Goal: Information Seeking & Learning: Learn about a topic

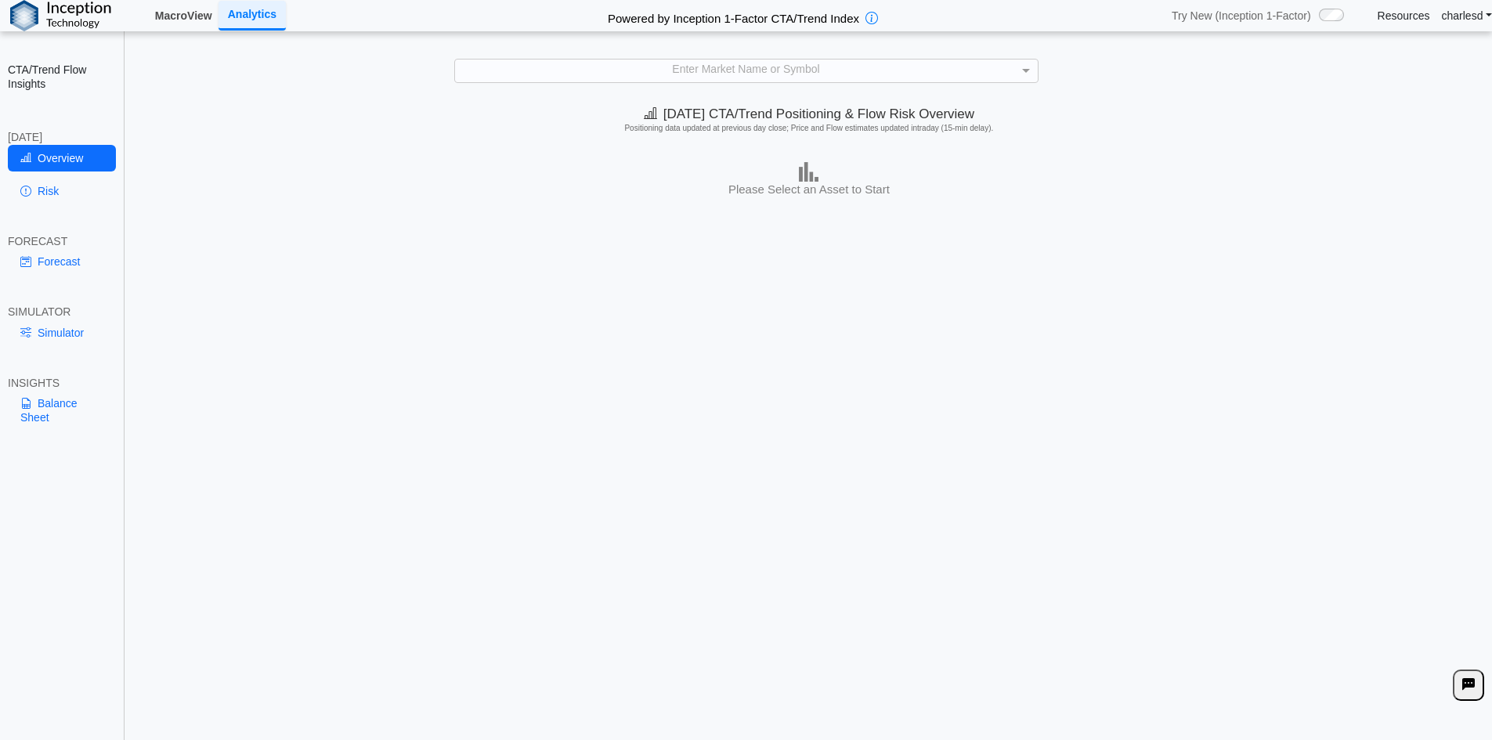
click at [173, 4] on link "MacroView" at bounding box center [184, 15] width 70 height 27
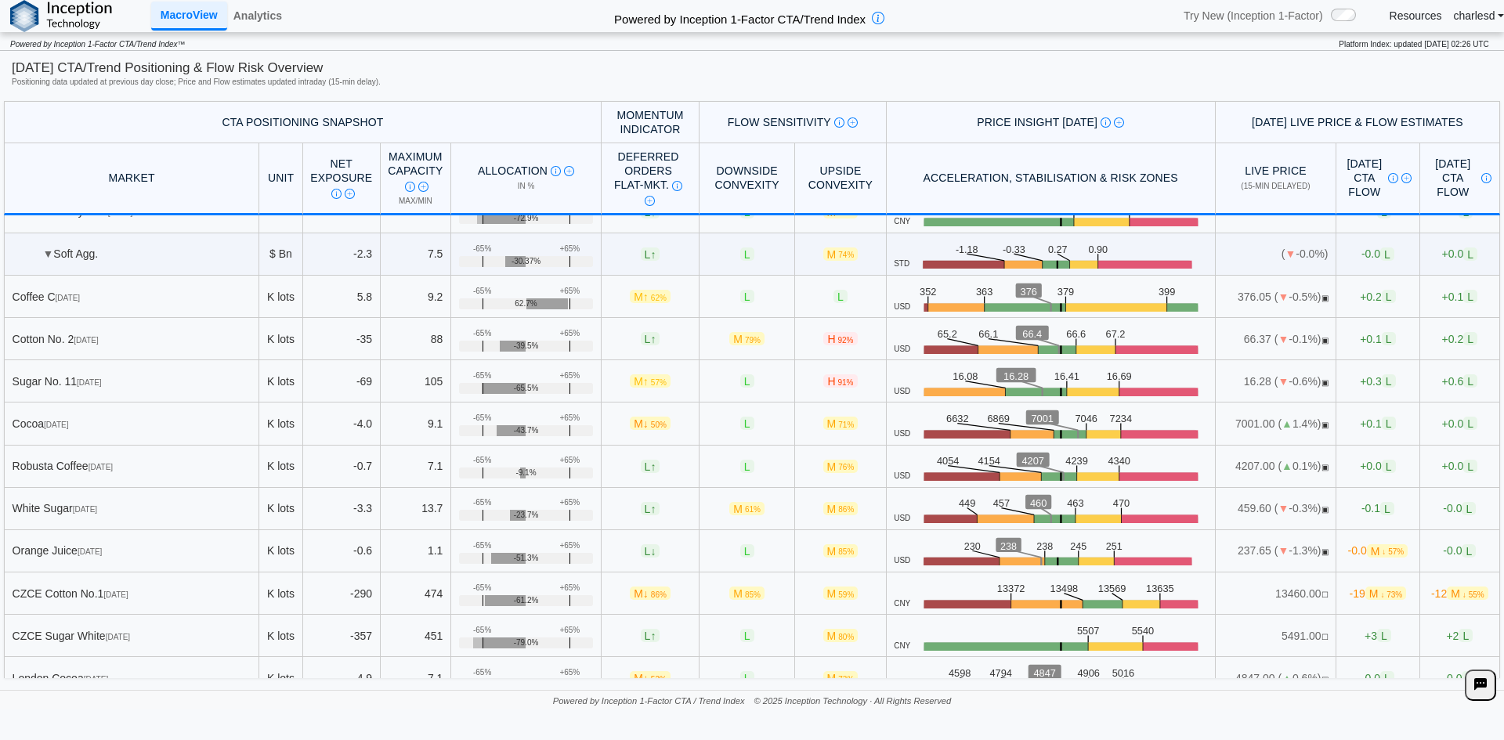
scroll to position [851, 0]
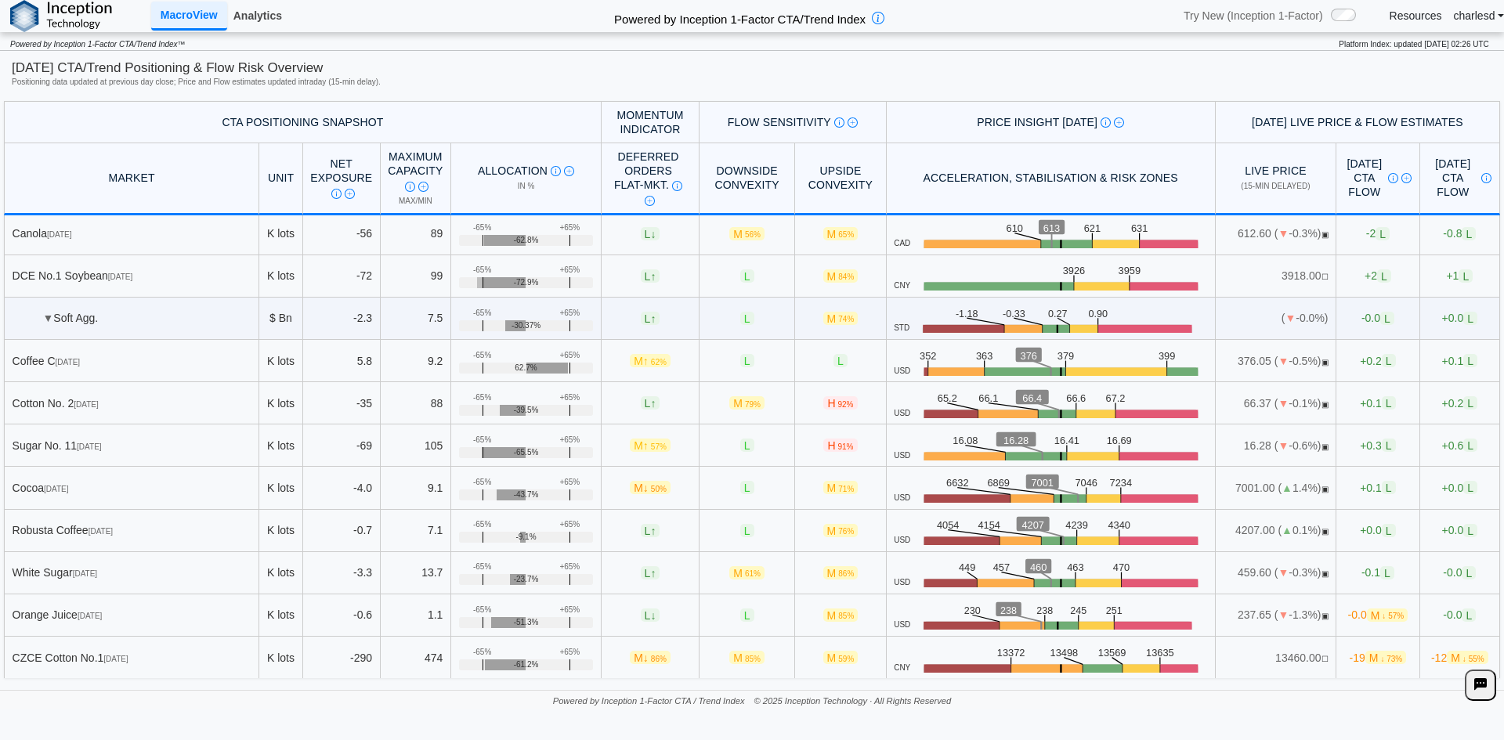
drag, startPoint x: 259, startPoint y: 20, endPoint x: 305, endPoint y: 37, distance: 48.6
click at [259, 20] on link "Analytics" at bounding box center [257, 15] width 61 height 27
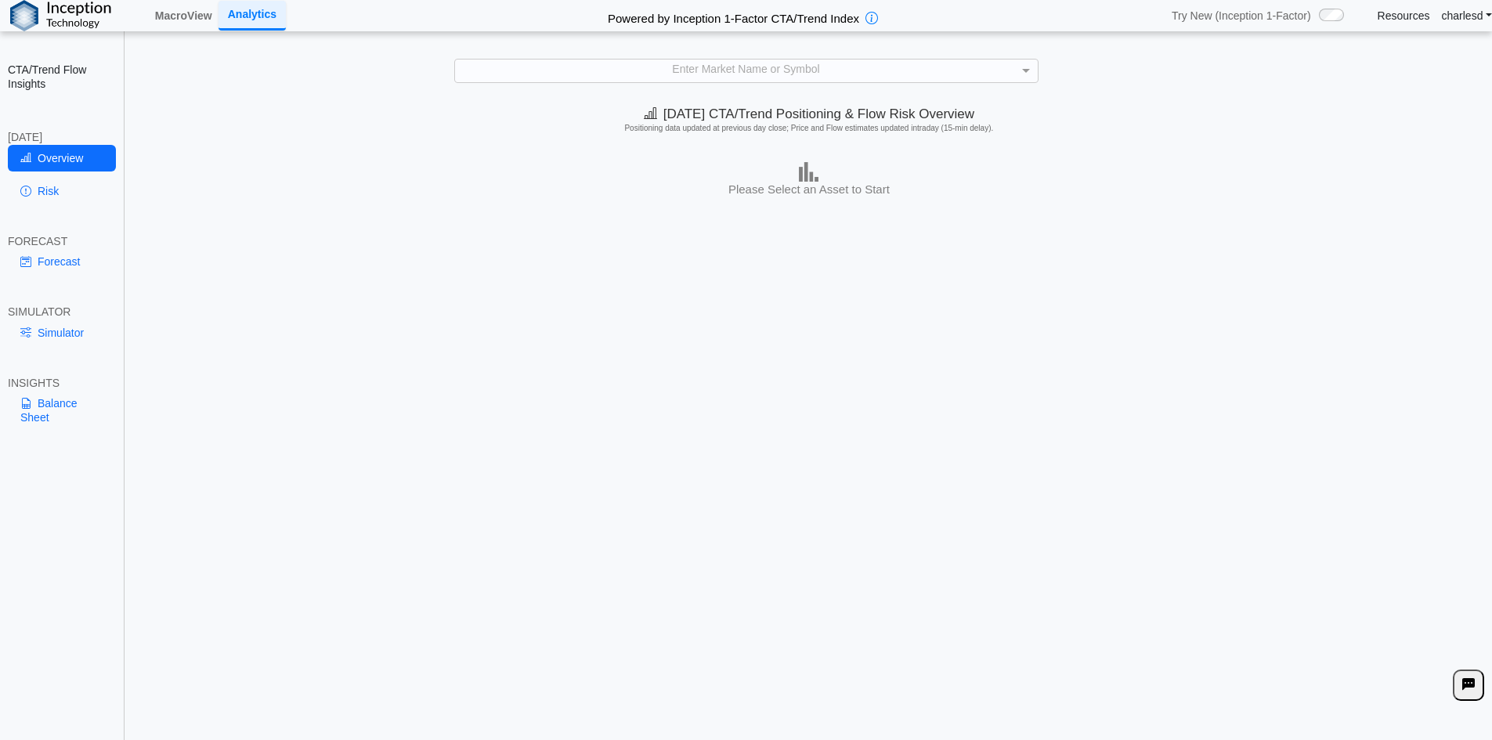
click at [737, 67] on div "Enter Market Name or Symbol" at bounding box center [746, 71] width 583 height 22
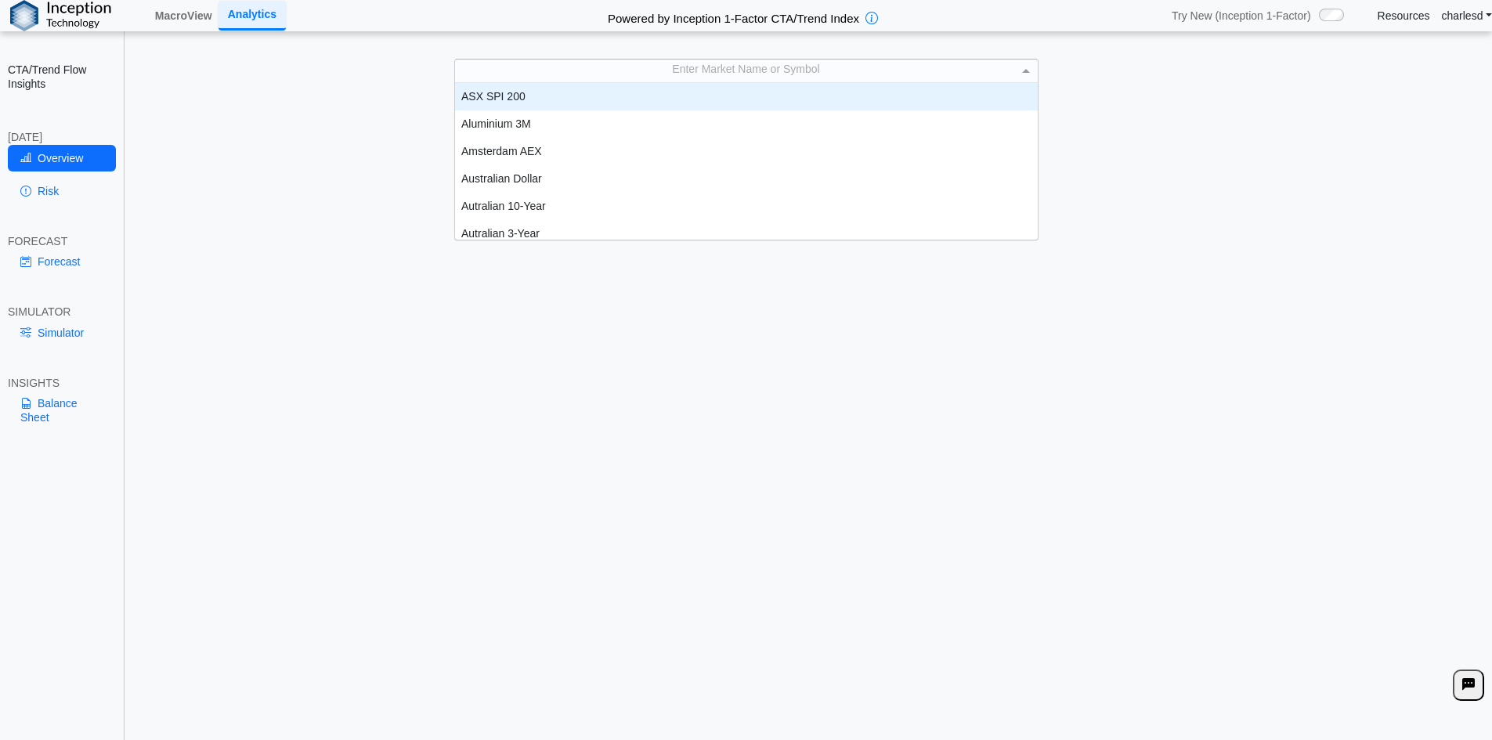
scroll to position [13, 13]
type input "***"
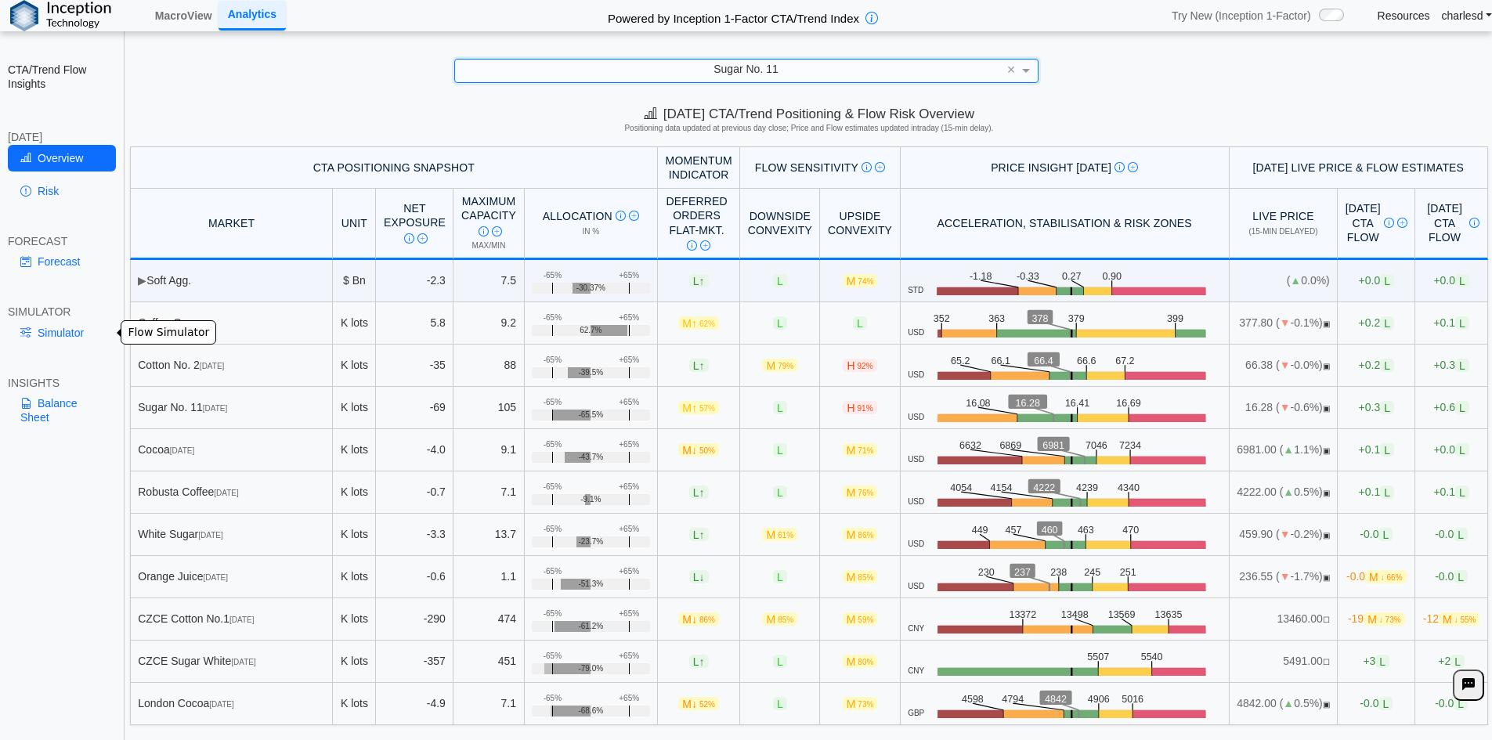
click at [63, 325] on link "Simulator" at bounding box center [62, 333] width 108 height 27
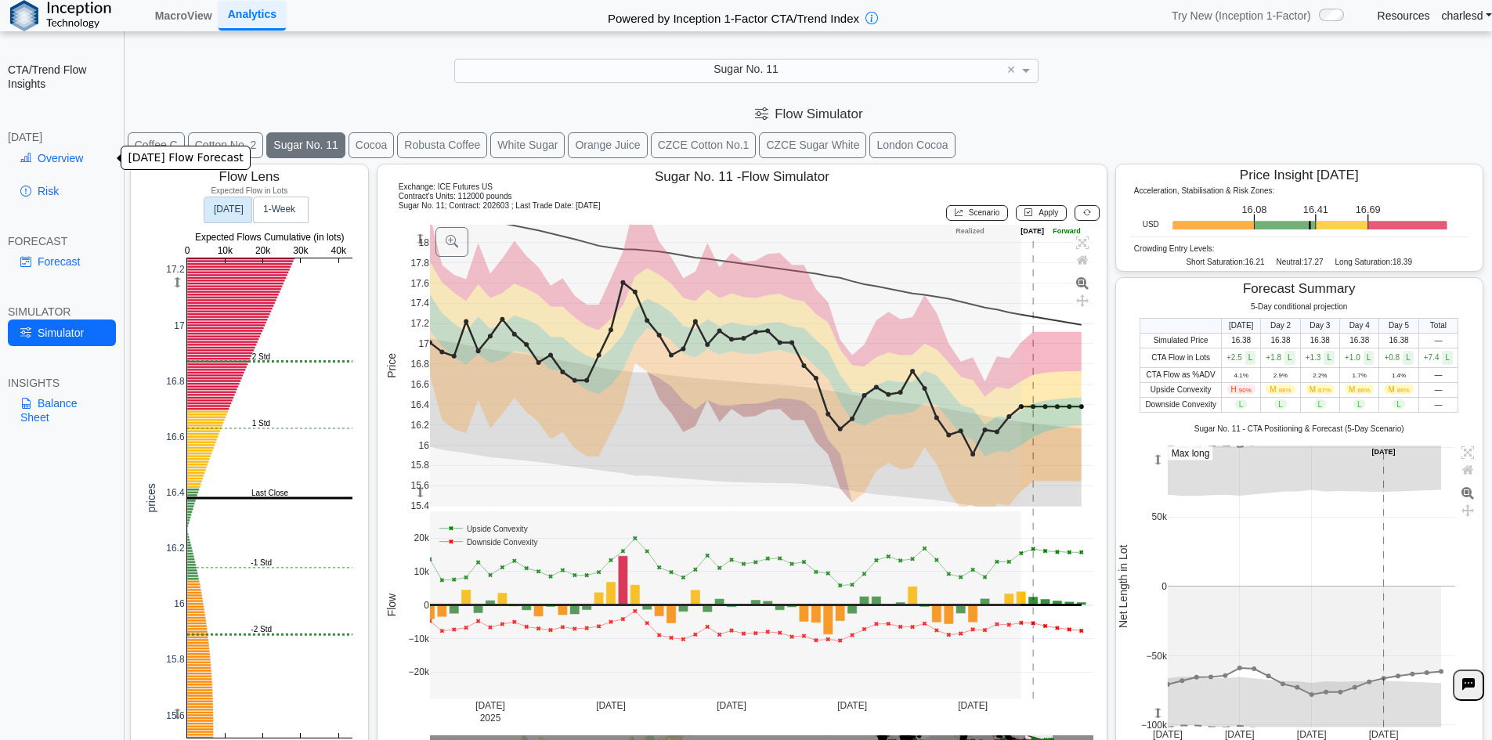
click at [63, 156] on link "Overview" at bounding box center [62, 158] width 108 height 27
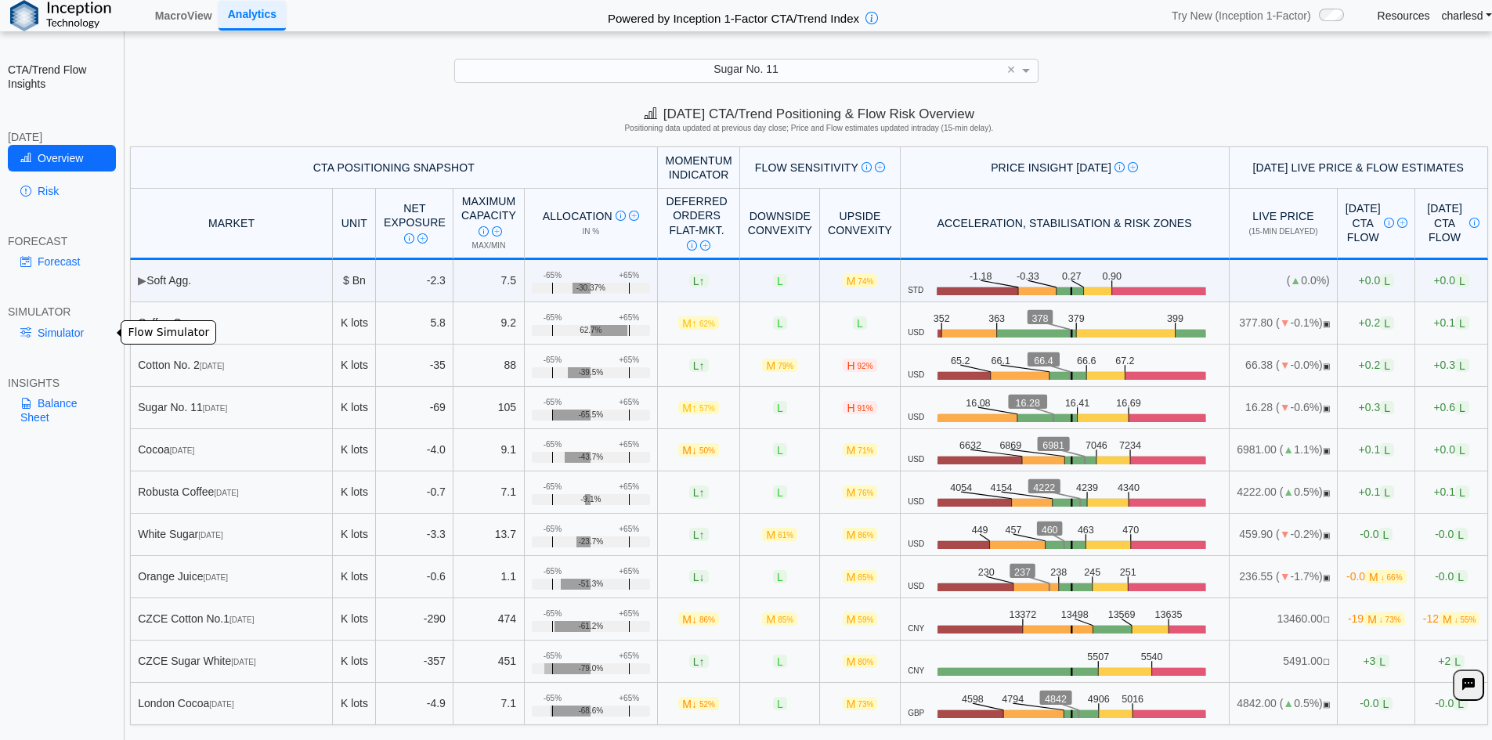
click at [74, 331] on link "Simulator" at bounding box center [62, 333] width 108 height 27
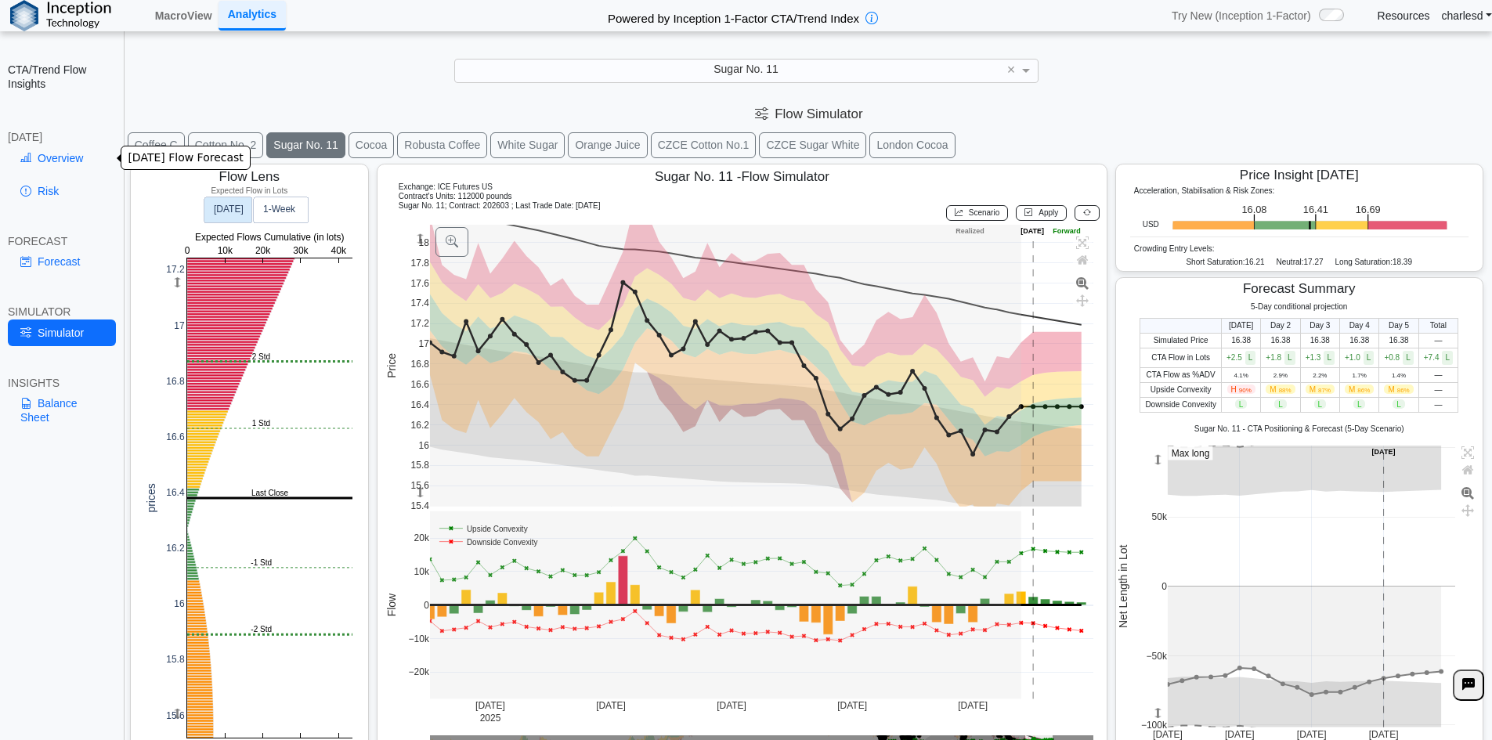
click at [89, 152] on link "Overview" at bounding box center [62, 158] width 108 height 27
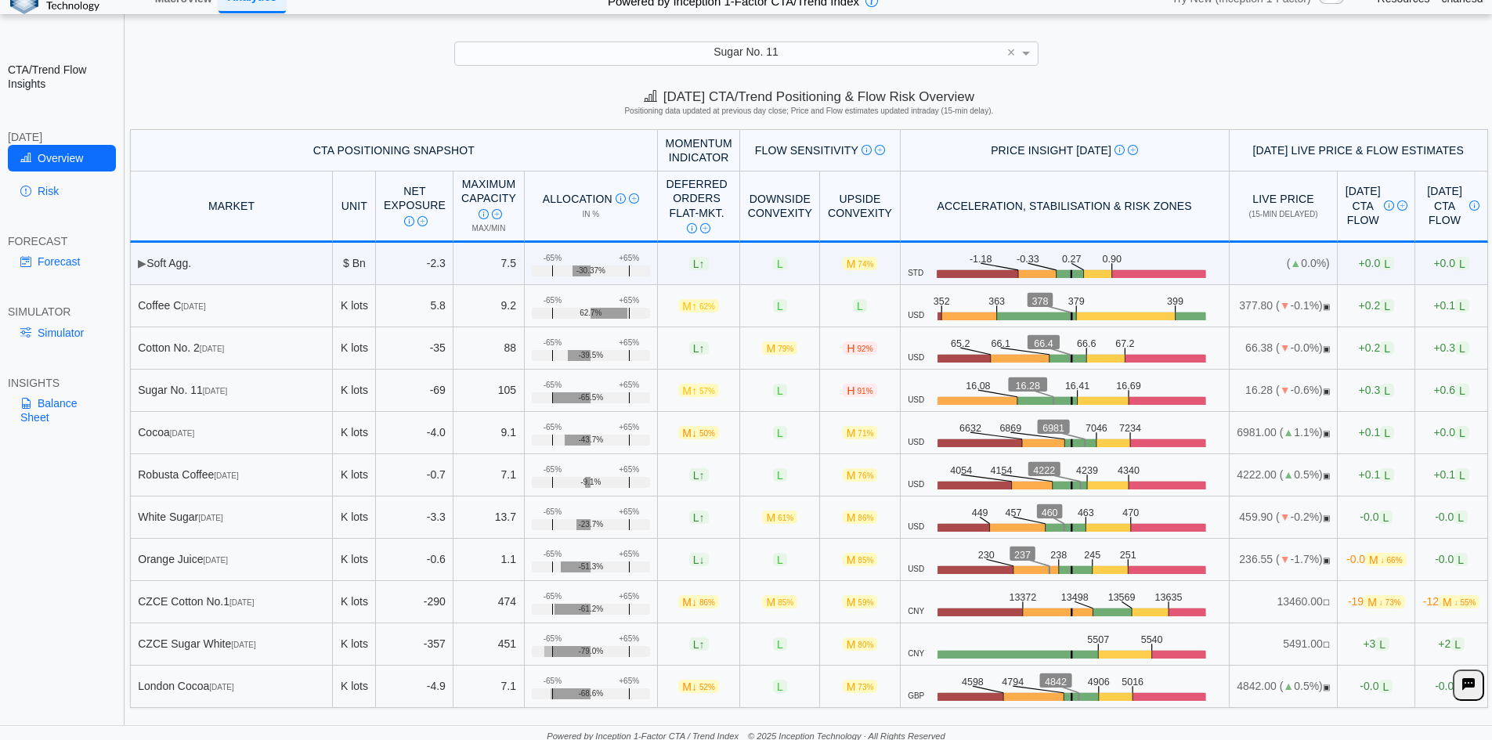
scroll to position [22, 0]
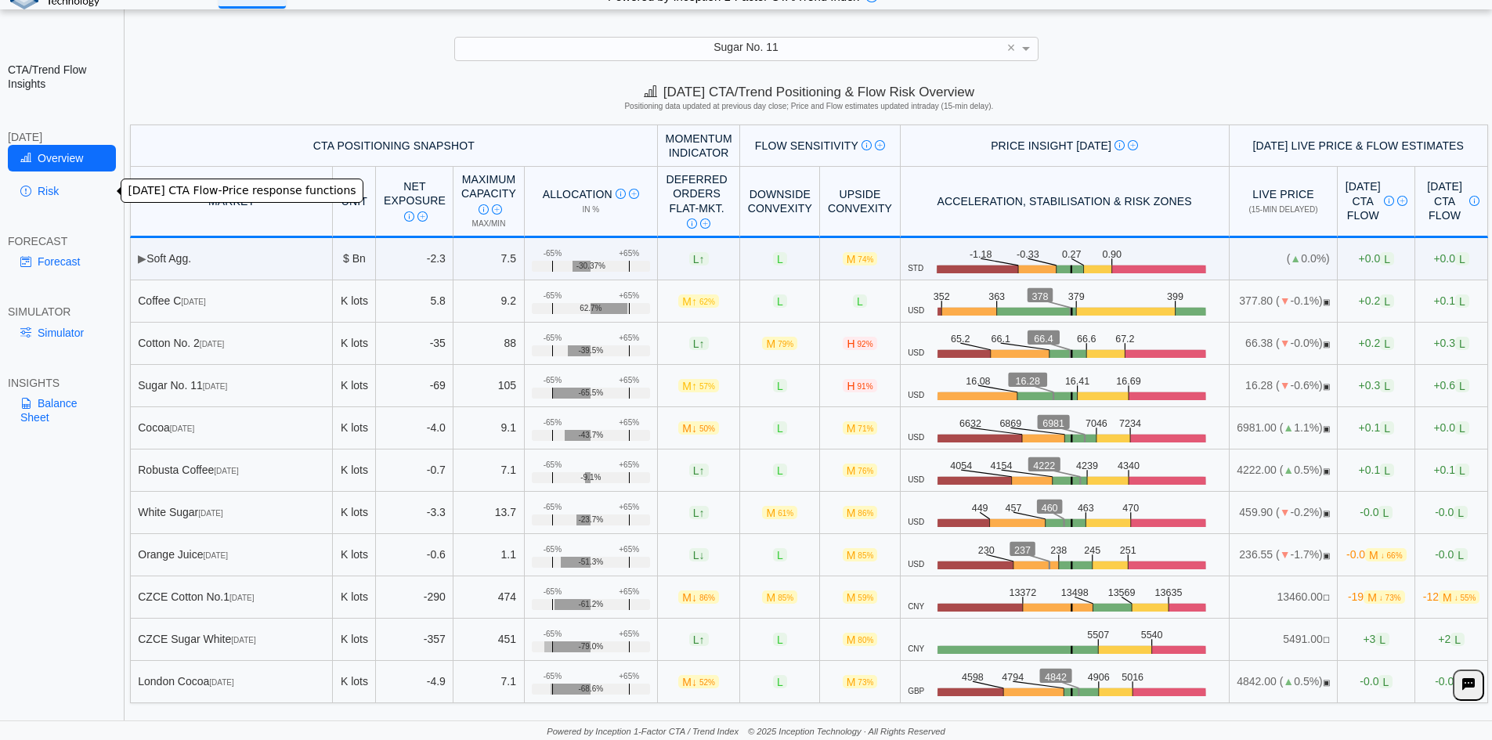
click at [42, 186] on link "Risk" at bounding box center [62, 191] width 108 height 27
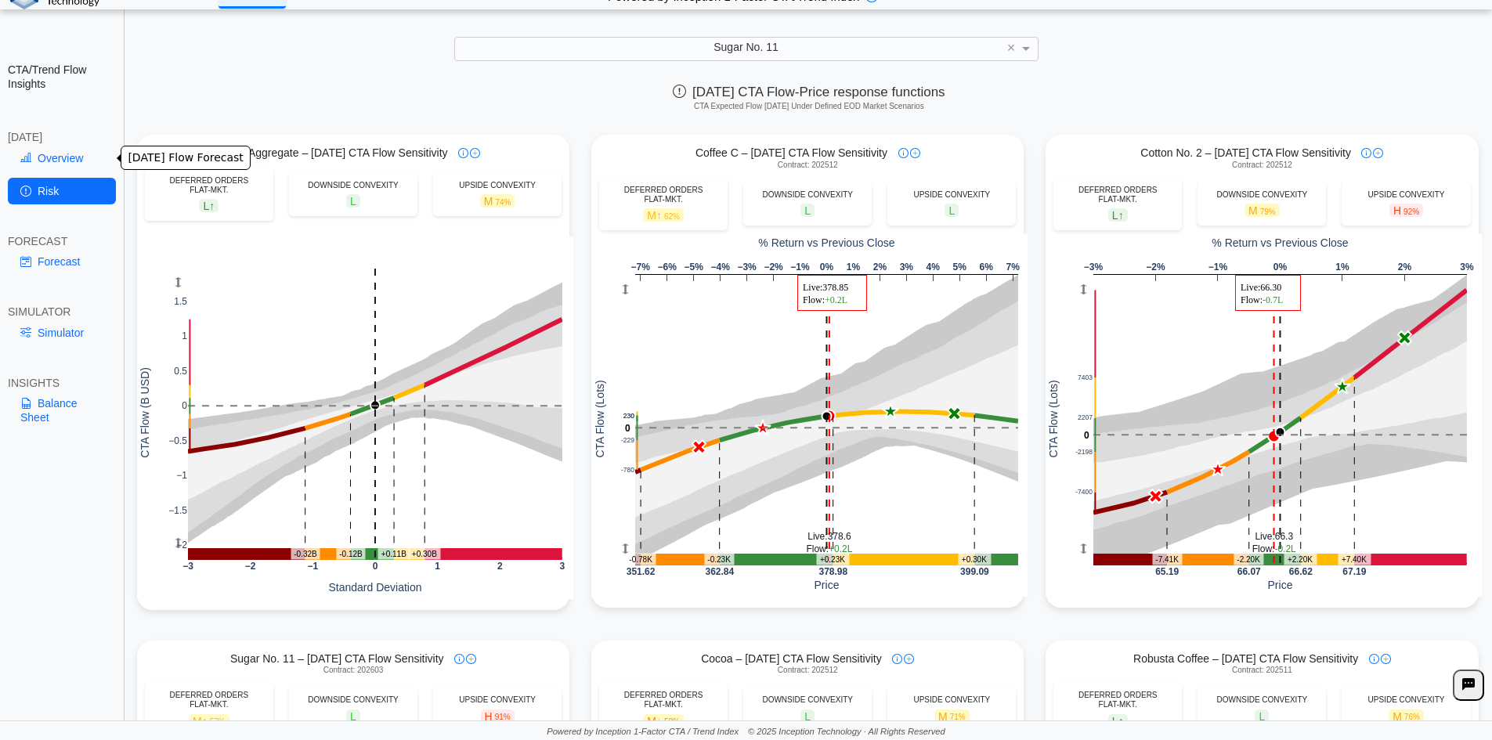
click at [57, 157] on link "Overview" at bounding box center [62, 158] width 108 height 27
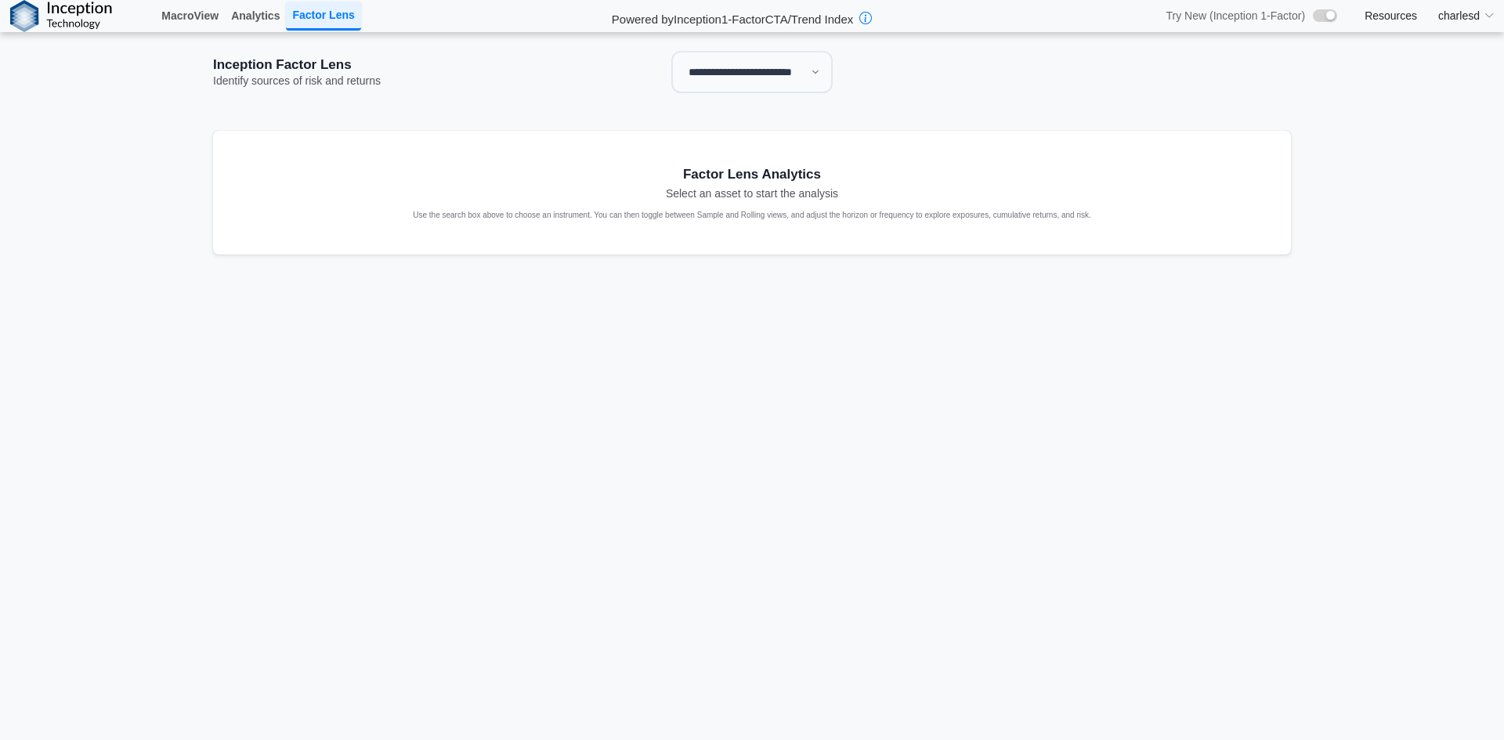
click at [742, 82] on select "**********" at bounding box center [751, 72] width 161 height 42
click at [671, 51] on select "**********" at bounding box center [751, 72] width 161 height 42
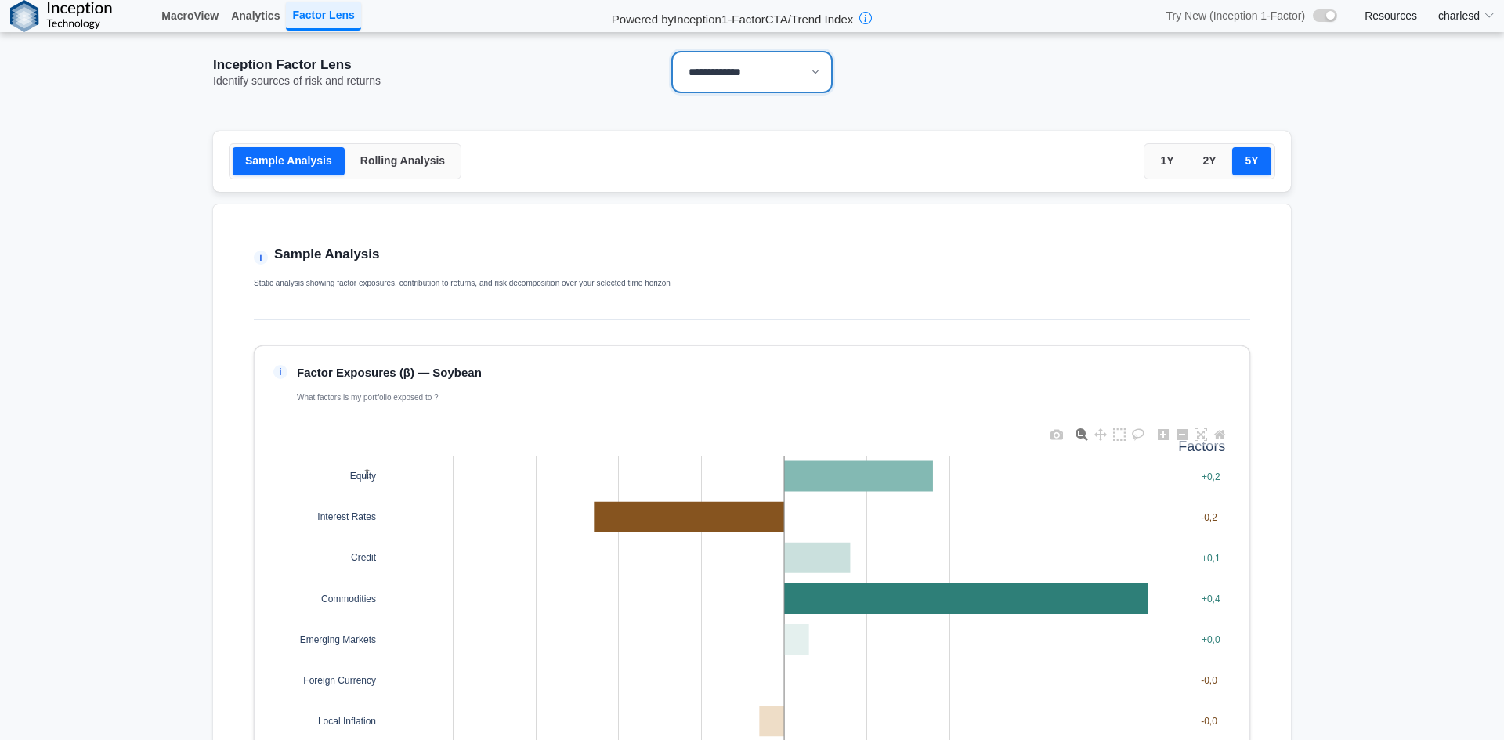
click at [367, 165] on button "Rolling Analysis" at bounding box center [403, 161] width 110 height 28
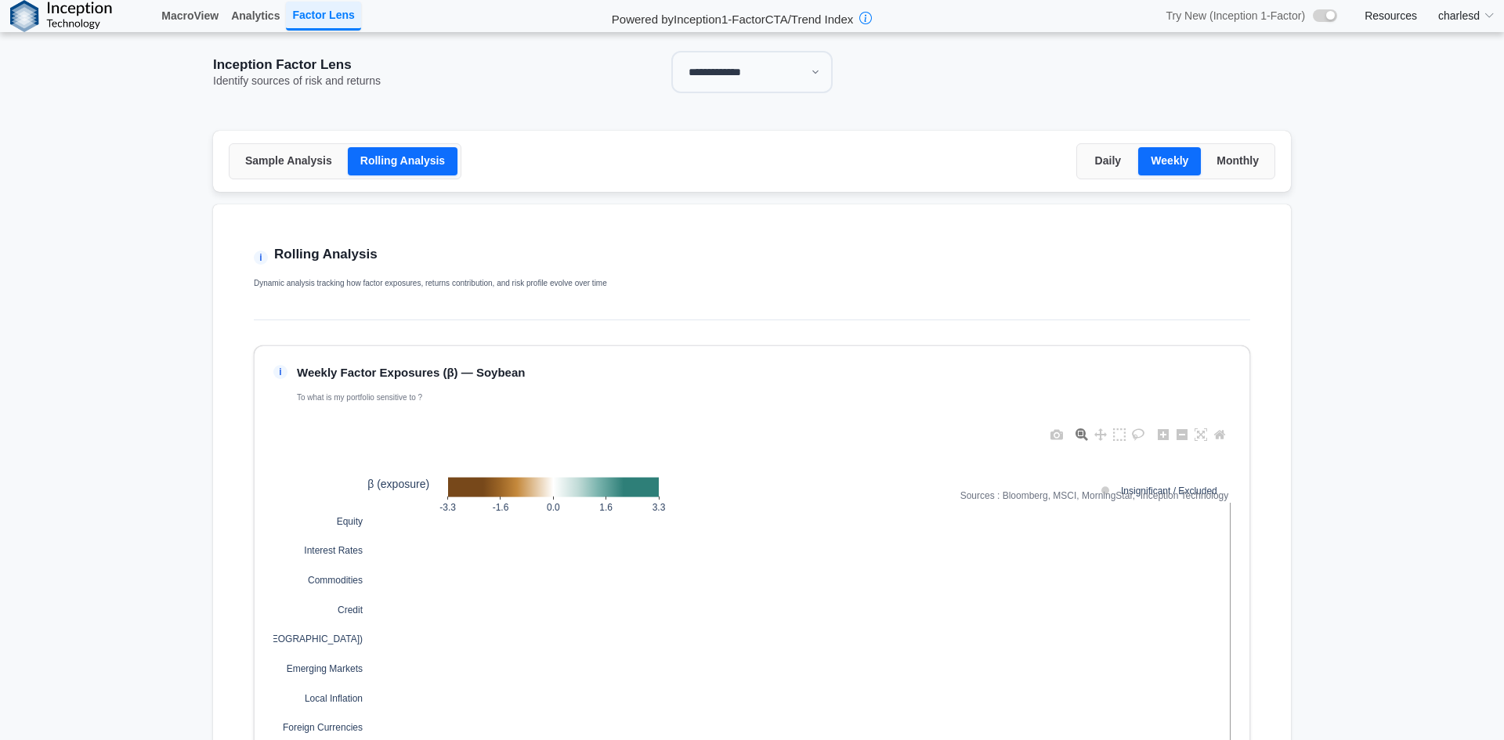
click at [1098, 161] on button "Daily" at bounding box center [1107, 161] width 55 height 28
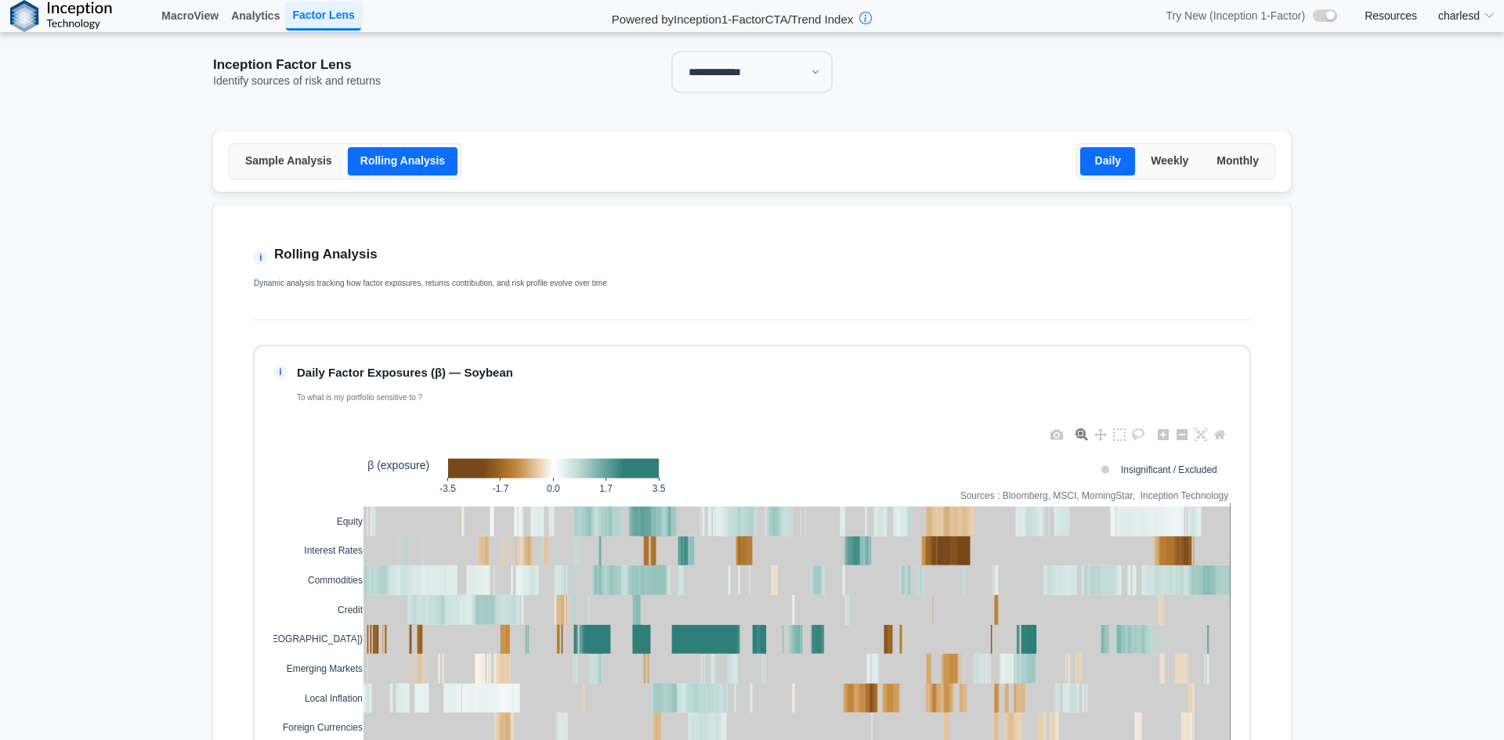
scroll to position [235, 0]
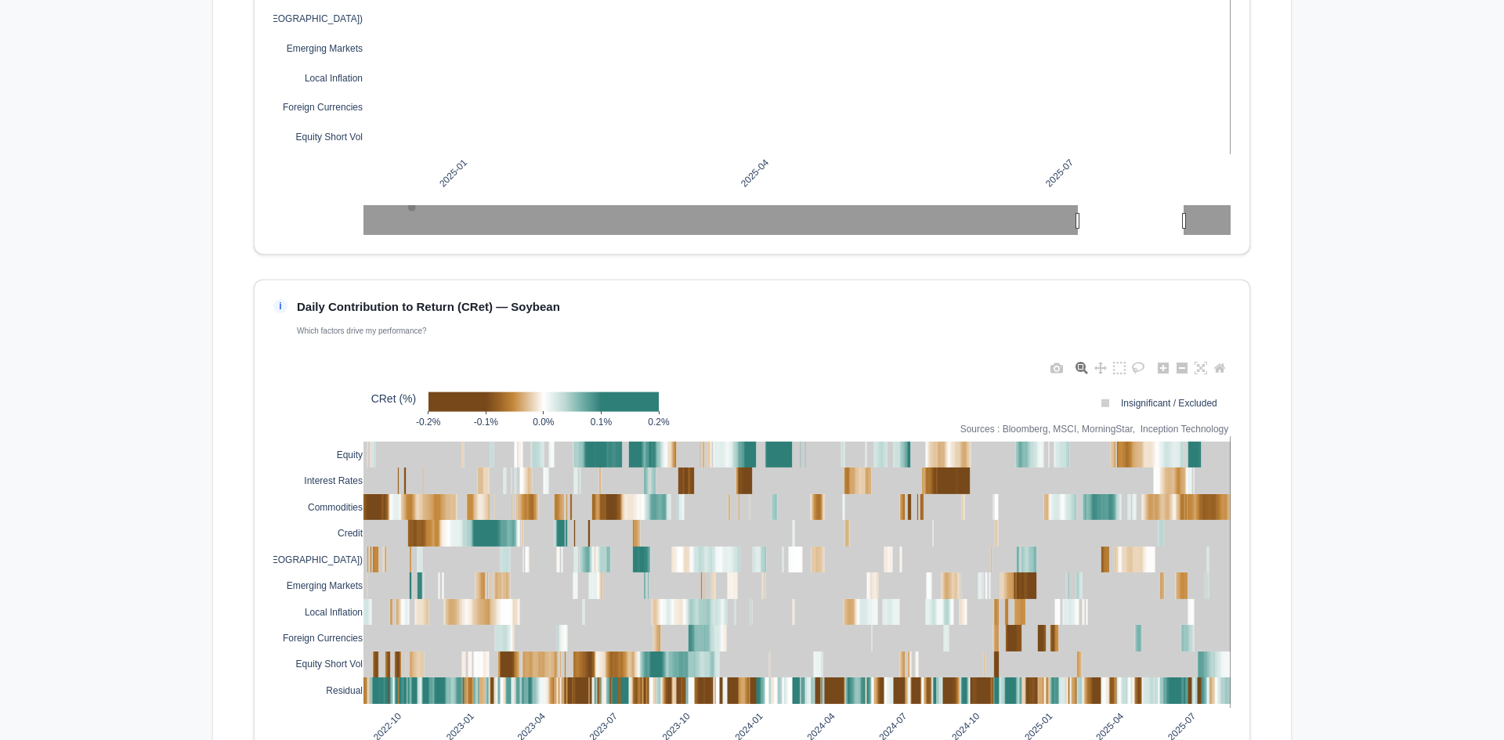
scroll to position [627, 0]
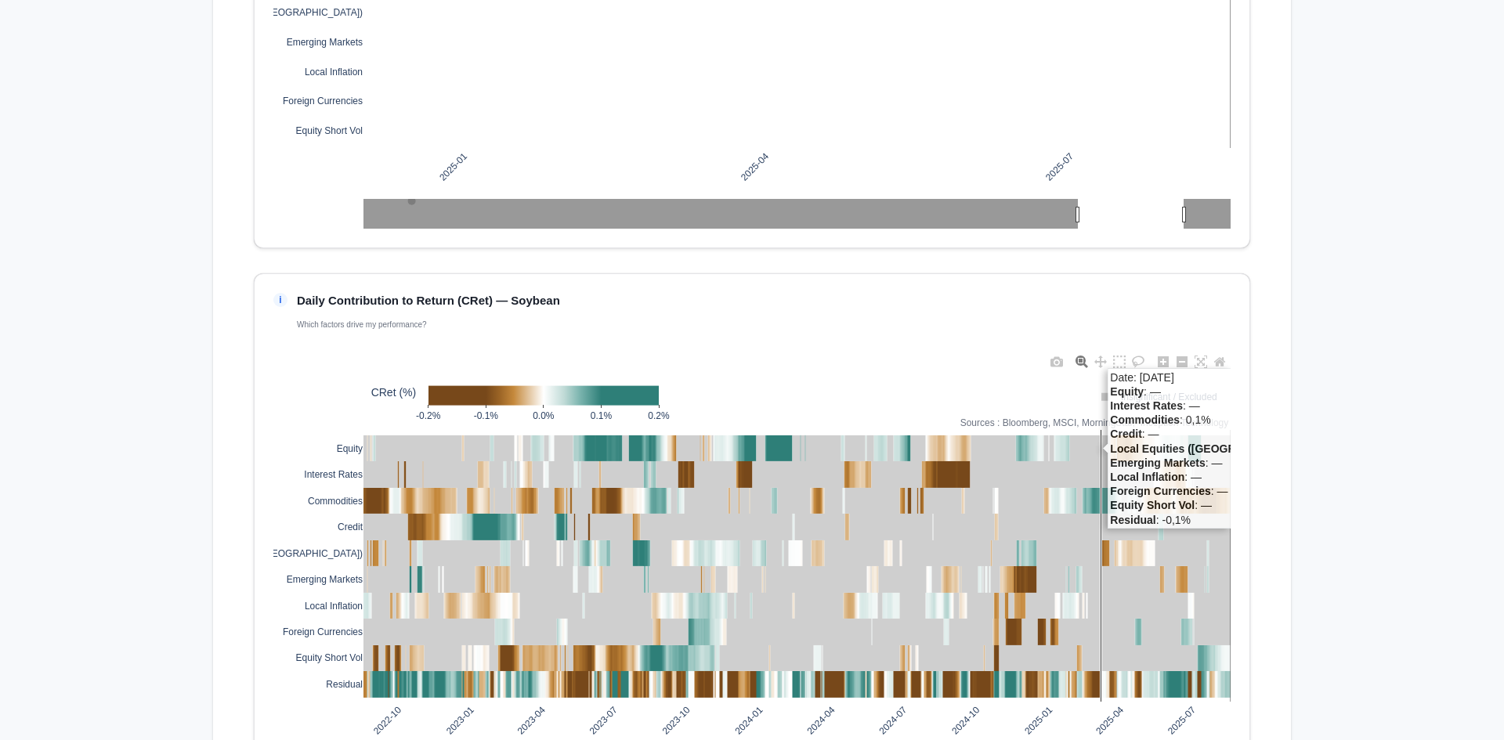
drag, startPoint x: 1095, startPoint y: 436, endPoint x: 1012, endPoint y: 491, distance: 99.5
click at [1237, 712] on div "i Daily Contribution to Return (CRet) — Soybean Which factors drive my performa…" at bounding box center [752, 538] width 996 height 530
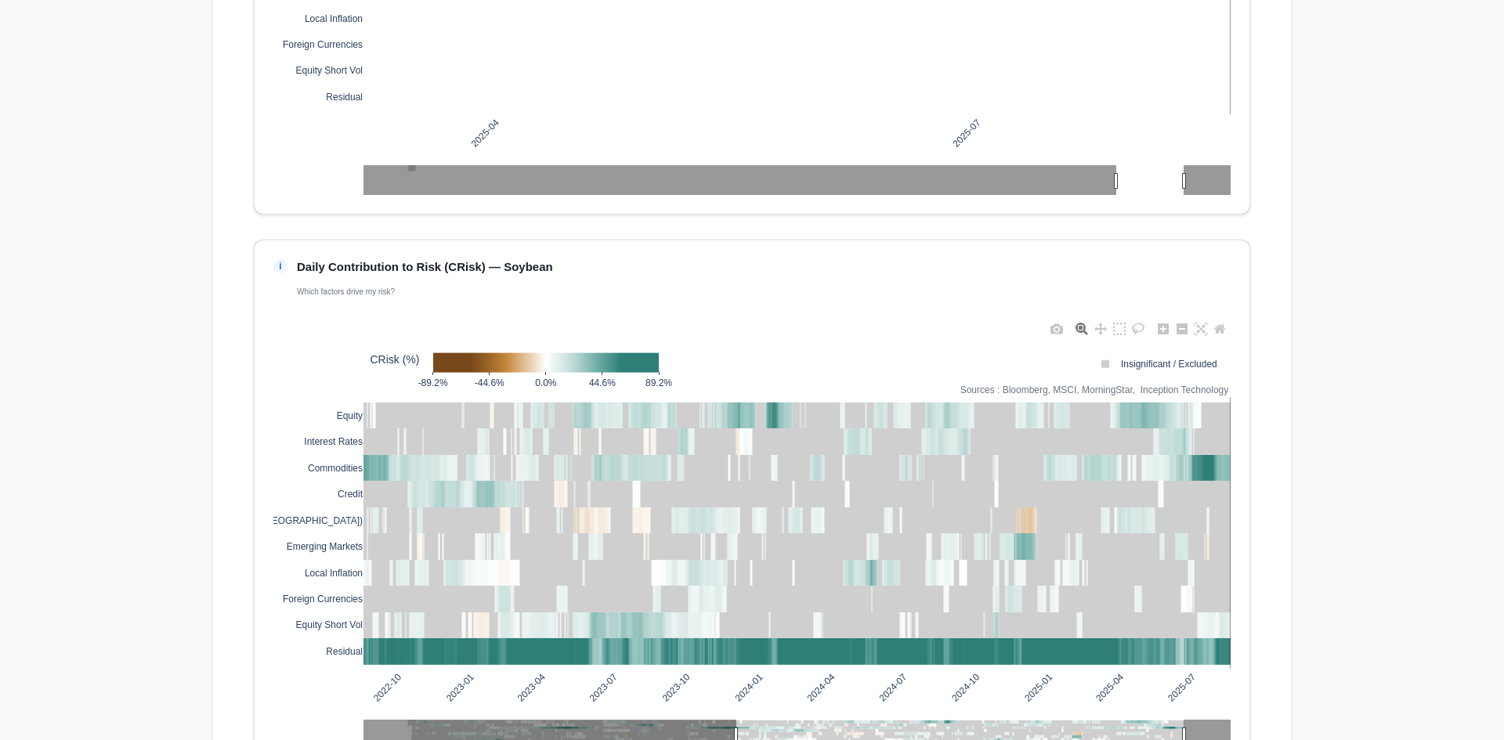
scroll to position [1253, 0]
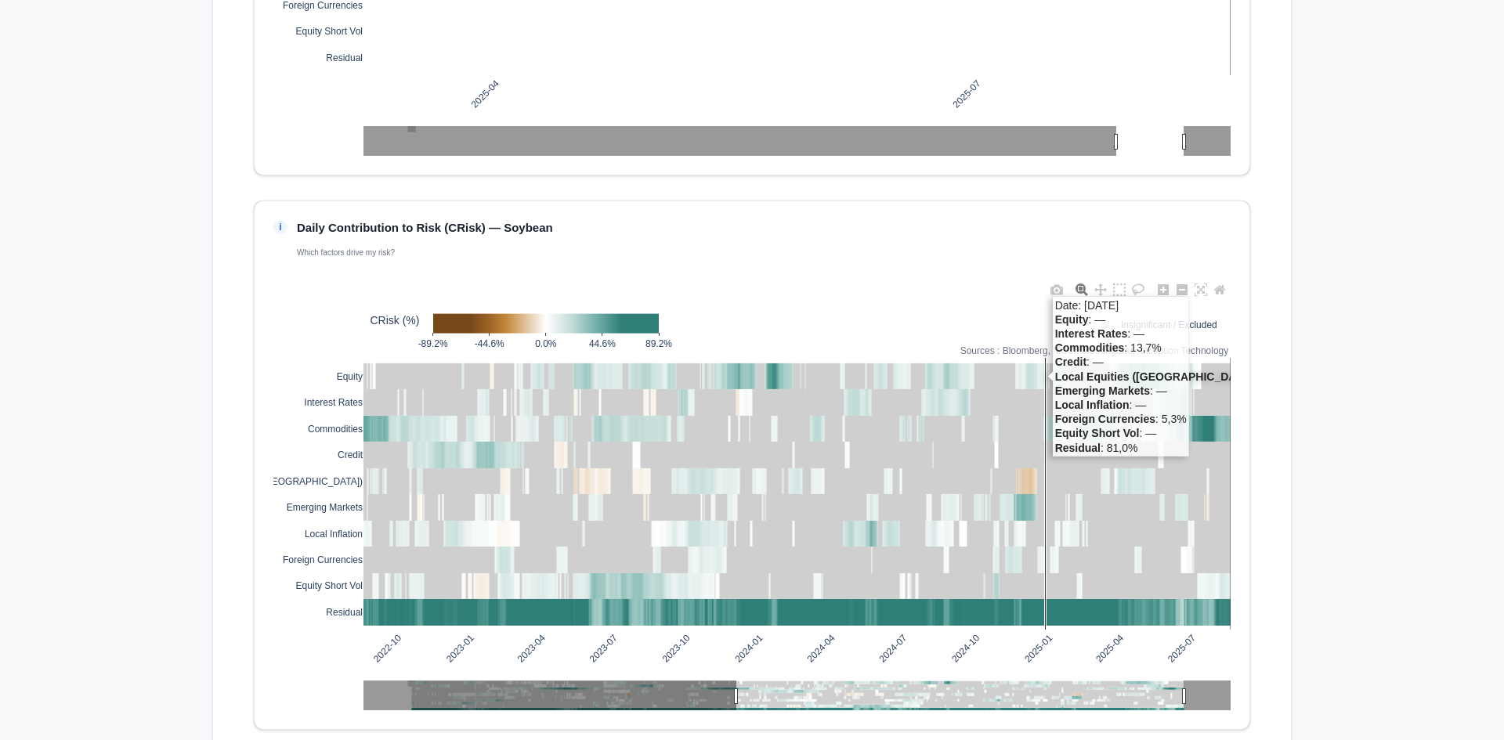
click at [1235, 631] on div "i Daily Contribution to Risk (CRisk) — Soybean Which factors drive my risk? 202…" at bounding box center [752, 466] width 996 height 530
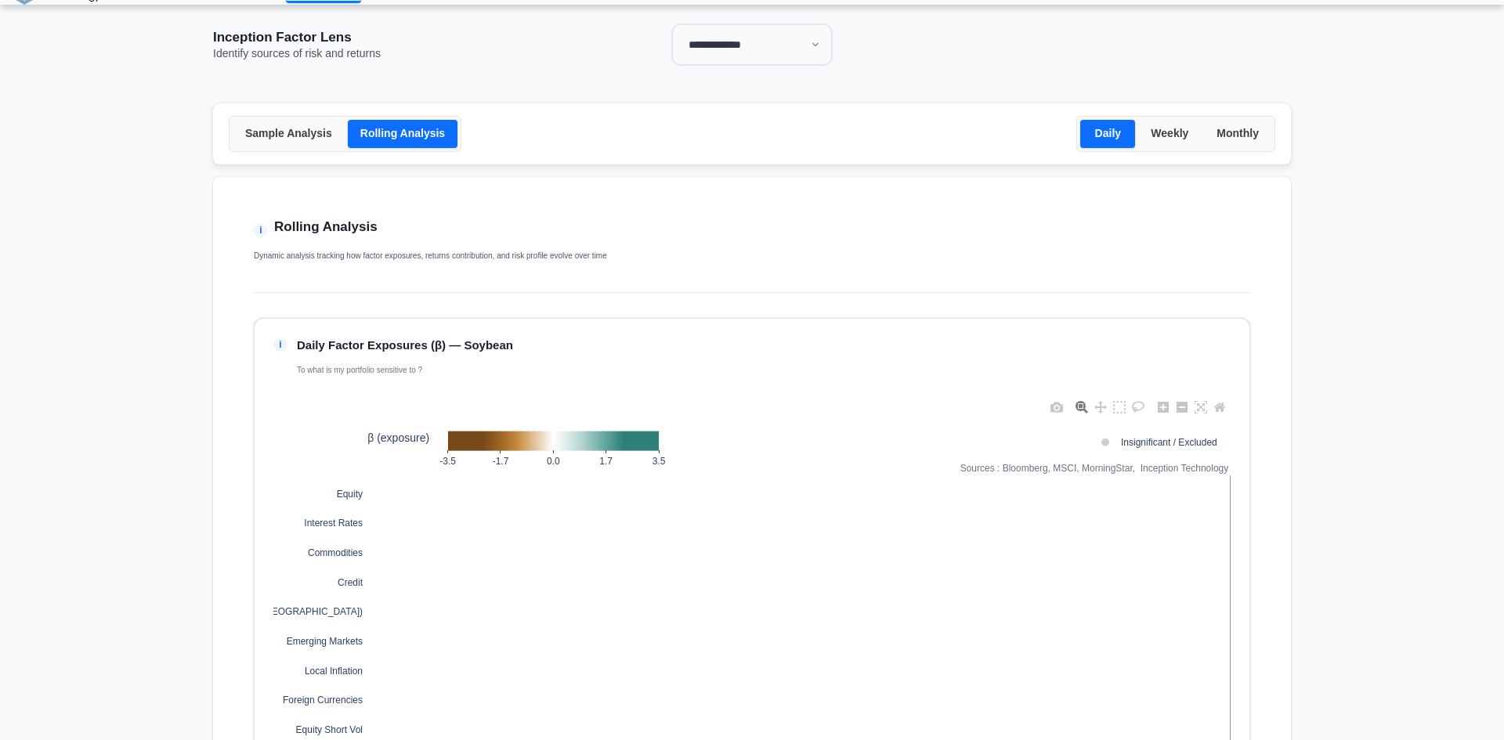
scroll to position [0, 0]
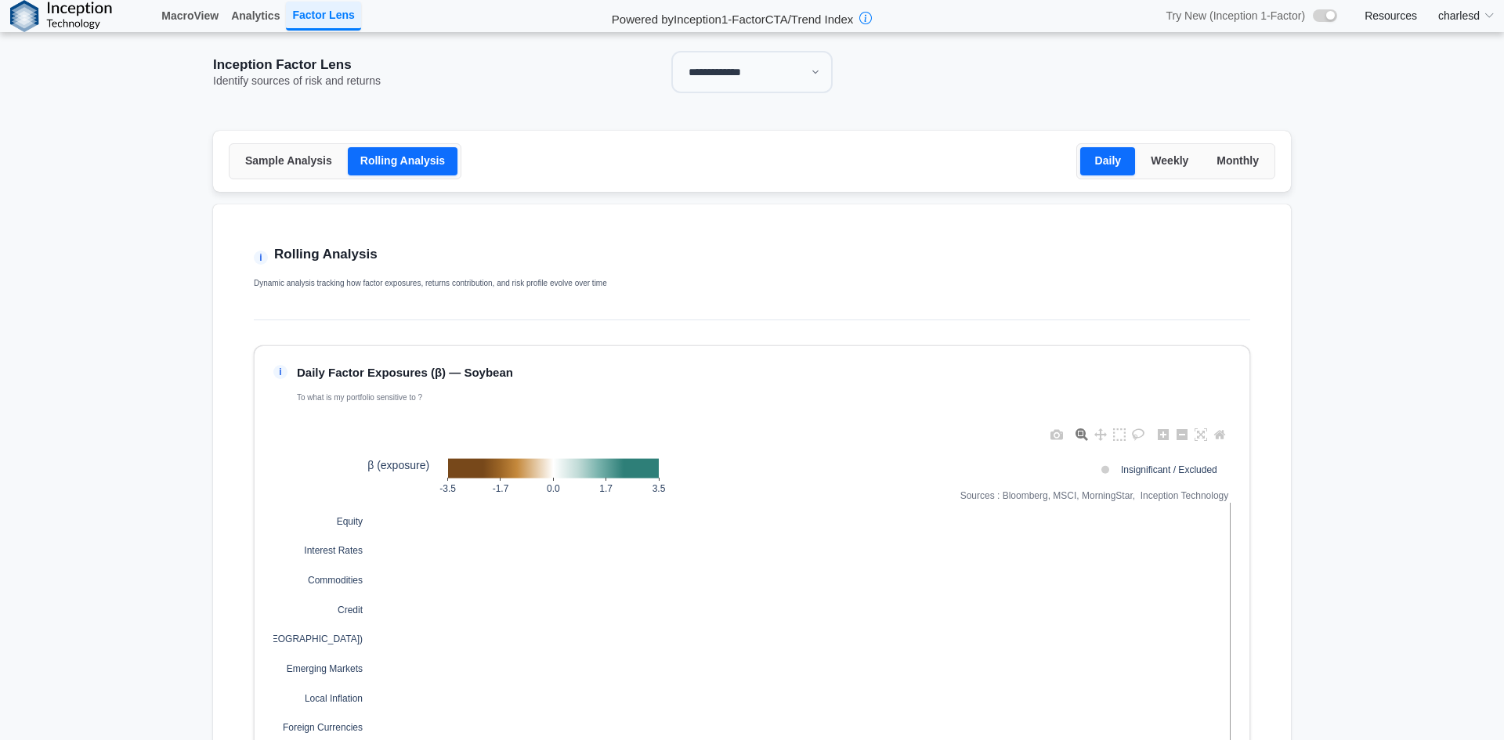
click at [735, 69] on select "**********" at bounding box center [751, 72] width 161 height 42
select select "**"
click at [671, 51] on select "**********" at bounding box center [751, 72] width 161 height 42
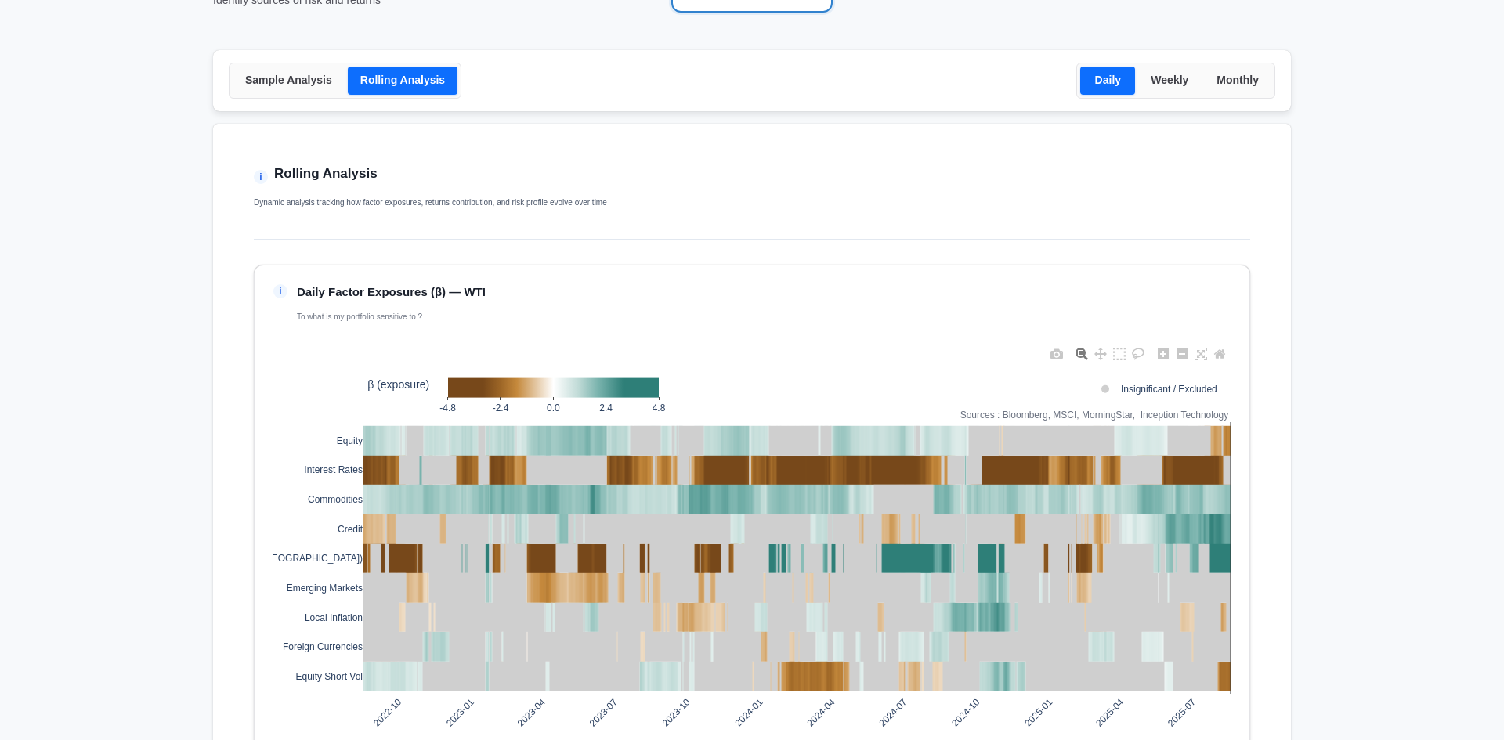
scroll to position [157, 0]
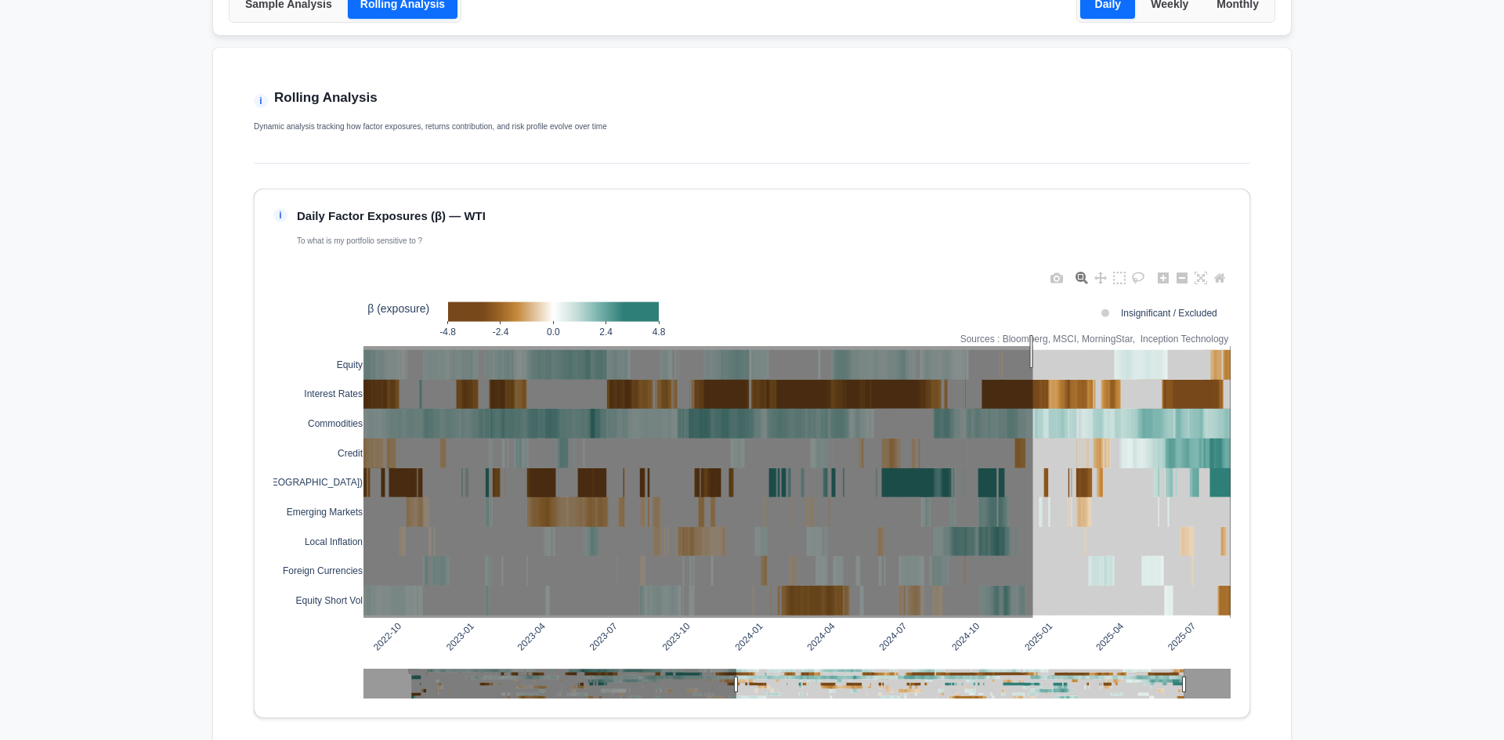
drag, startPoint x: 1027, startPoint y: 352, endPoint x: 1251, endPoint y: 628, distance: 355.9
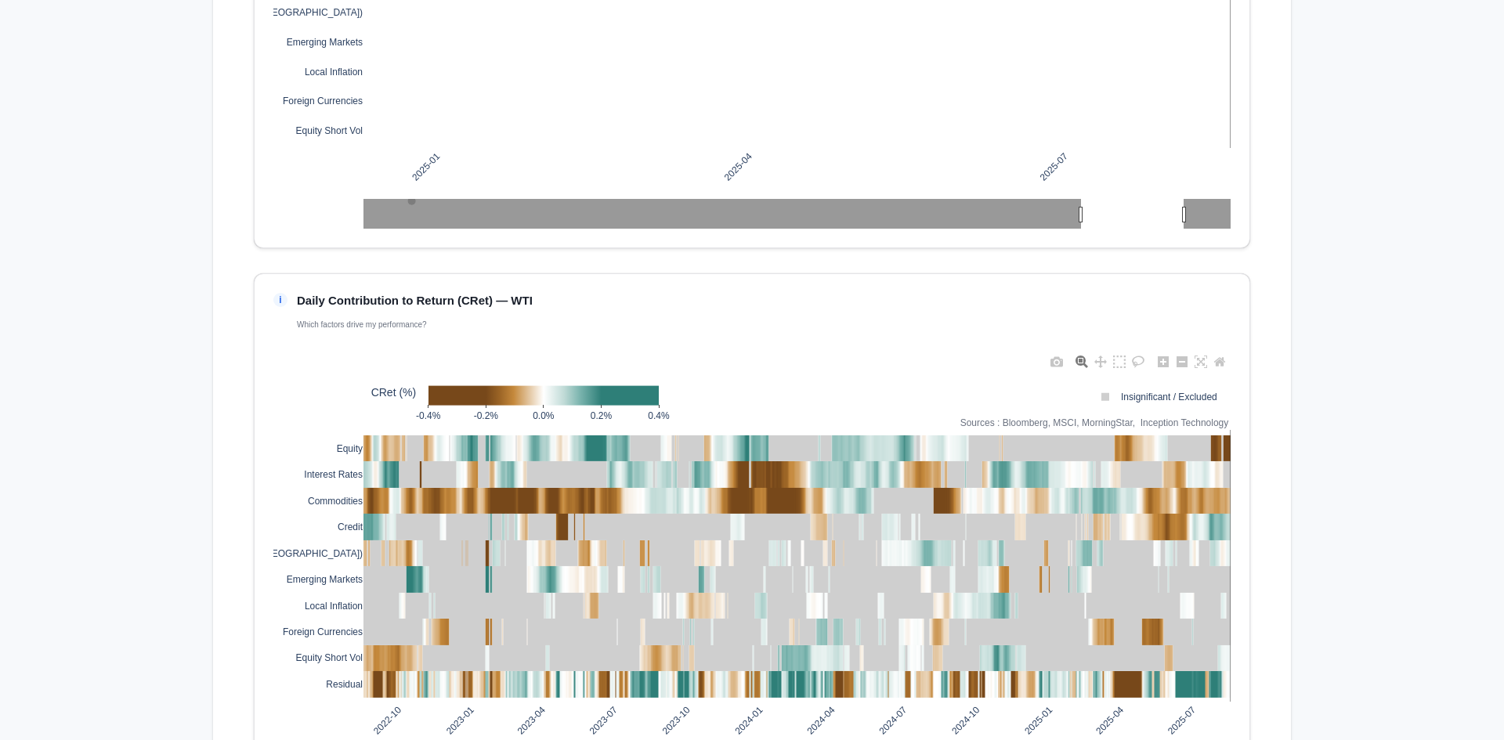
scroll to position [705, 0]
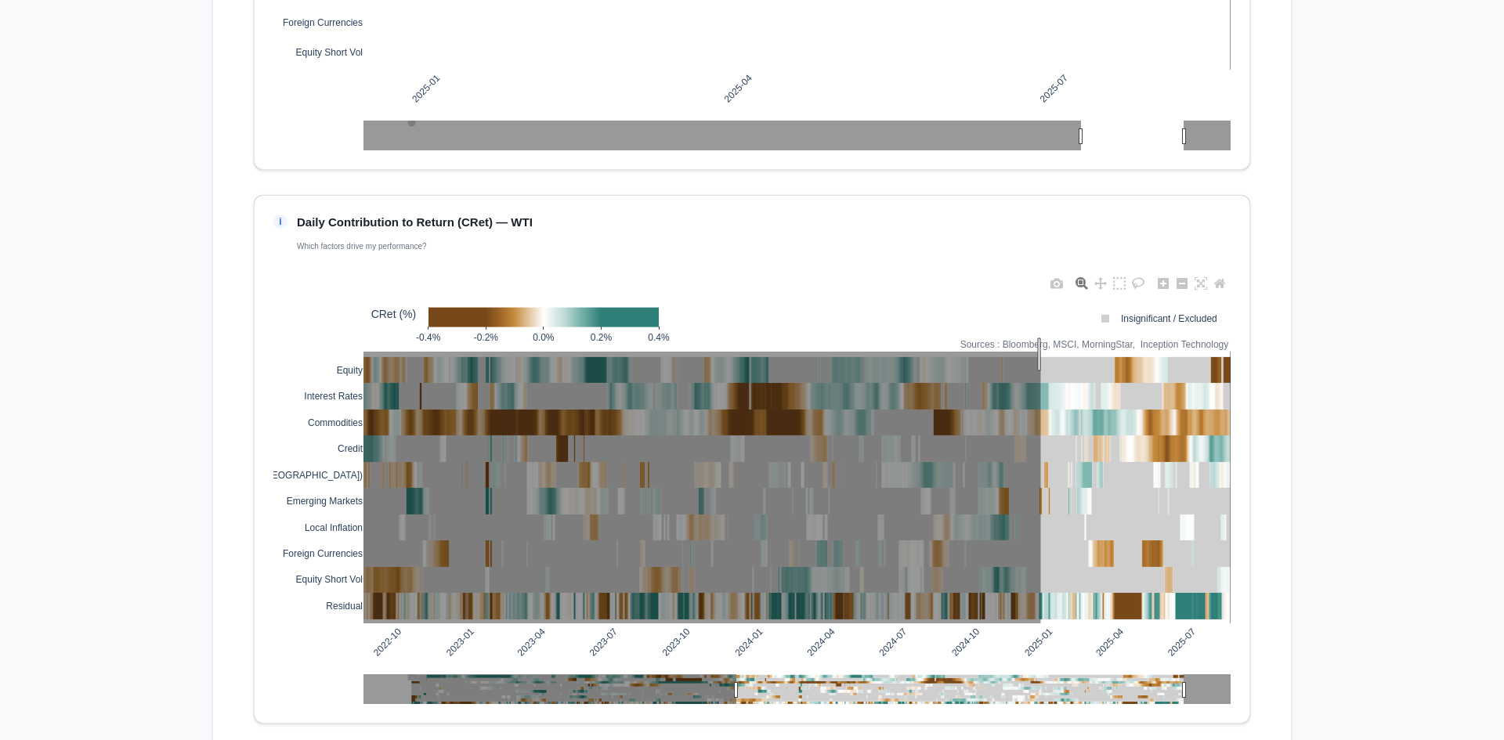
drag, startPoint x: 1035, startPoint y: 355, endPoint x: 1420, endPoint y: 492, distance: 408.3
click at [1242, 636] on div "i Daily Contribution to Return (CRet) — WTI Which factors drive my performance?…" at bounding box center [752, 460] width 996 height 530
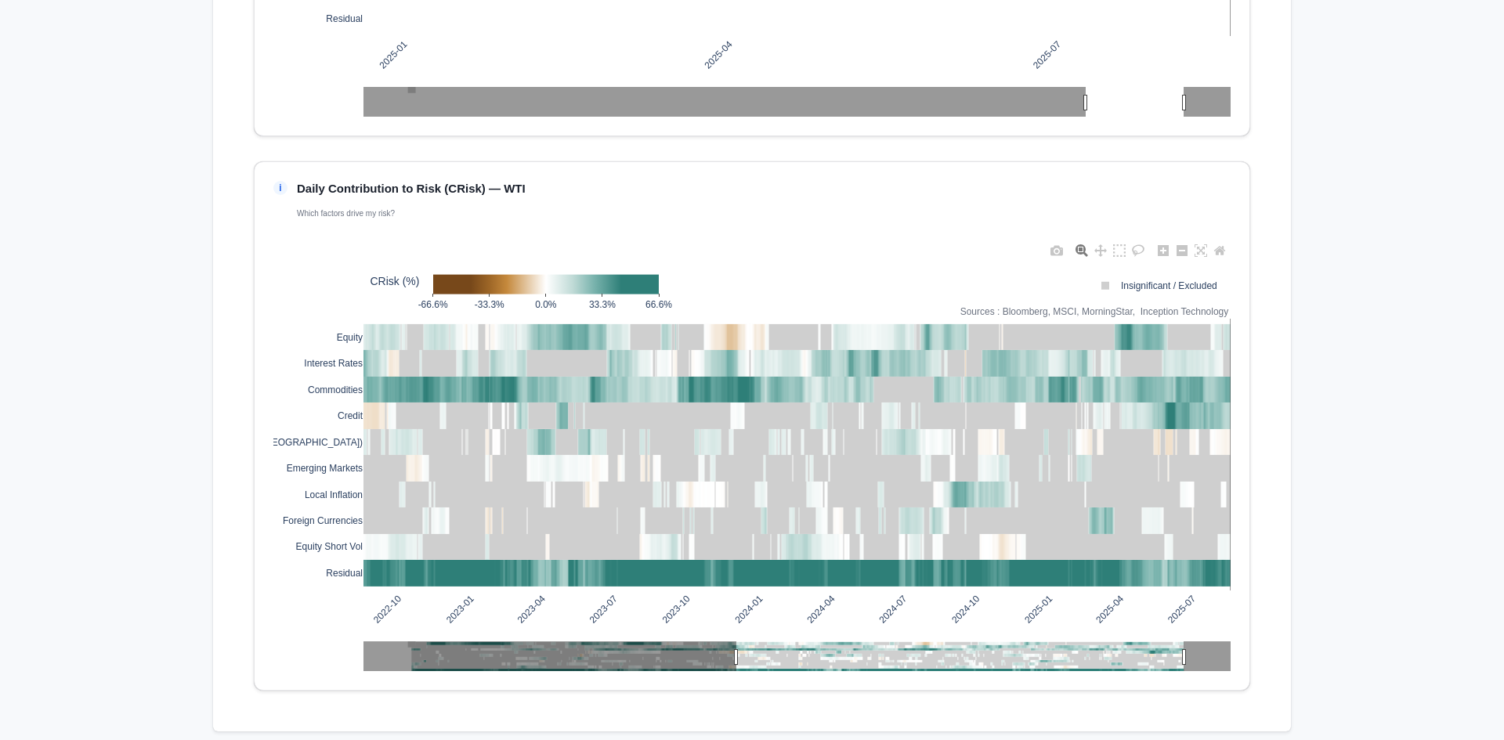
scroll to position [1303, 0]
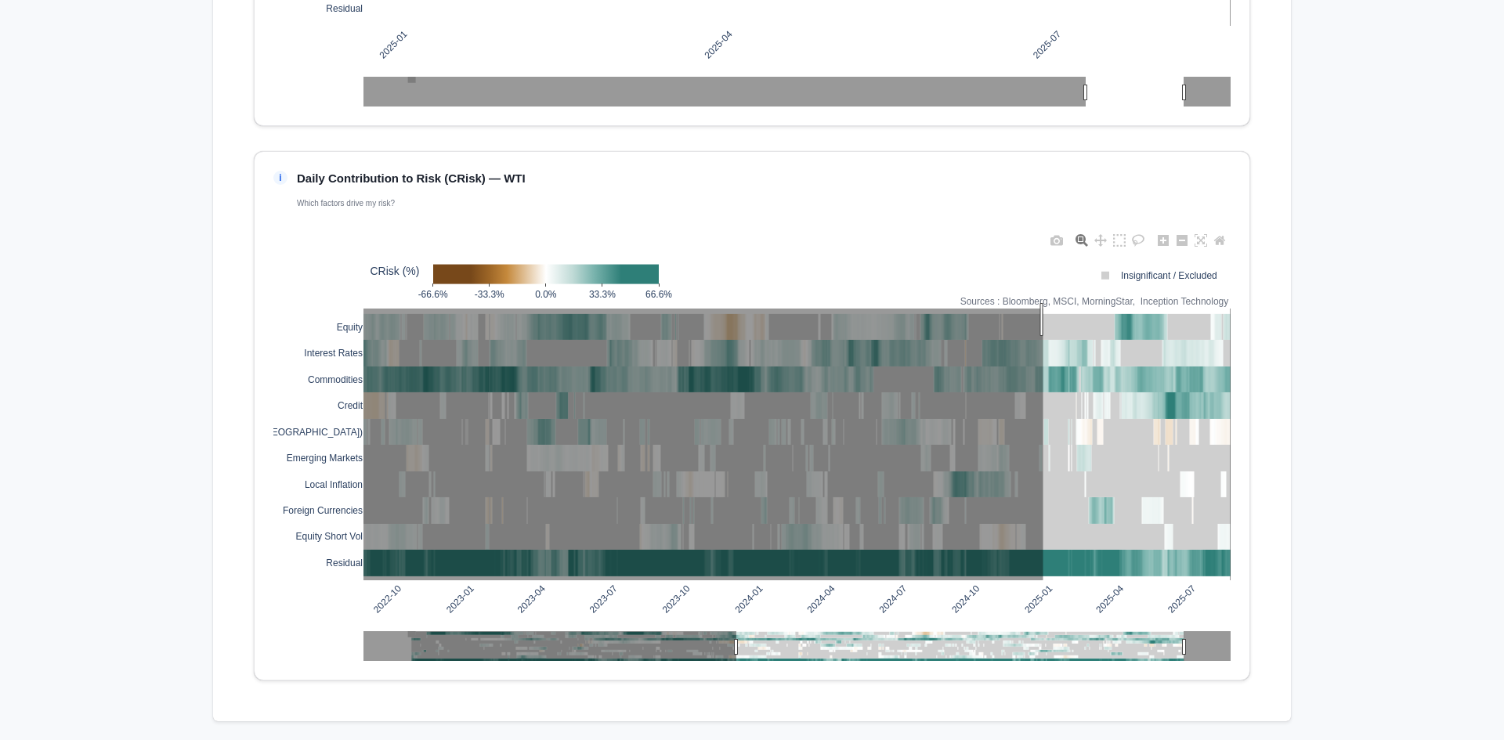
drag, startPoint x: 1037, startPoint y: 320, endPoint x: 1321, endPoint y: 479, distance: 325.5
click at [1229, 580] on div "i Daily Contribution to Risk (CRisk) — WTI Which factors drive my risk? 2022-10…" at bounding box center [752, 416] width 996 height 530
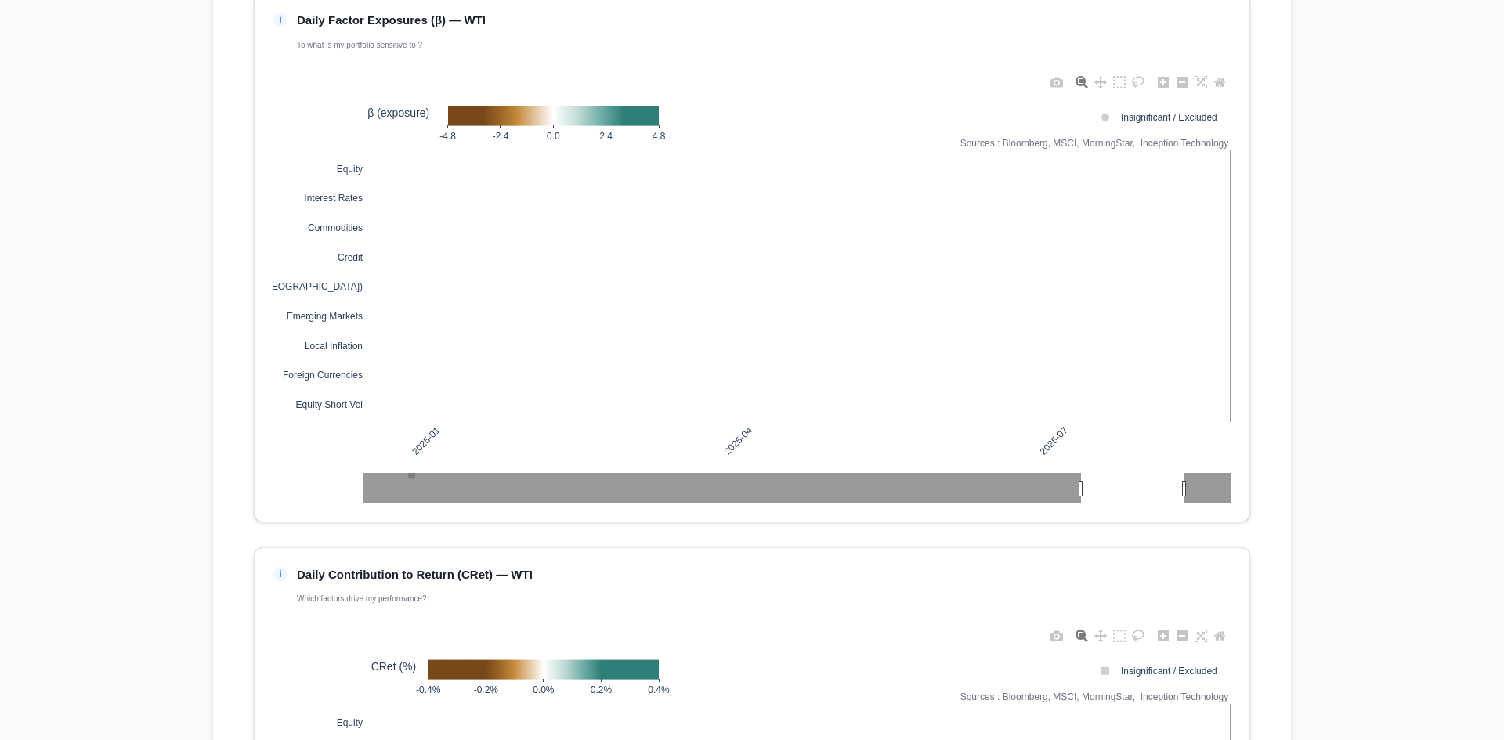
scroll to position [128, 0]
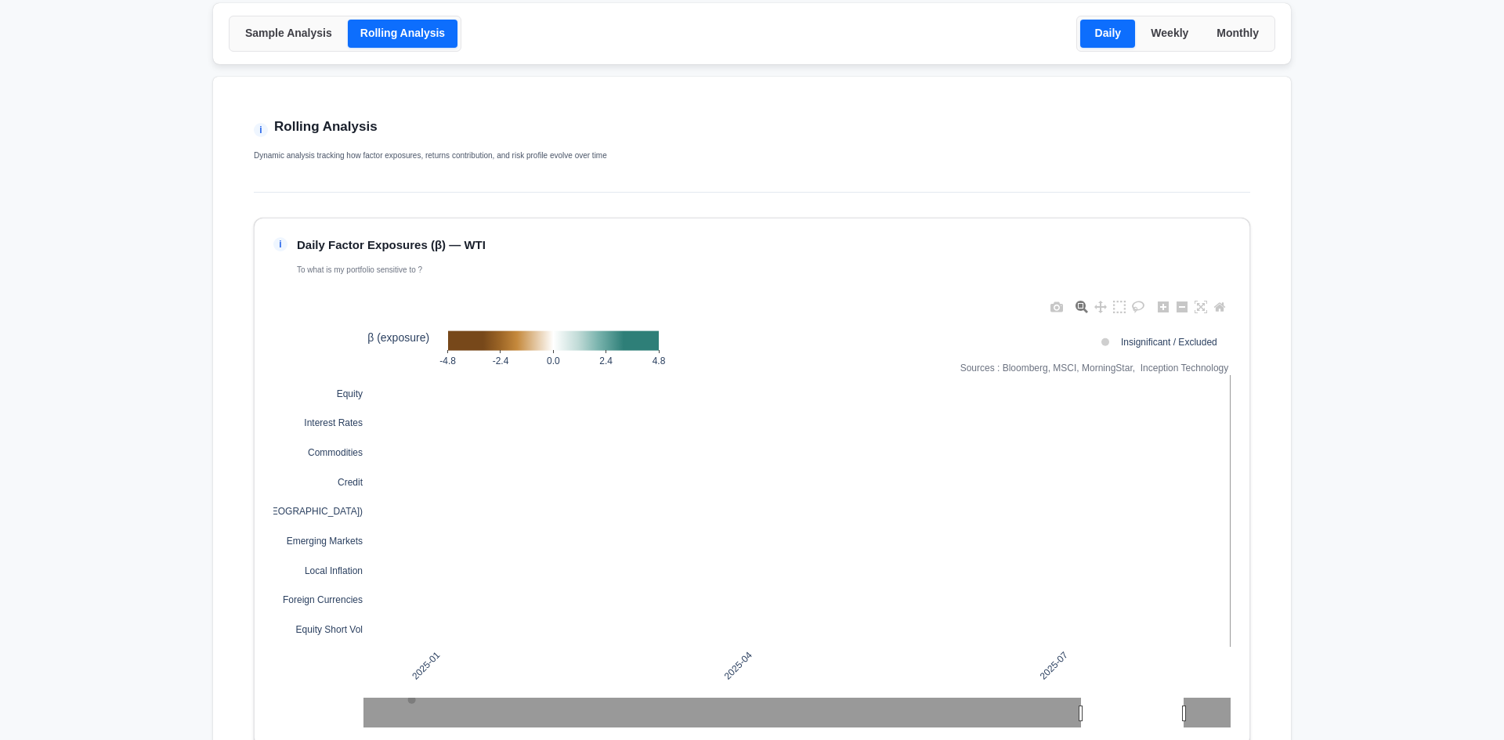
click at [1186, 505] on rect at bounding box center [796, 511] width 867 height 272
click at [914, 468] on rect at bounding box center [796, 511] width 867 height 272
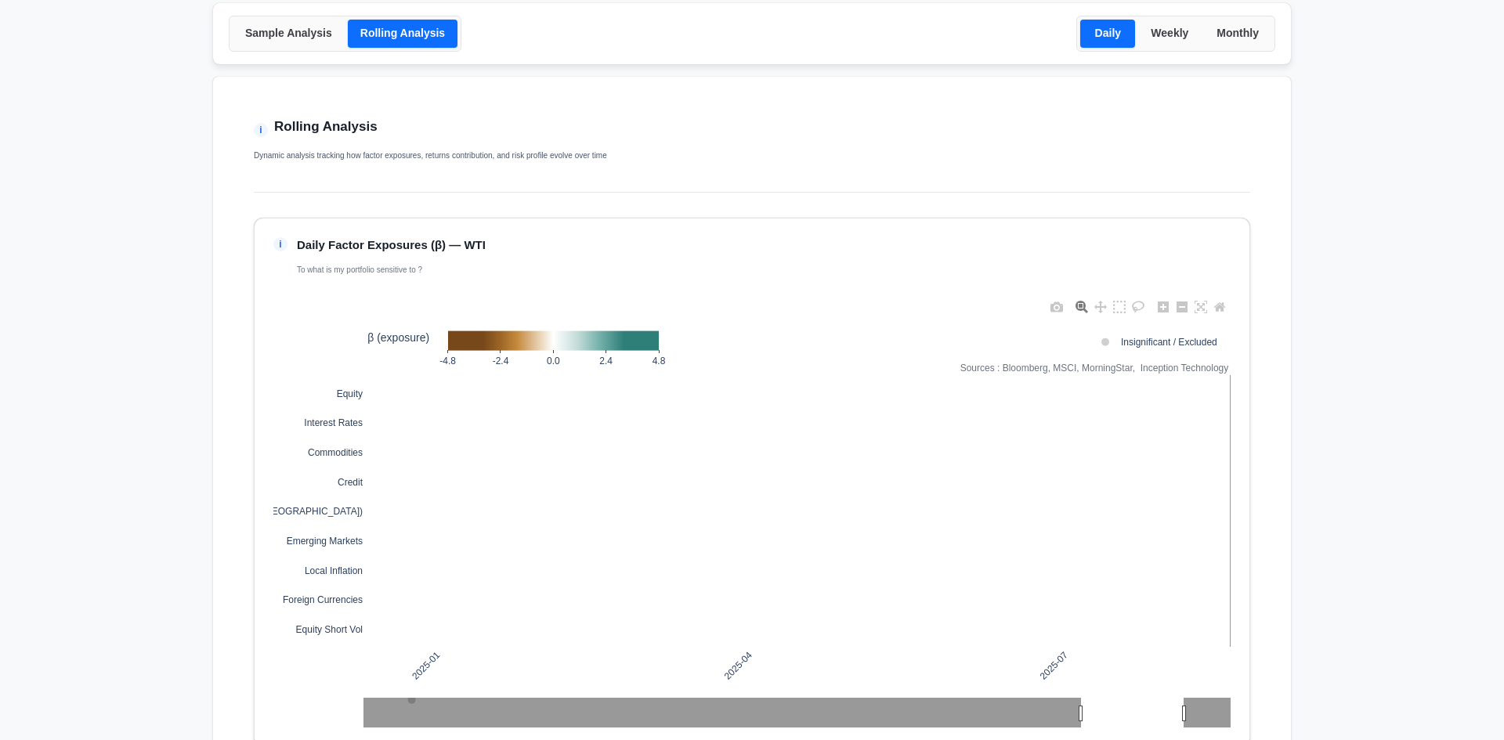
click at [914, 468] on rect at bounding box center [796, 511] width 867 height 272
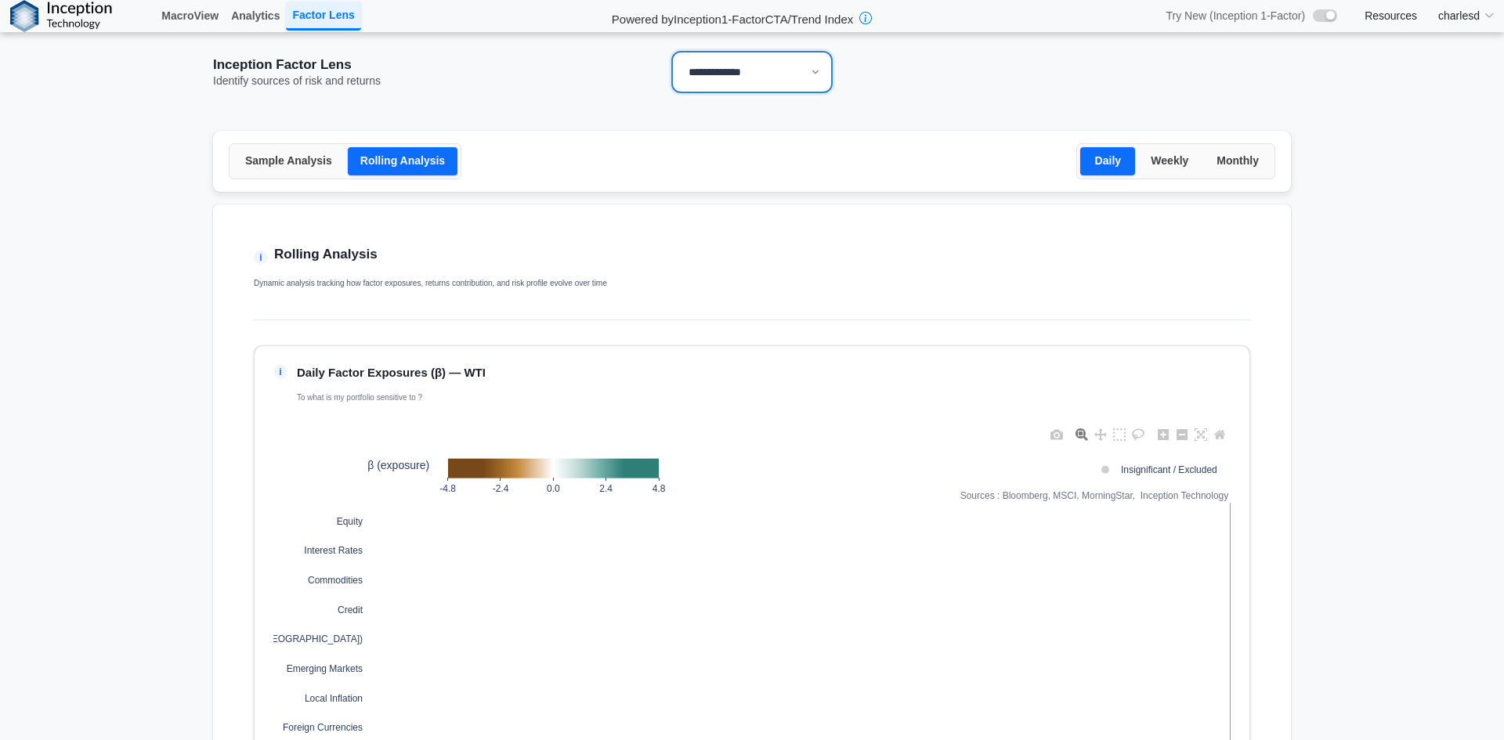
scroll to position [157, 0]
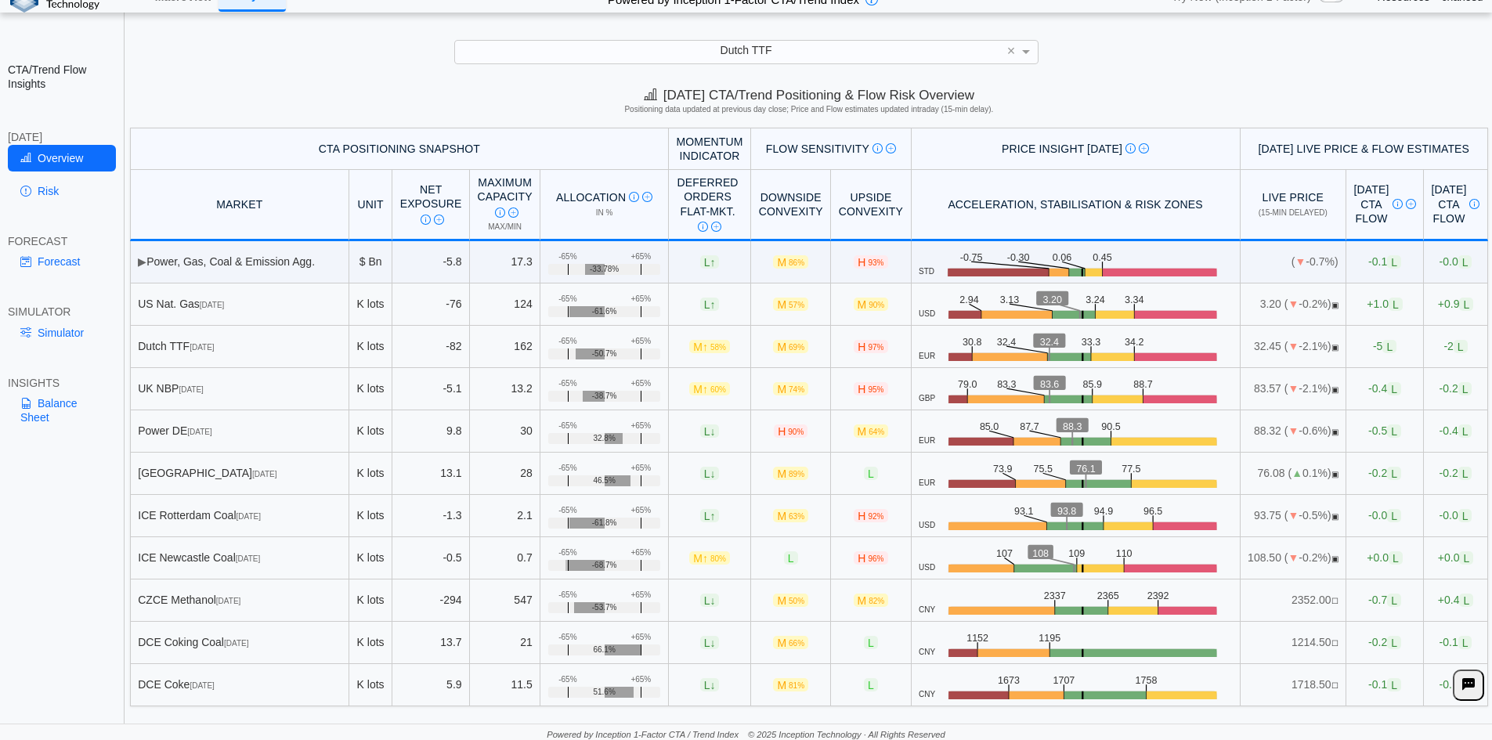
scroll to position [22, 0]
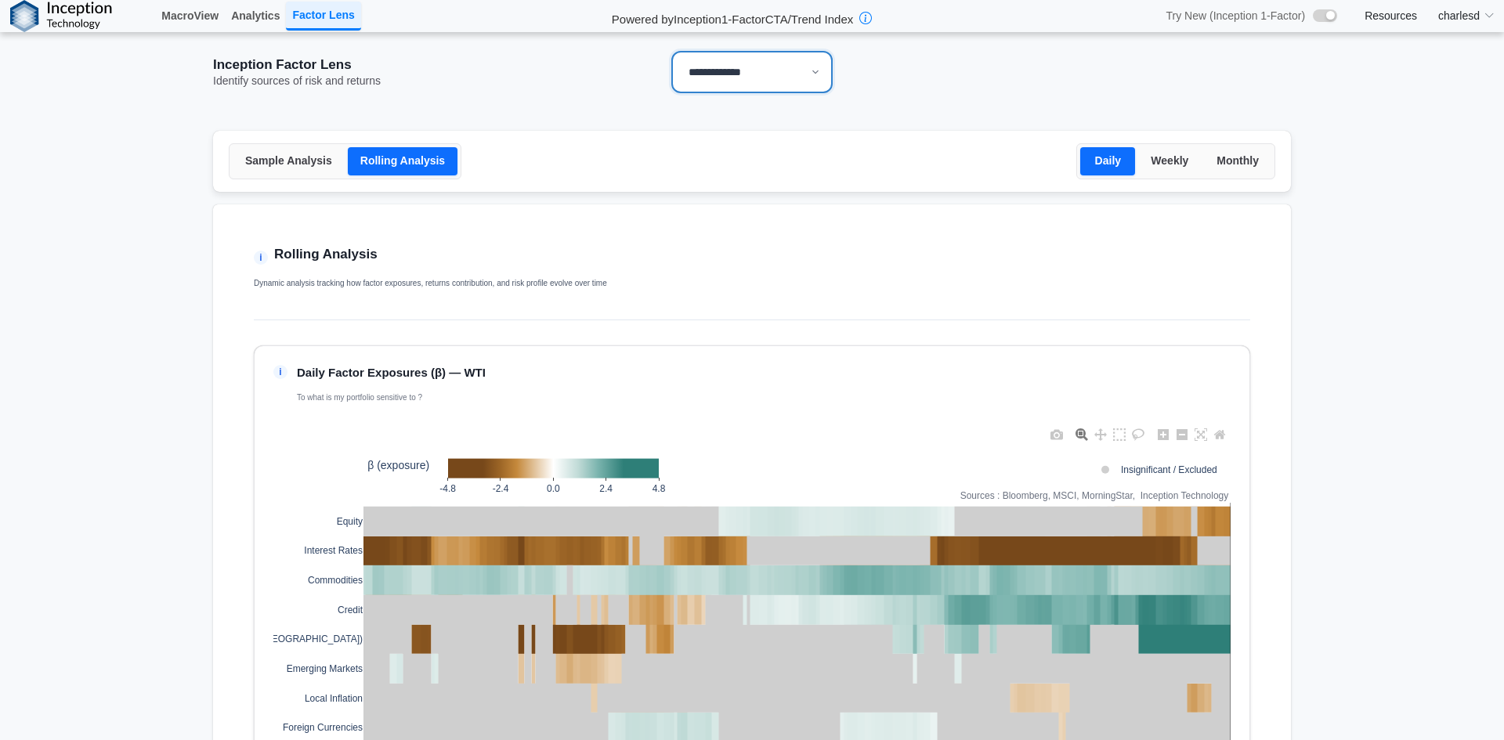
select select "**"
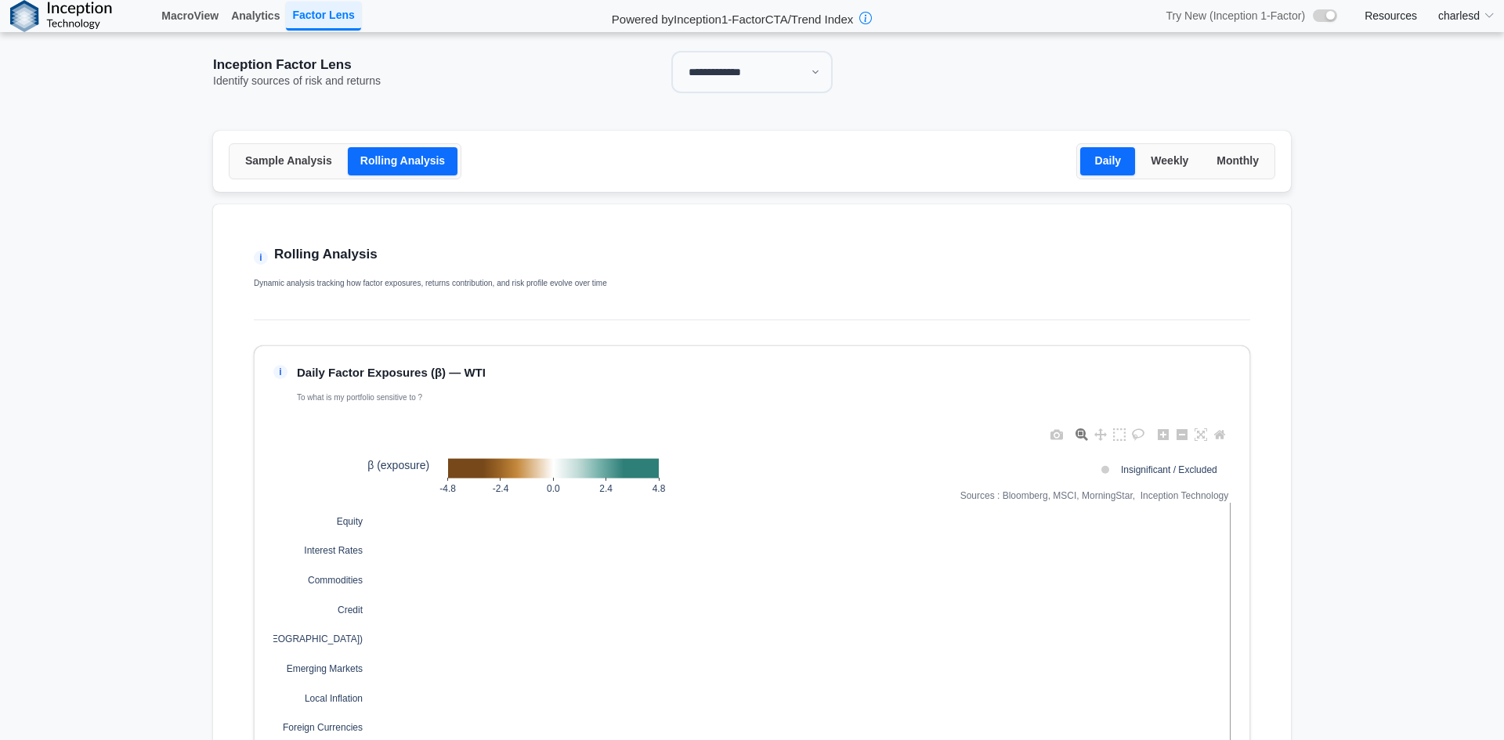
scroll to position [78, 0]
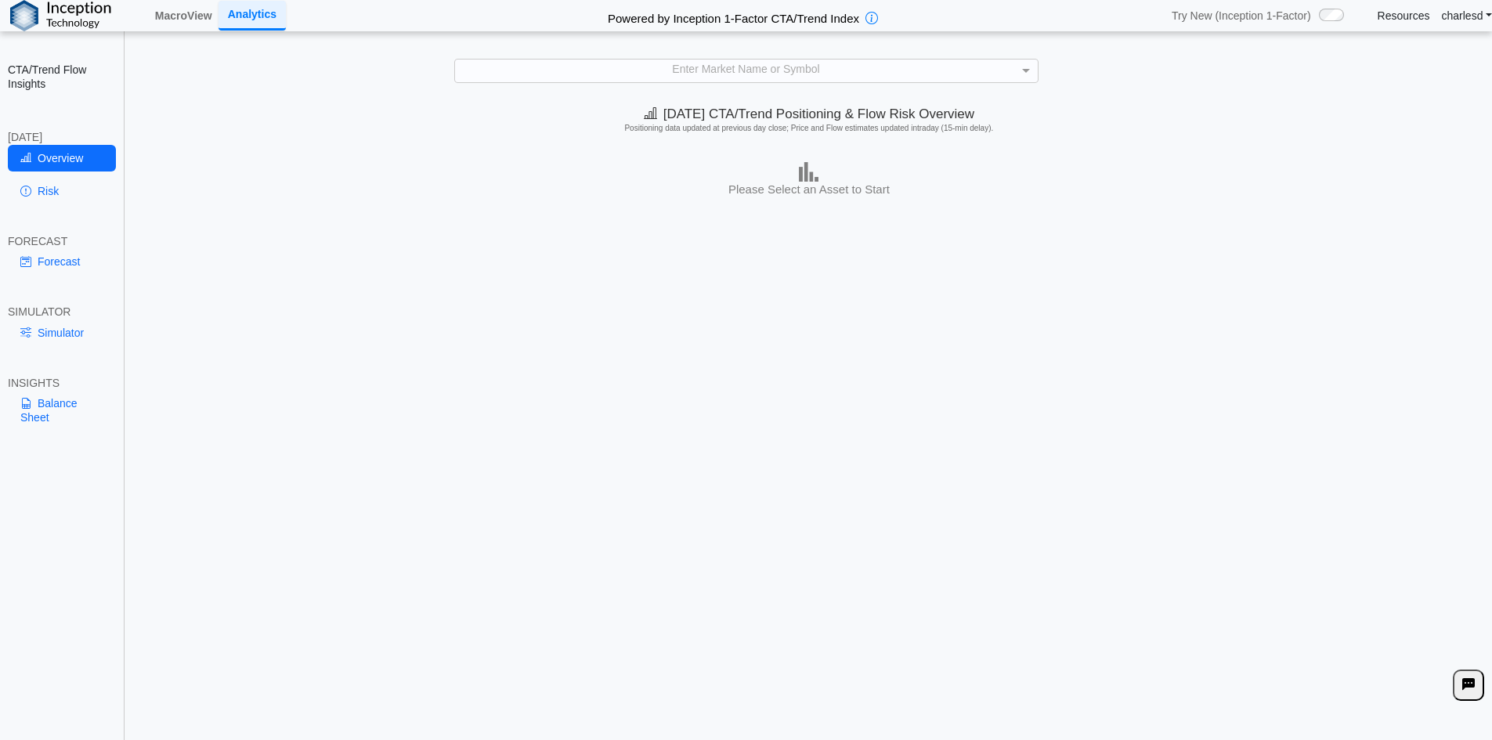
click at [1472, 25] on div "charlesd Log out" at bounding box center [1467, 16] width 50 height 28
click at [1461, 17] on link "charlesd" at bounding box center [1467, 16] width 50 height 14
click at [1426, 69] on div "Log out" at bounding box center [1449, 52] width 125 height 43
click at [1427, 61] on link "Log out" at bounding box center [1450, 52] width 124 height 29
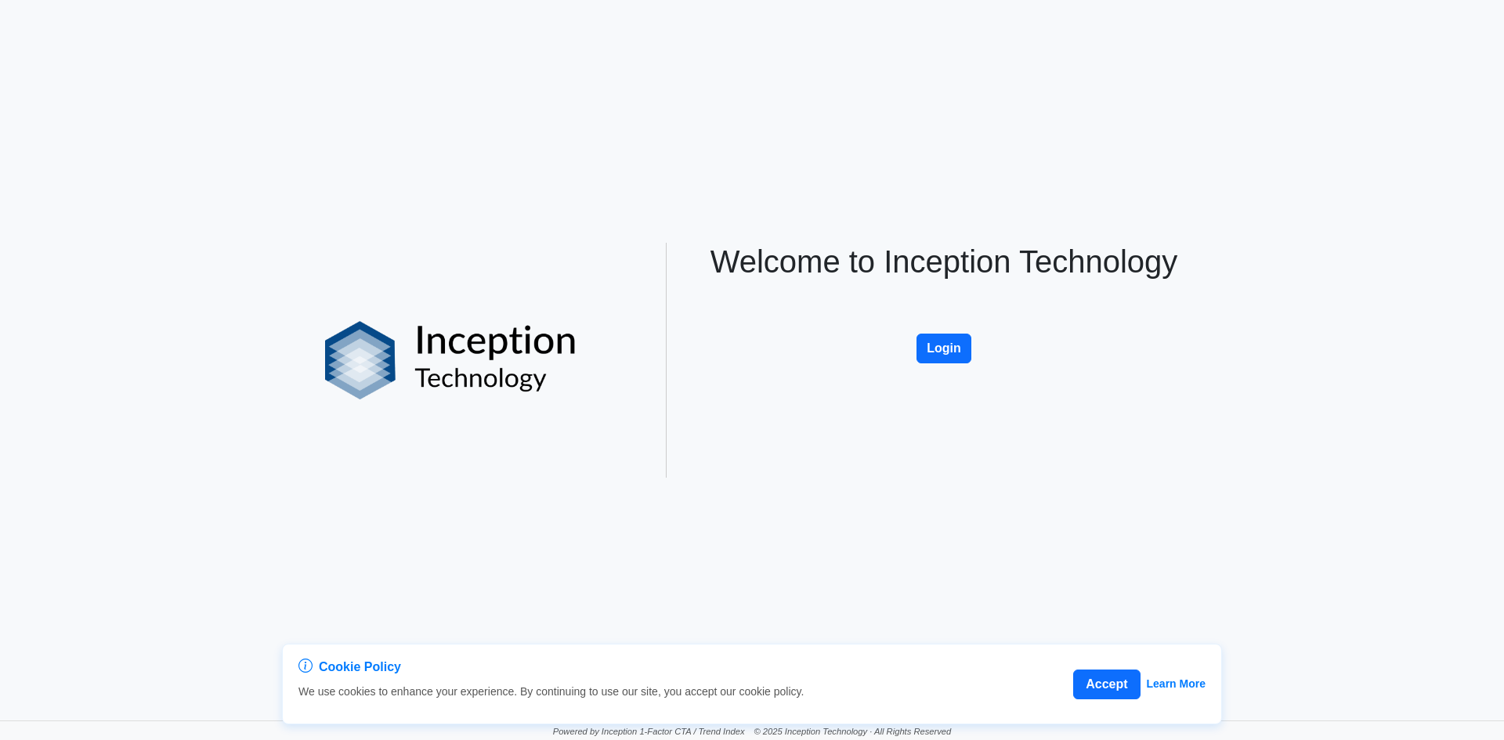
click at [954, 365] on div "Welcome to Inception Technology Login" at bounding box center [943, 360] width 517 height 235
click at [954, 355] on button "Login" at bounding box center [944, 349] width 55 height 30
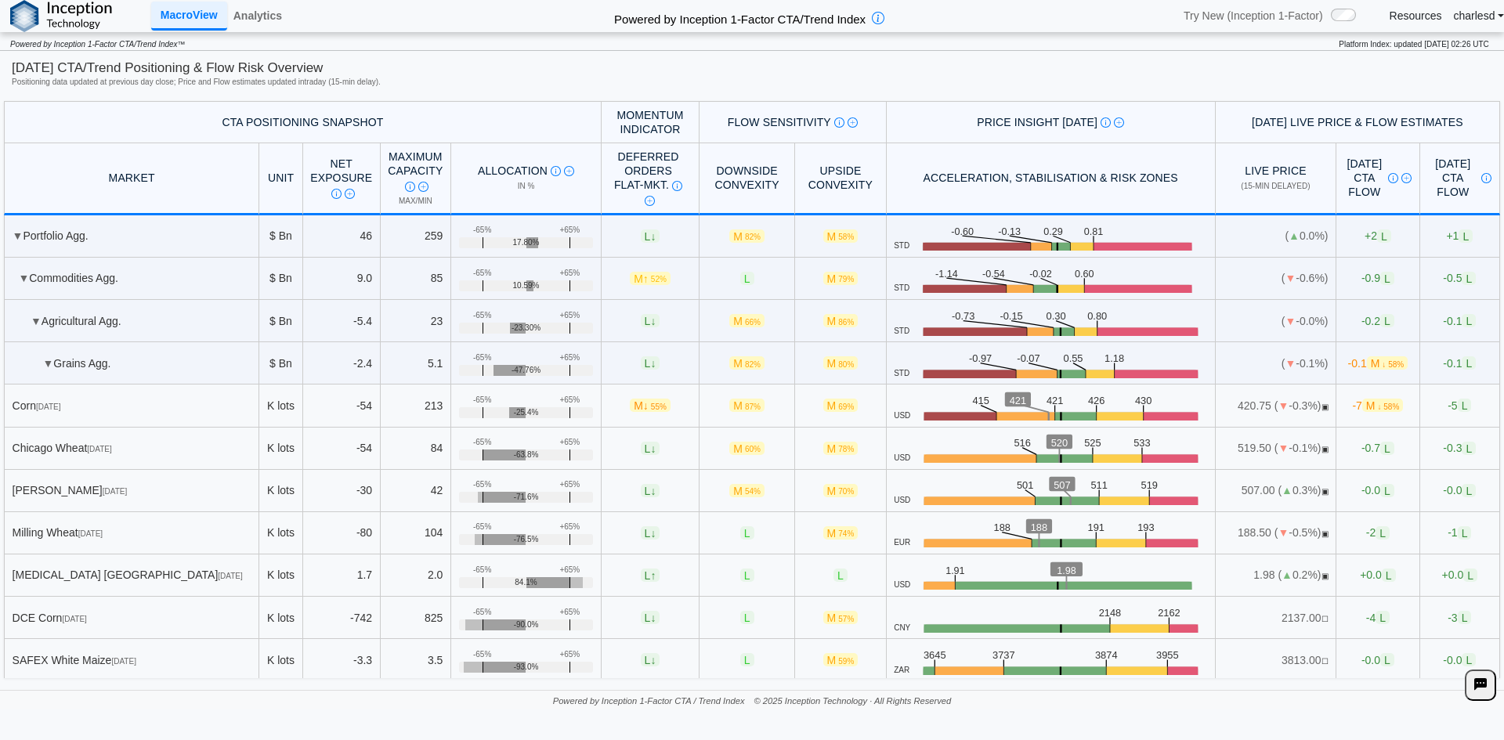
scroll to position [851, 0]
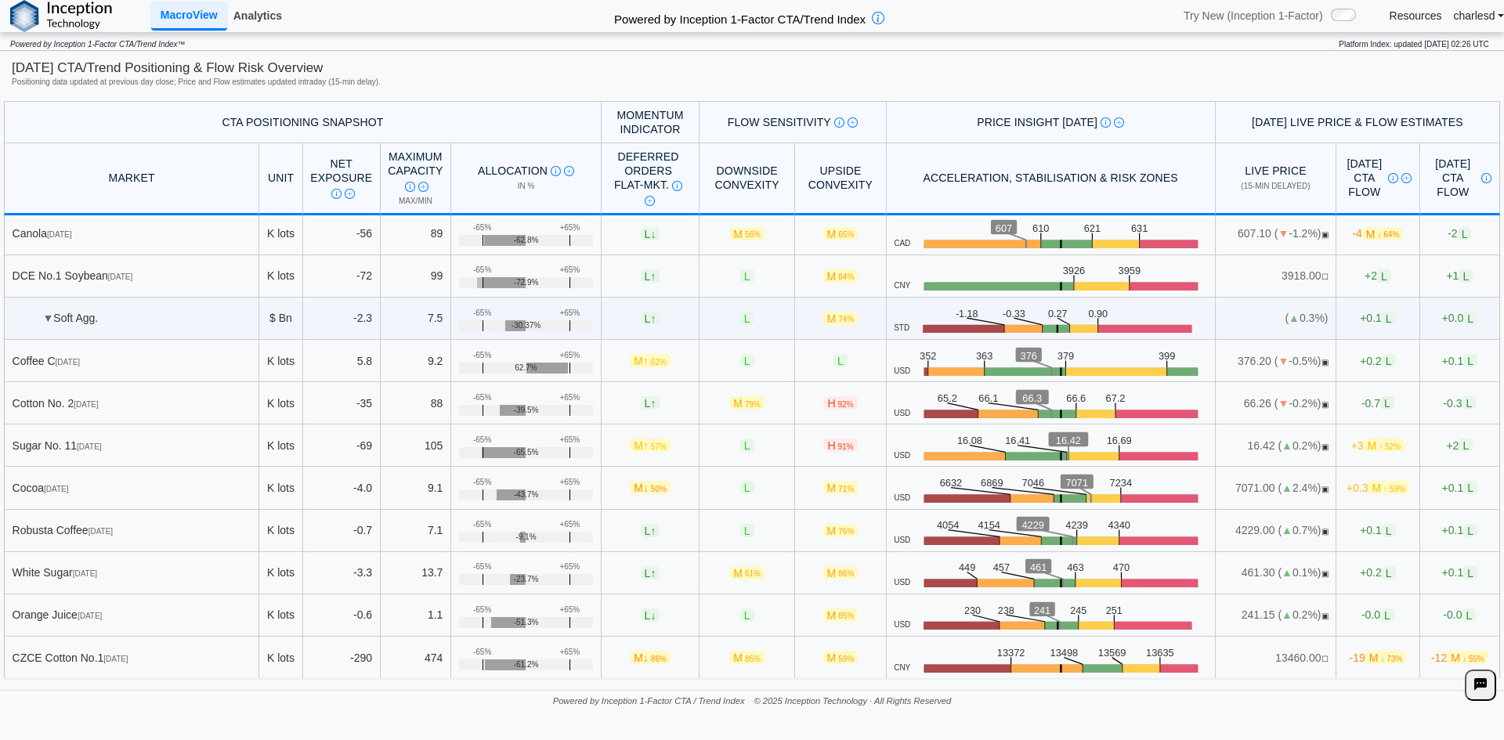
click at [266, 13] on link "Analytics" at bounding box center [257, 15] width 61 height 27
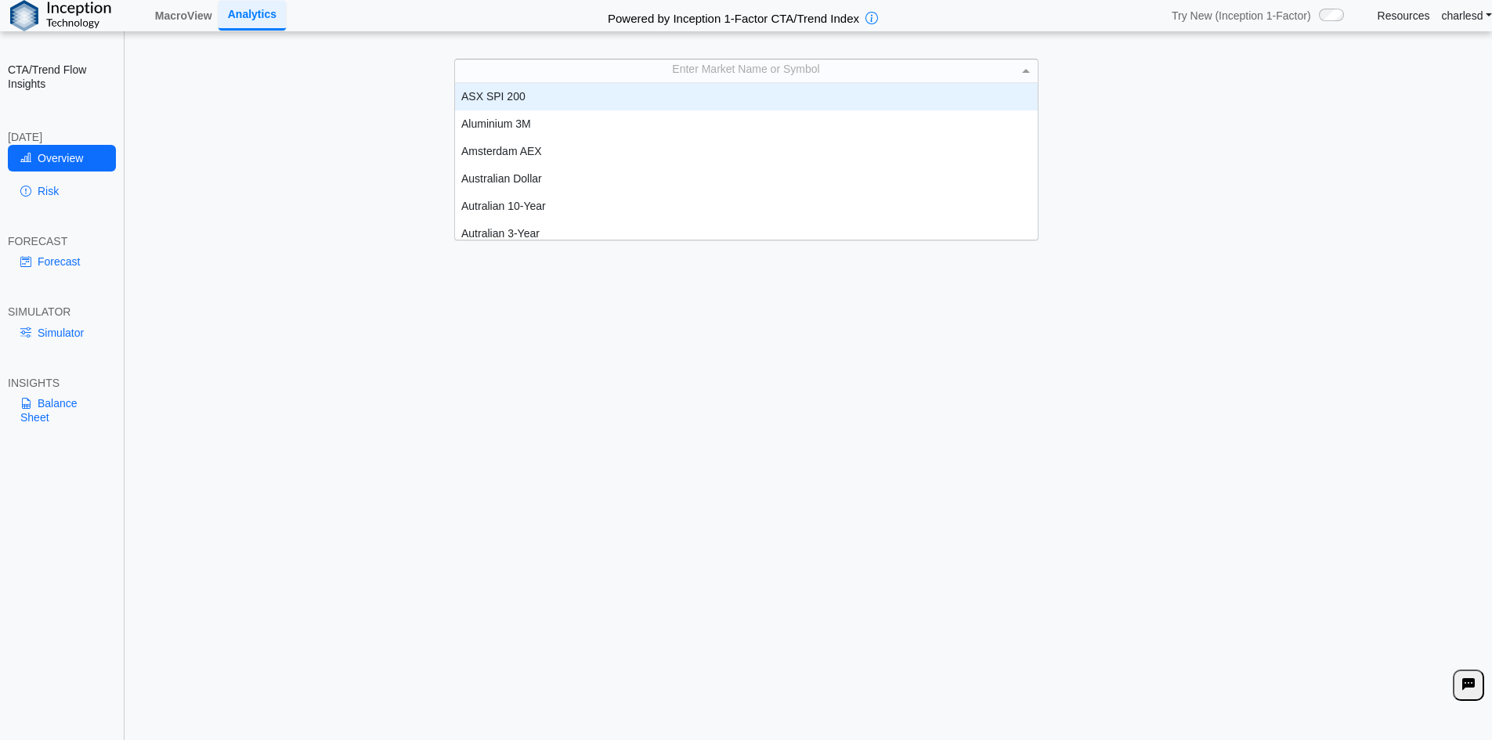
click at [568, 80] on div "Enter Market Name or Symbol" at bounding box center [746, 71] width 583 height 22
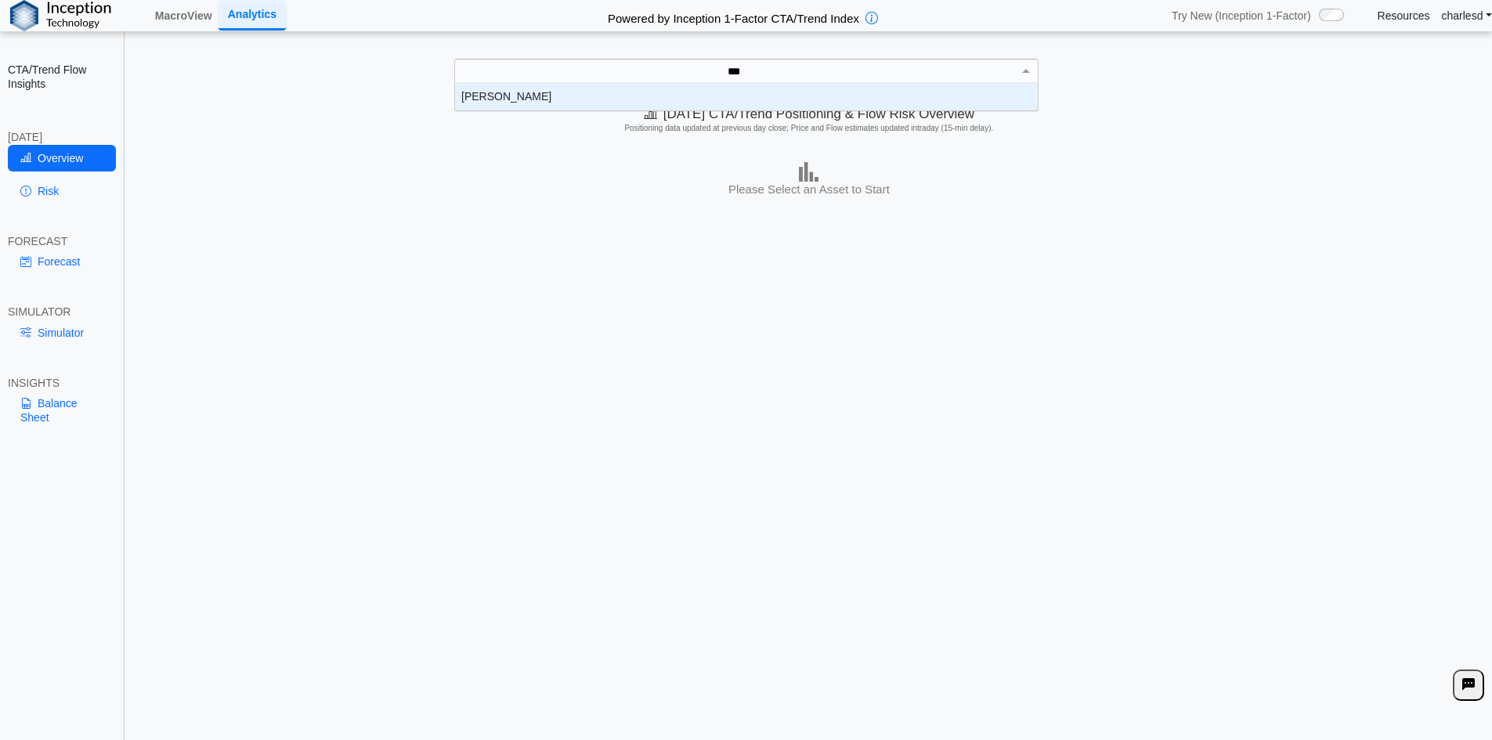
scroll to position [16, 571]
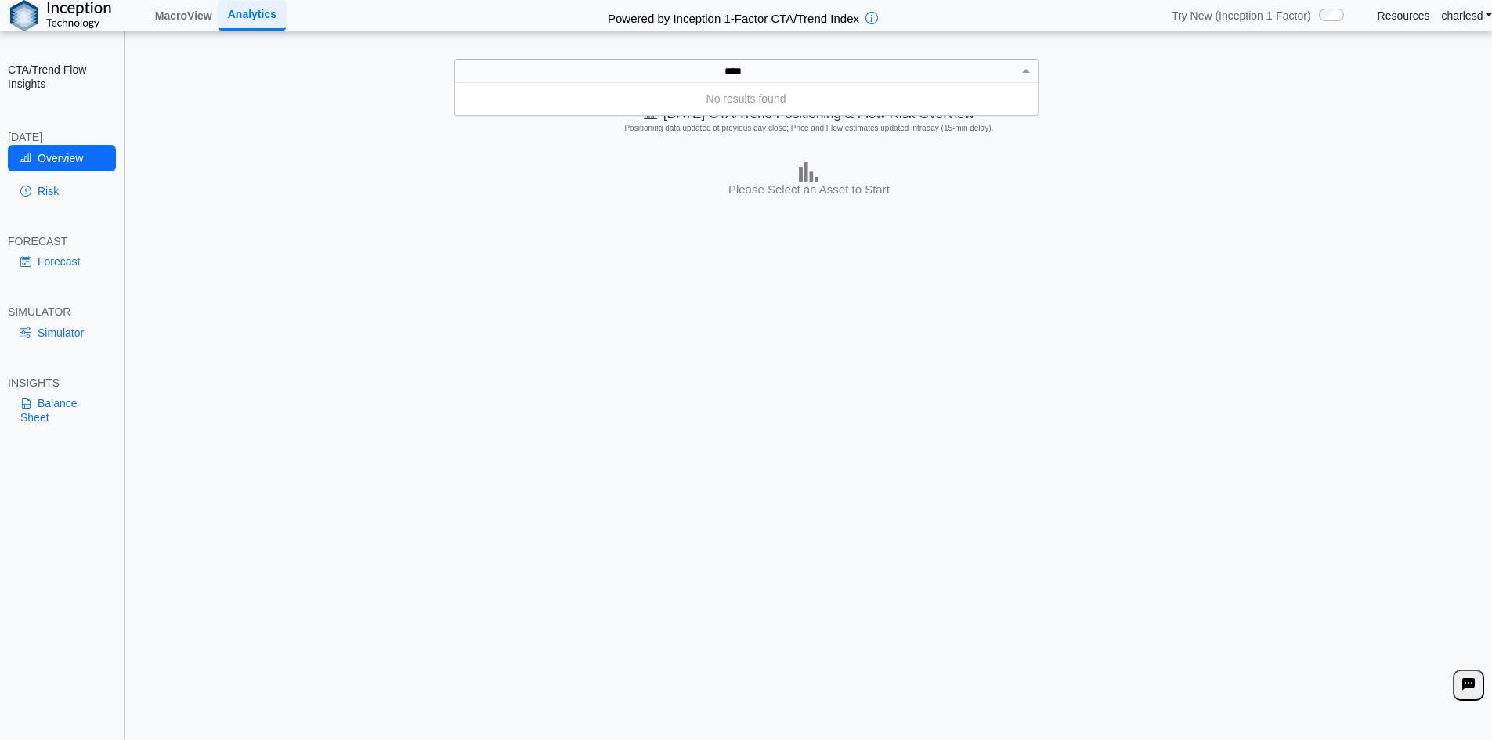
type input "***"
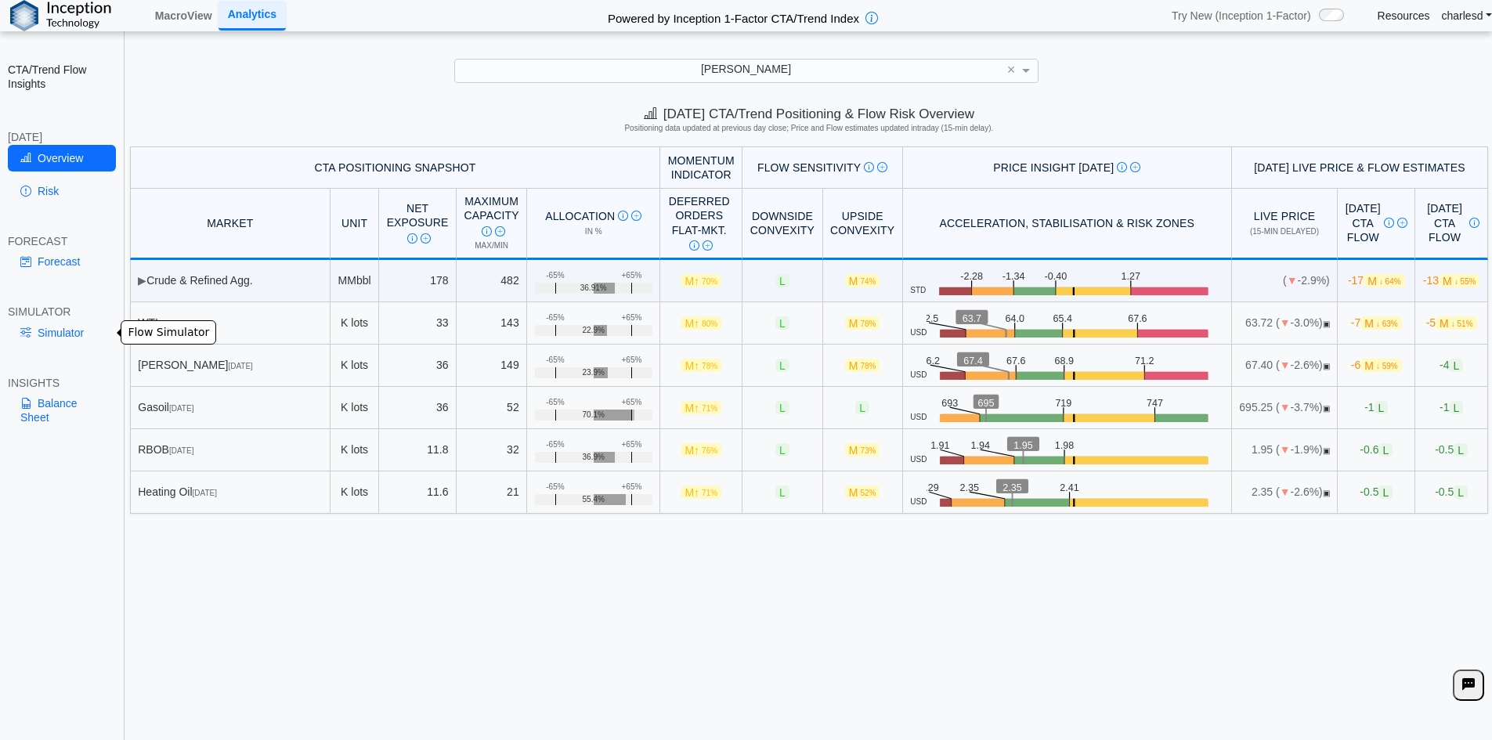
click at [42, 333] on link "Simulator" at bounding box center [62, 333] width 108 height 27
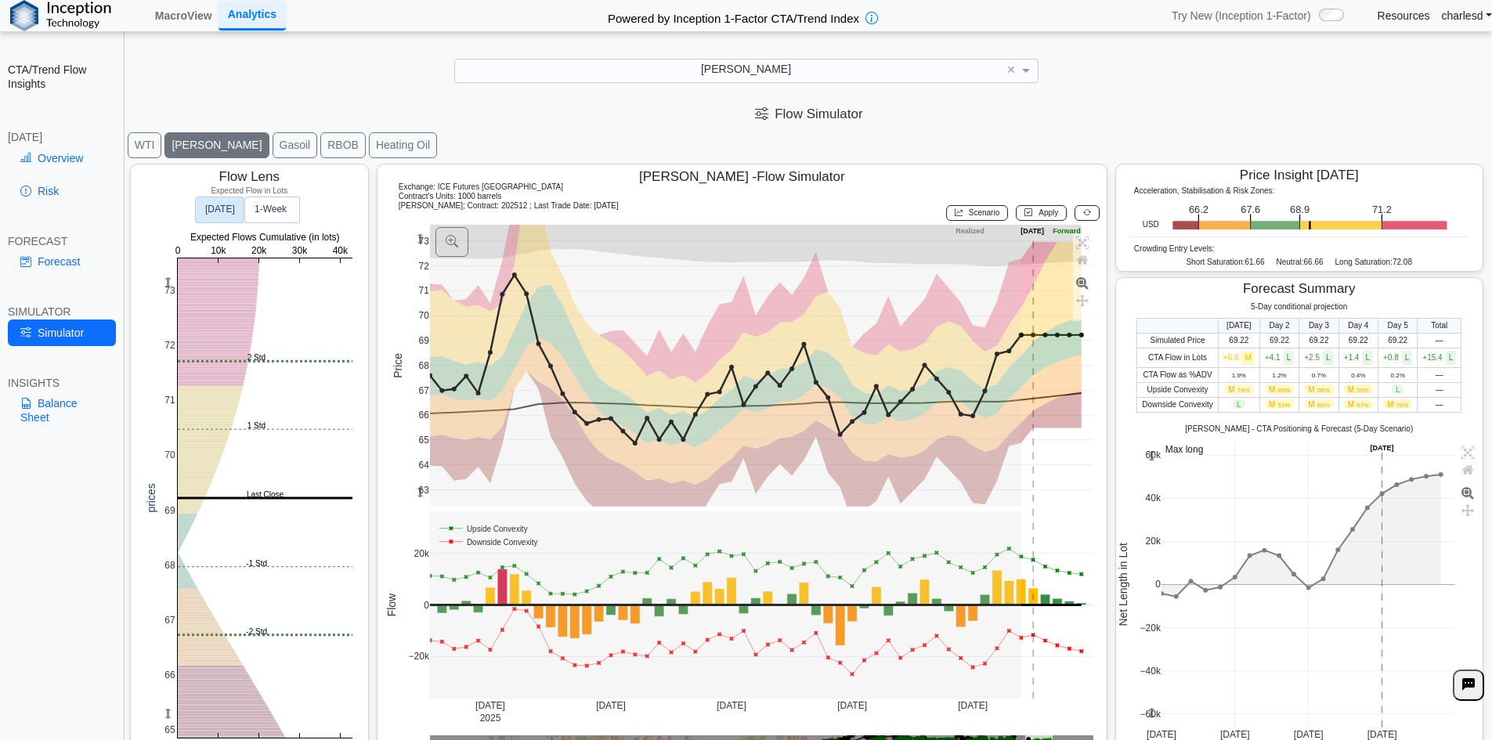
click at [1429, 405] on table "[DATE] Day 2 Day 3 Day 4 Day 5 Total Simulated Price 69.22 69.22 69.22 69.22 69…" at bounding box center [1299, 365] width 325 height 95
click at [1245, 330] on div at bounding box center [809, 463] width 1366 height 607
drag, startPoint x: 1192, startPoint y: 320, endPoint x: 1457, endPoint y: 407, distance: 279.7
click at [1457, 407] on div "[DATE] Day 2 Day 3 Day 4 Day 5 Total Simulated Price 69.22 69.22 69.22 69.22 69…" at bounding box center [1299, 365] width 367 height 95
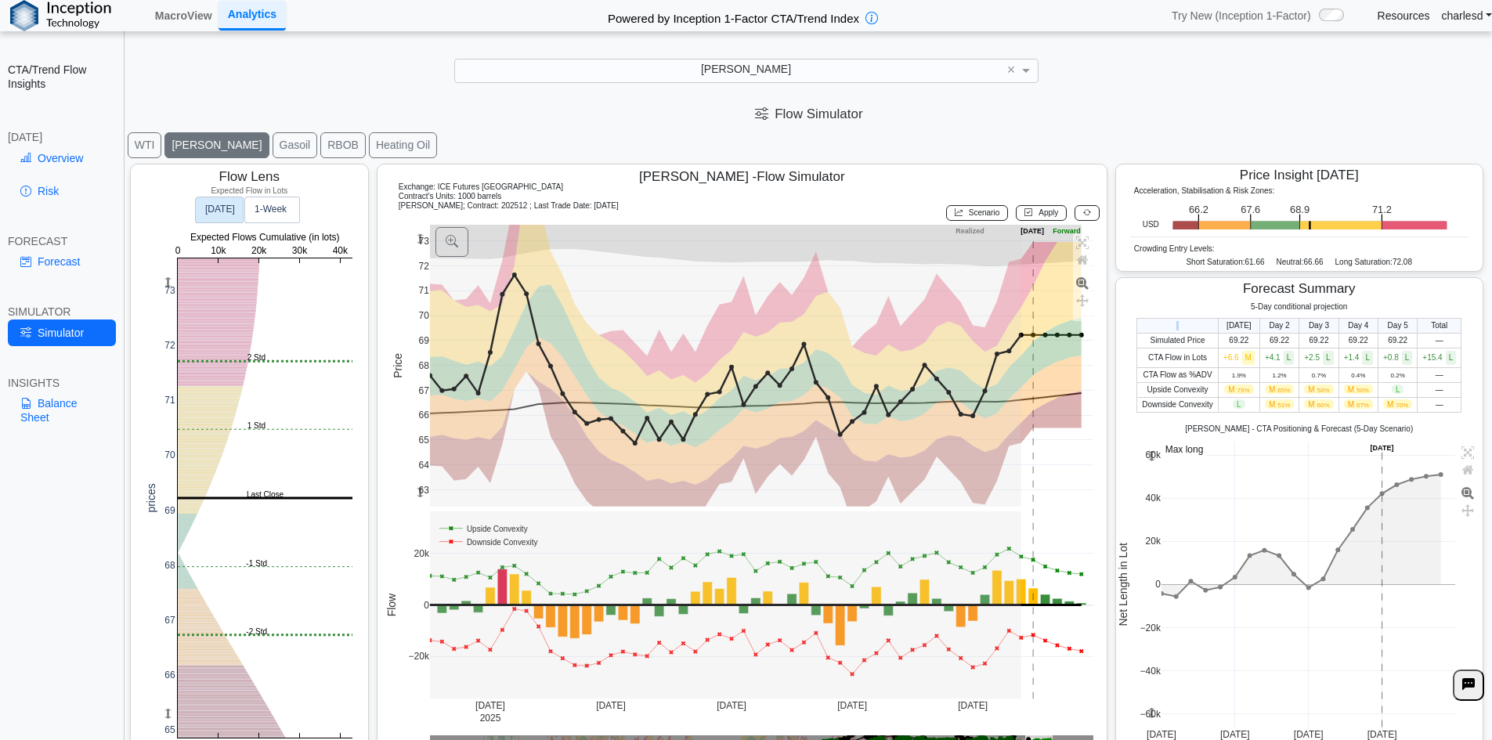
click at [1449, 404] on td "—" at bounding box center [1440, 404] width 44 height 15
click at [196, 649] on rect at bounding box center [265, 498] width 175 height 479
click at [202, 637] on div at bounding box center [809, 463] width 1366 height 607
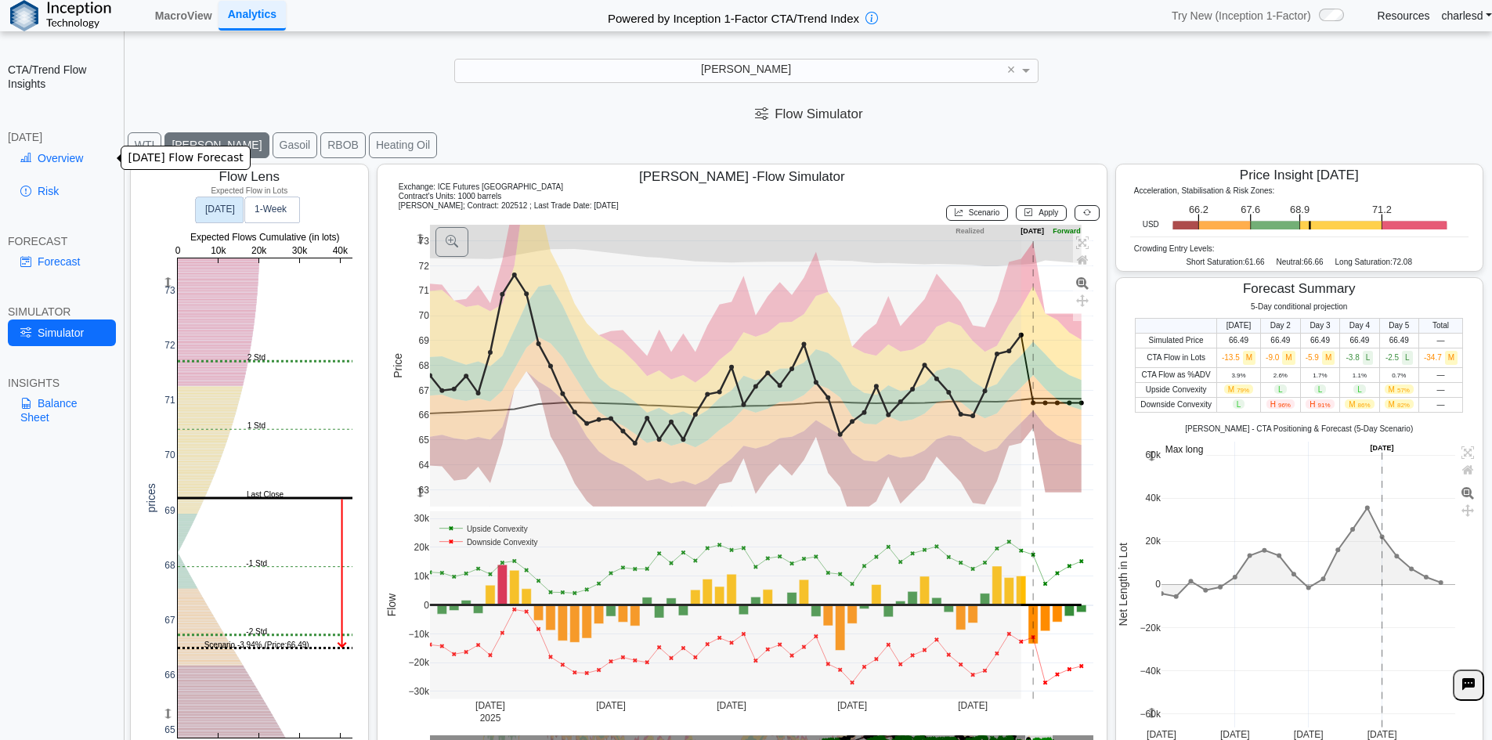
click at [46, 161] on link "Overview" at bounding box center [62, 158] width 108 height 27
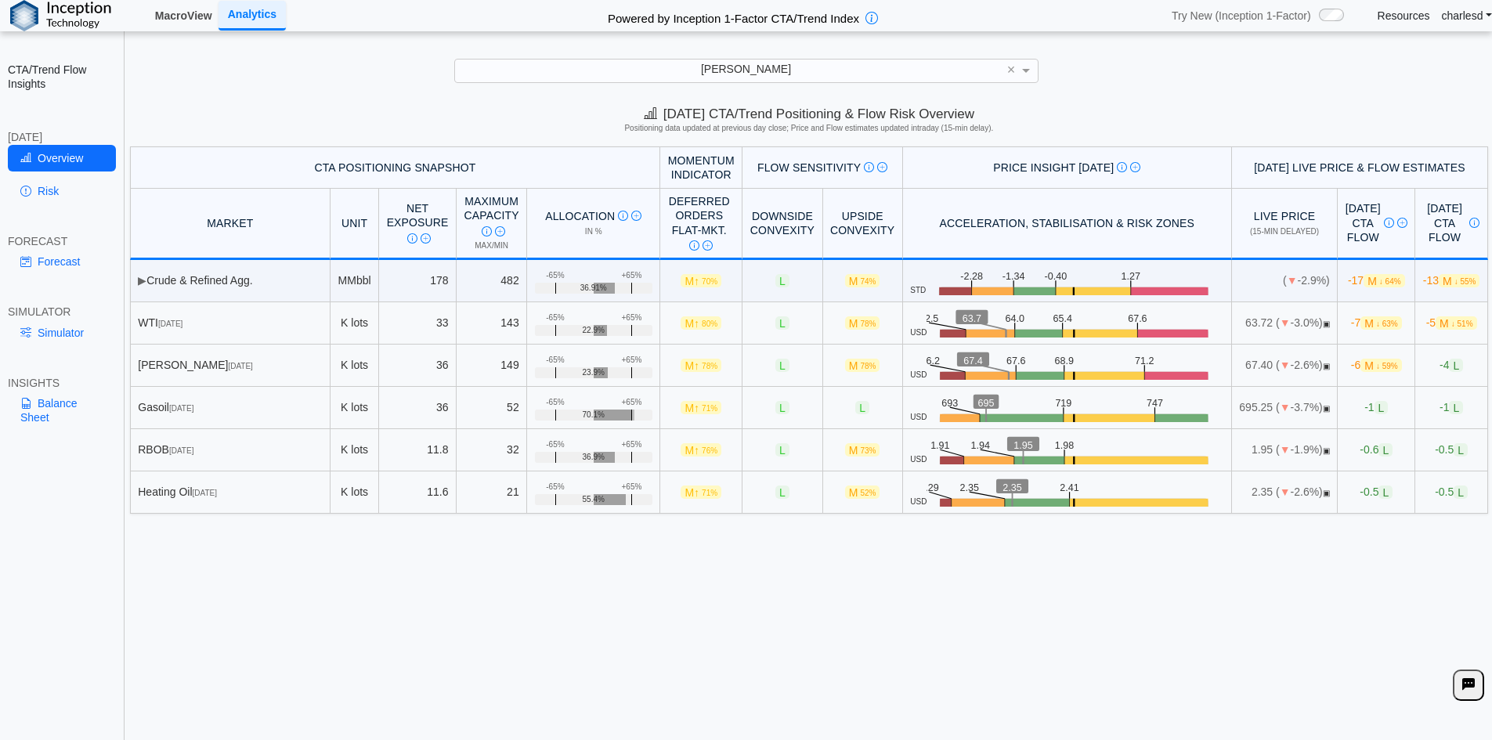
click at [186, 20] on link "MacroView" at bounding box center [184, 15] width 70 height 27
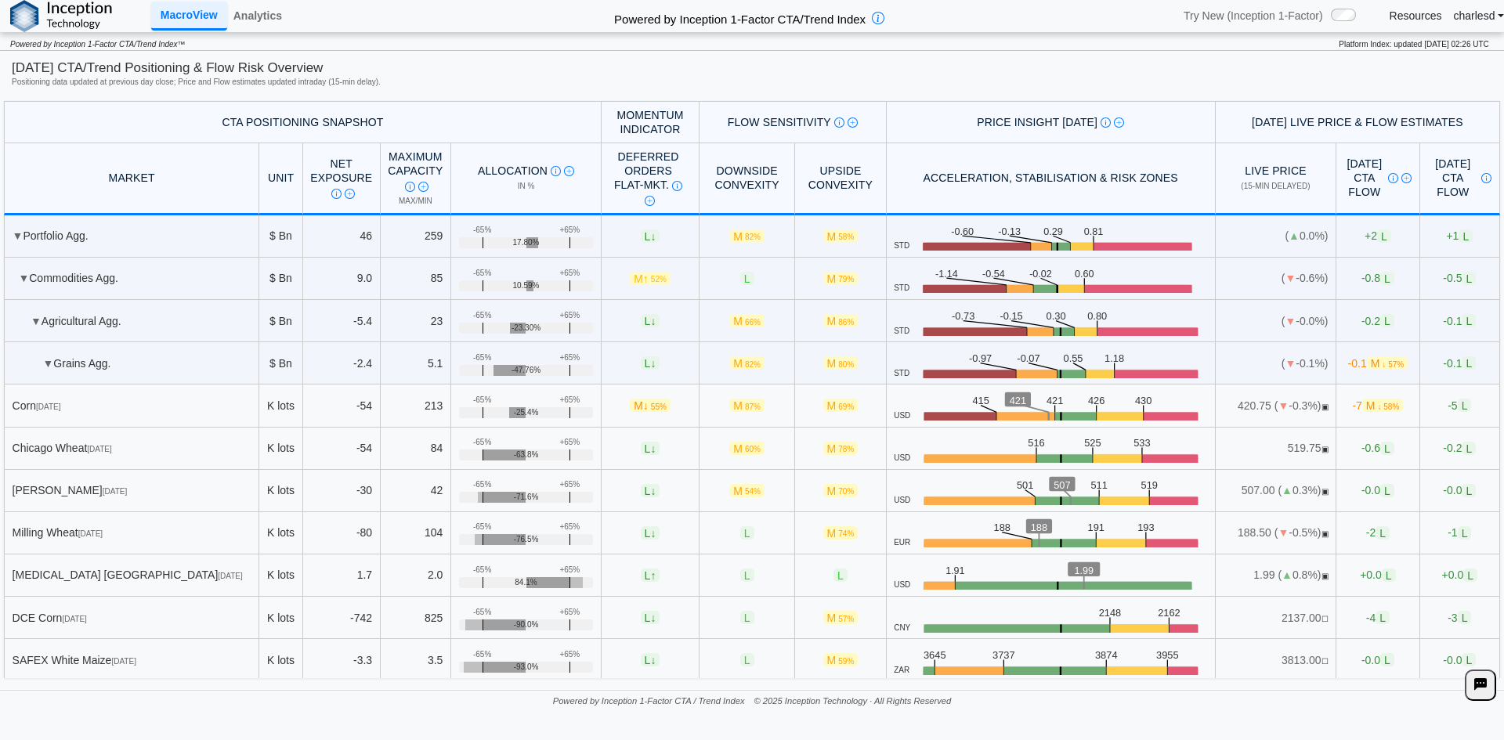
scroll to position [929, 0]
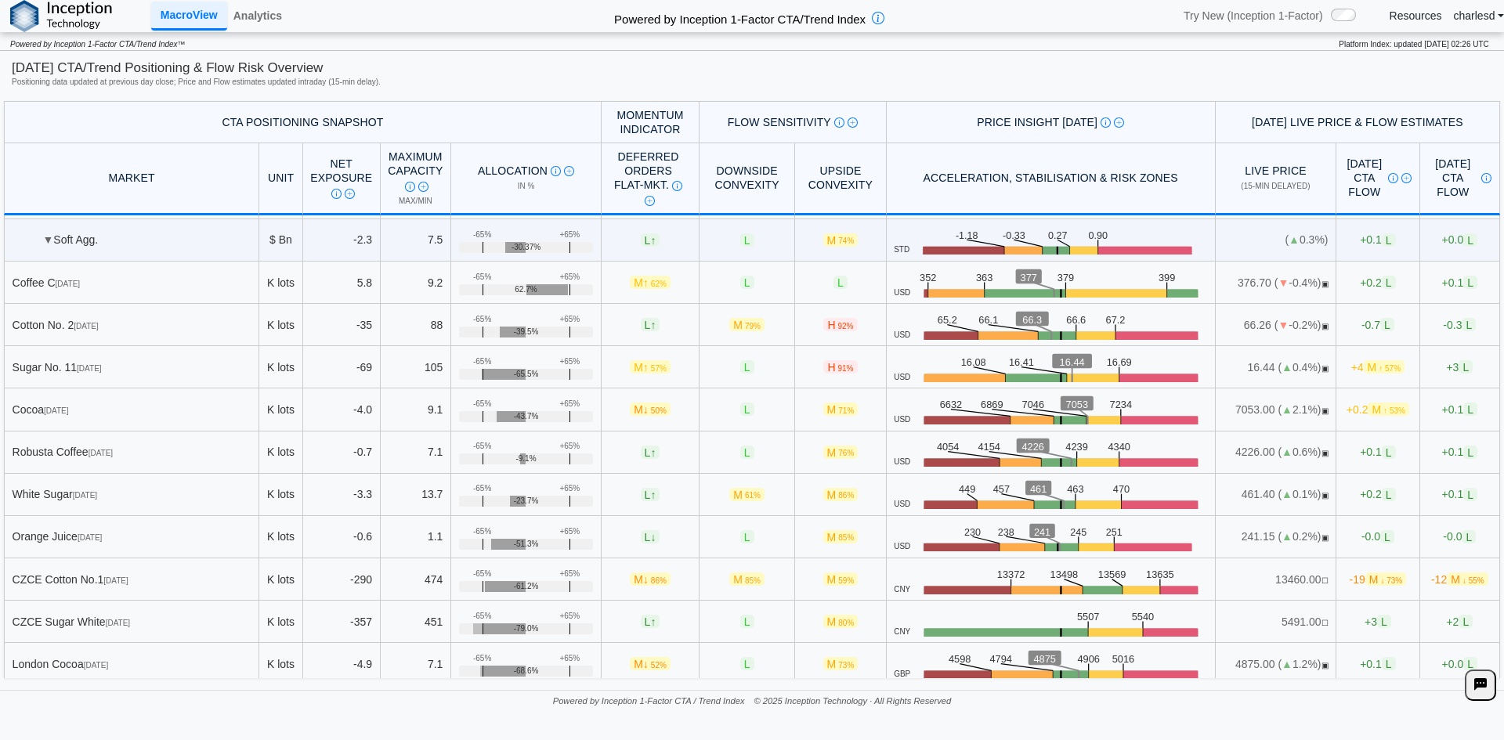
click at [1364, 363] on span "M ↑ 57%" at bounding box center [1384, 366] width 41 height 13
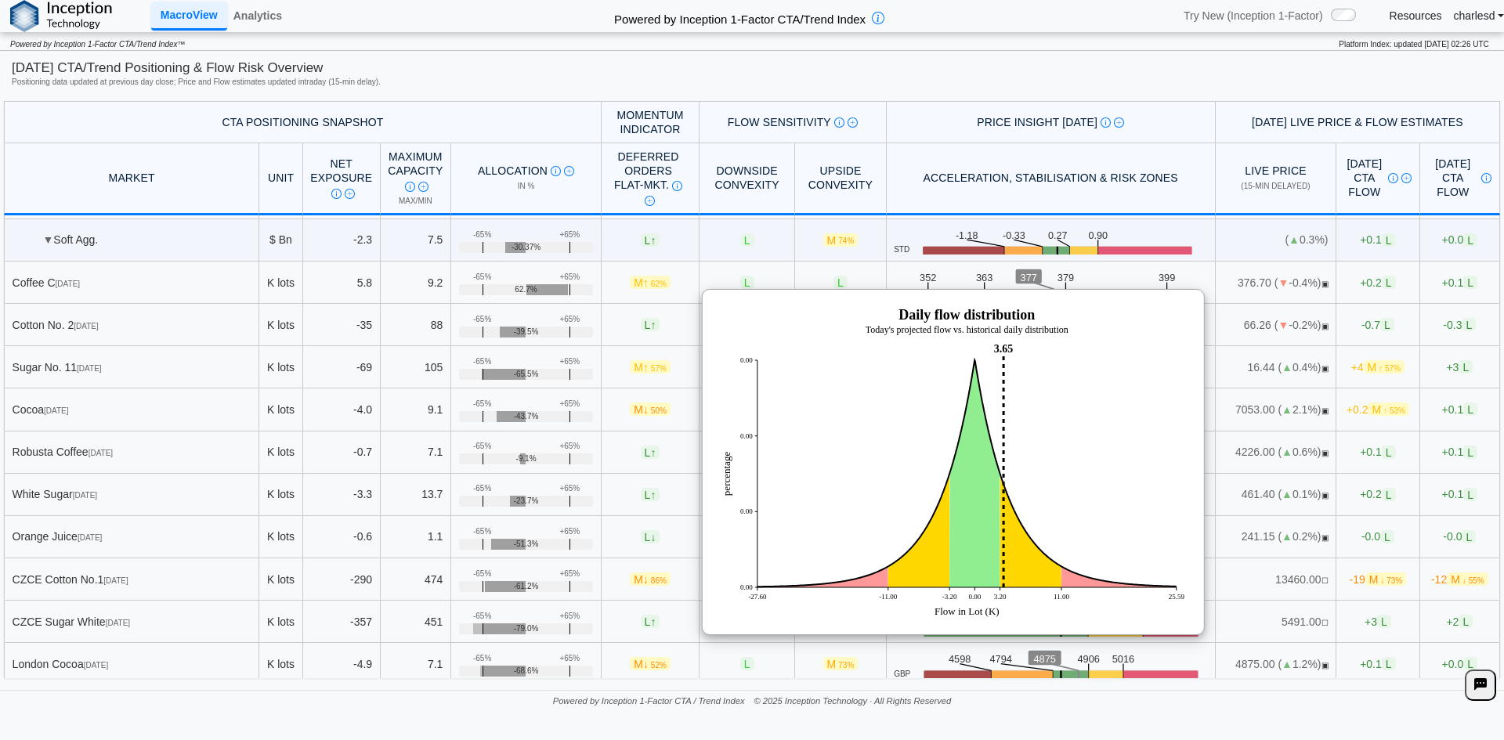
click at [1364, 363] on span "M ↑ 57%" at bounding box center [1384, 366] width 41 height 13
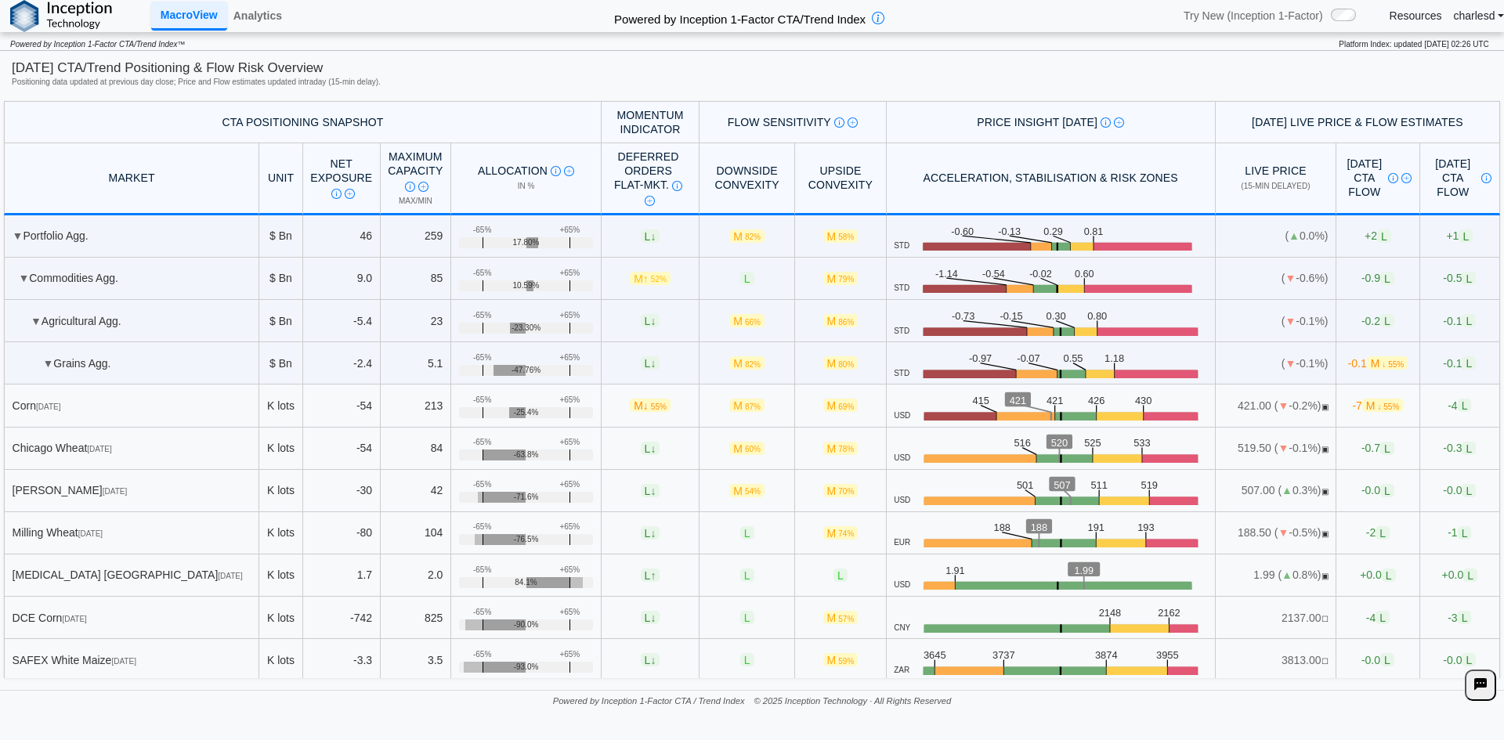
scroll to position [4141, 0]
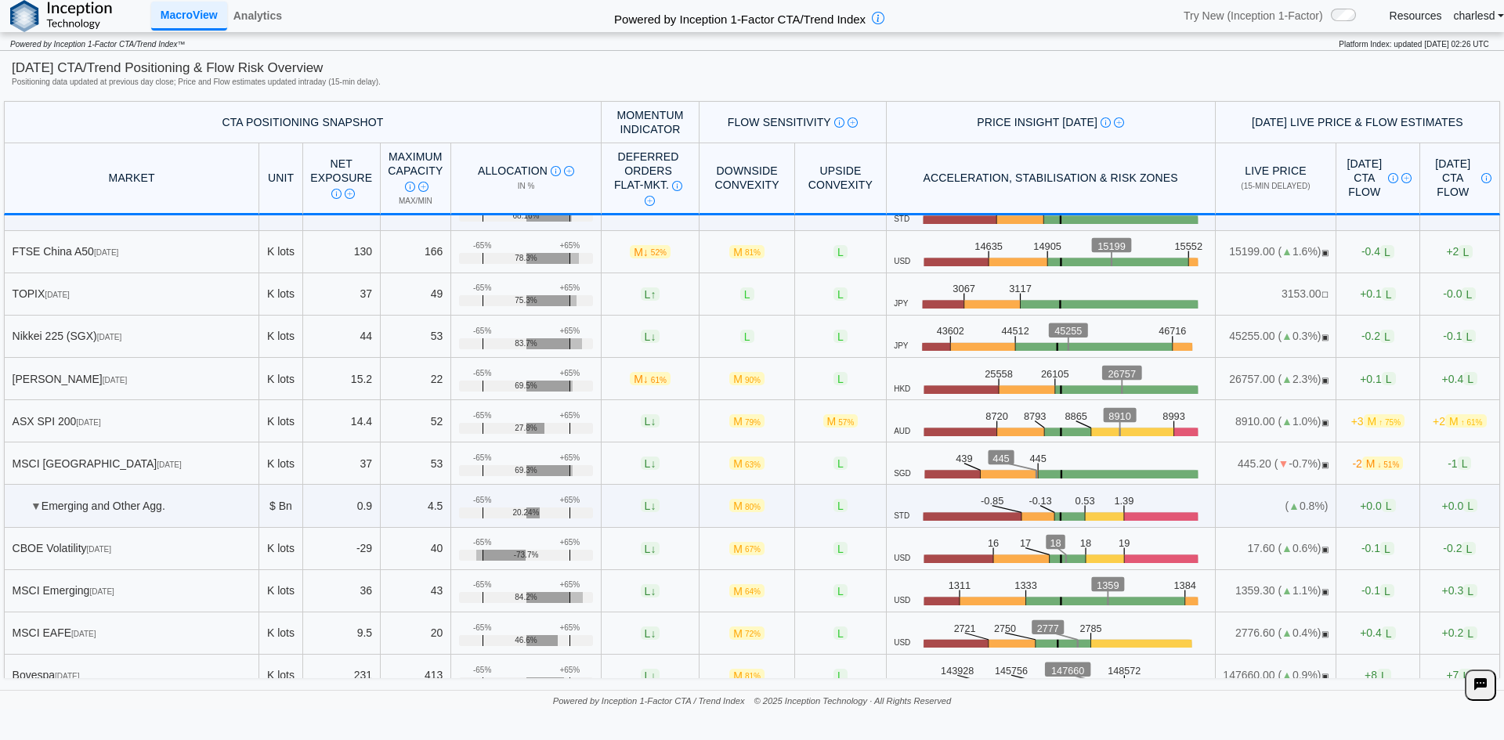
drag, startPoint x: 550, startPoint y: 372, endPoint x: 590, endPoint y: 372, distance: 40.0
click at [586, 372] on td "+65% -65% 69.5%" at bounding box center [526, 379] width 150 height 42
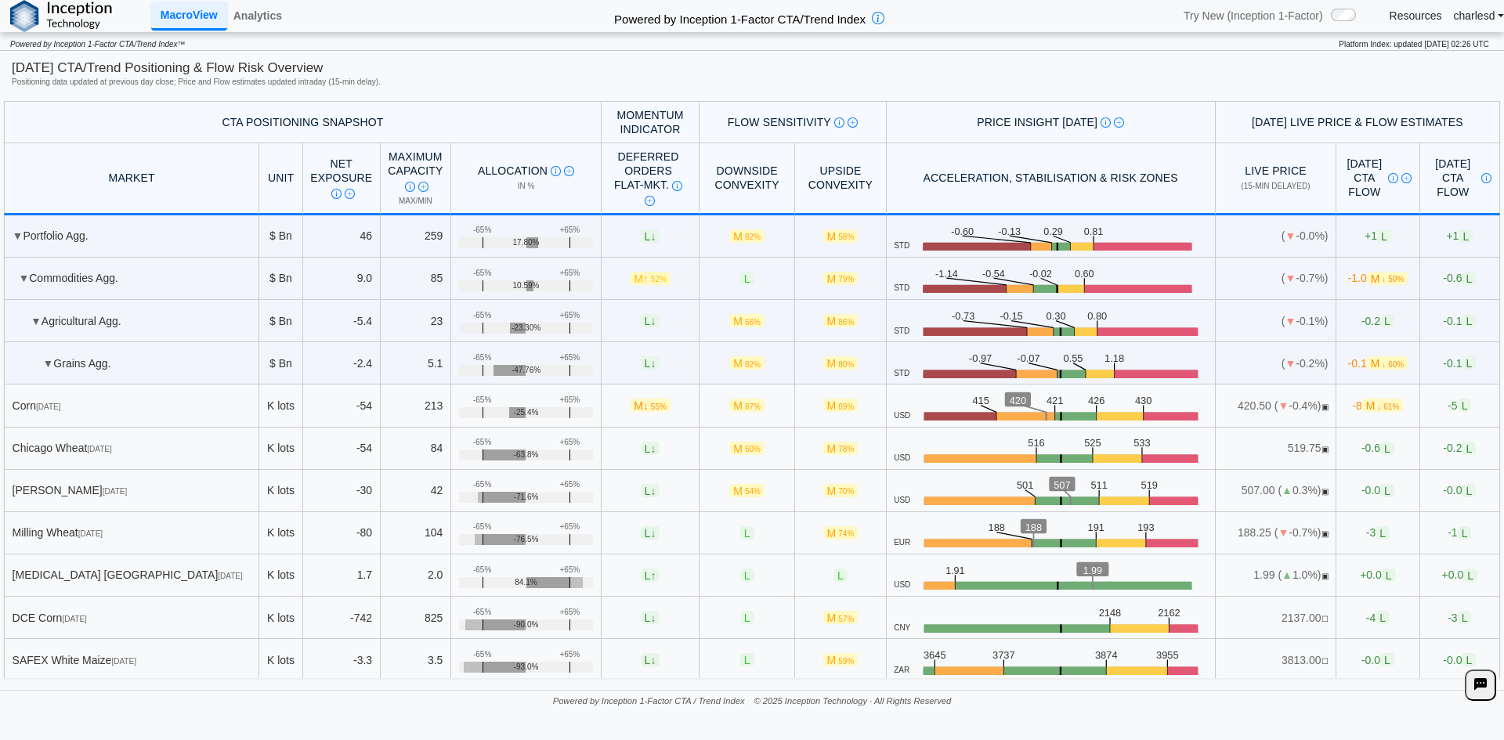
scroll to position [851, 0]
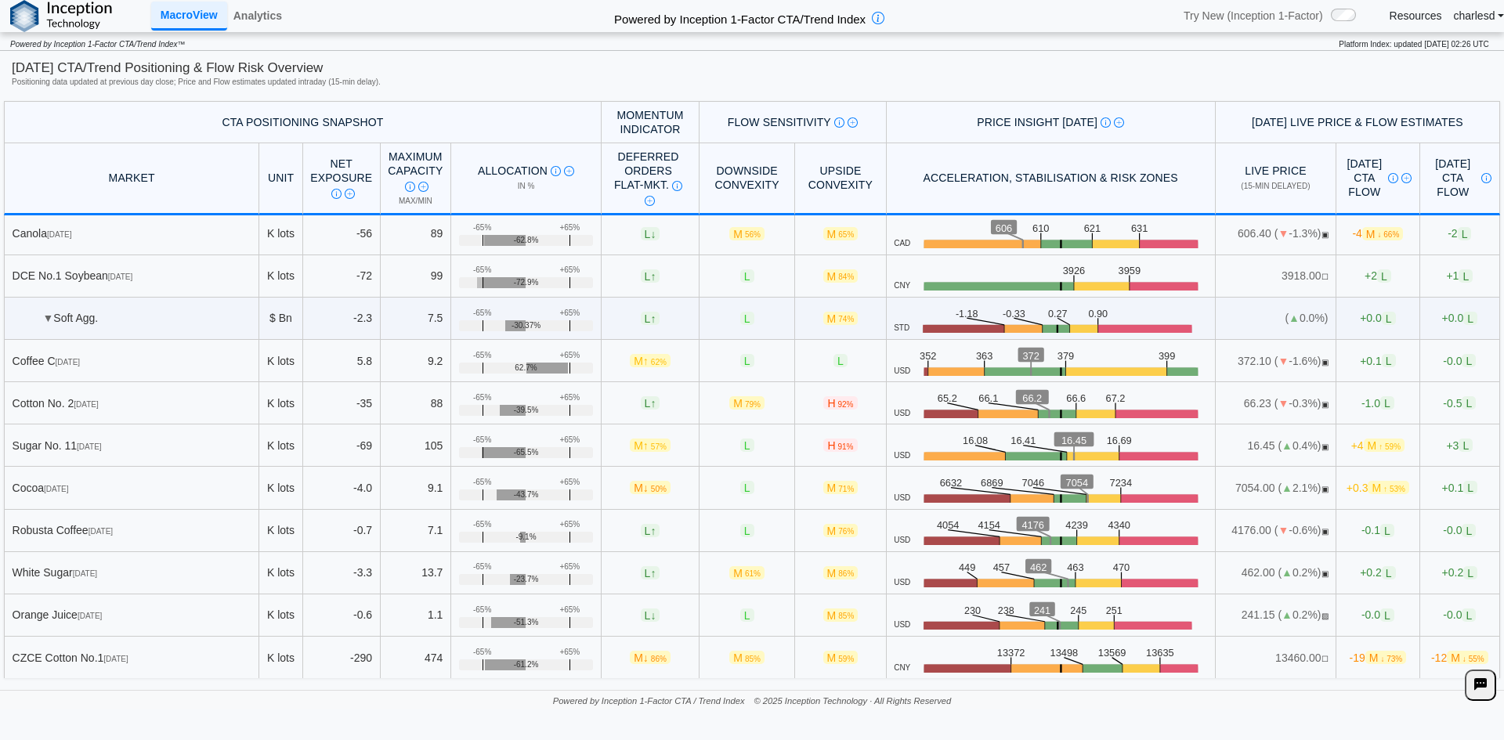
click at [307, 15] on nav "MacroView Analytics Powered by Inception 1-Factor CTA/Trend Index Try New (Ince…" at bounding box center [752, 16] width 1504 height 32
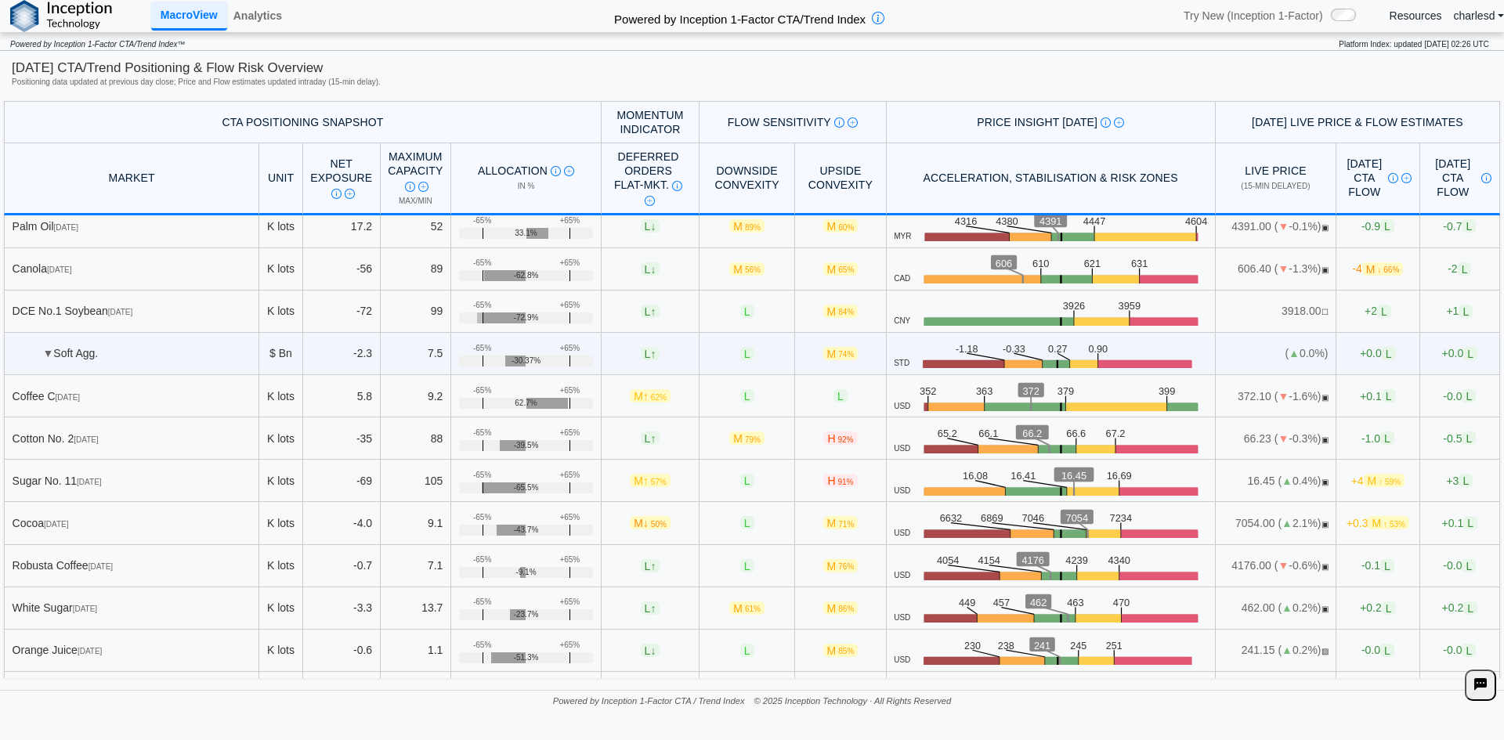
scroll to position [772, 0]
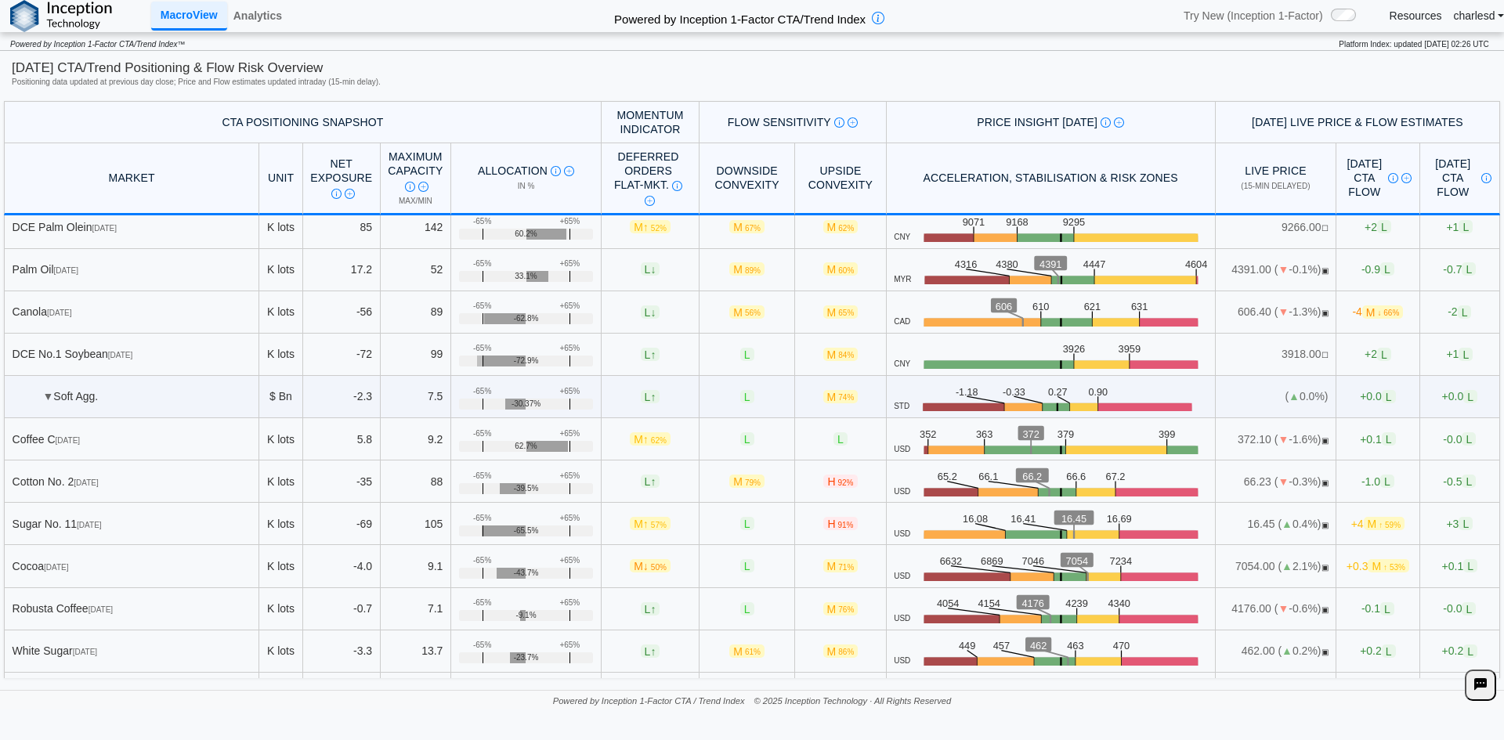
click at [454, 102] on th "CTA Positioning Snapshot" at bounding box center [303, 122] width 598 height 42
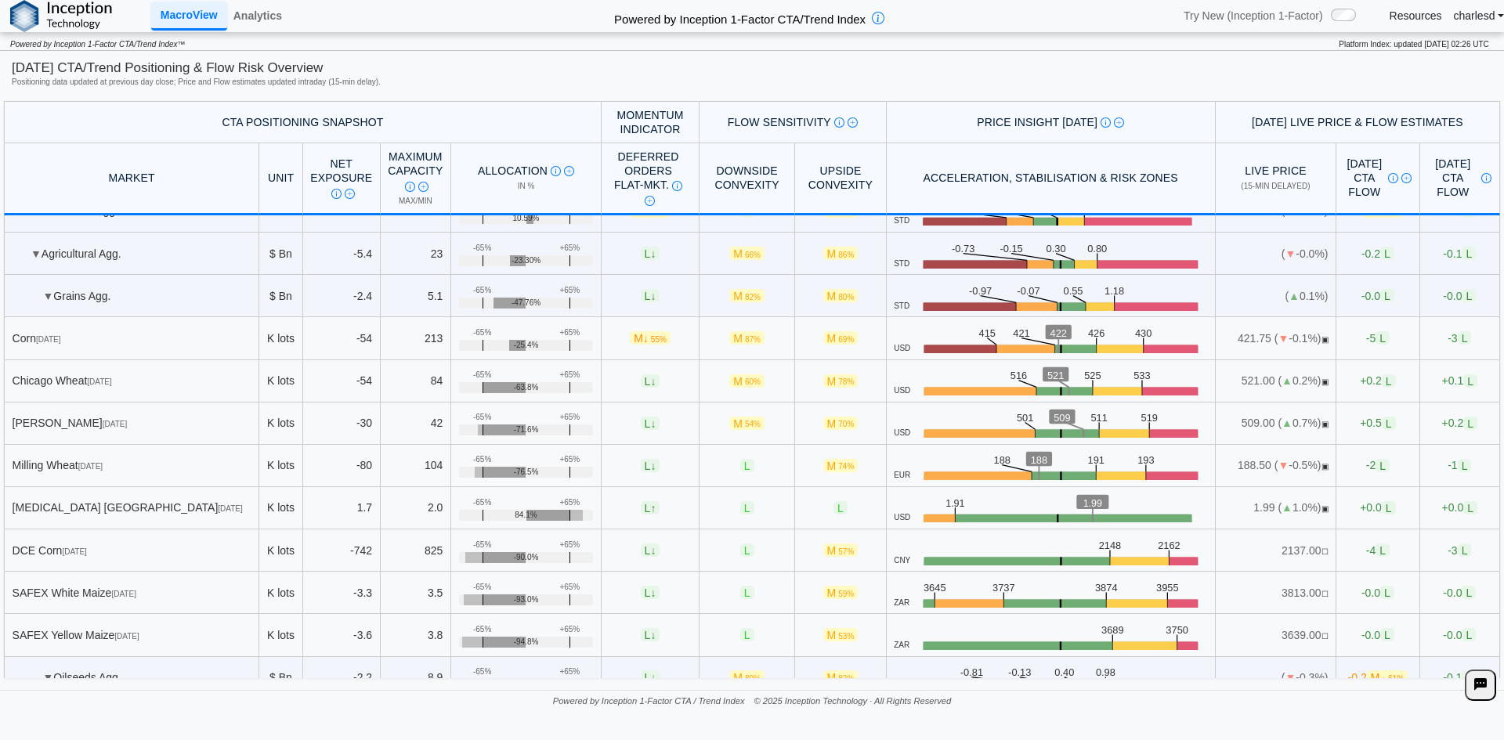
scroll to position [0, 0]
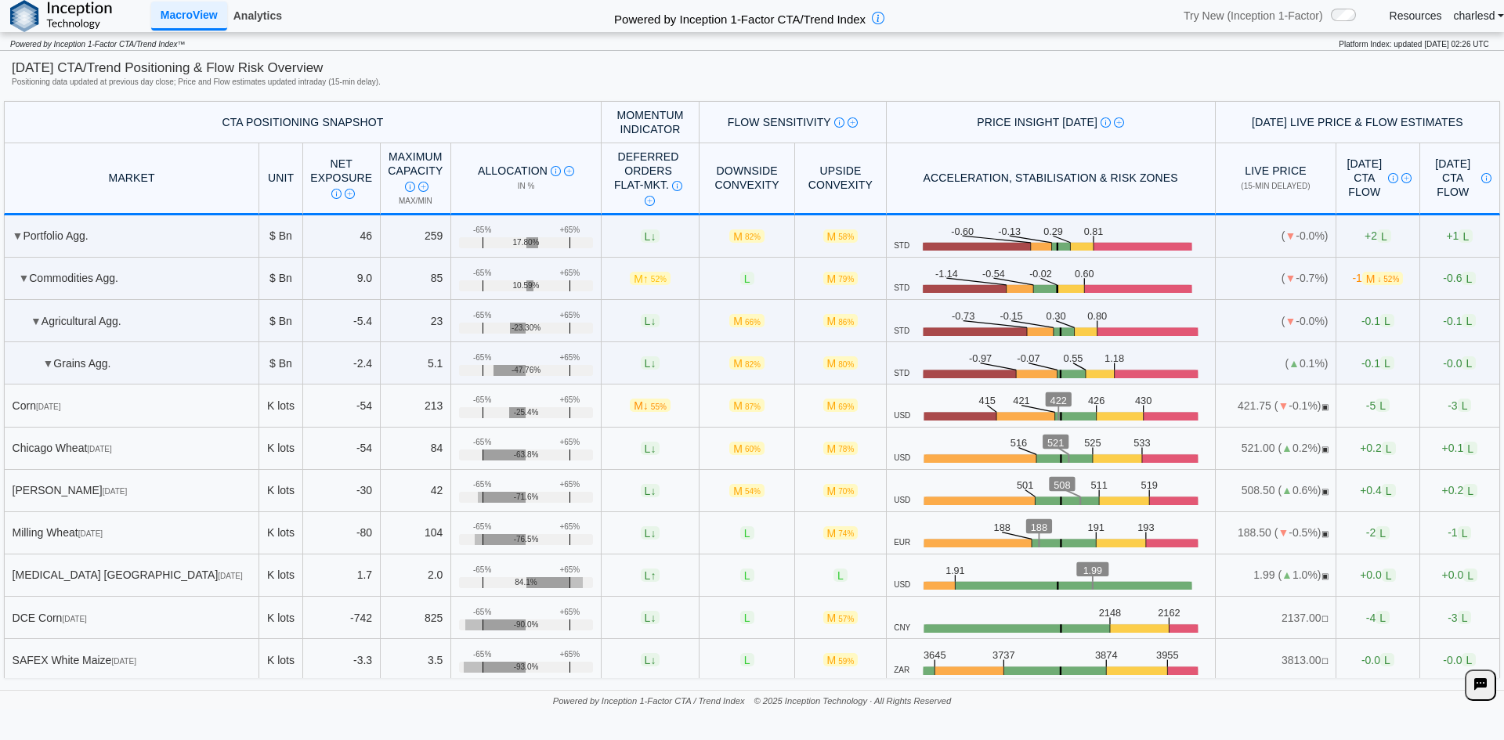
click at [263, 16] on link "Analytics" at bounding box center [257, 15] width 61 height 27
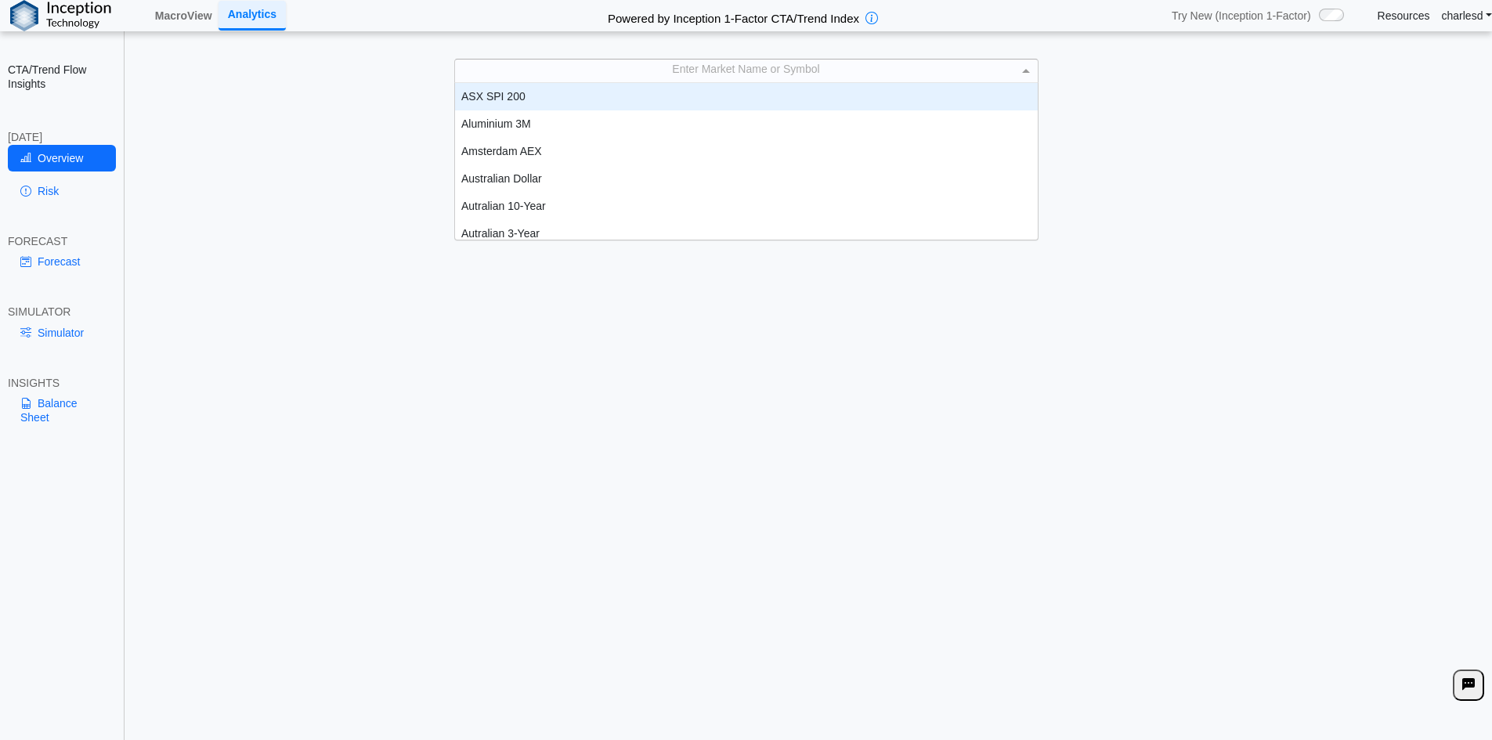
click at [642, 71] on div "Enter Market Name or Symbol" at bounding box center [746, 71] width 583 height 22
type input "****"
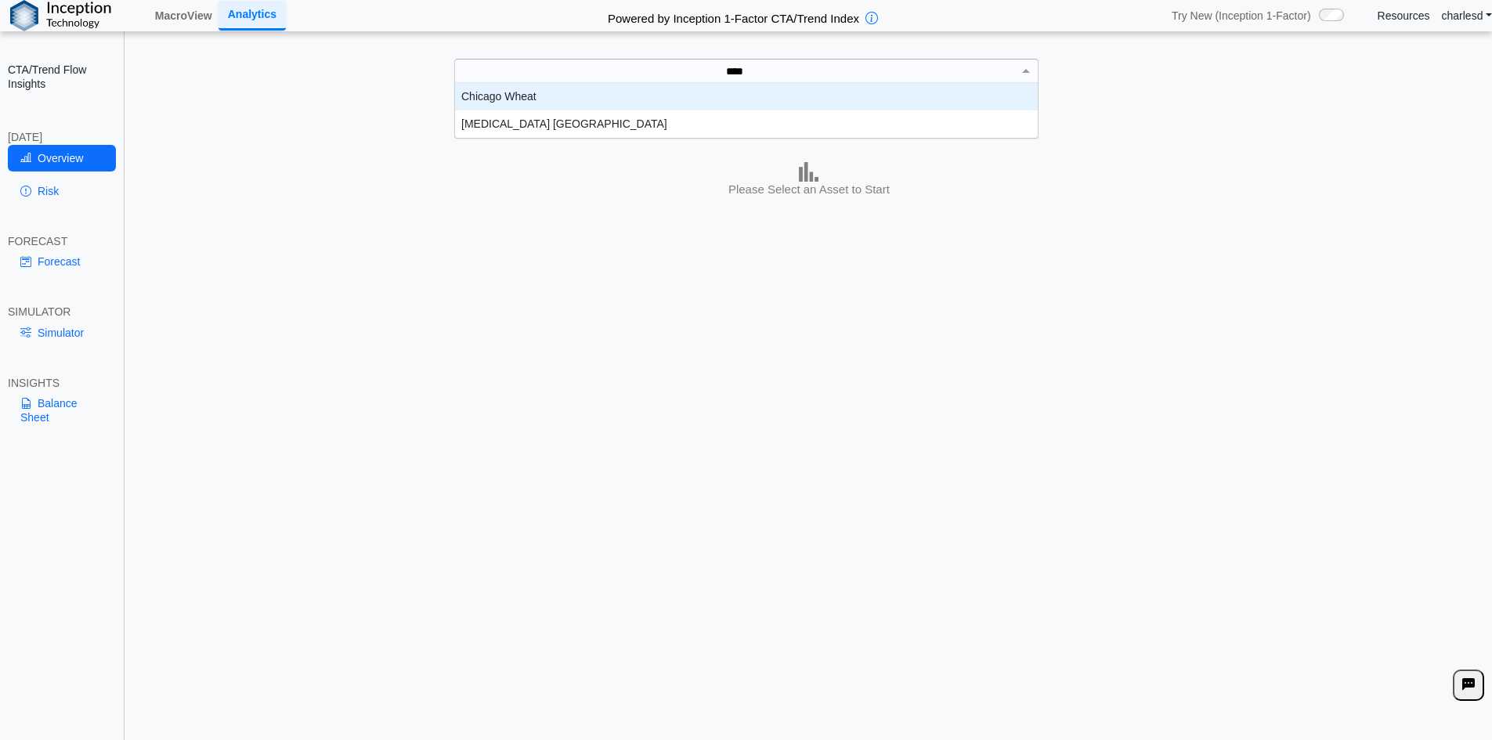
scroll to position [43, 571]
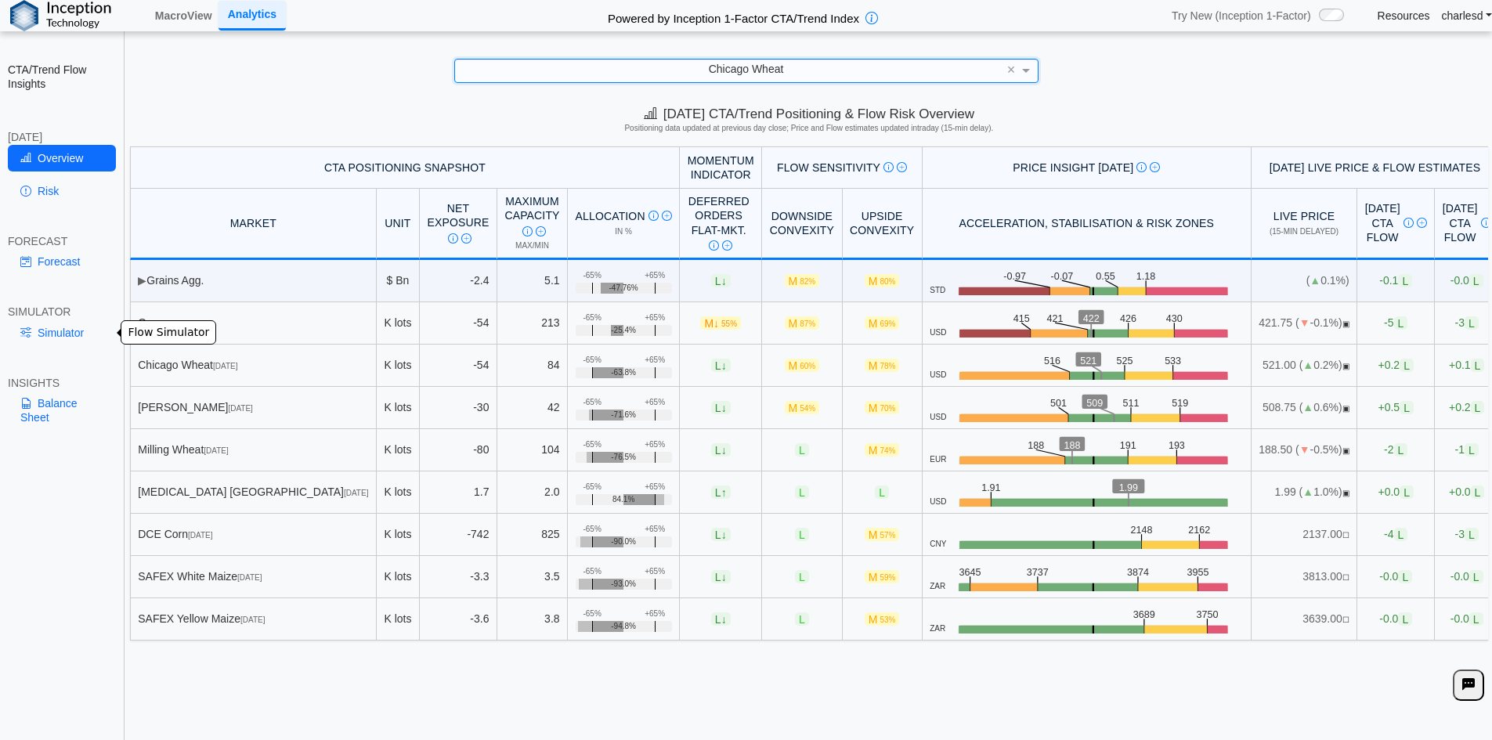
click at [54, 335] on link "Simulator" at bounding box center [62, 333] width 108 height 27
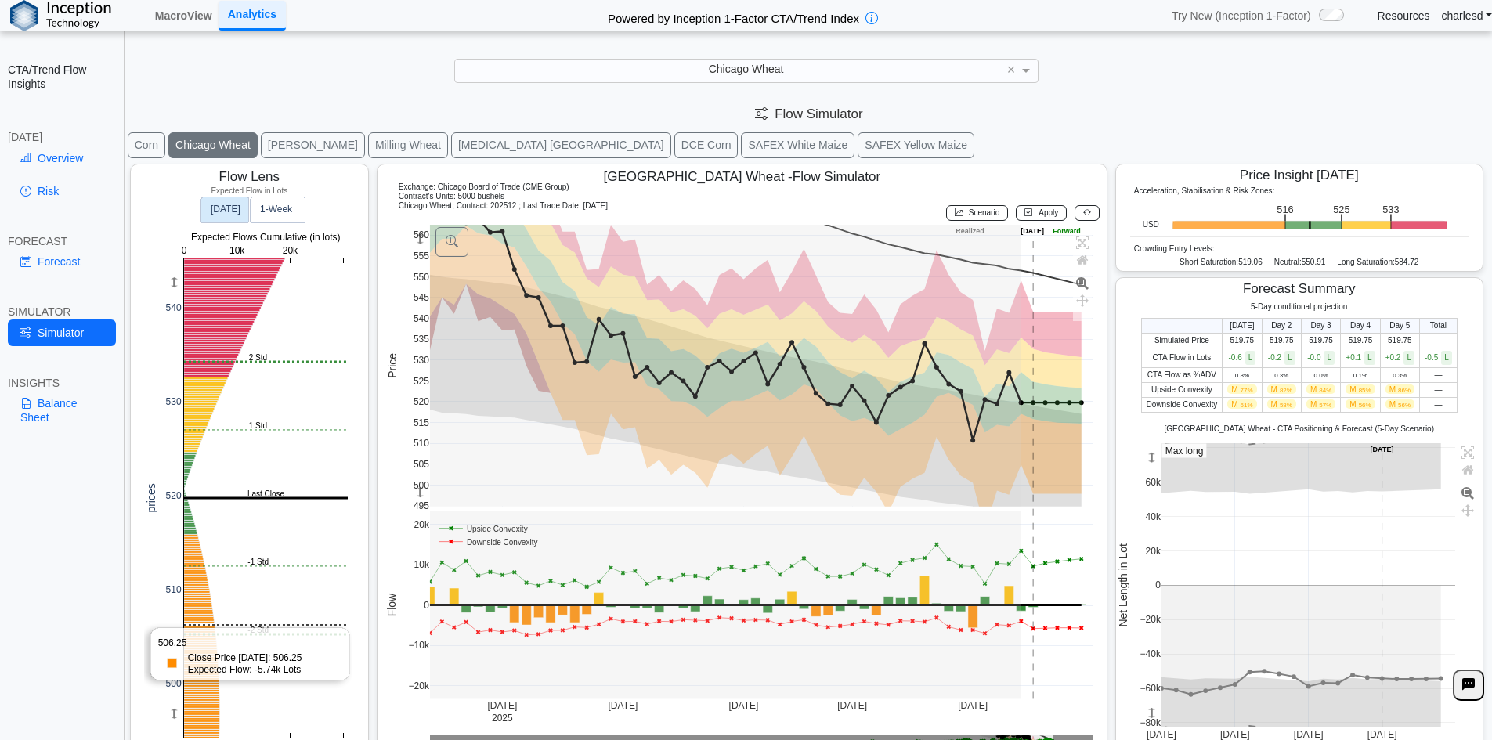
click at [242, 626] on rect at bounding box center [266, 498] width 164 height 479
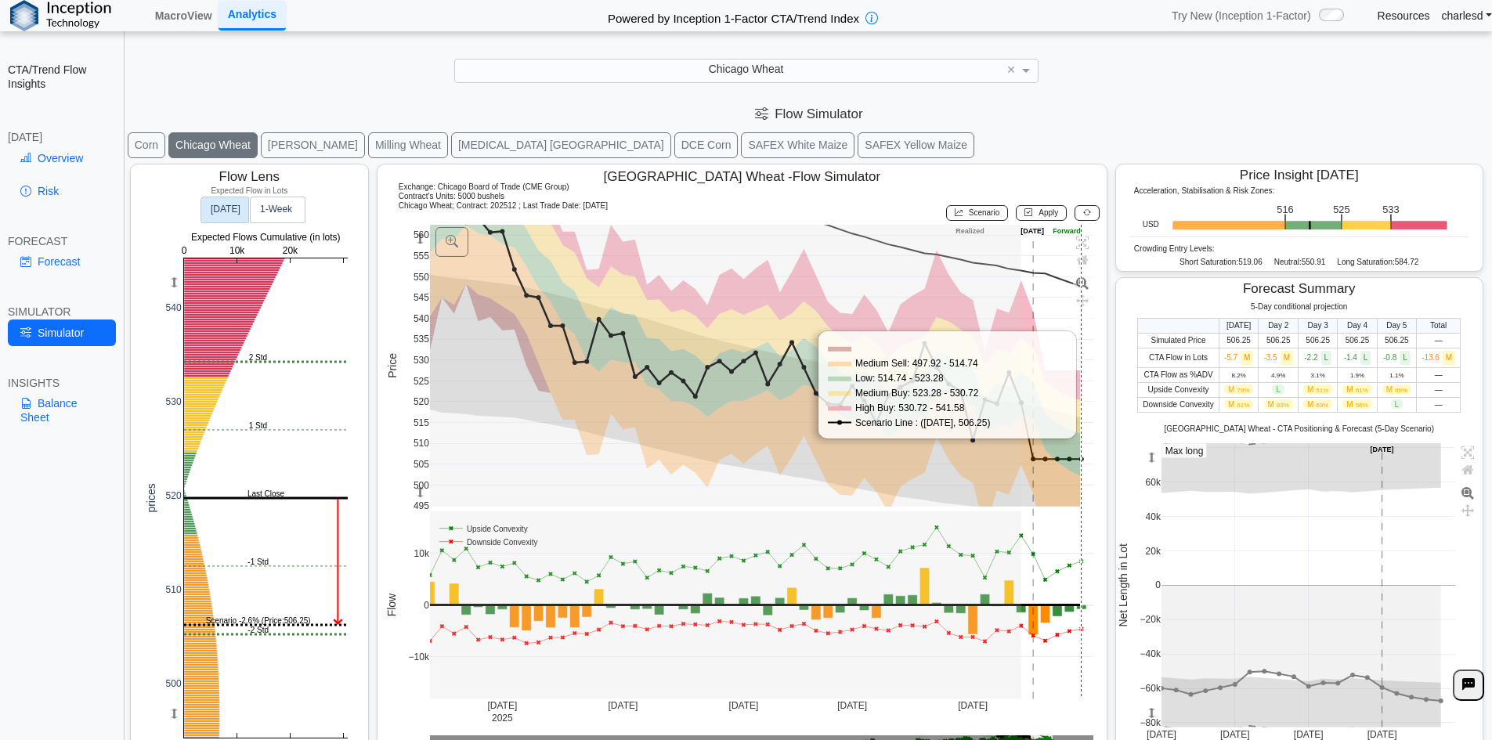
scroll to position [25, 0]
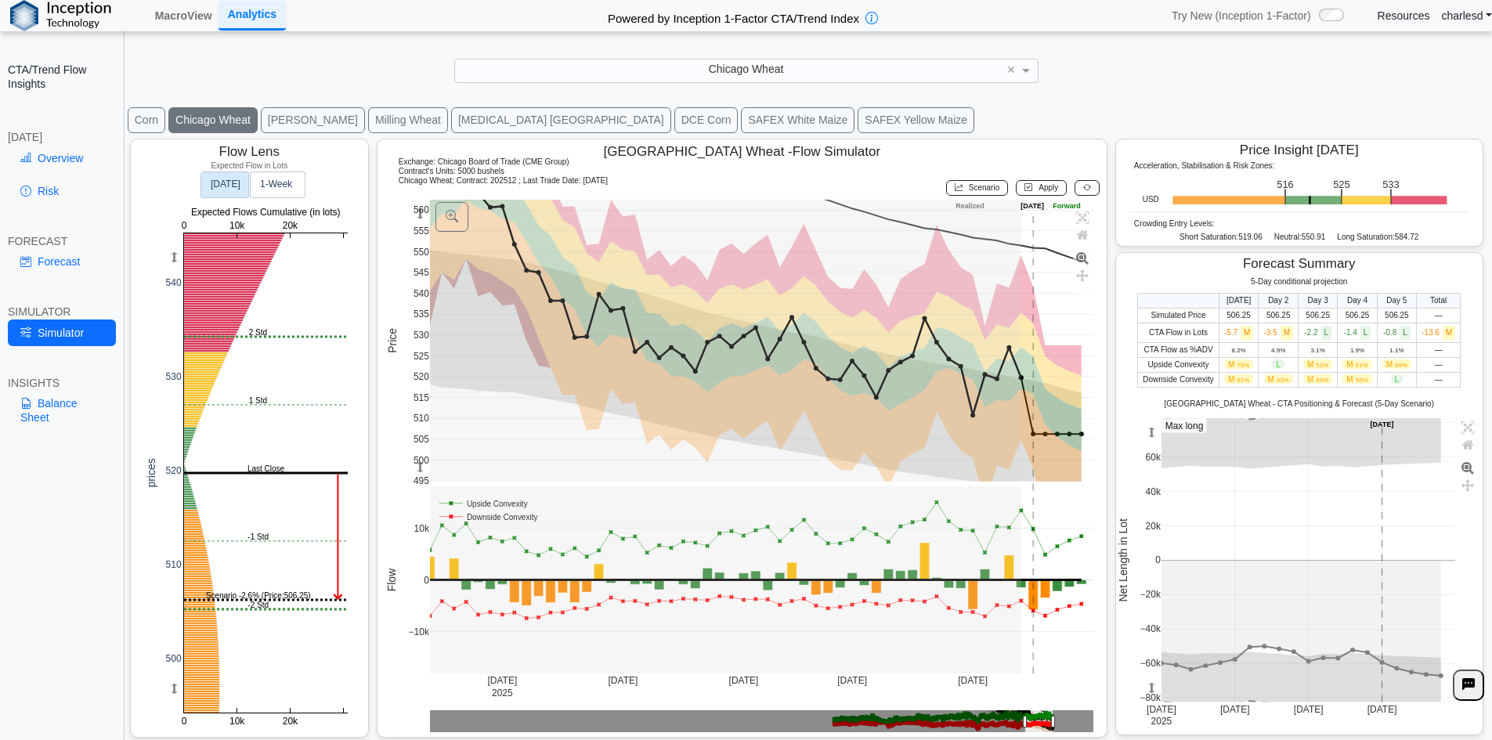
click at [969, 191] on span "Scenario" at bounding box center [984, 187] width 31 height 9
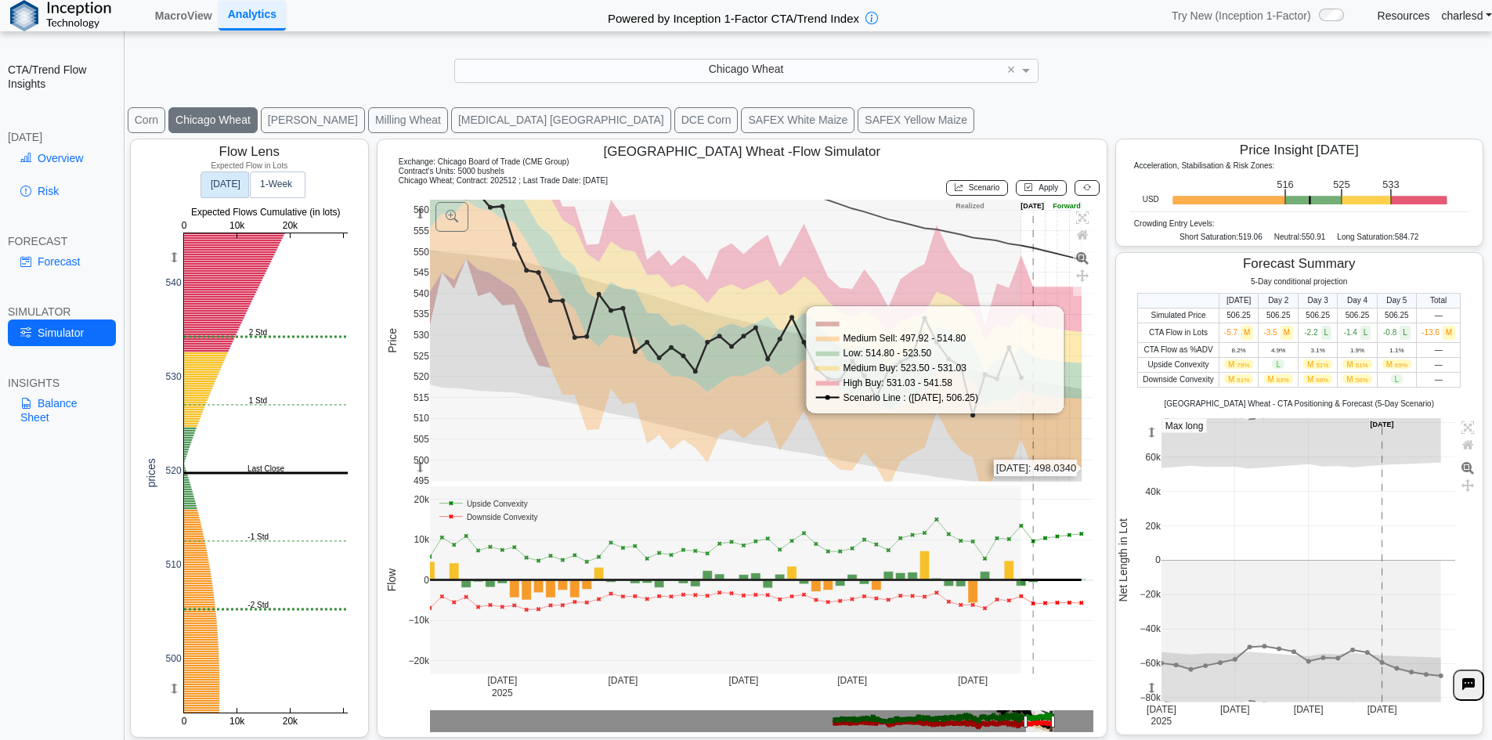
click at [1076, 469] on rect at bounding box center [762, 341] width 664 height 282
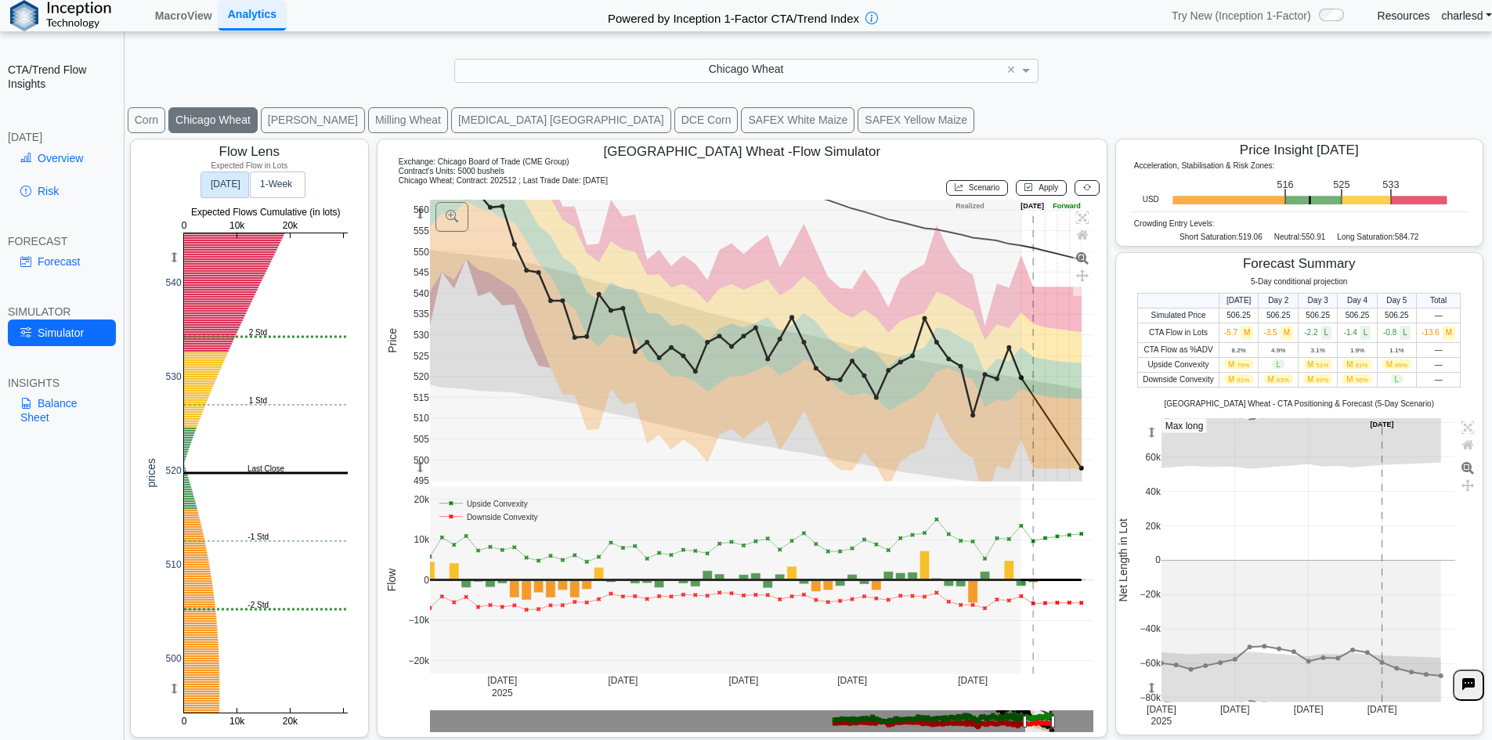
click at [1029, 188] on button "Apply" at bounding box center [1041, 188] width 51 height 16
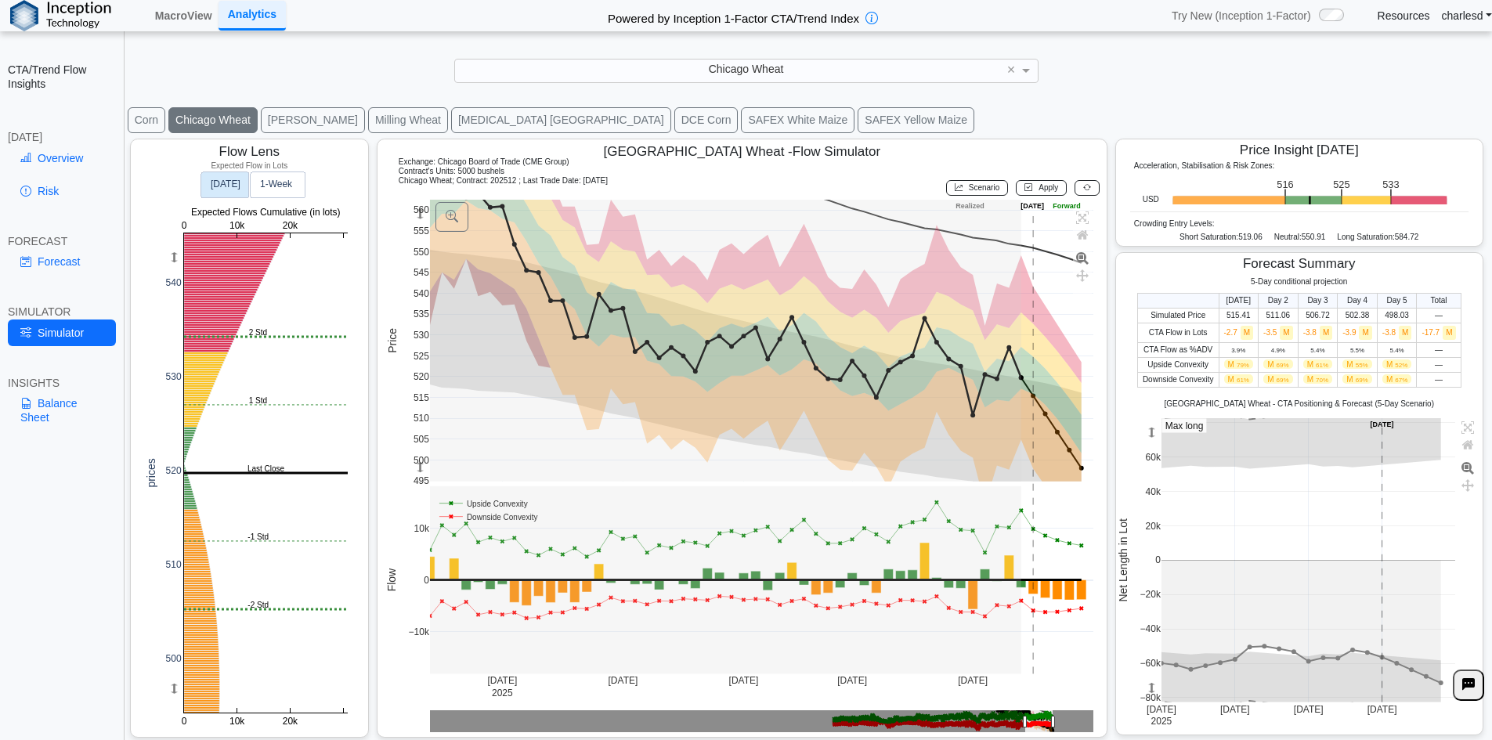
click at [988, 190] on span "Scenario" at bounding box center [984, 187] width 31 height 9
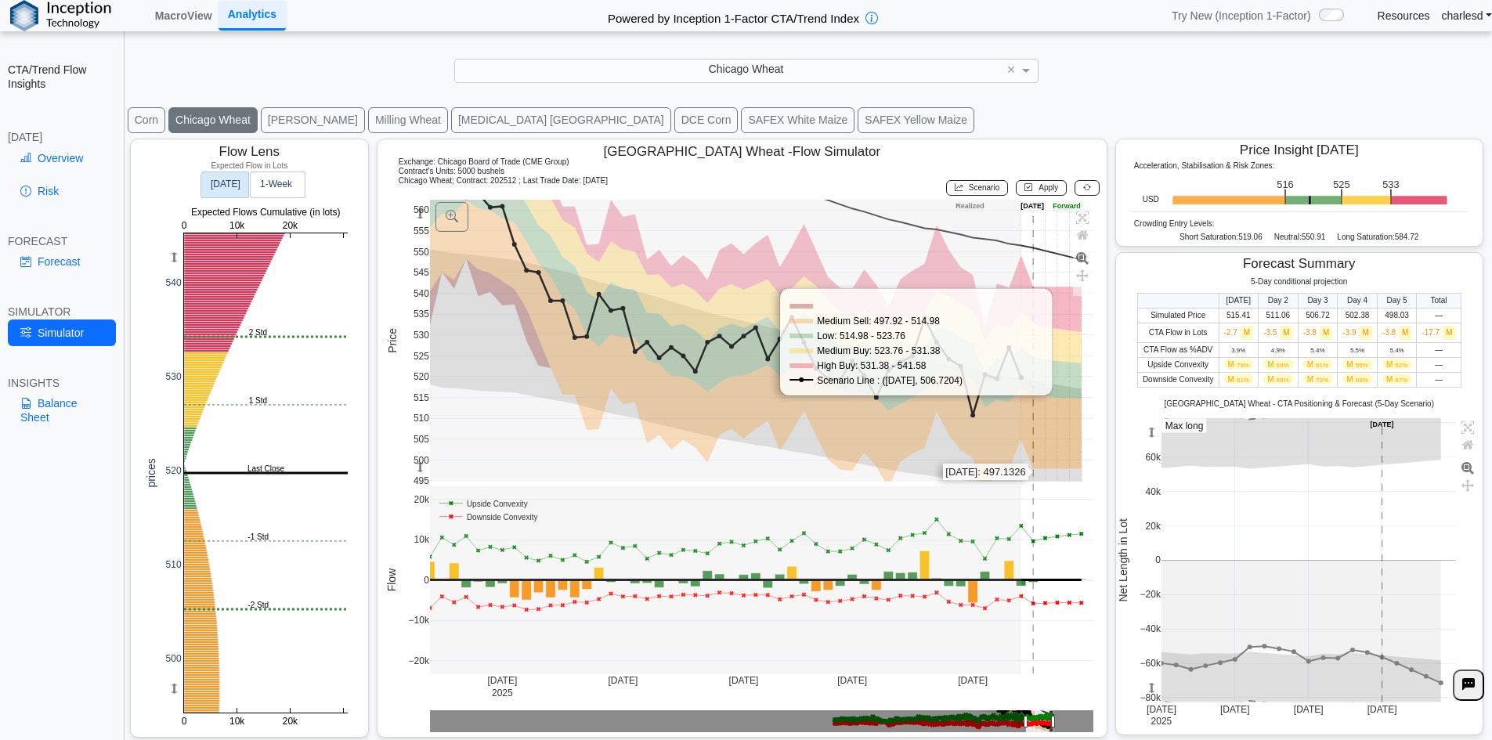
click at [1033, 473] on rect at bounding box center [762, 341] width 664 height 282
click at [1043, 401] on rect at bounding box center [762, 341] width 664 height 282
click at [1057, 472] on rect at bounding box center [762, 341] width 664 height 282
click at [1067, 400] on rect at bounding box center [762, 341] width 664 height 282
click at [1076, 472] on rect at bounding box center [762, 341] width 664 height 282
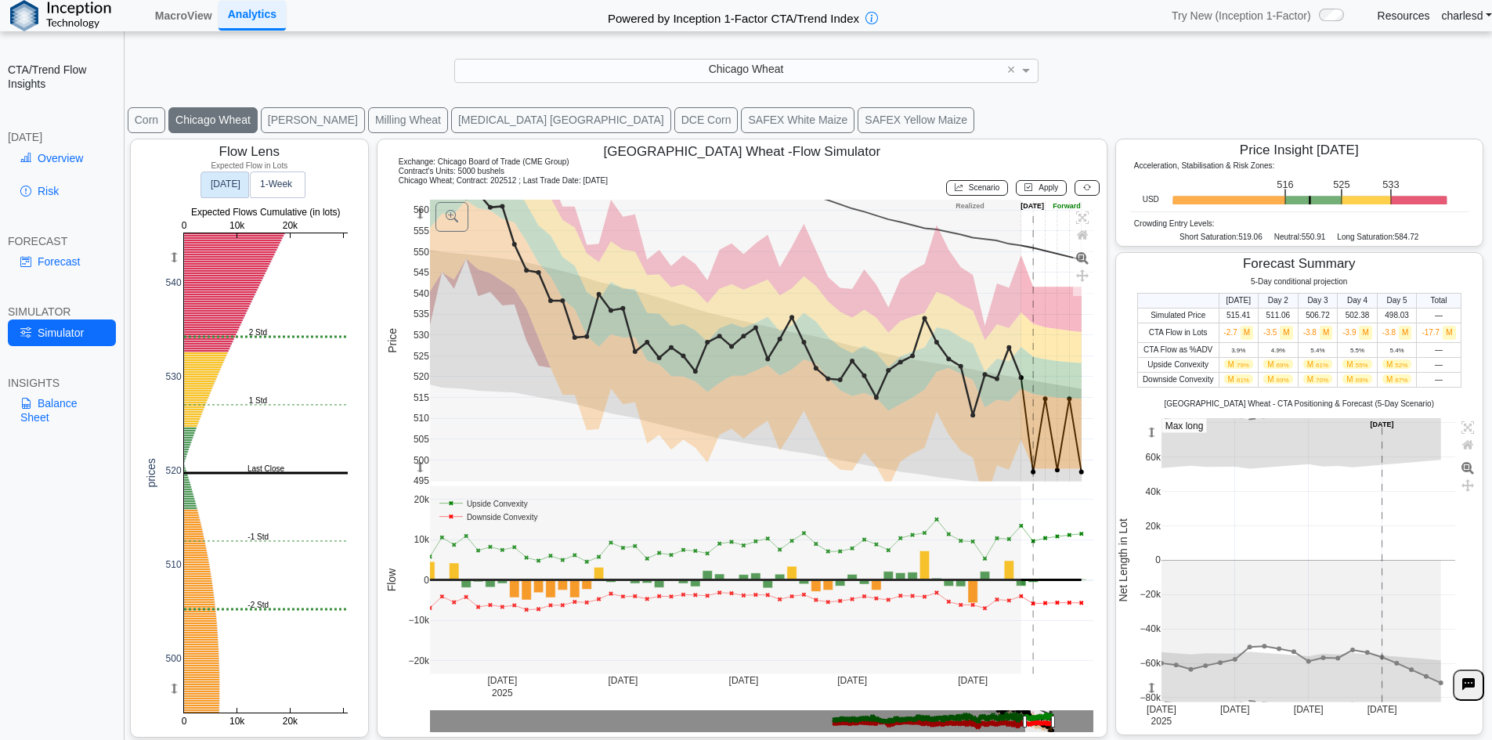
click at [1030, 193] on button "Apply" at bounding box center [1041, 188] width 51 height 16
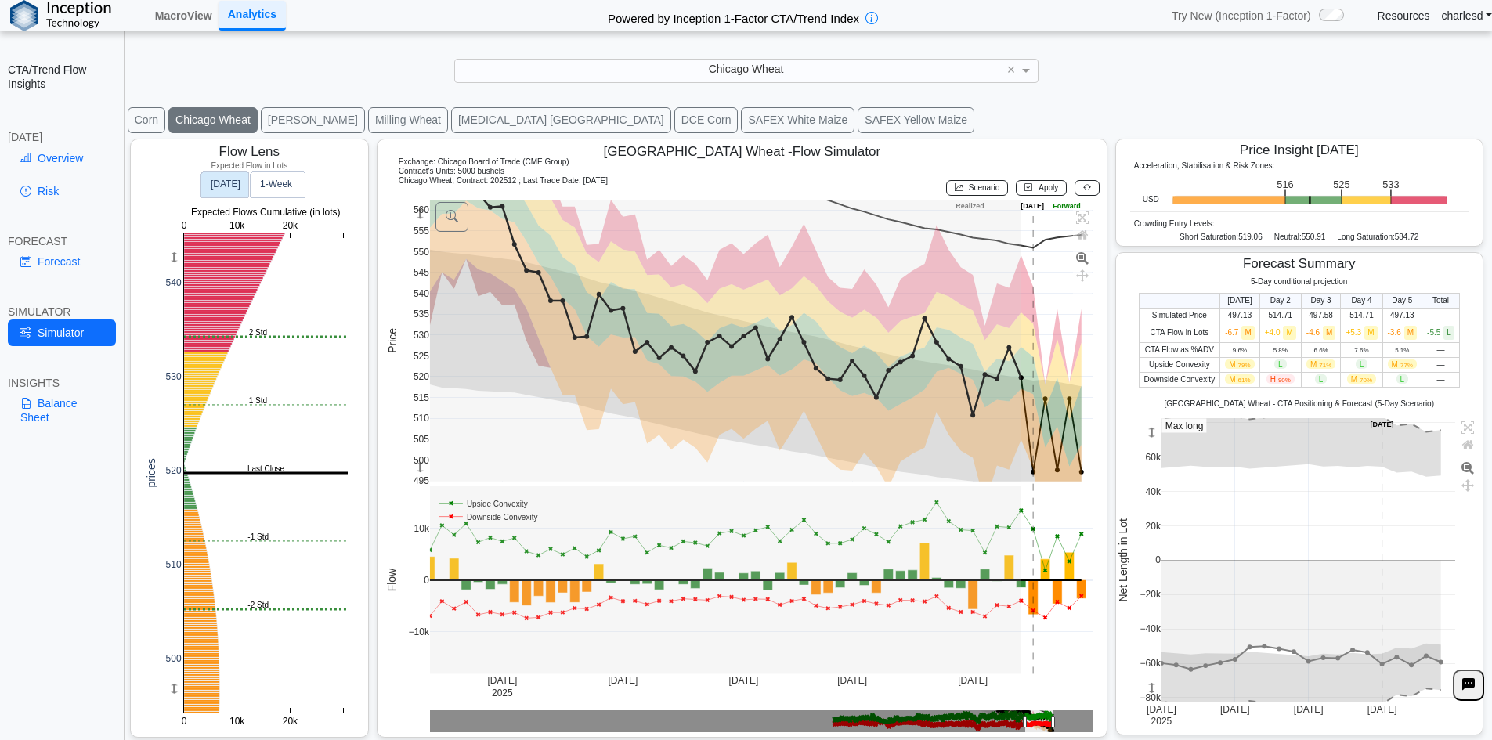
click at [1085, 182] on button at bounding box center [1087, 188] width 25 height 16
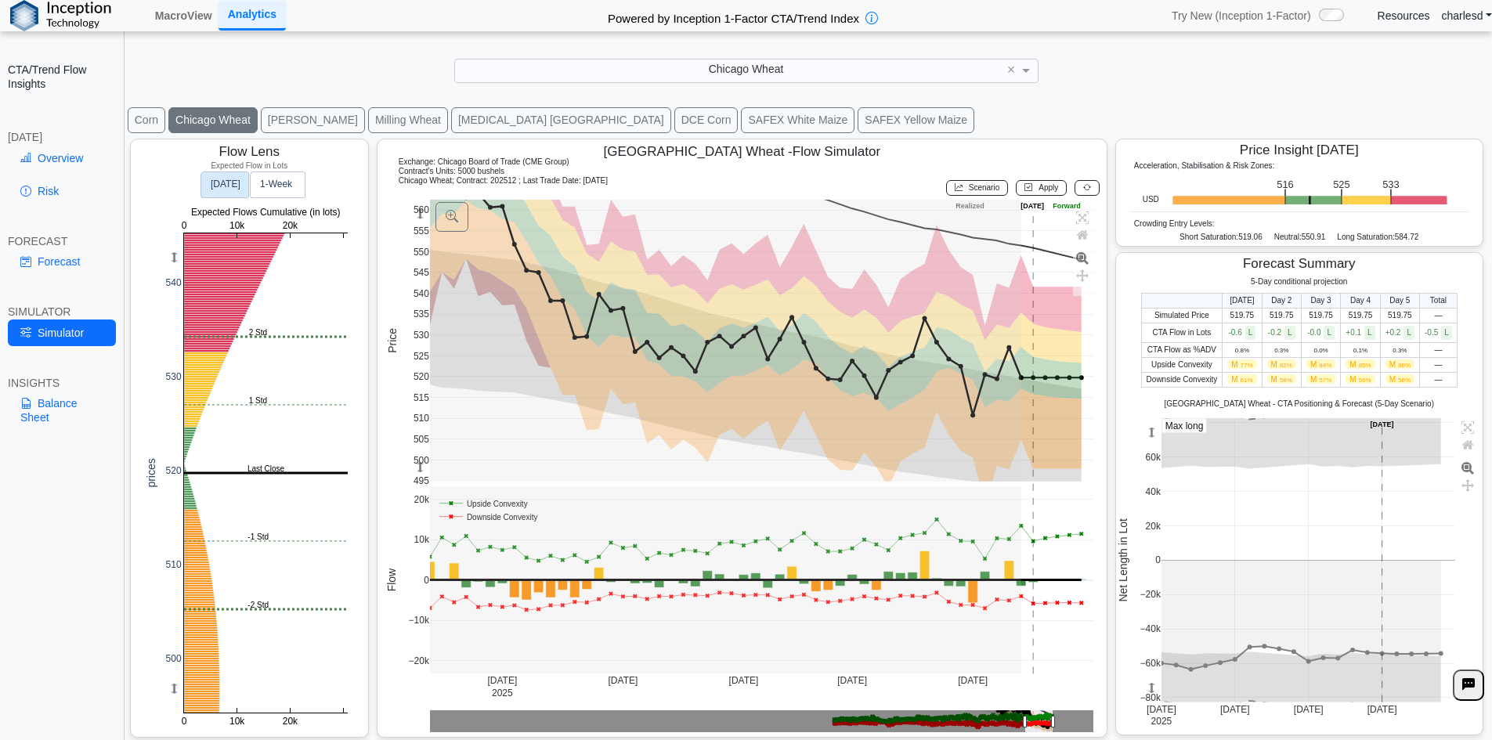
click at [382, 121] on button "Milling Wheat" at bounding box center [408, 120] width 80 height 26
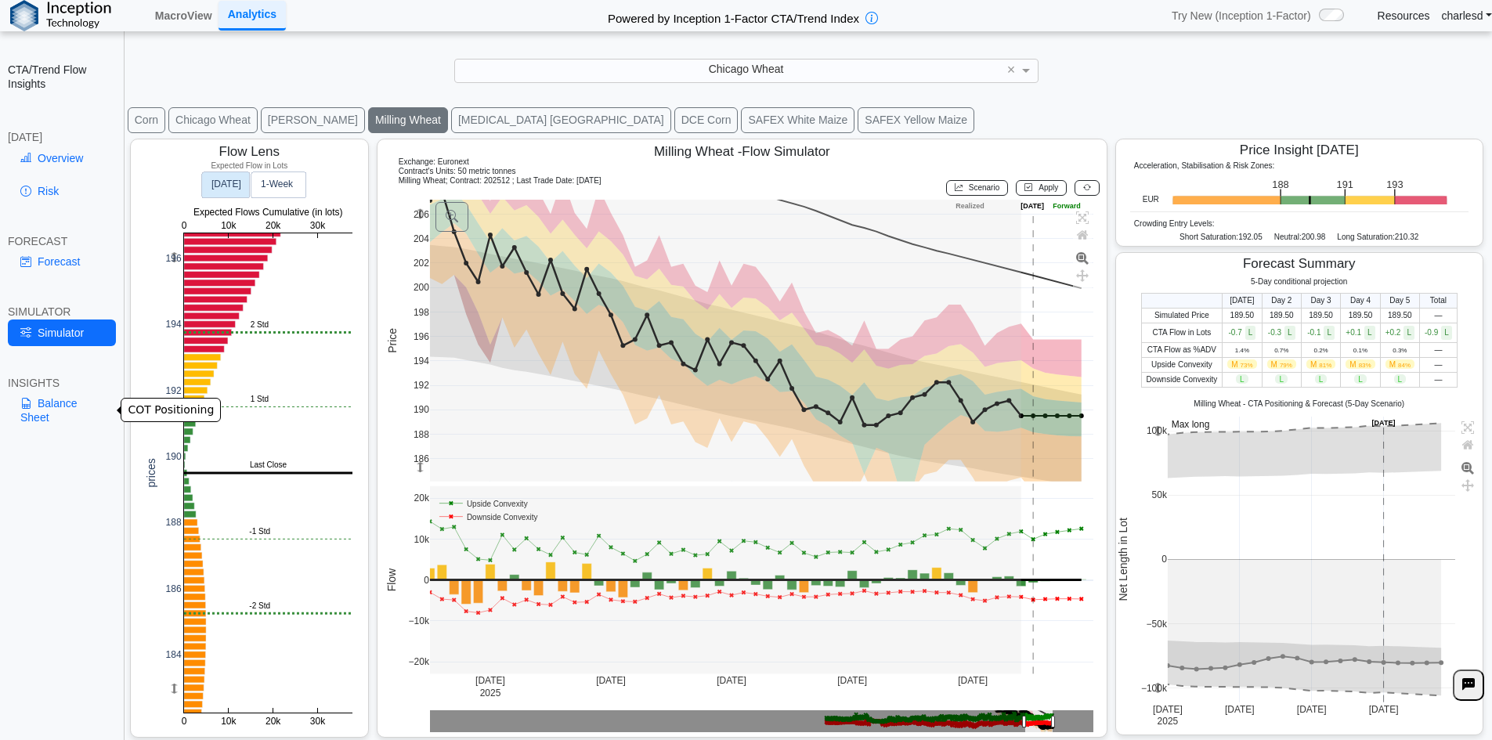
click at [47, 414] on link "Balance Sheet" at bounding box center [62, 410] width 108 height 41
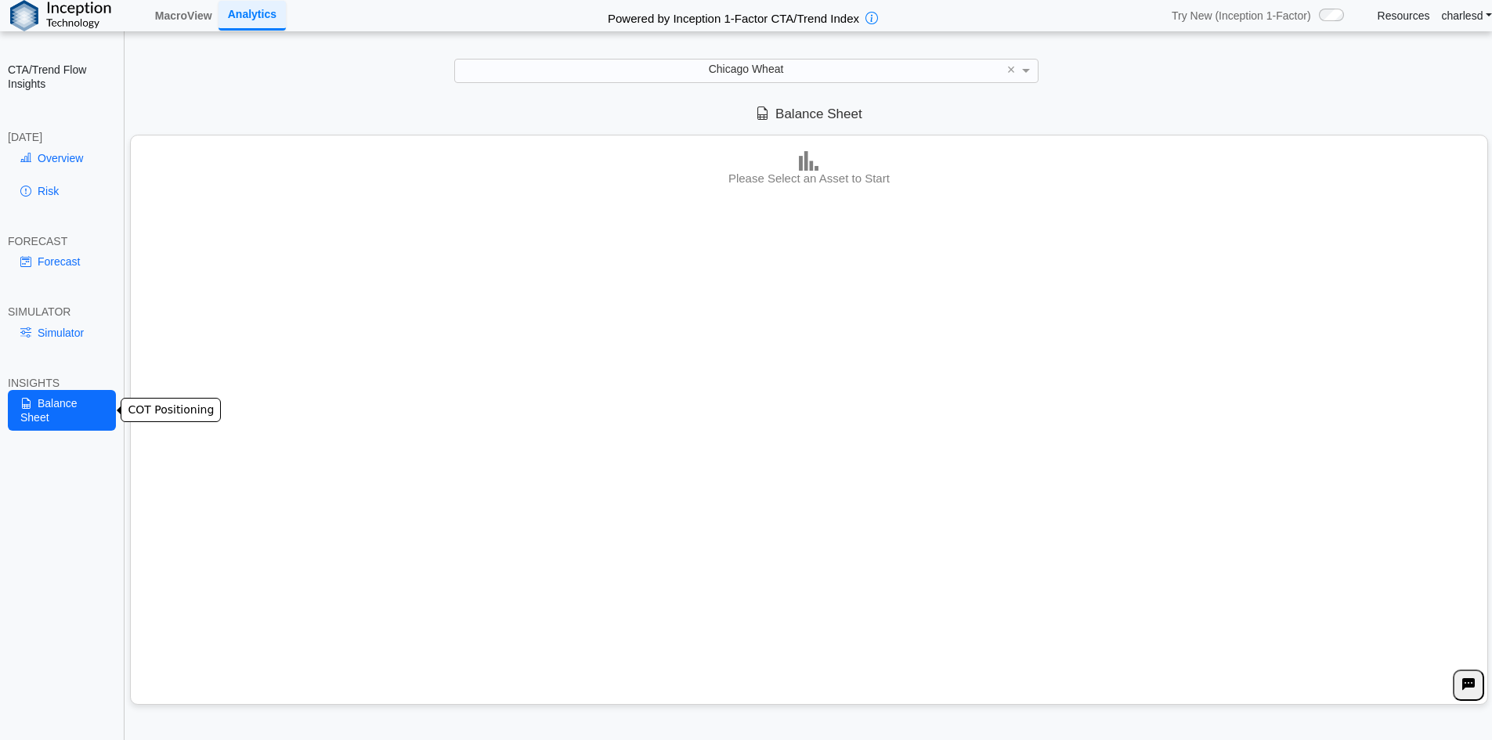
scroll to position [0, 0]
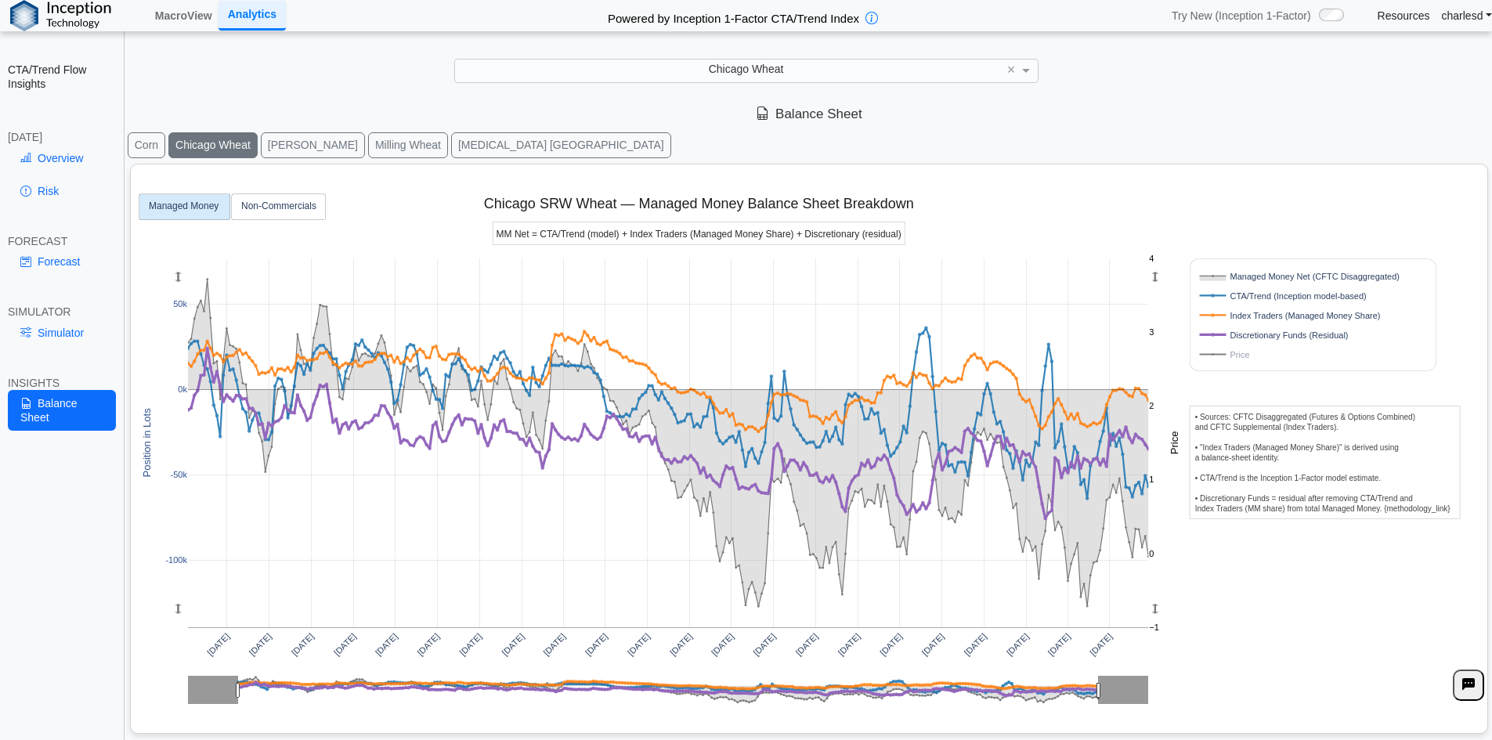
click at [726, 78] on div "Chicago Wheat" at bounding box center [746, 71] width 583 height 22
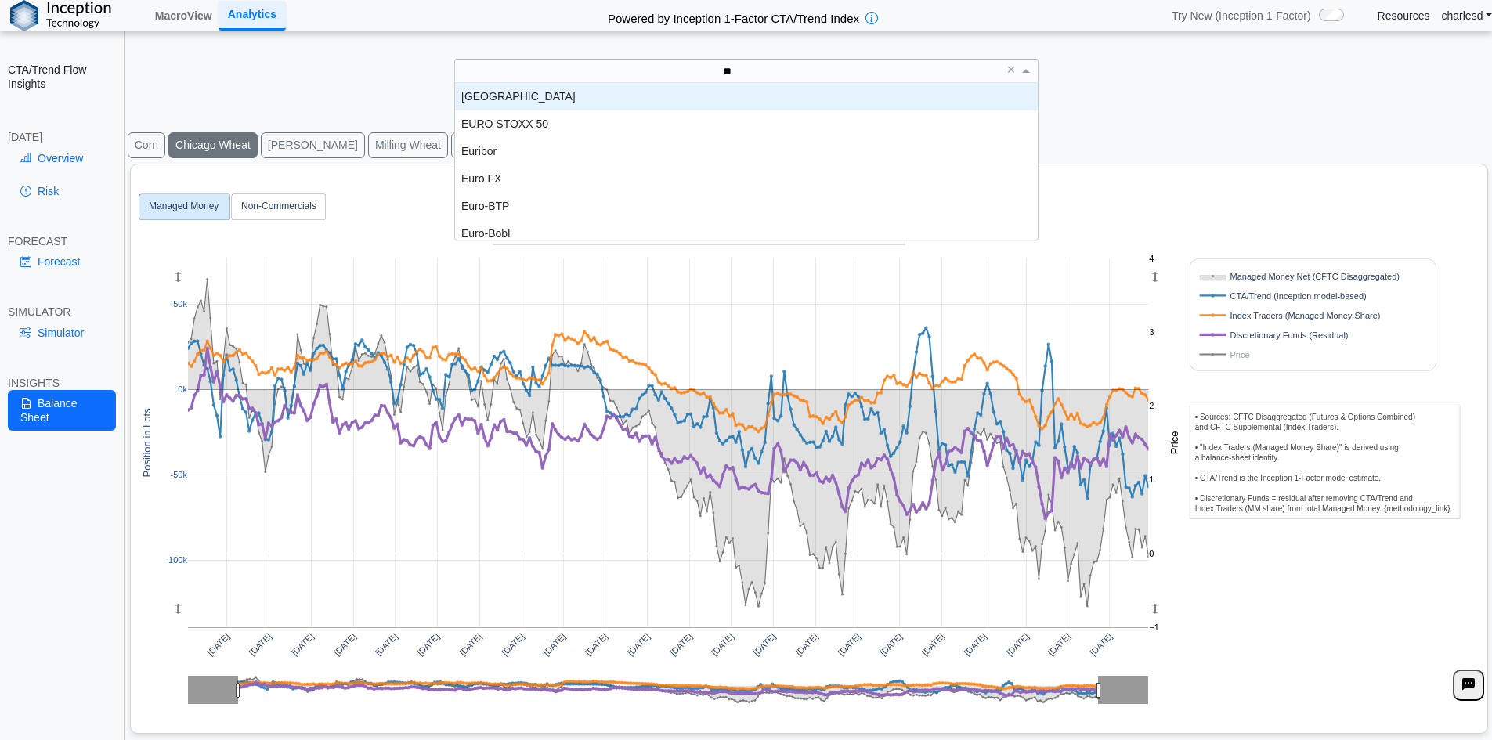
type input "***"
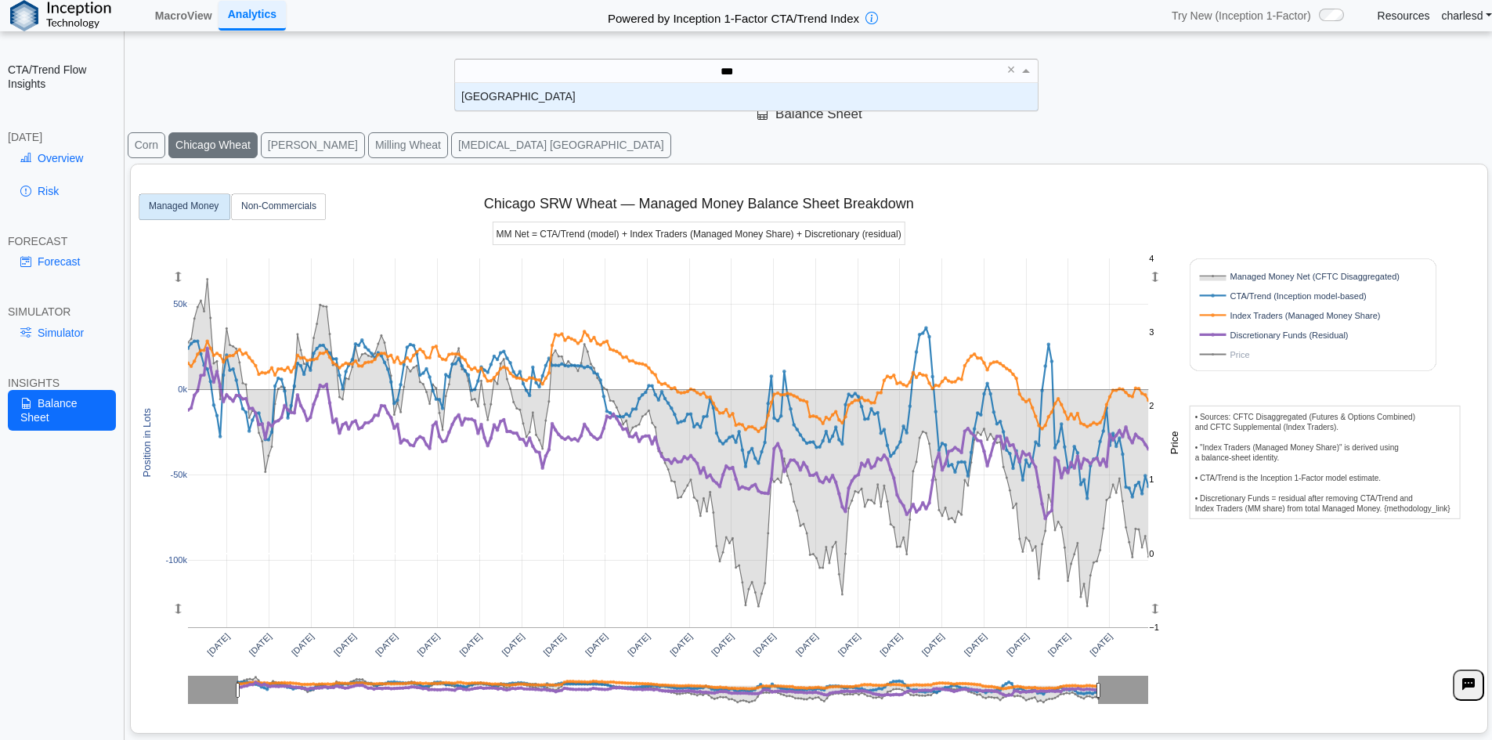
scroll to position [16, 571]
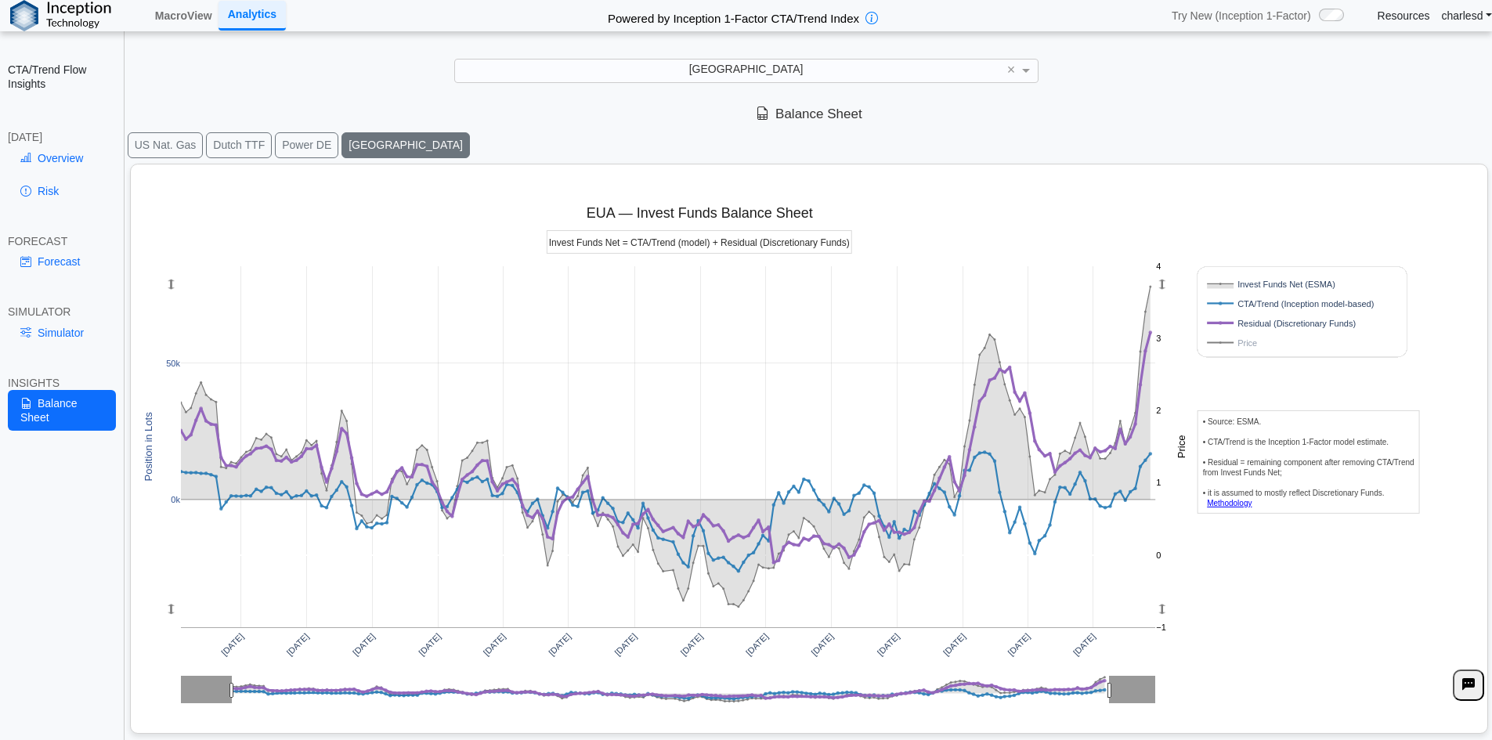
click at [261, 146] on button "Dutch TTF" at bounding box center [239, 145] width 66 height 26
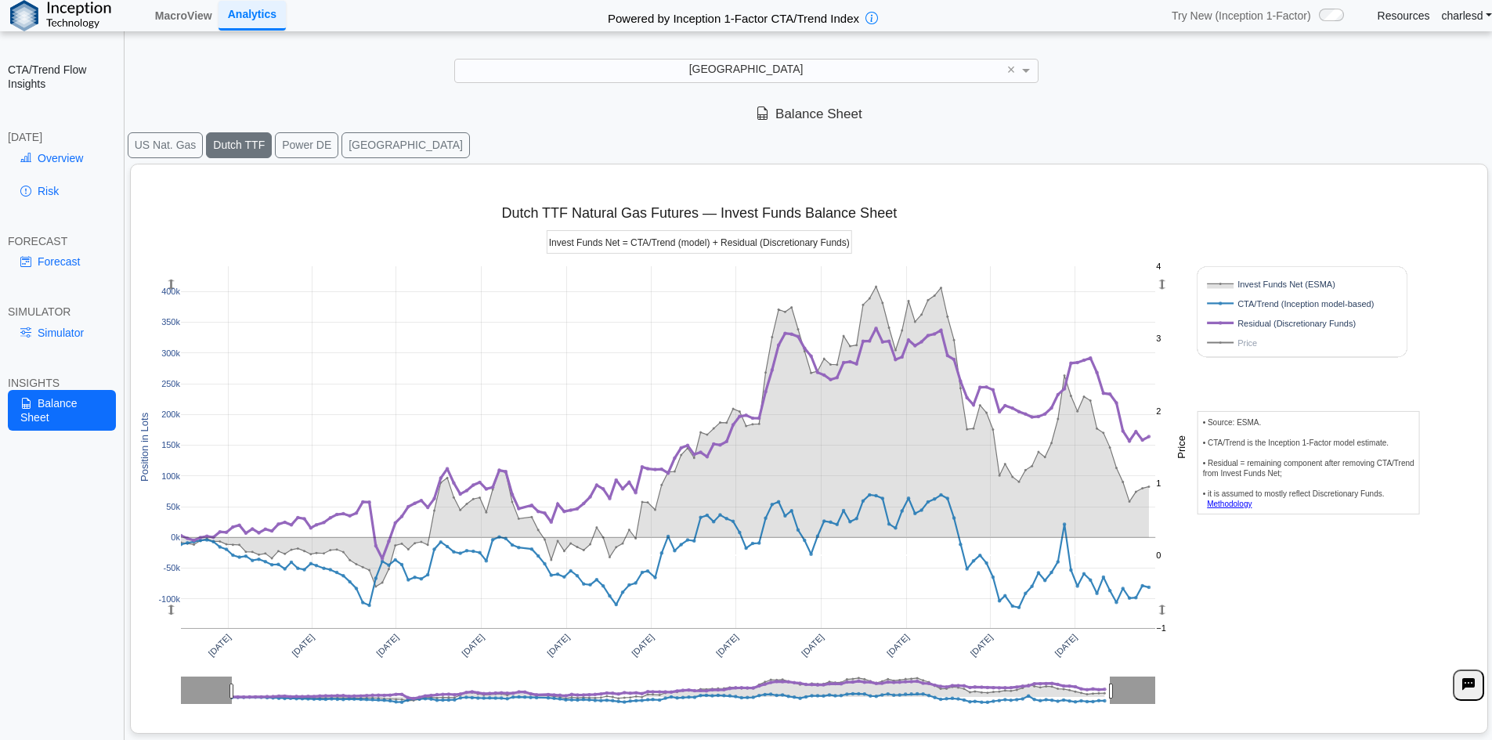
click at [350, 150] on button "EUA" at bounding box center [406, 145] width 128 height 26
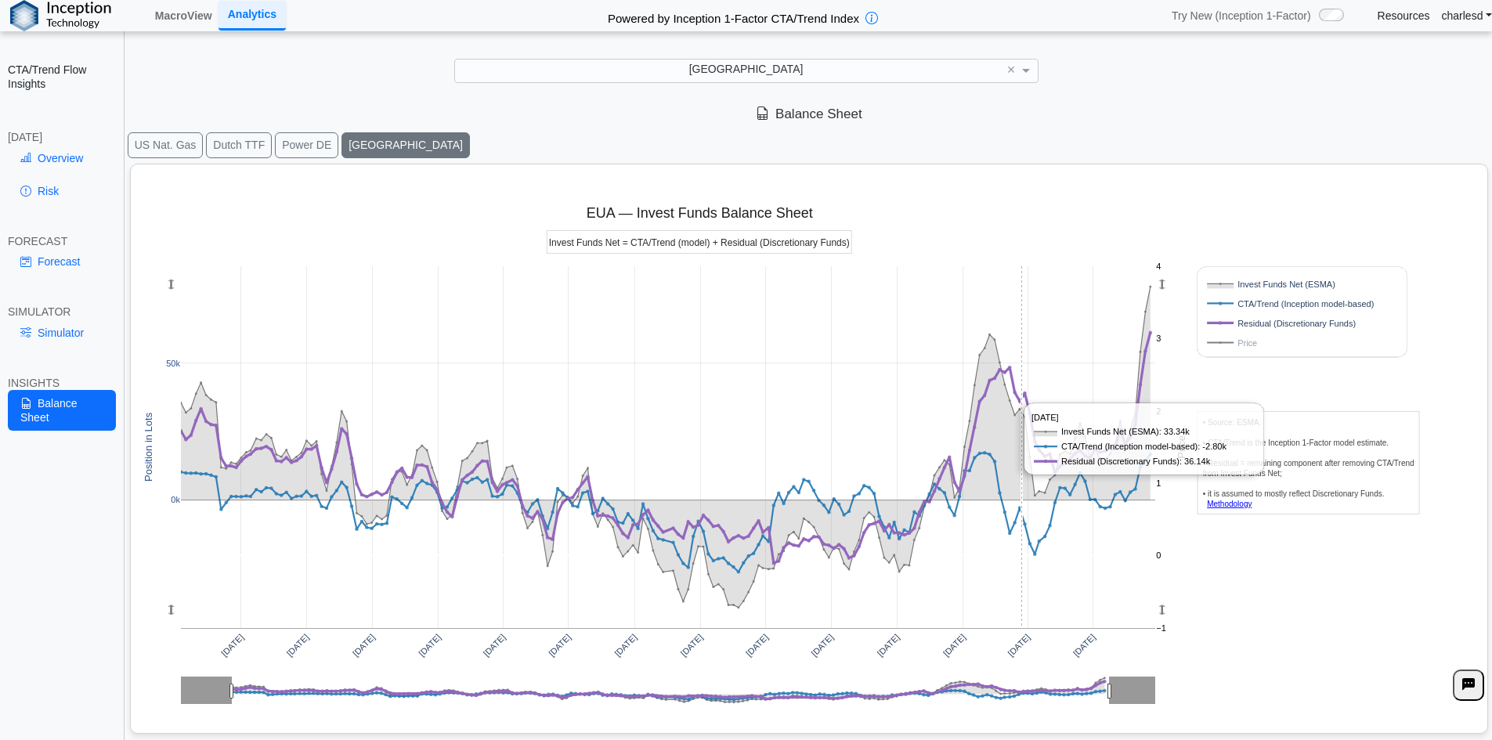
drag, startPoint x: 964, startPoint y: 261, endPoint x: 1022, endPoint y: 366, distance: 120.3
click at [1022, 366] on div "Apr 2022 Jul 2022 Oct 2022 Jan 2023 Apr 2023 Jul 2023 Oct 2023 Jan 2024 Apr 202…" at bounding box center [803, 446] width 1332 height 562
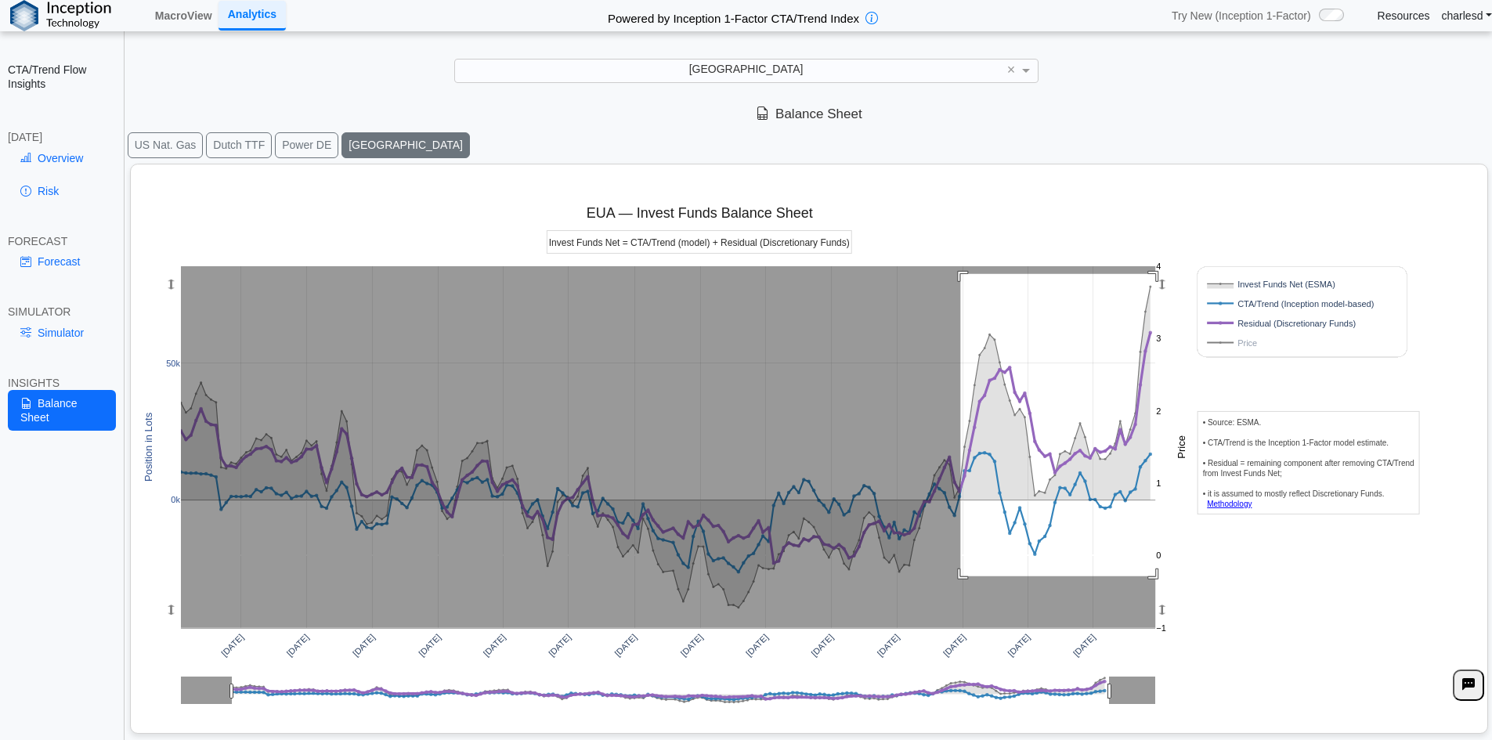
drag, startPoint x: 961, startPoint y: 274, endPoint x: 1164, endPoint y: 577, distance: 364.2
click at [1164, 577] on g at bounding box center [668, 448] width 1007 height 394
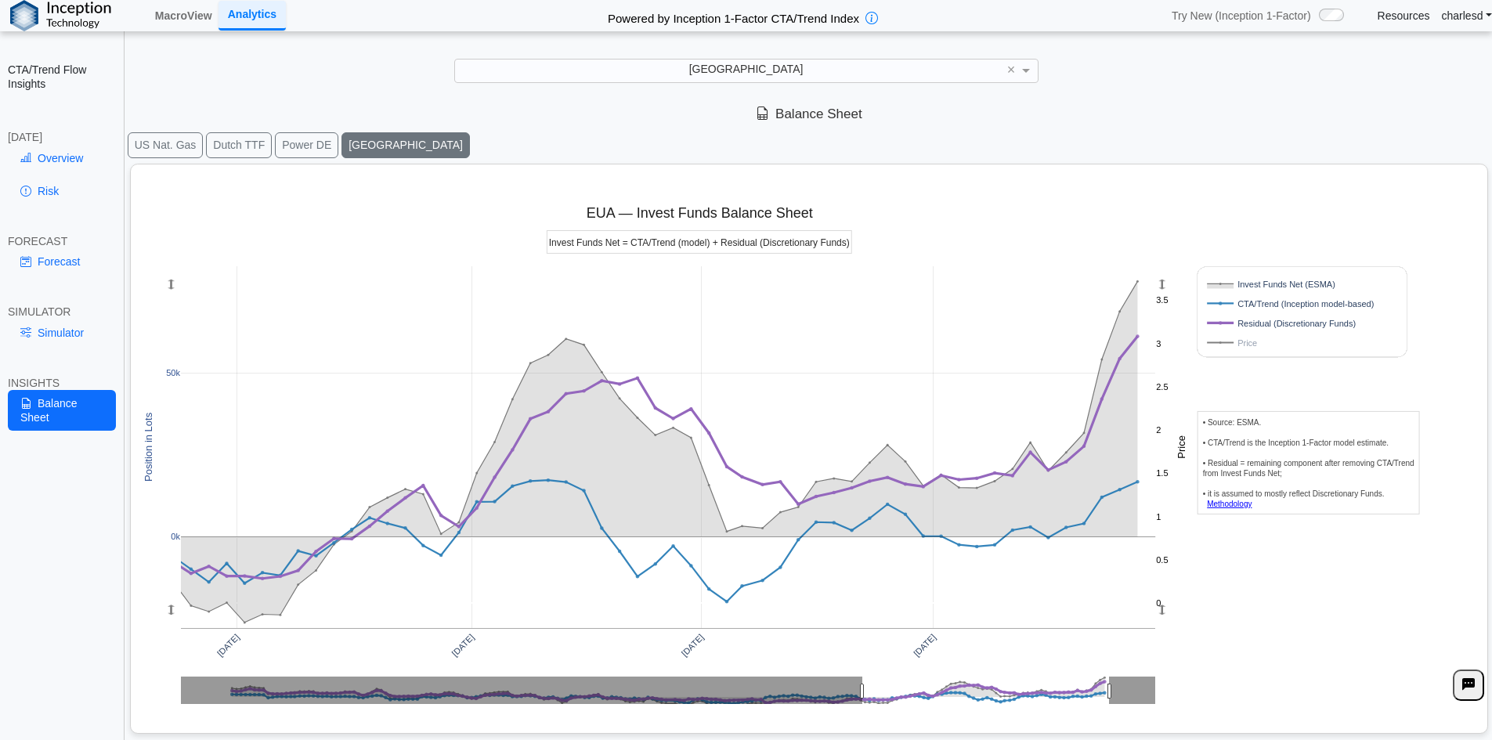
drag, startPoint x: 932, startPoint y: 688, endPoint x: 841, endPoint y: 678, distance: 91.4
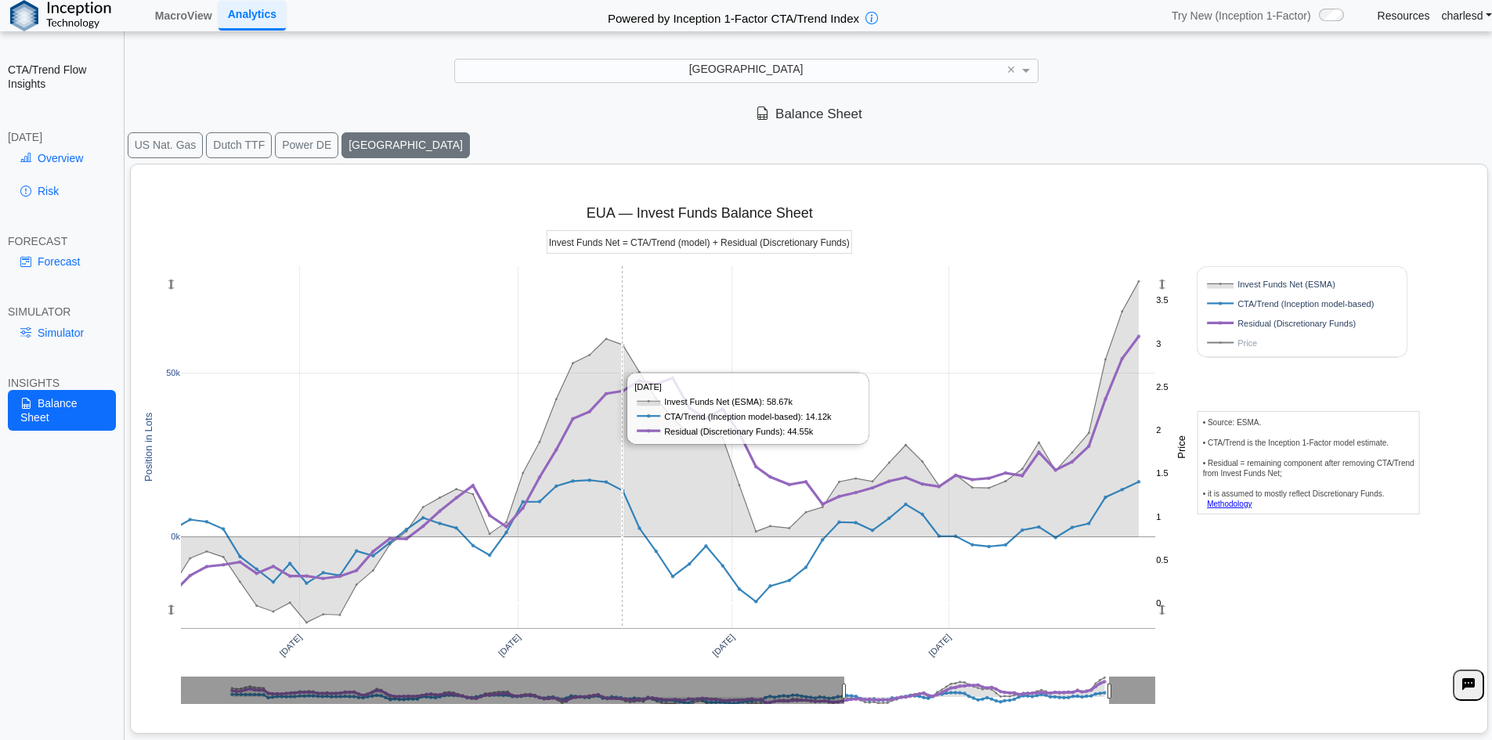
click at [602, 435] on rect at bounding box center [668, 447] width 975 height 362
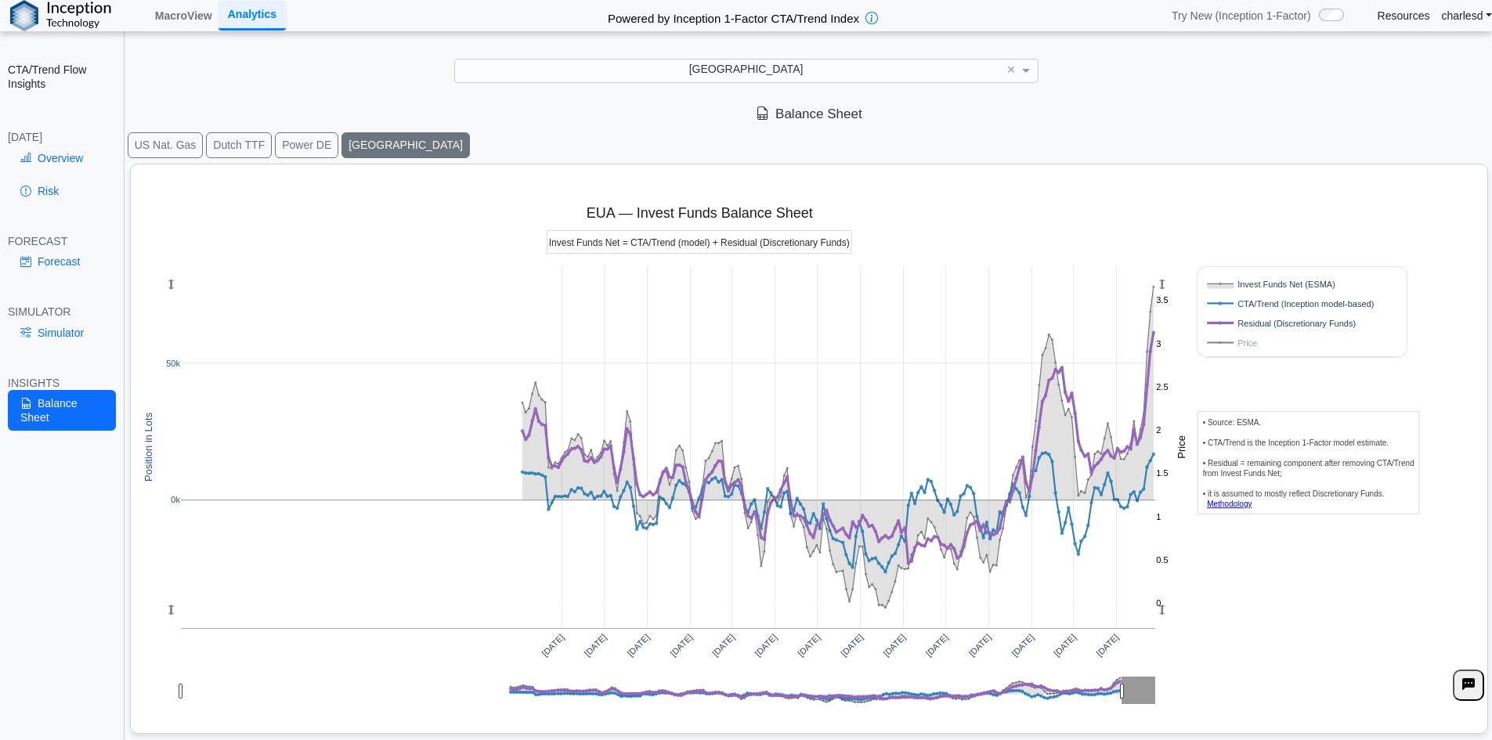
click at [911, 349] on rect at bounding box center [668, 447] width 975 height 362
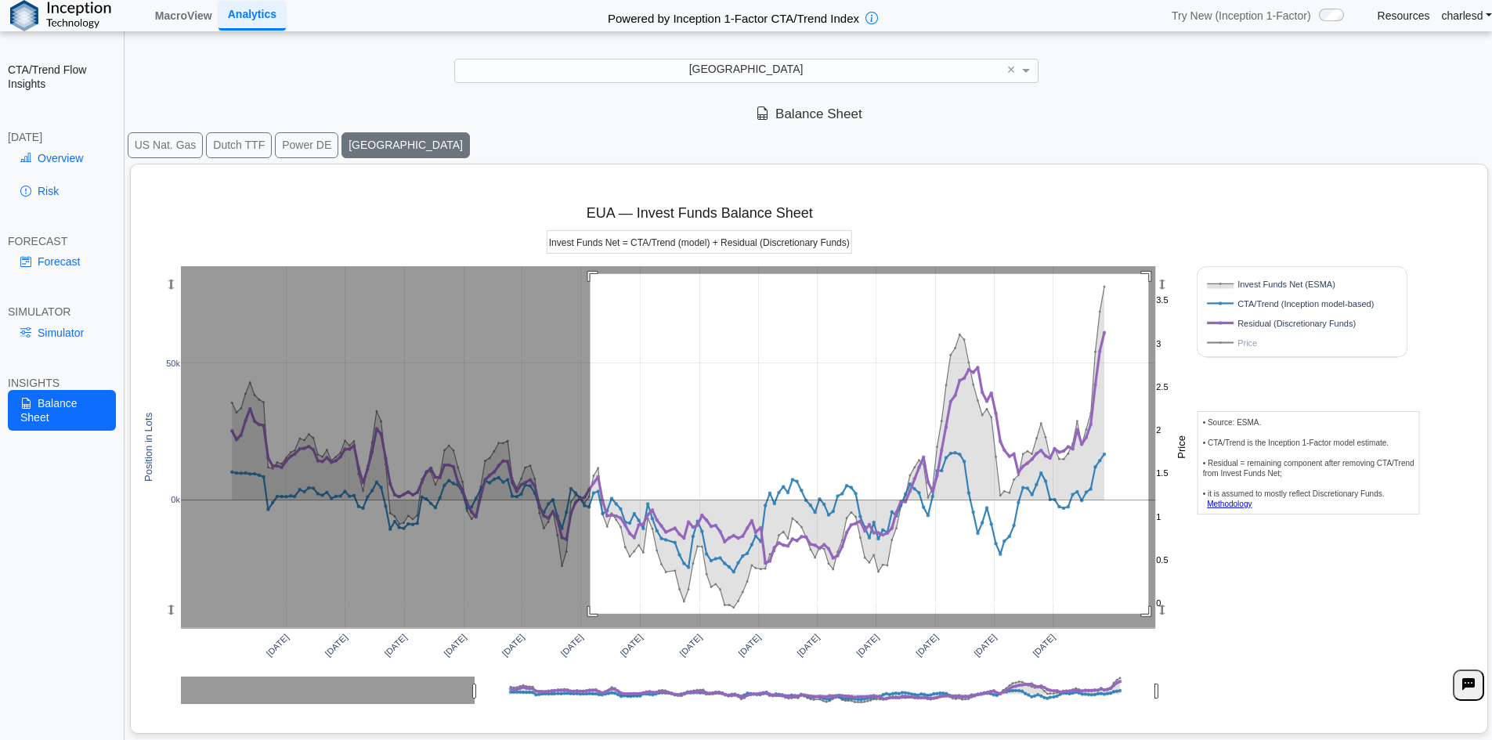
drag, startPoint x: 591, startPoint y: 274, endPoint x: 1149, endPoint y: 614, distance: 653.9
click at [1149, 614] on rect at bounding box center [668, 447] width 975 height 362
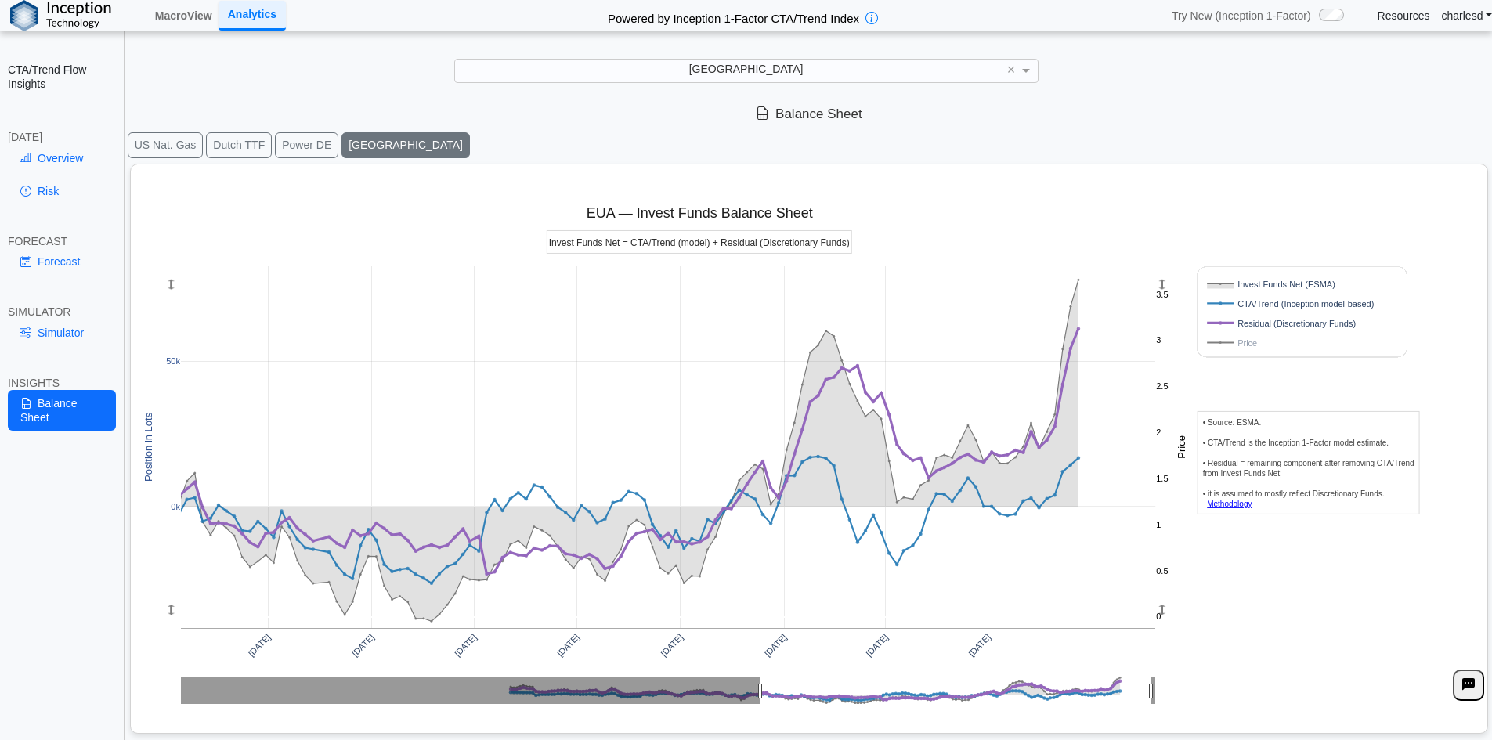
click at [1247, 284] on rect at bounding box center [1289, 284] width 170 height 15
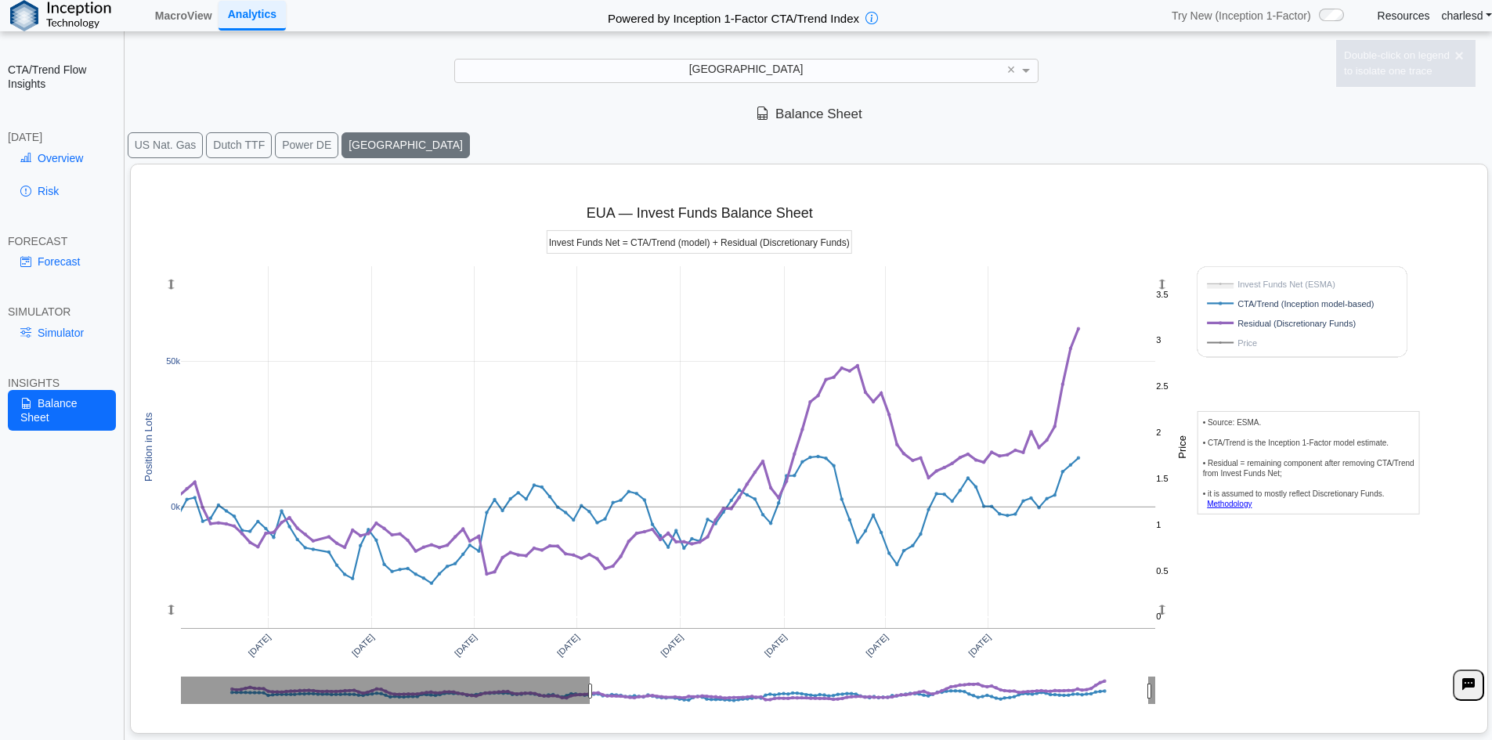
click at [1247, 300] on rect at bounding box center [1289, 303] width 170 height 15
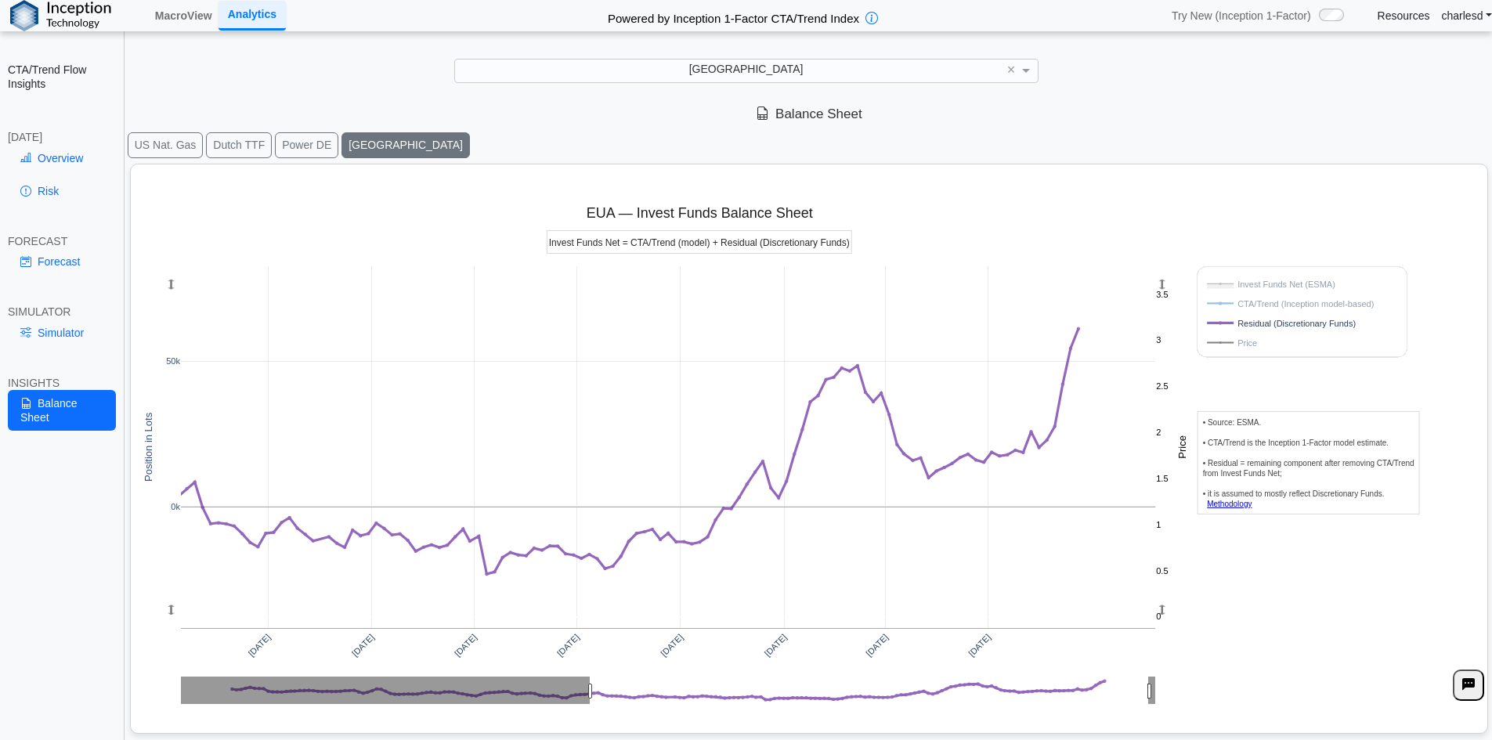
click at [1251, 288] on rect at bounding box center [1289, 284] width 170 height 15
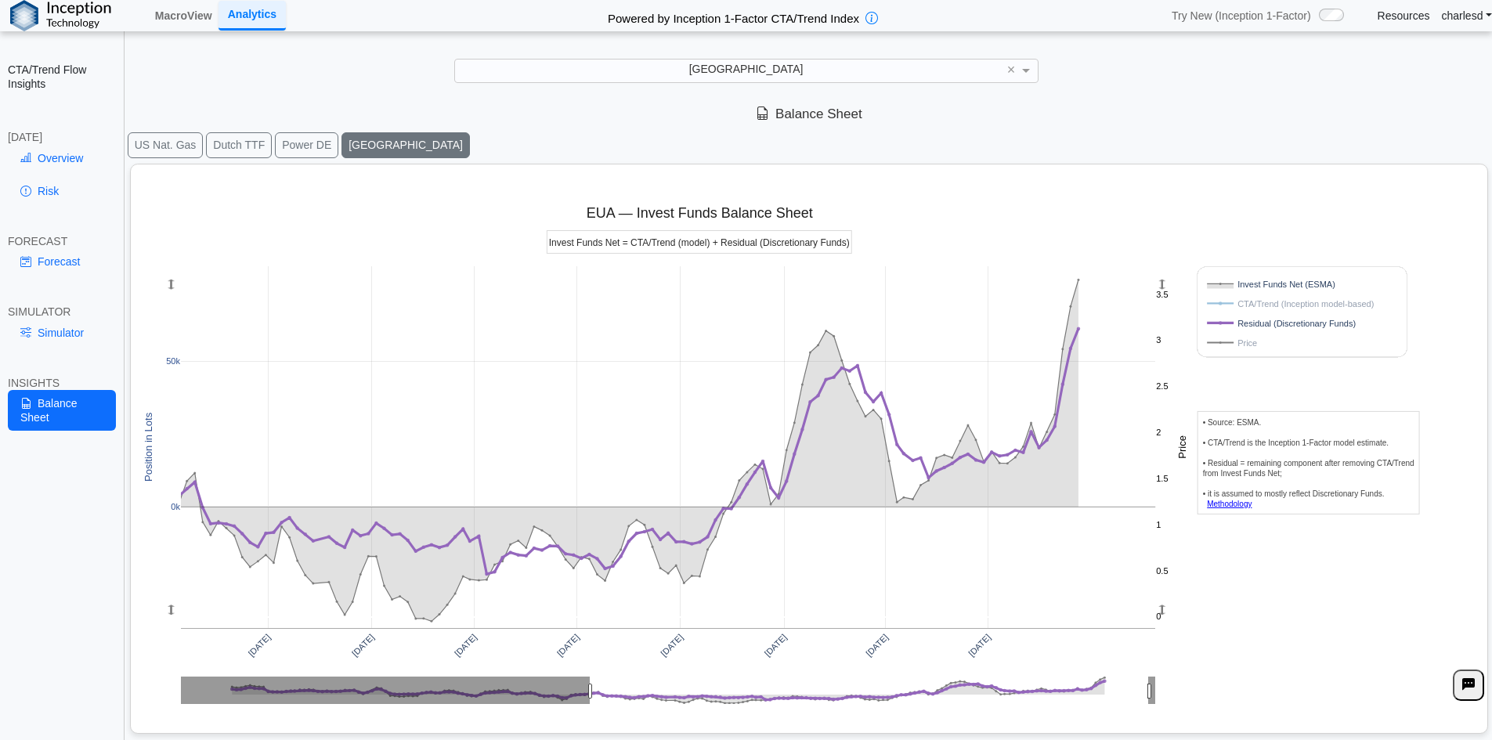
click at [1235, 342] on rect at bounding box center [1289, 342] width 170 height 15
click at [1232, 302] on rect at bounding box center [1289, 303] width 170 height 15
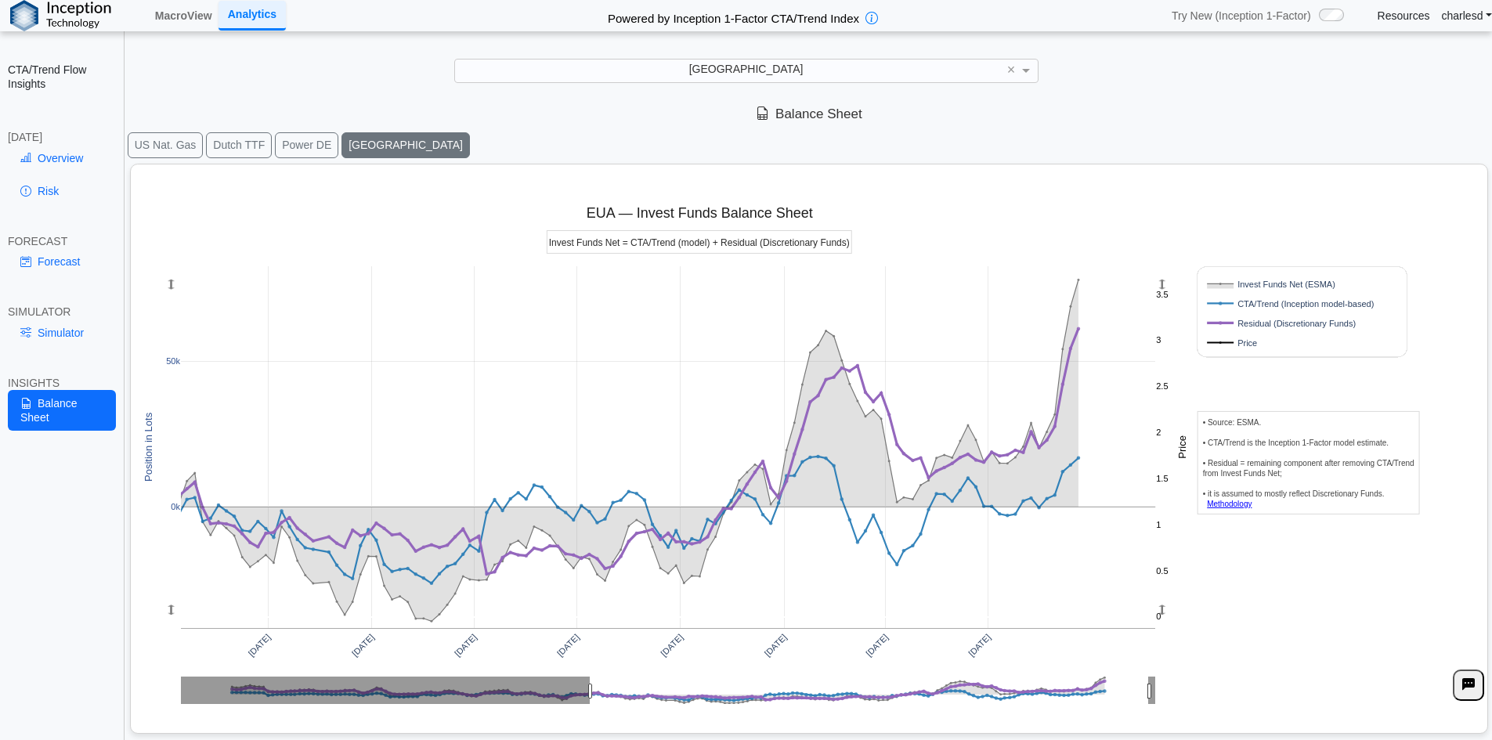
click at [241, 148] on button "Dutch TTF" at bounding box center [239, 145] width 66 height 26
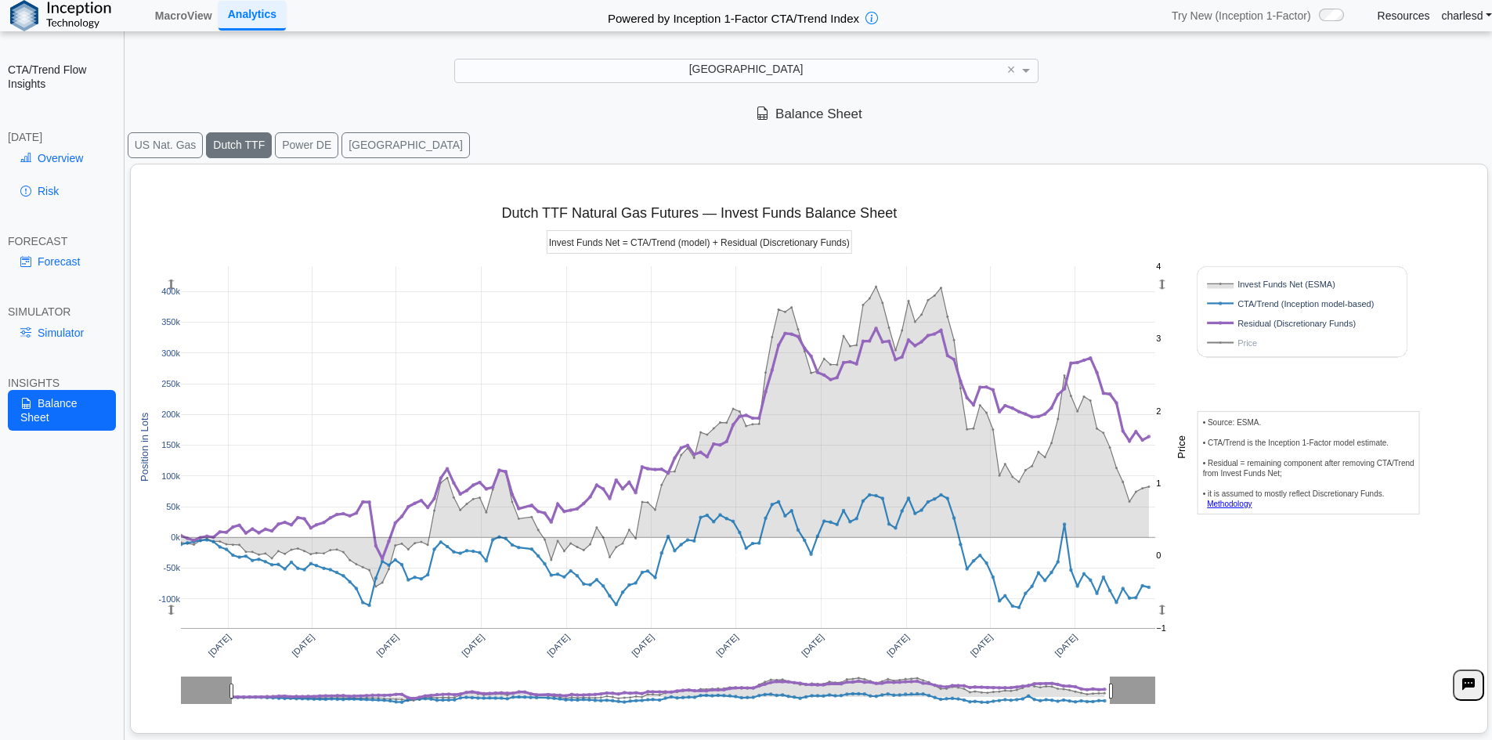
click at [342, 150] on button "EUA" at bounding box center [406, 145] width 128 height 26
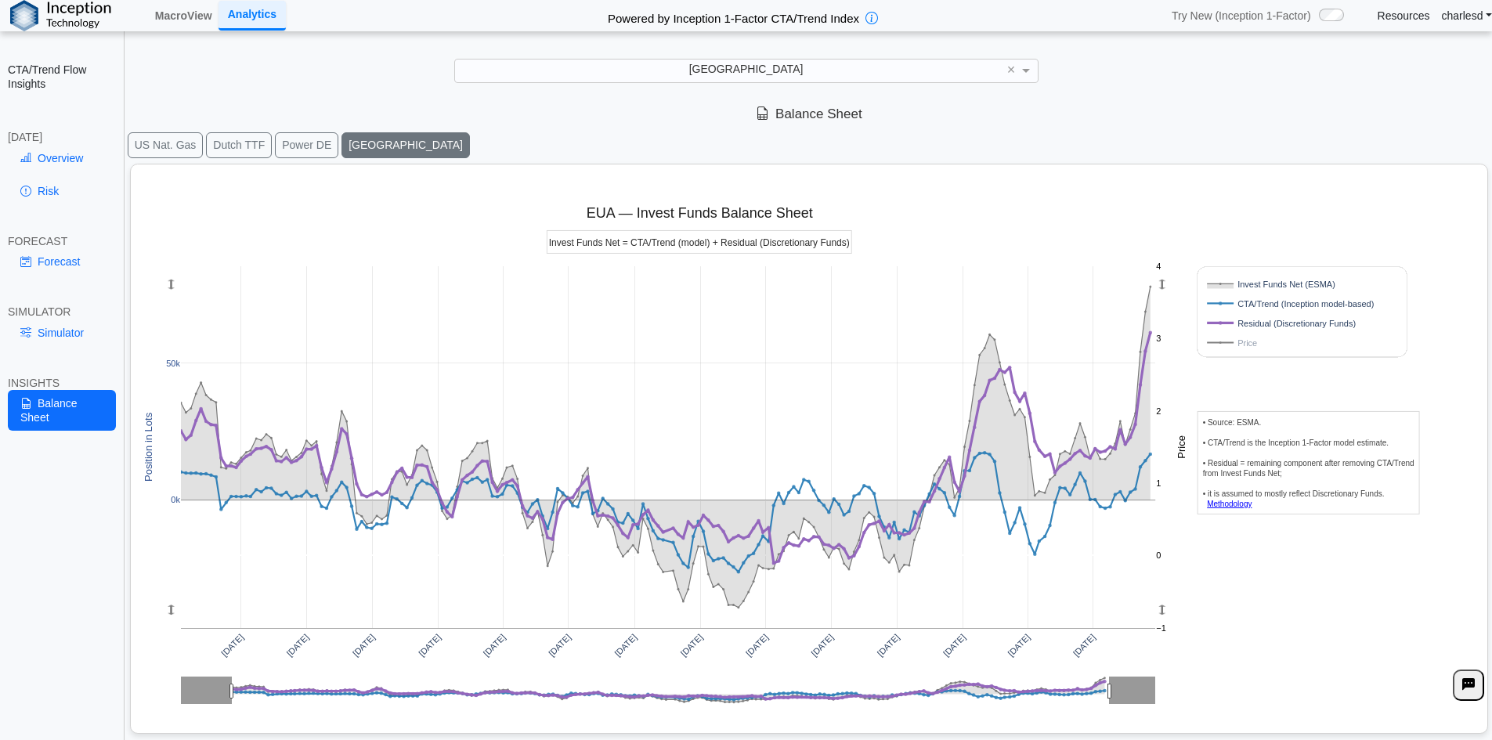
click at [288, 132] on div "US Nat. Gas Dutch TTF Power DE EUA" at bounding box center [809, 145] width 1366 height 29
click at [292, 139] on button "Power DE" at bounding box center [306, 145] width 63 height 26
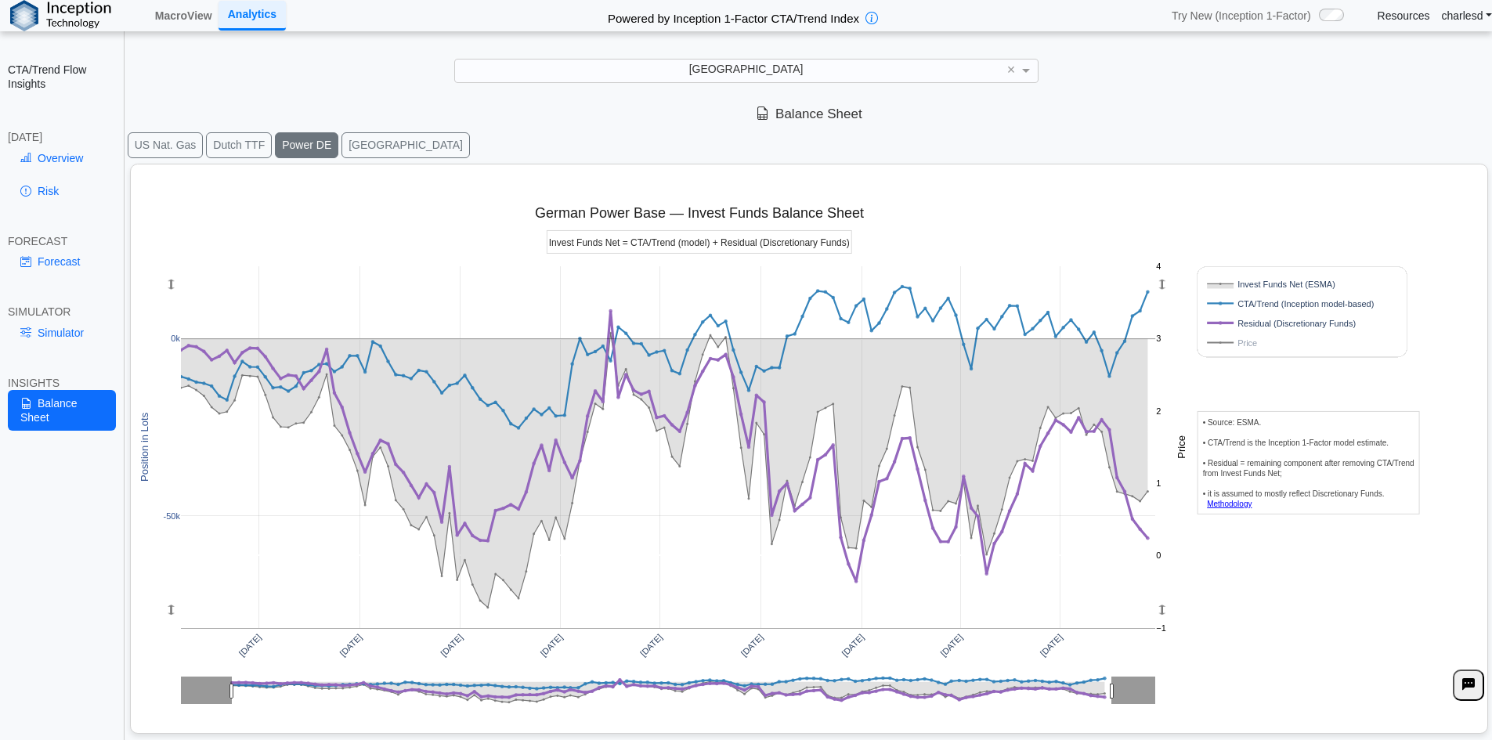
click at [223, 149] on button "Dutch TTF" at bounding box center [239, 145] width 66 height 26
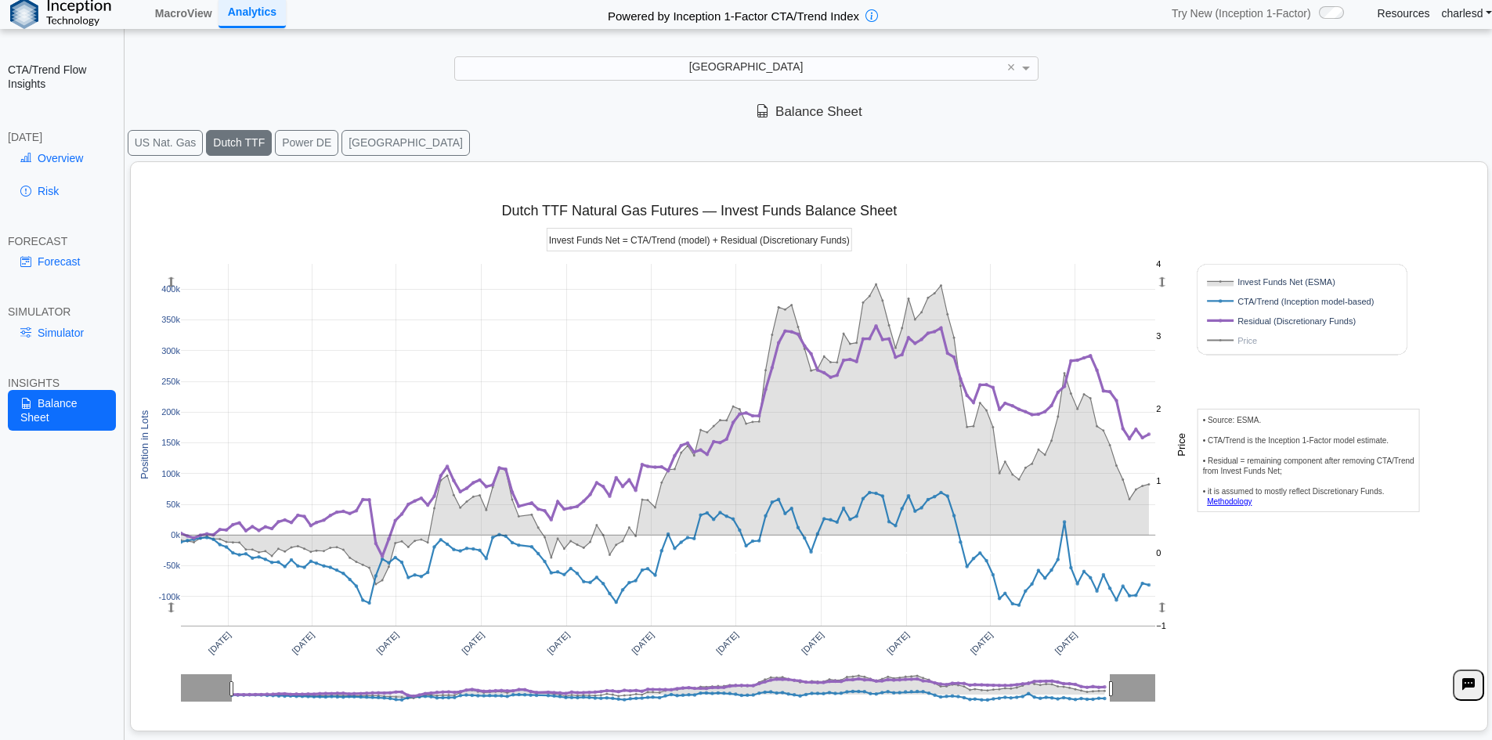
scroll to position [0, 0]
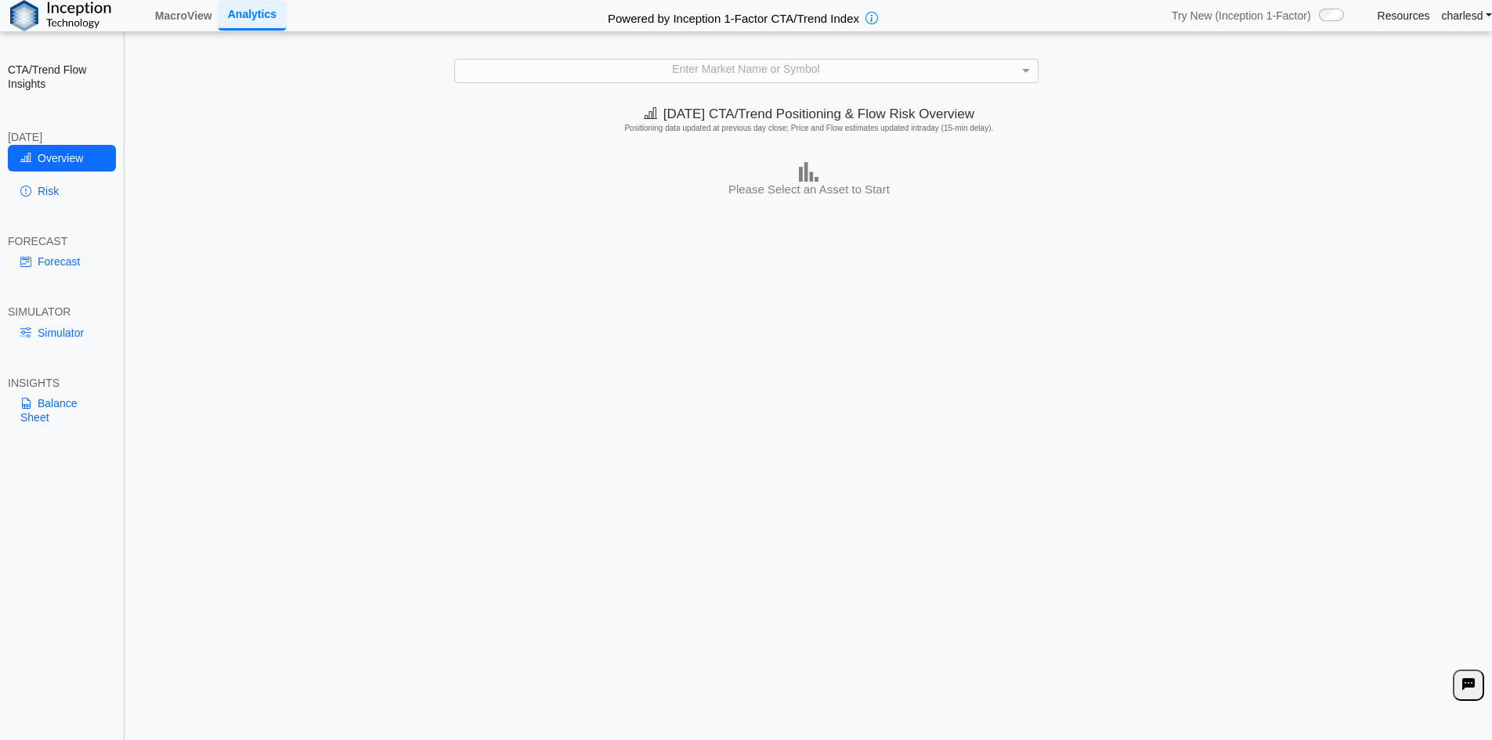
click at [1398, 18] on link "Resources" at bounding box center [1404, 16] width 52 height 14
click at [749, 73] on div "Enter Market Name or Symbol" at bounding box center [746, 71] width 583 height 22
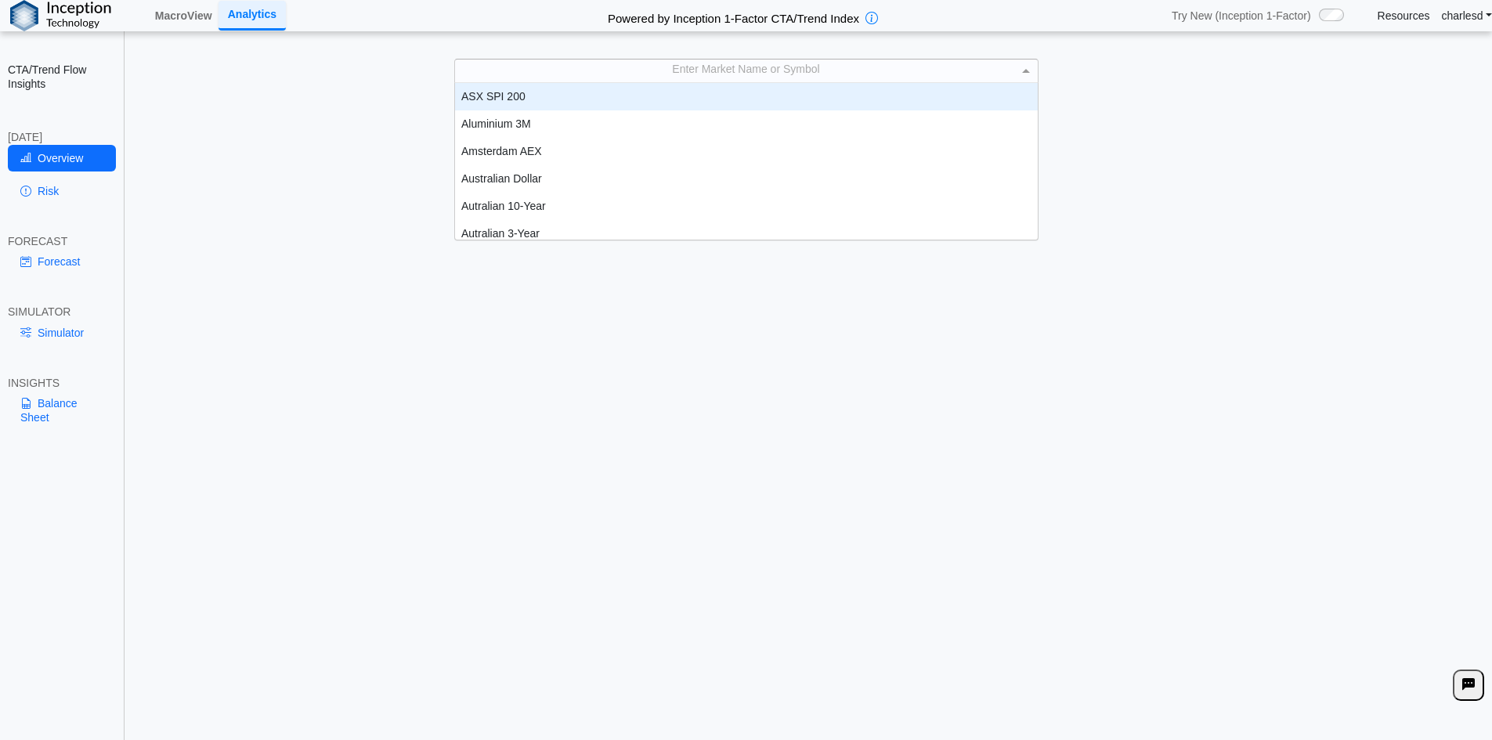
scroll to position [145, 571]
type input "***"
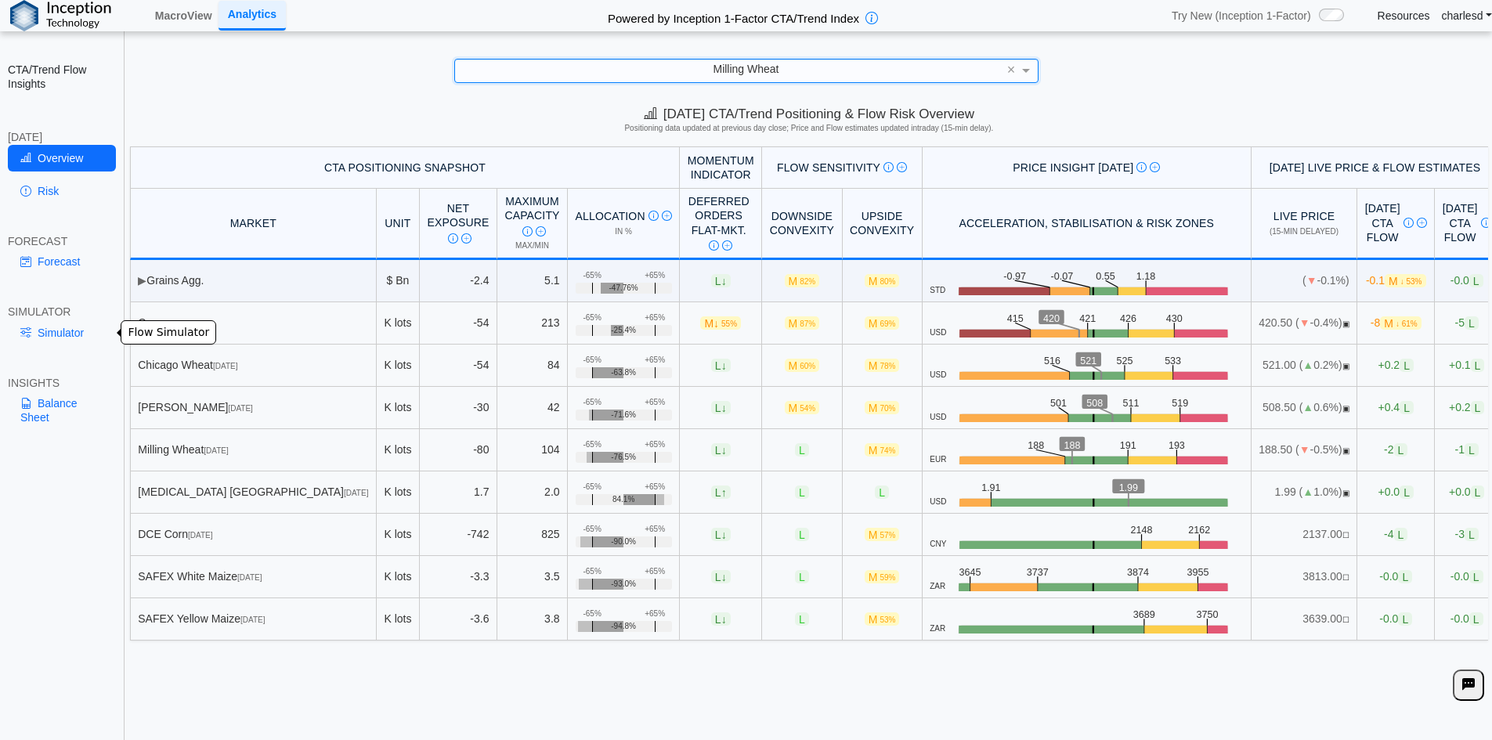
click at [52, 328] on link "Simulator" at bounding box center [62, 333] width 108 height 27
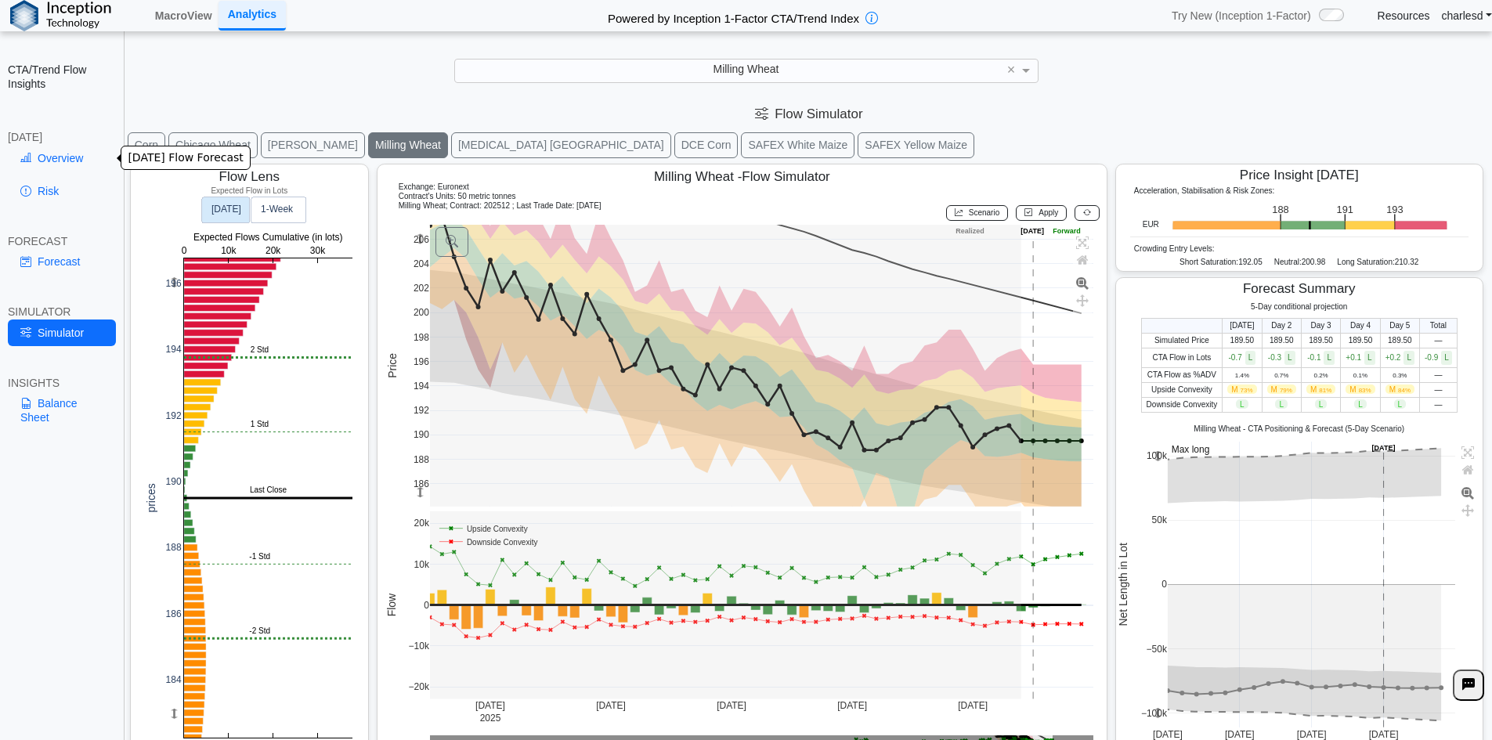
click at [62, 159] on link "Overview" at bounding box center [62, 158] width 108 height 27
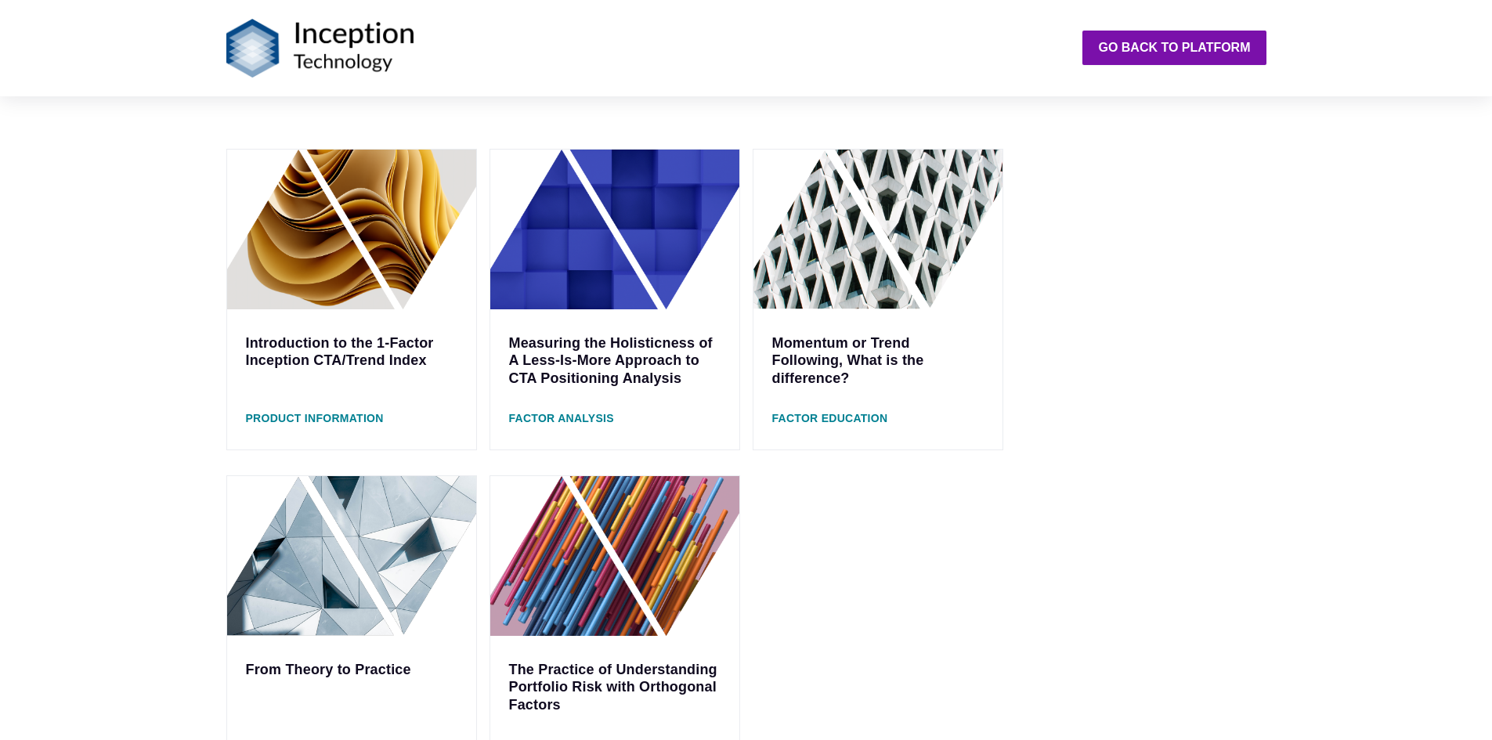
scroll to position [470, 0]
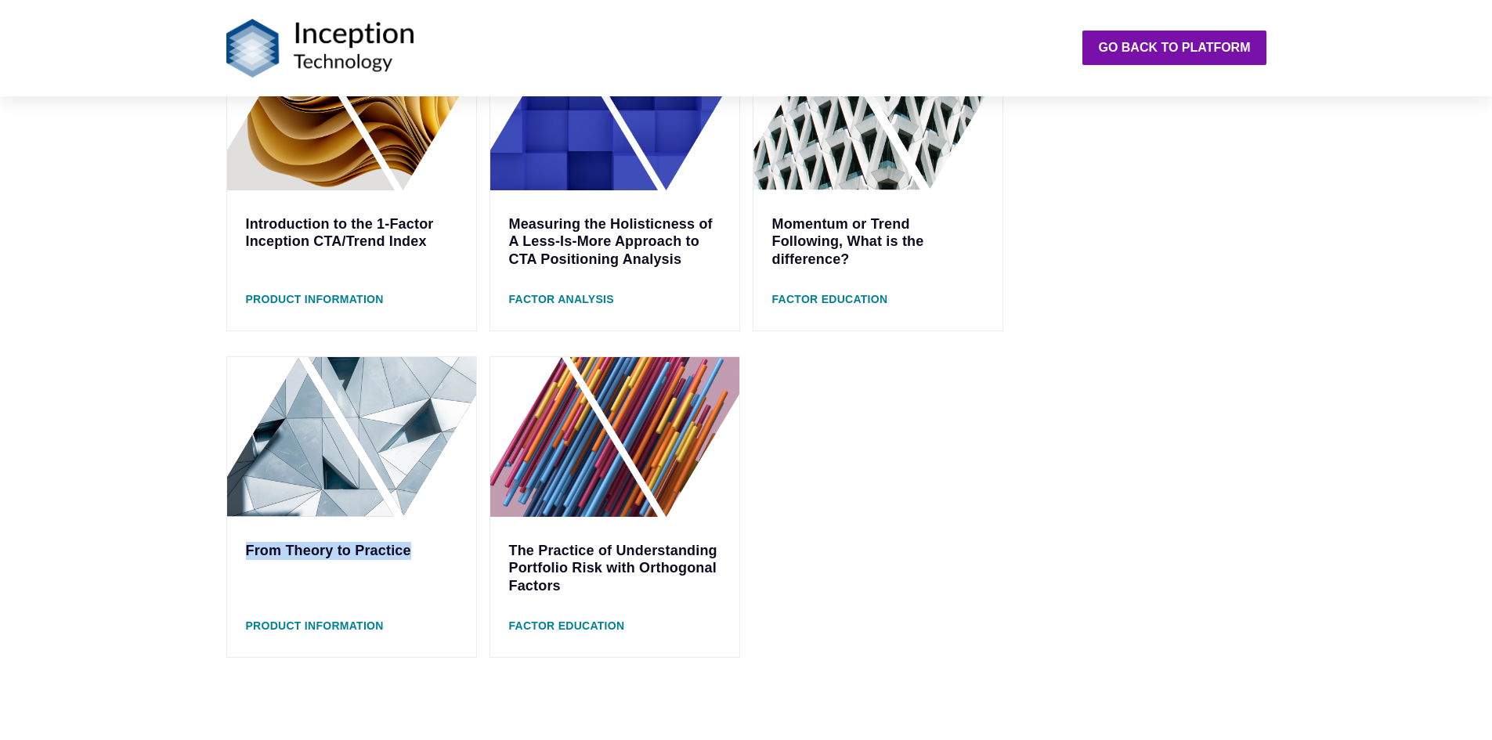
drag, startPoint x: 239, startPoint y: 548, endPoint x: 432, endPoint y: 566, distance: 193.6
click at [432, 566] on div "From Theory to Practice" at bounding box center [351, 551] width 249 height 68
click at [156, 543] on div "Introduction to the 1-Factor Inception CTA/Trend Index Product Information Meas…" at bounding box center [746, 385] width 1492 height 848
click at [658, 549] on link "The Practice of Understanding Portfolio Risk with Orthogonal Factors" at bounding box center [613, 568] width 208 height 51
click at [321, 555] on link "From Theory to Practice" at bounding box center [328, 551] width 165 height 16
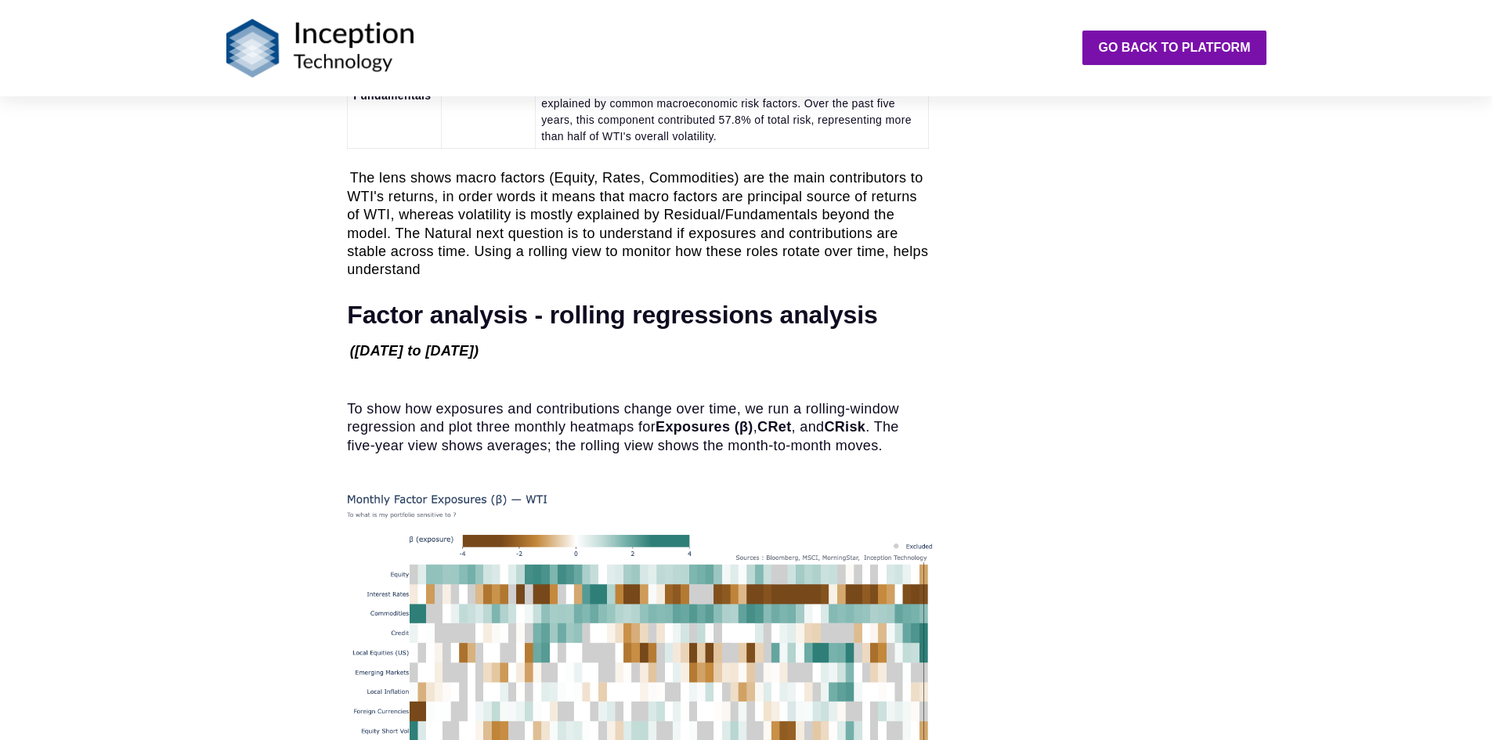
scroll to position [3975, 0]
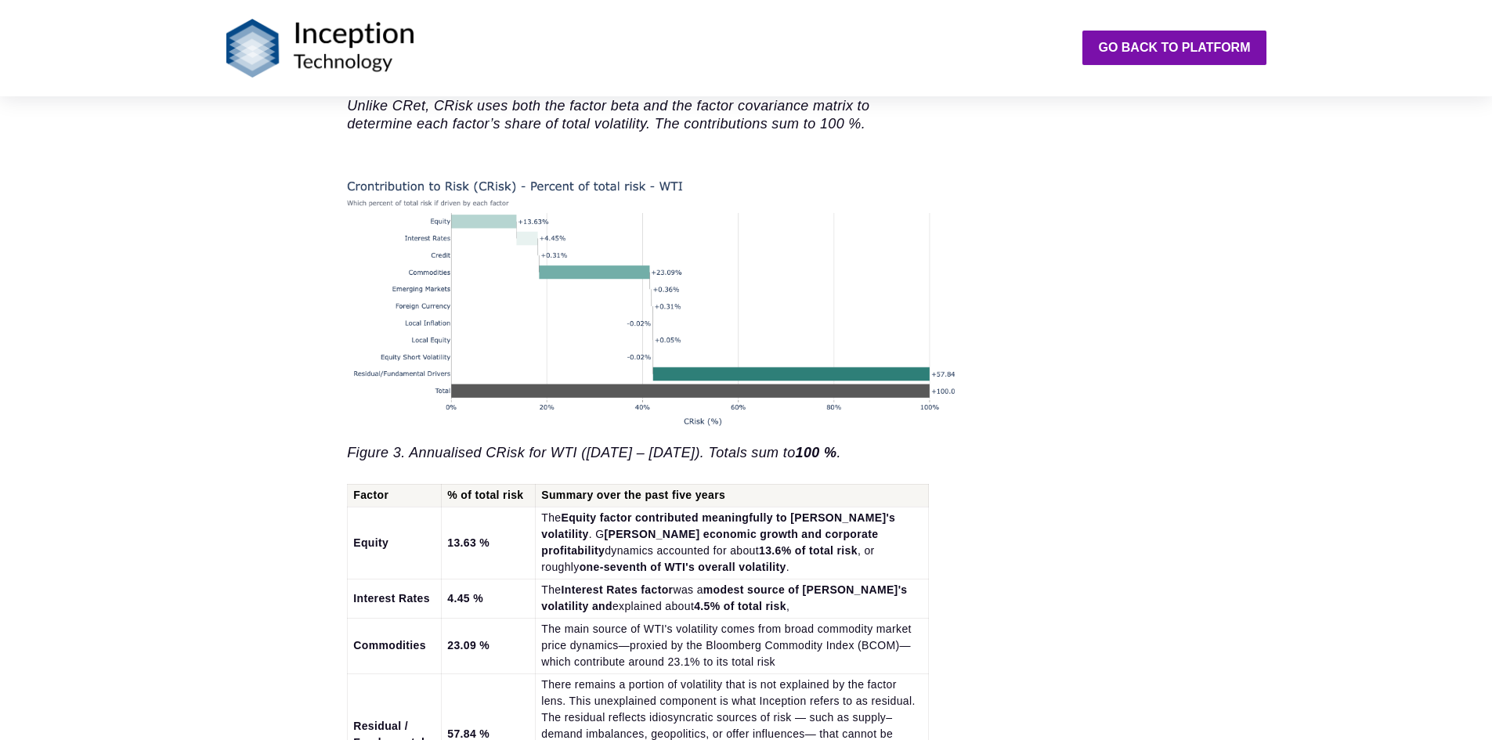
click at [884, 252] on img at bounding box center [667, 292] width 640 height 277
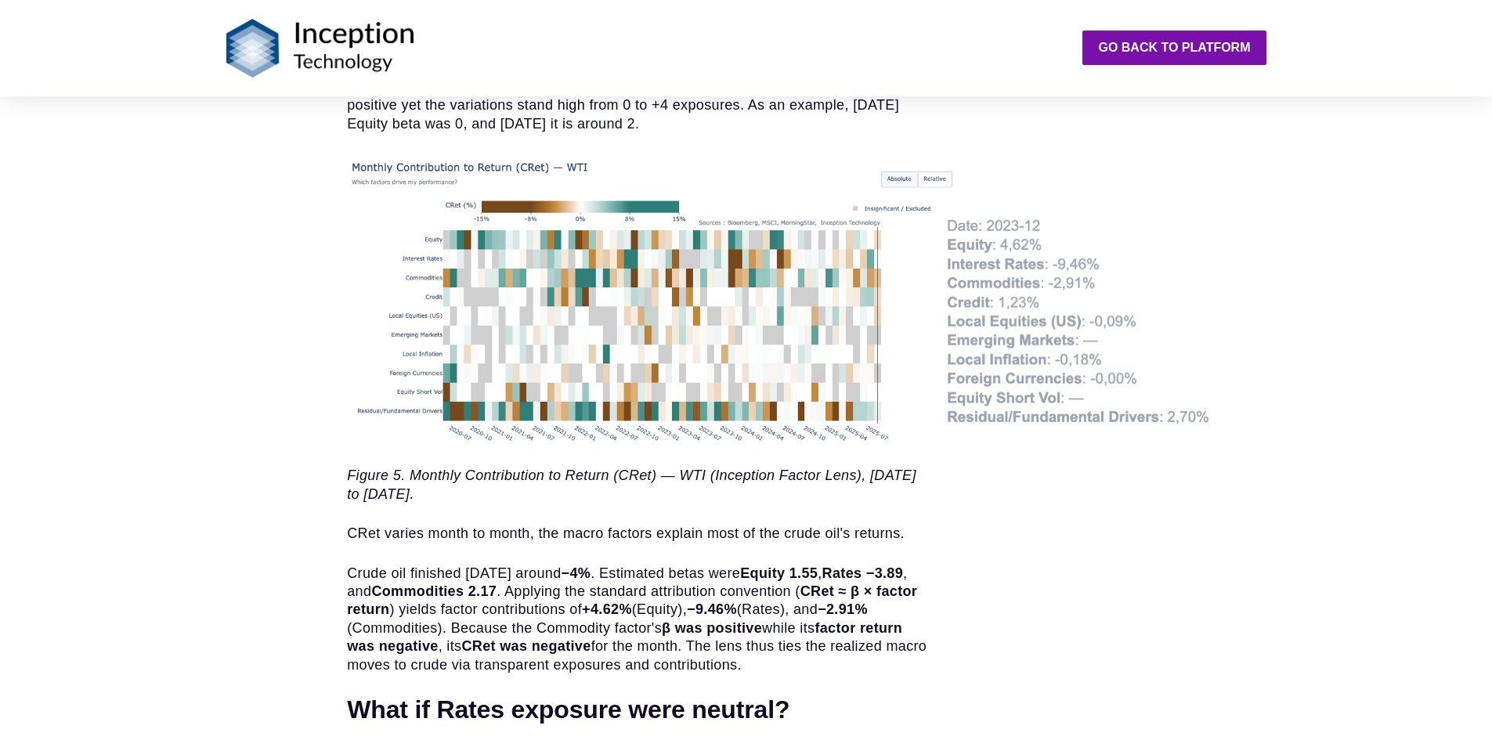
scroll to position [5307, 0]
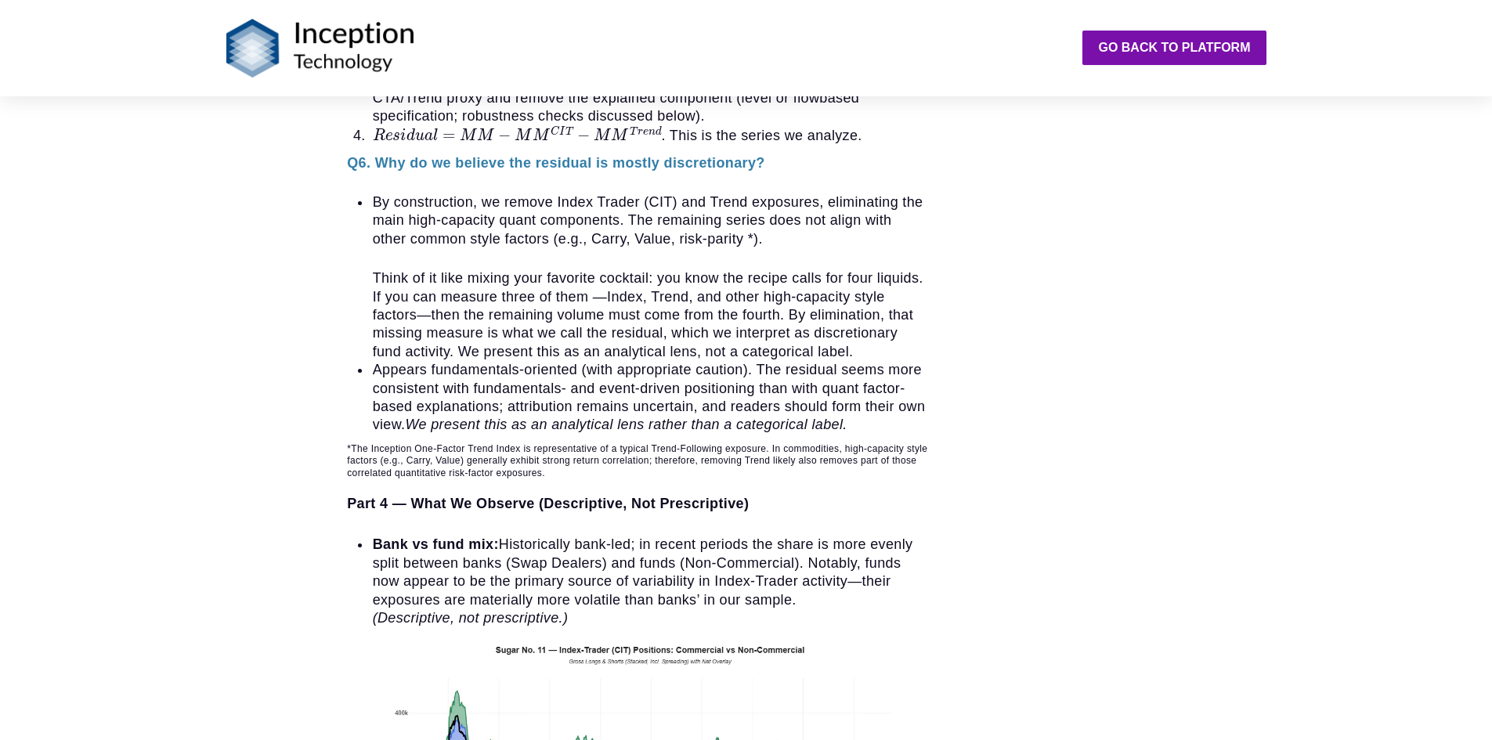
scroll to position [2350, 0]
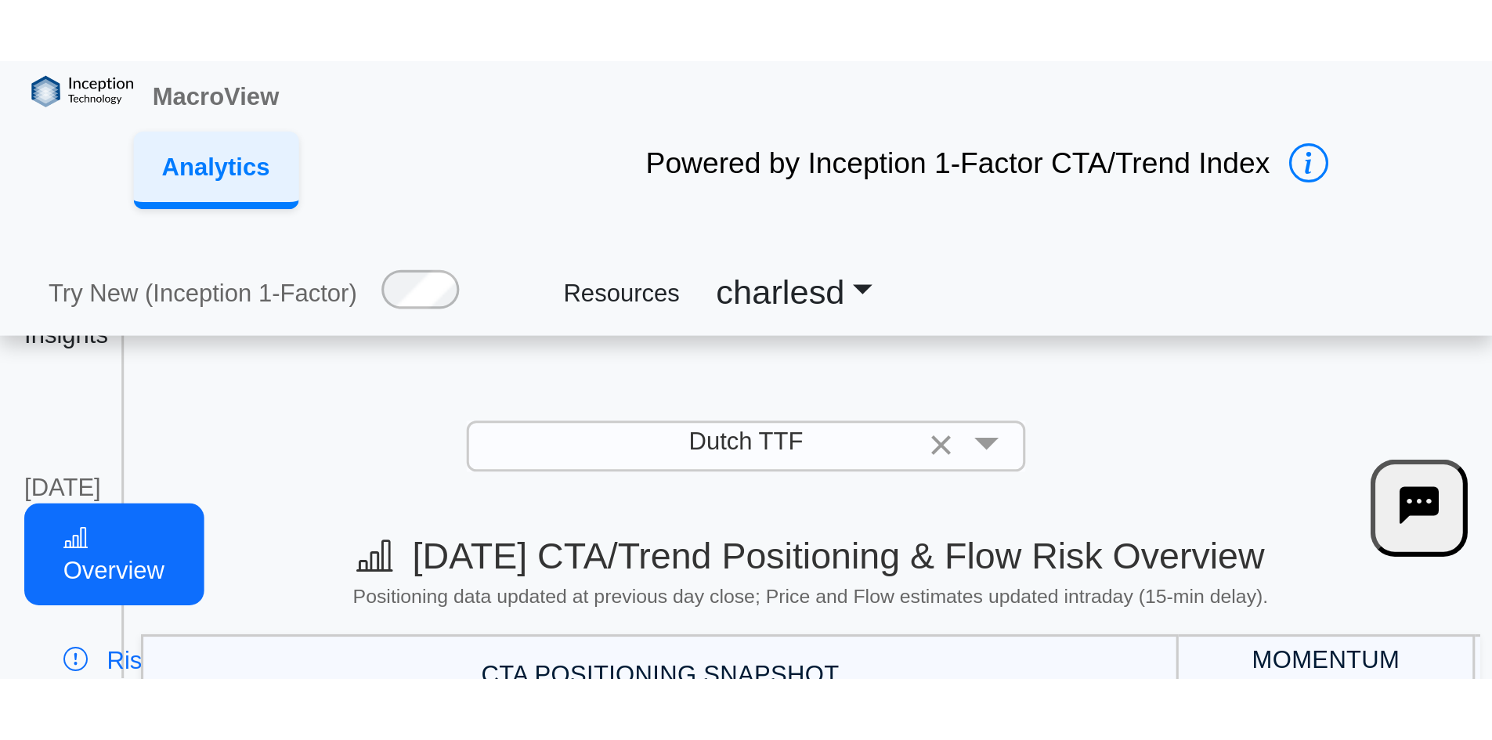
scroll to position [21, 0]
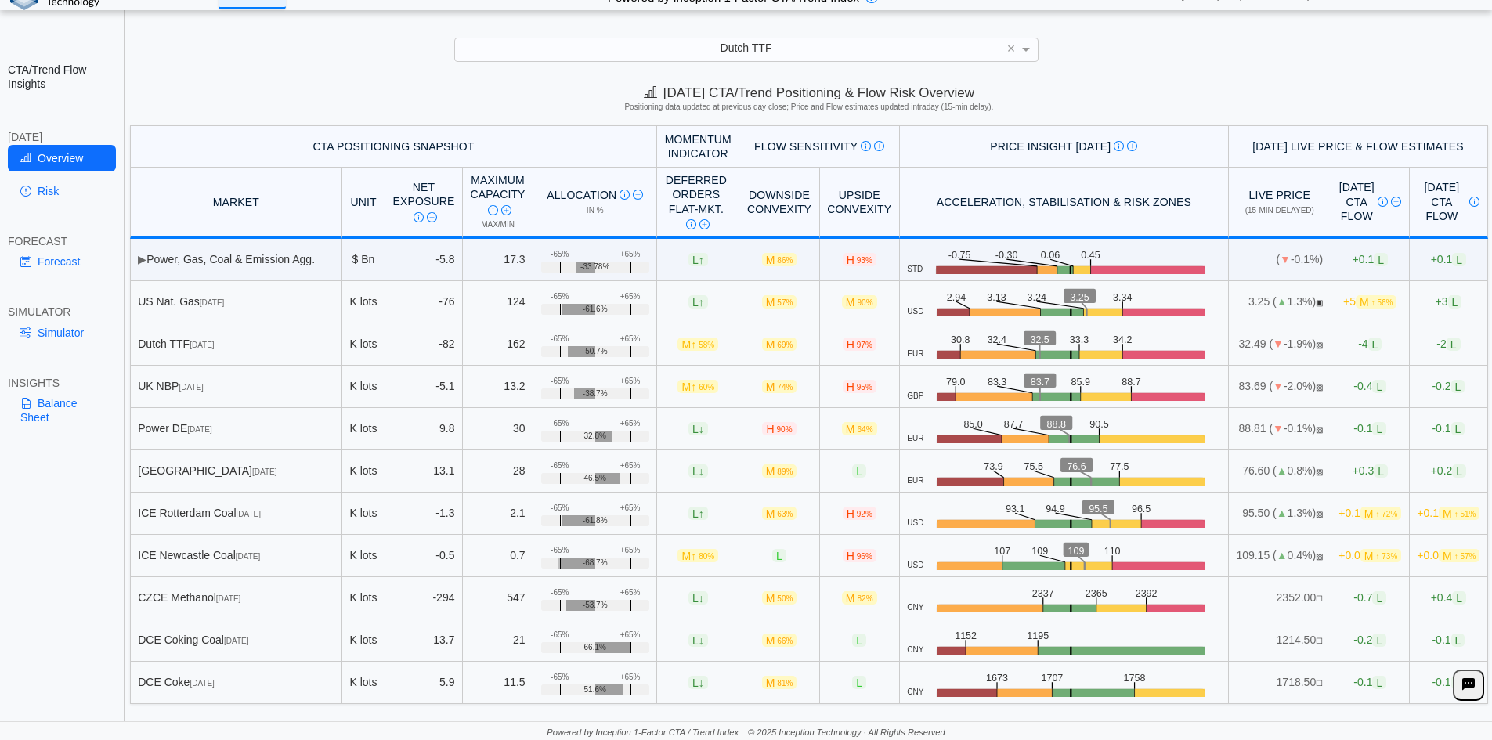
click at [480, 62] on div "**********" at bounding box center [746, 360] width 1492 height 762
click at [480, 49] on div "Dutch TTF" at bounding box center [746, 49] width 583 height 22
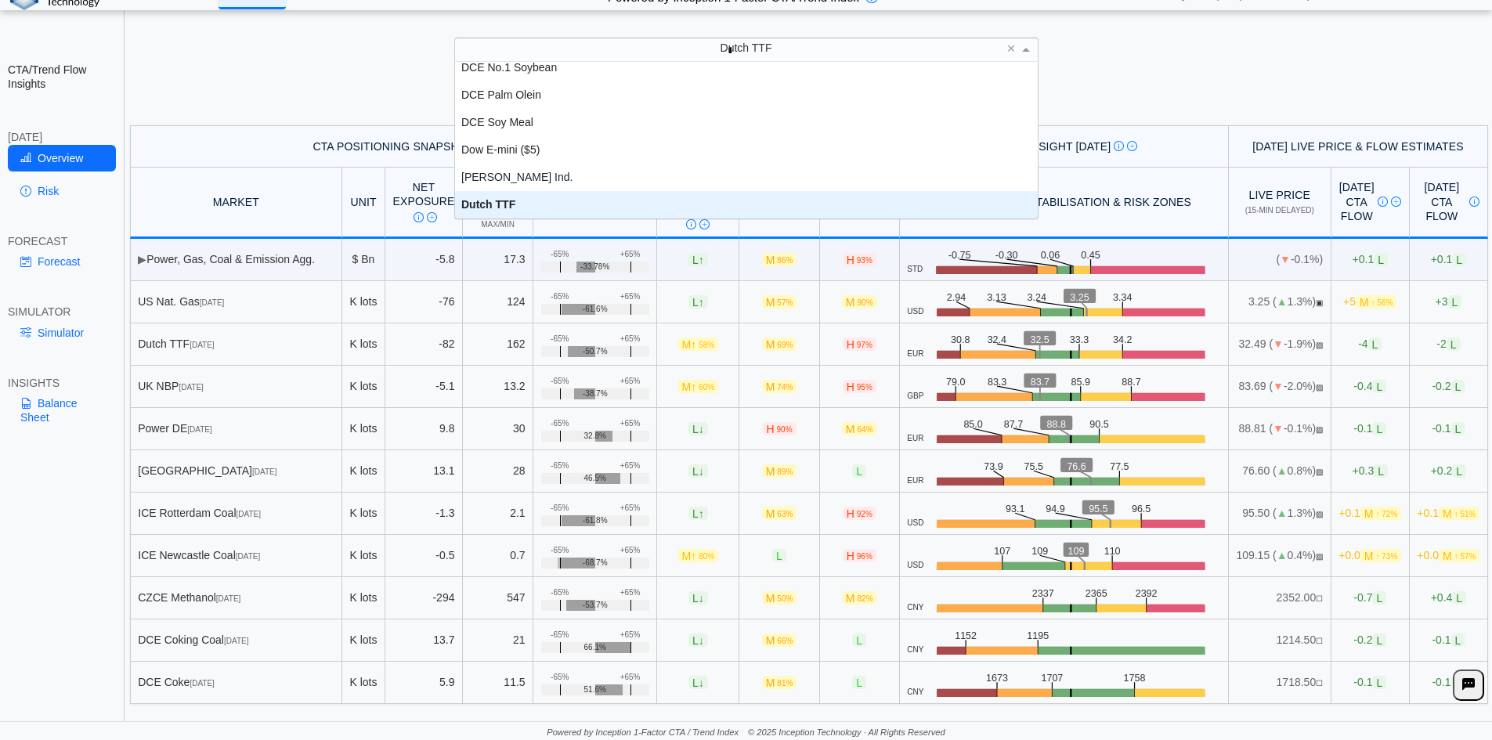
scroll to position [98, 571]
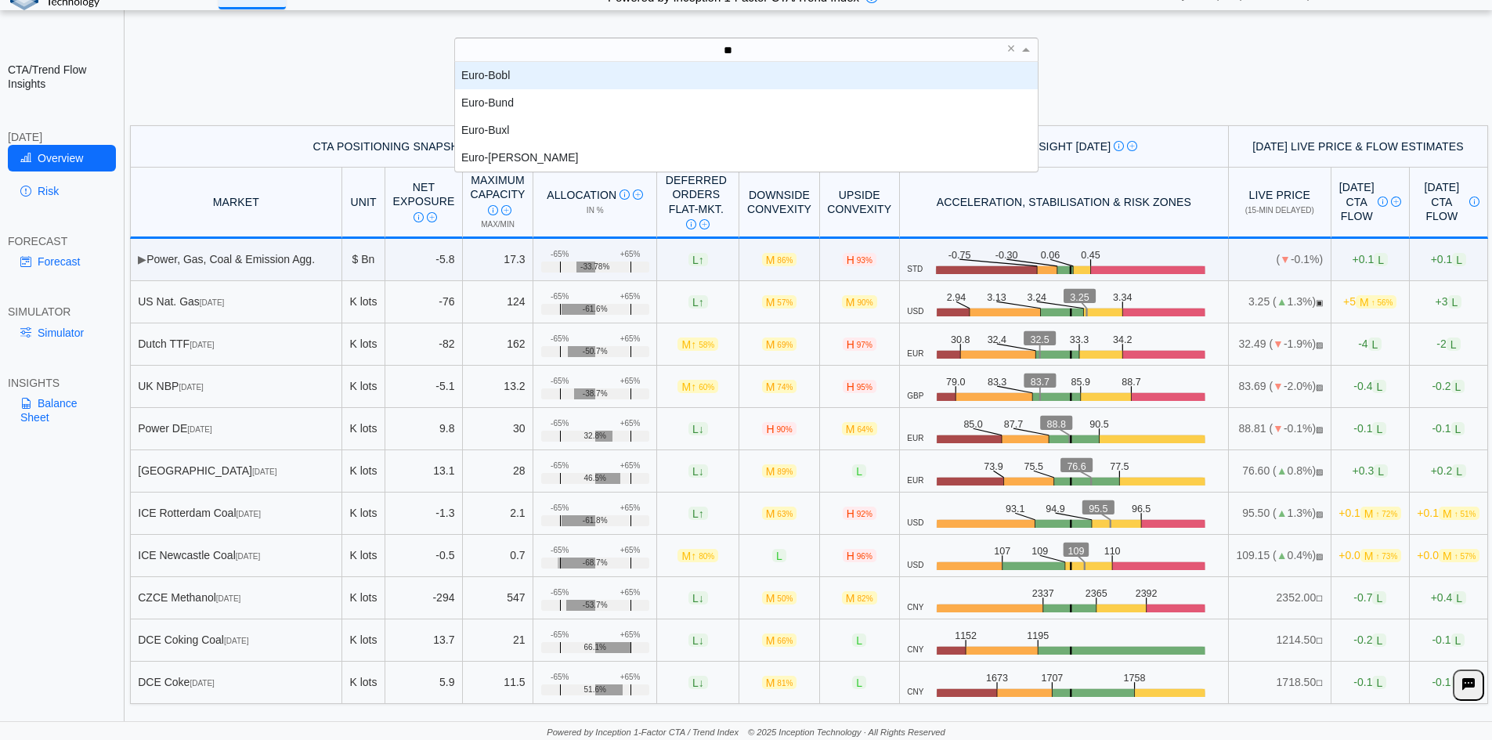
type input "*"
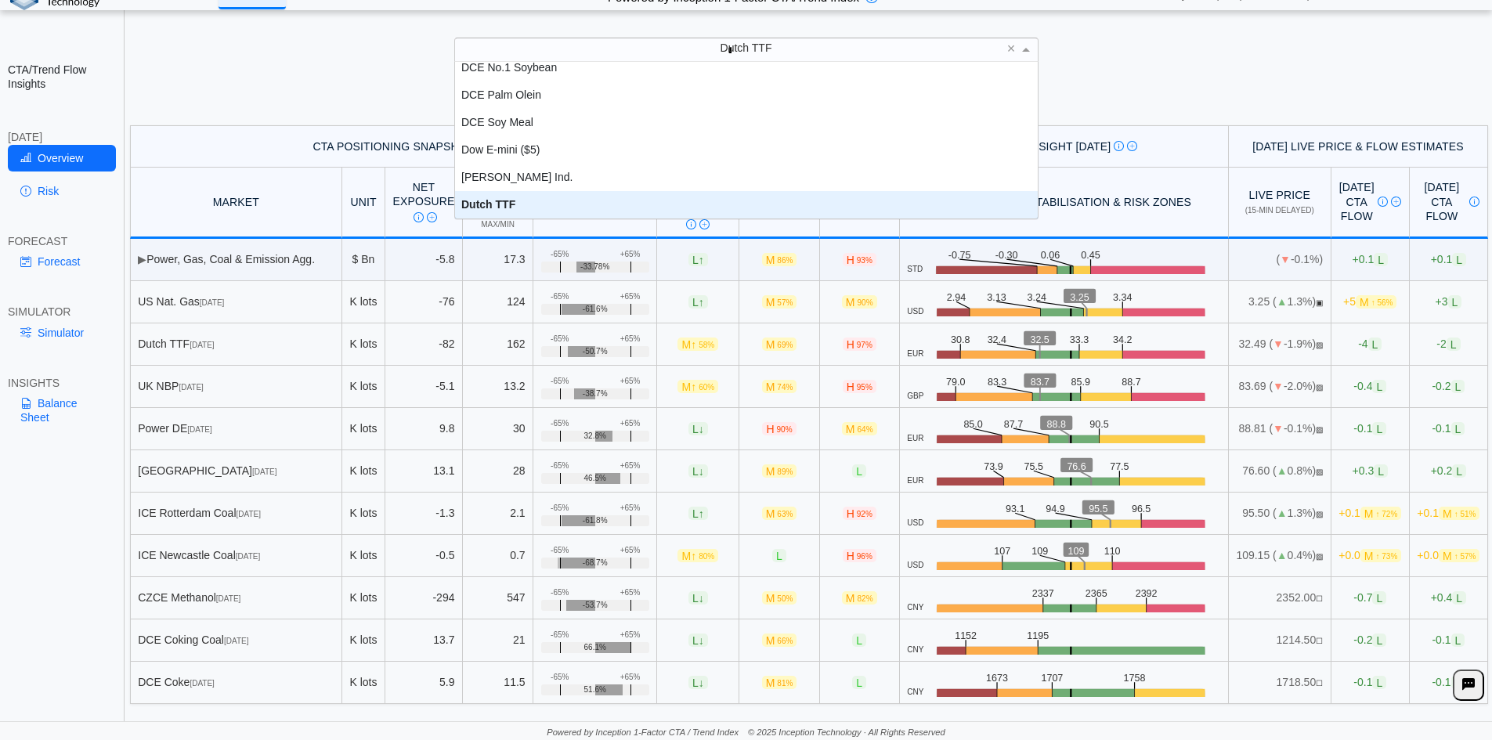
scroll to position [137, 0]
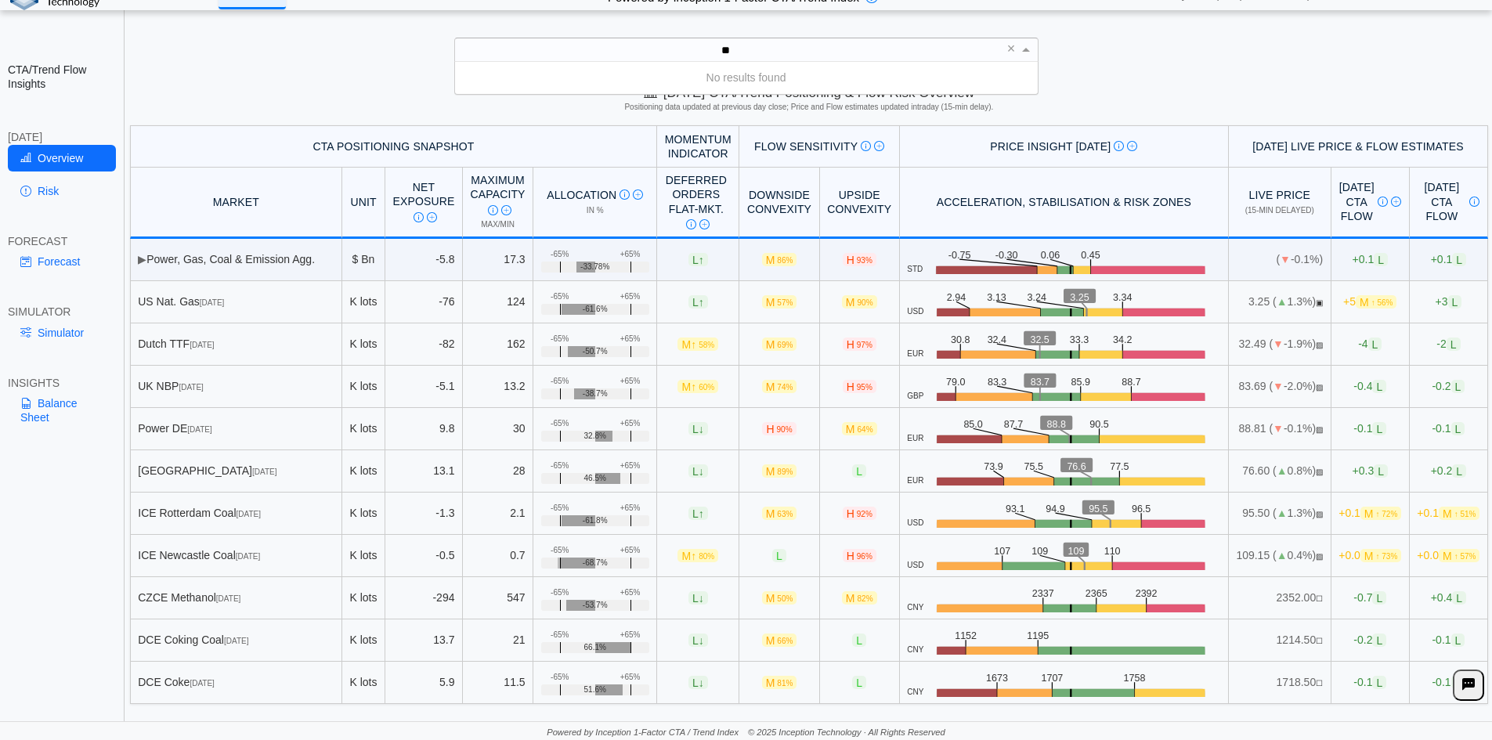
type input "*"
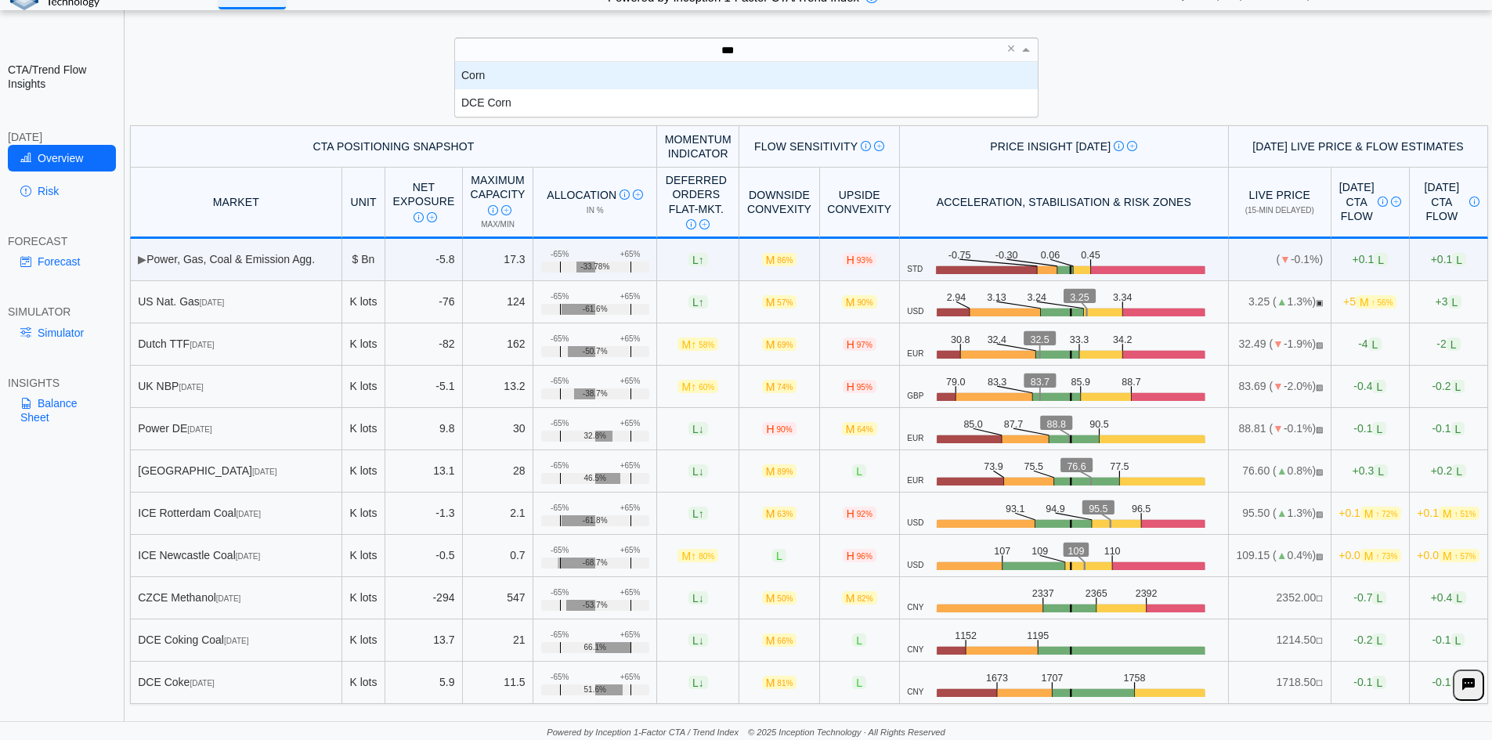
scroll to position [43, 571]
type input "****"
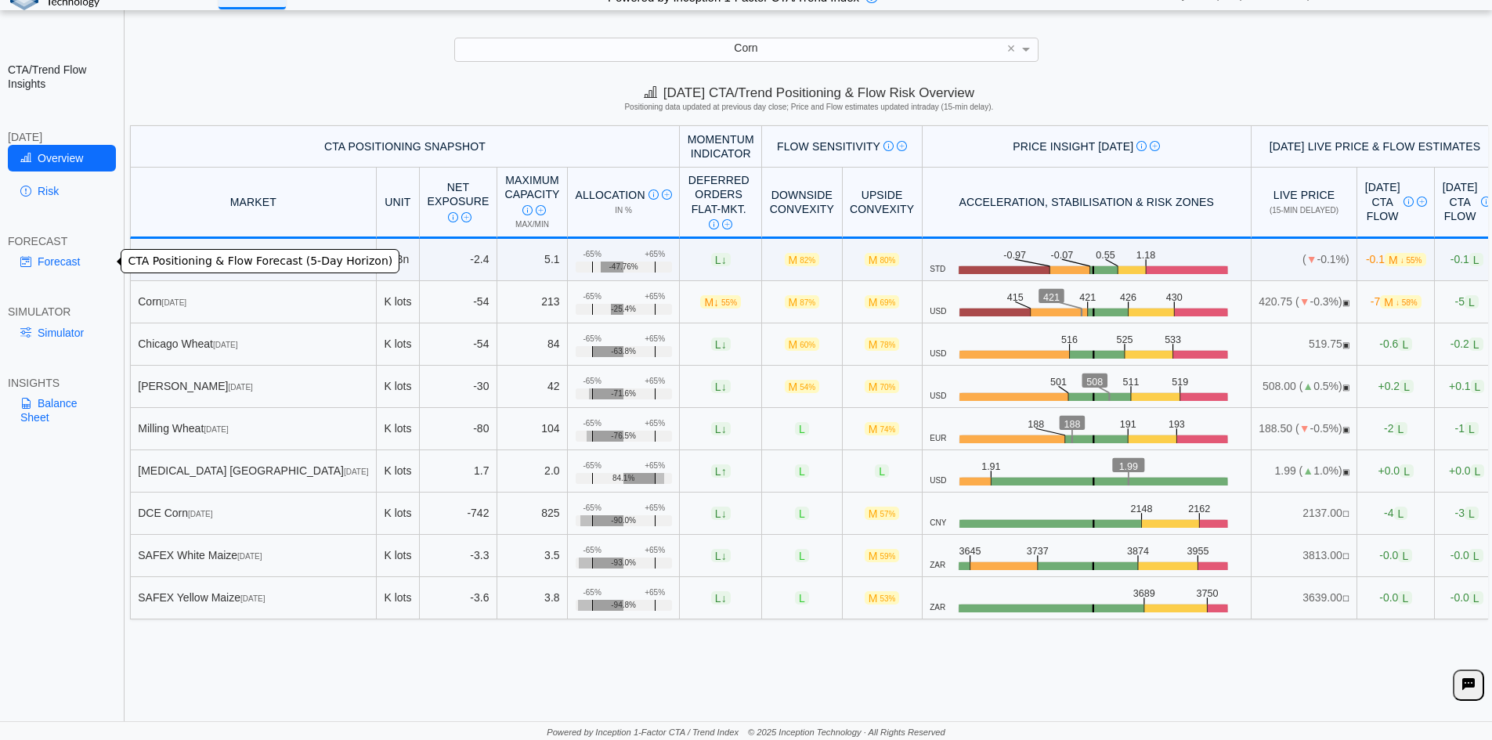
click at [54, 198] on link "Forecast" at bounding box center [62, 261] width 108 height 27
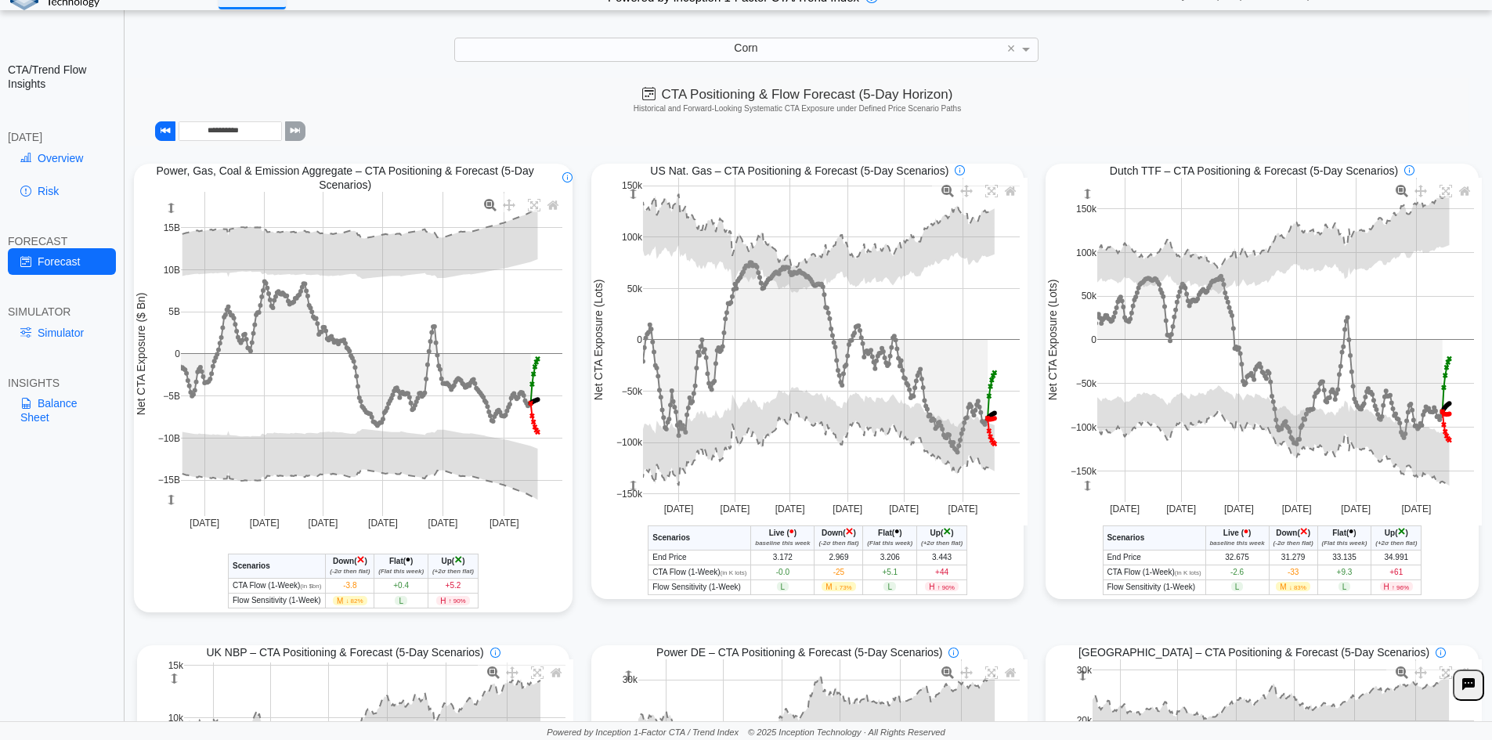
scroll to position [22, 0]
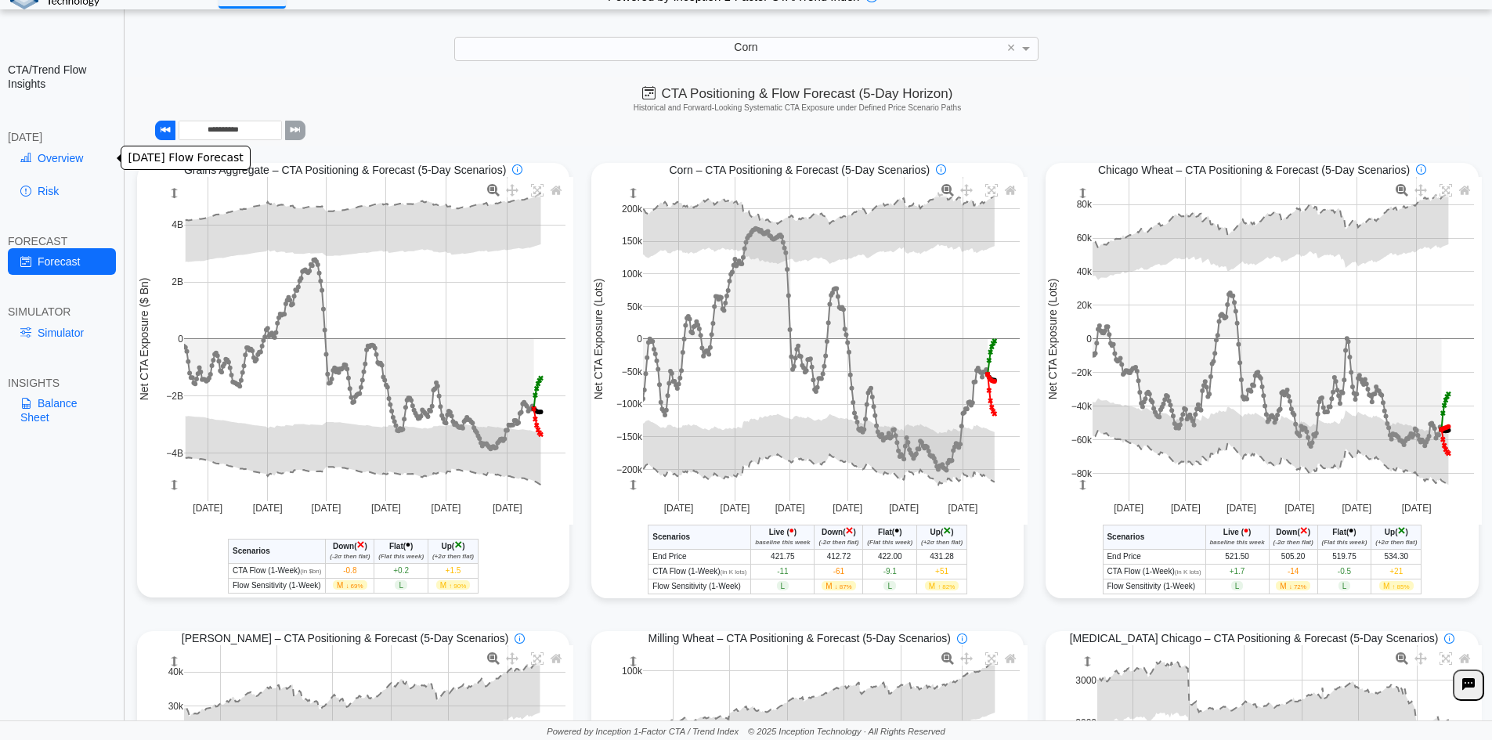
click at [67, 155] on link "Overview" at bounding box center [62, 158] width 108 height 27
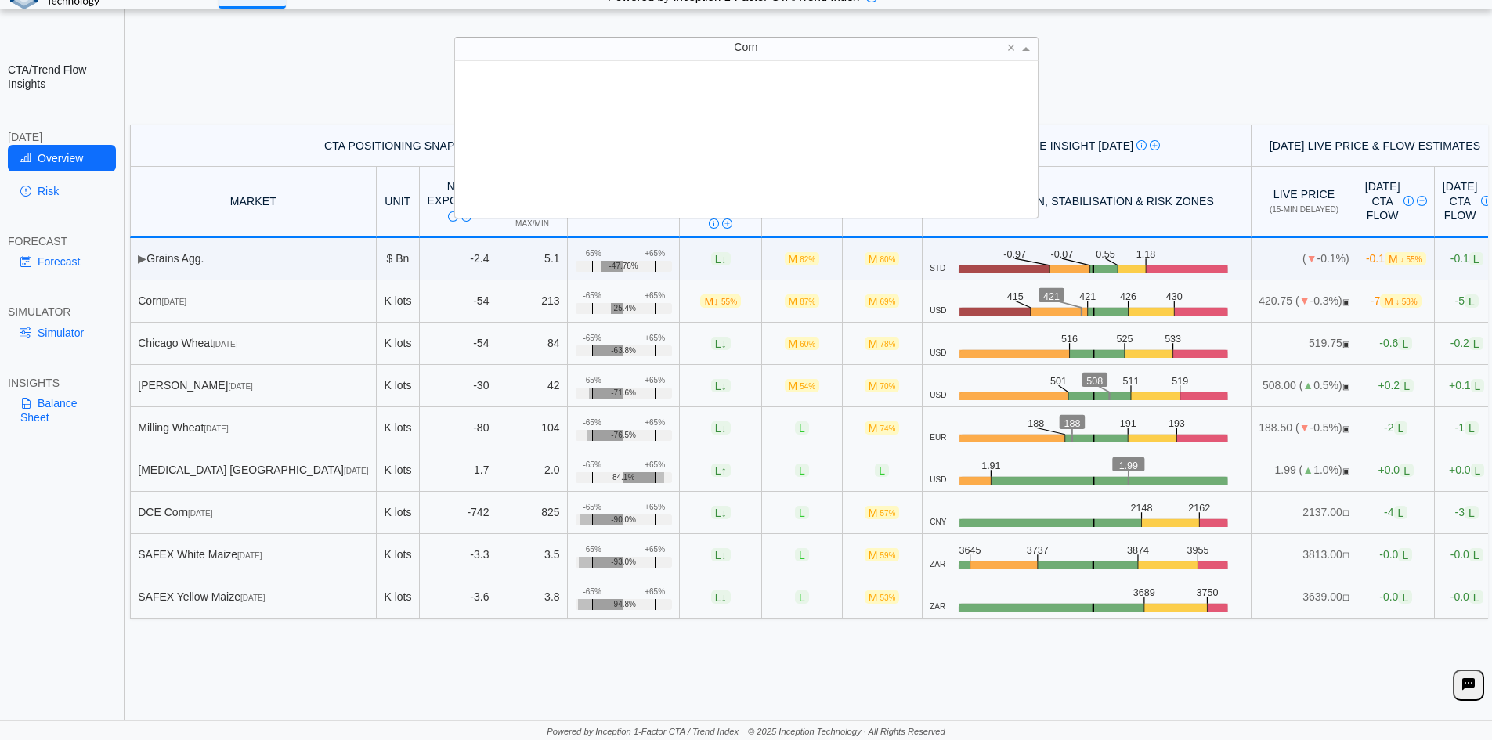
click at [480, 42] on span "Corn" at bounding box center [746, 47] width 24 height 13
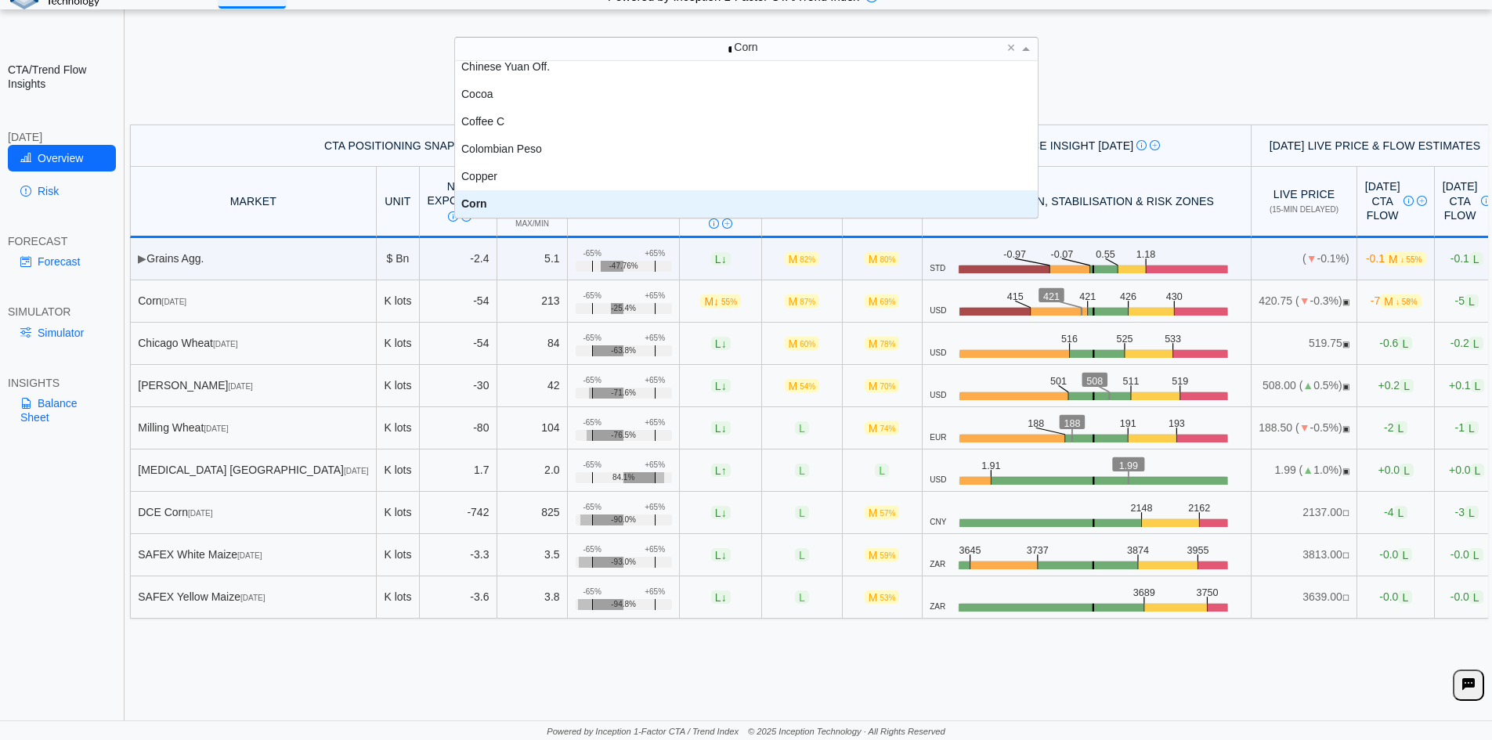
scroll to position [0, 0]
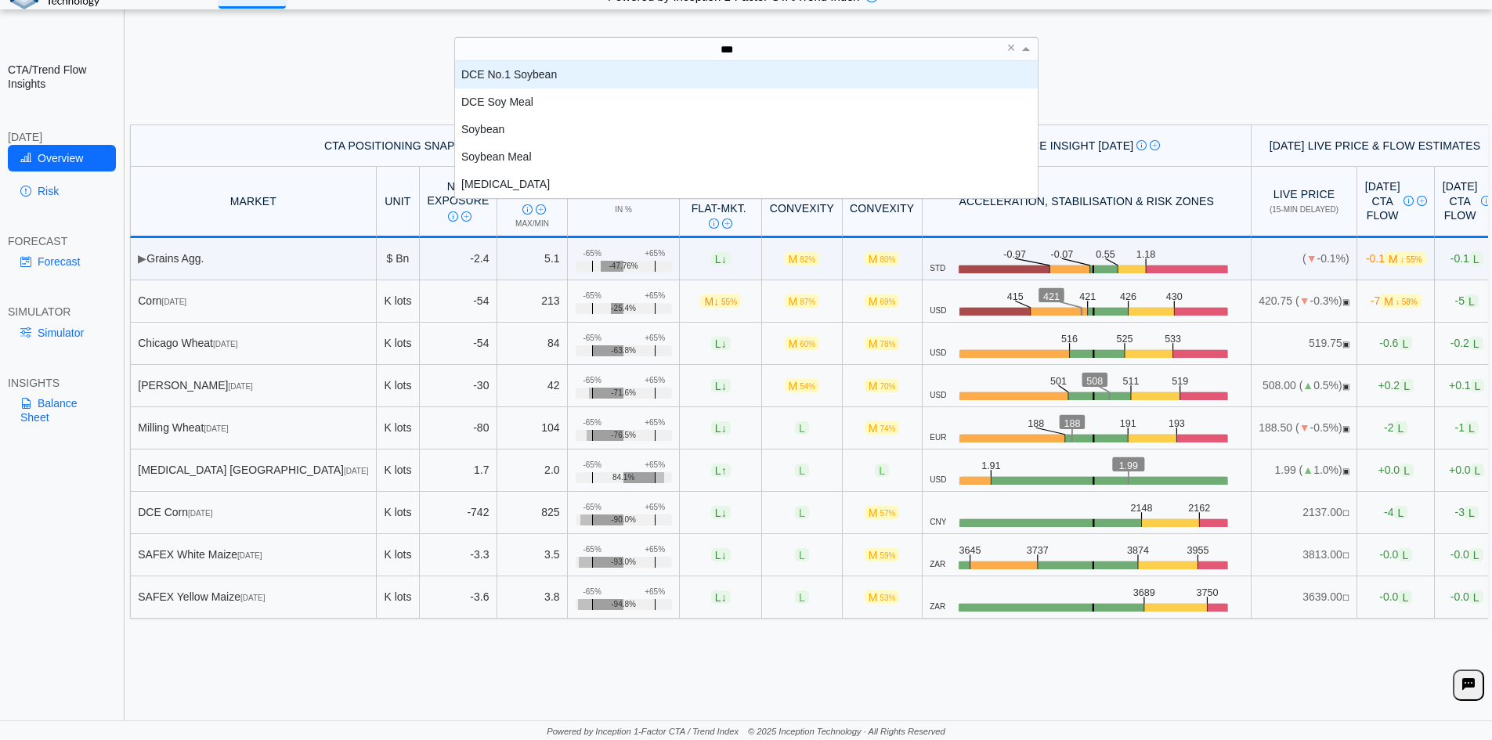
type input "****"
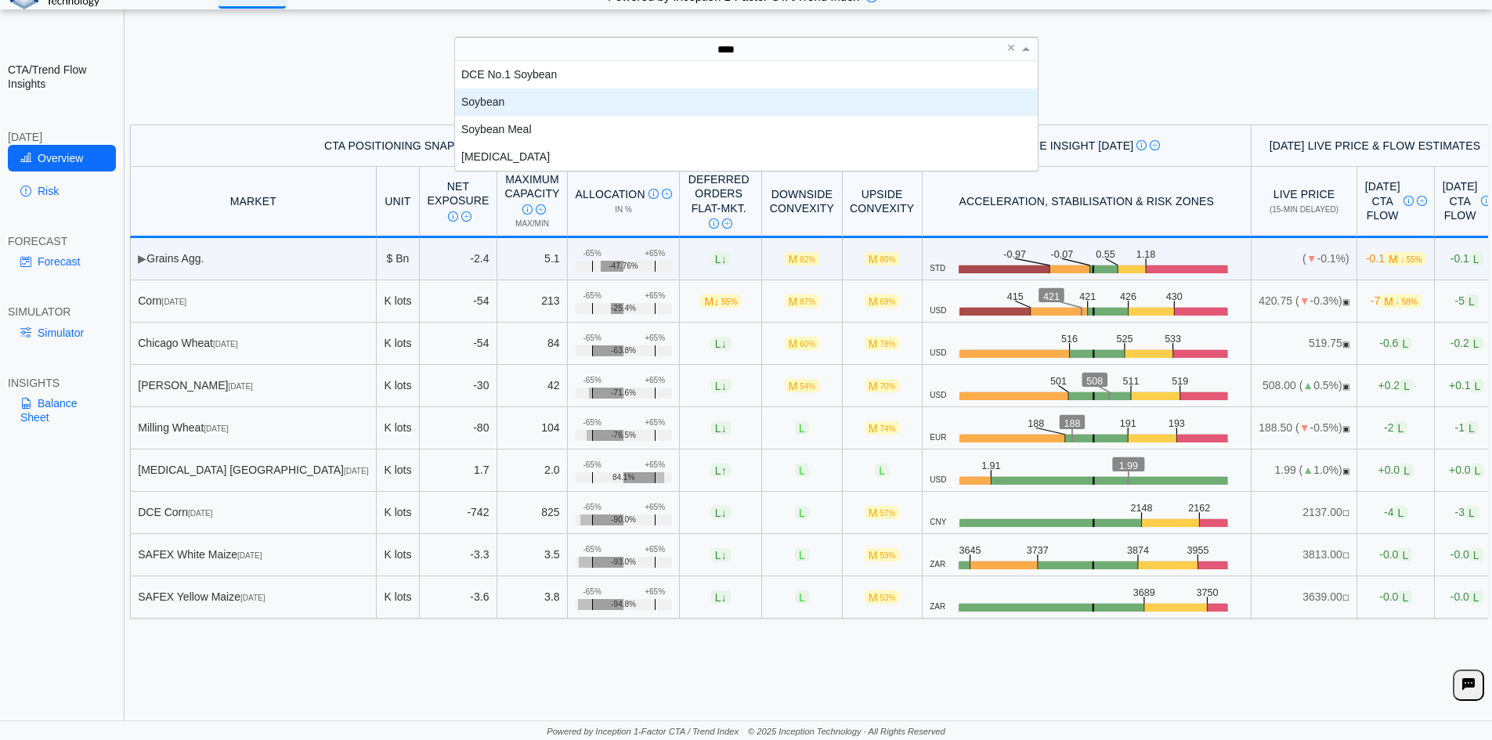
click at [480, 105] on div "Soybean" at bounding box center [746, 102] width 583 height 27
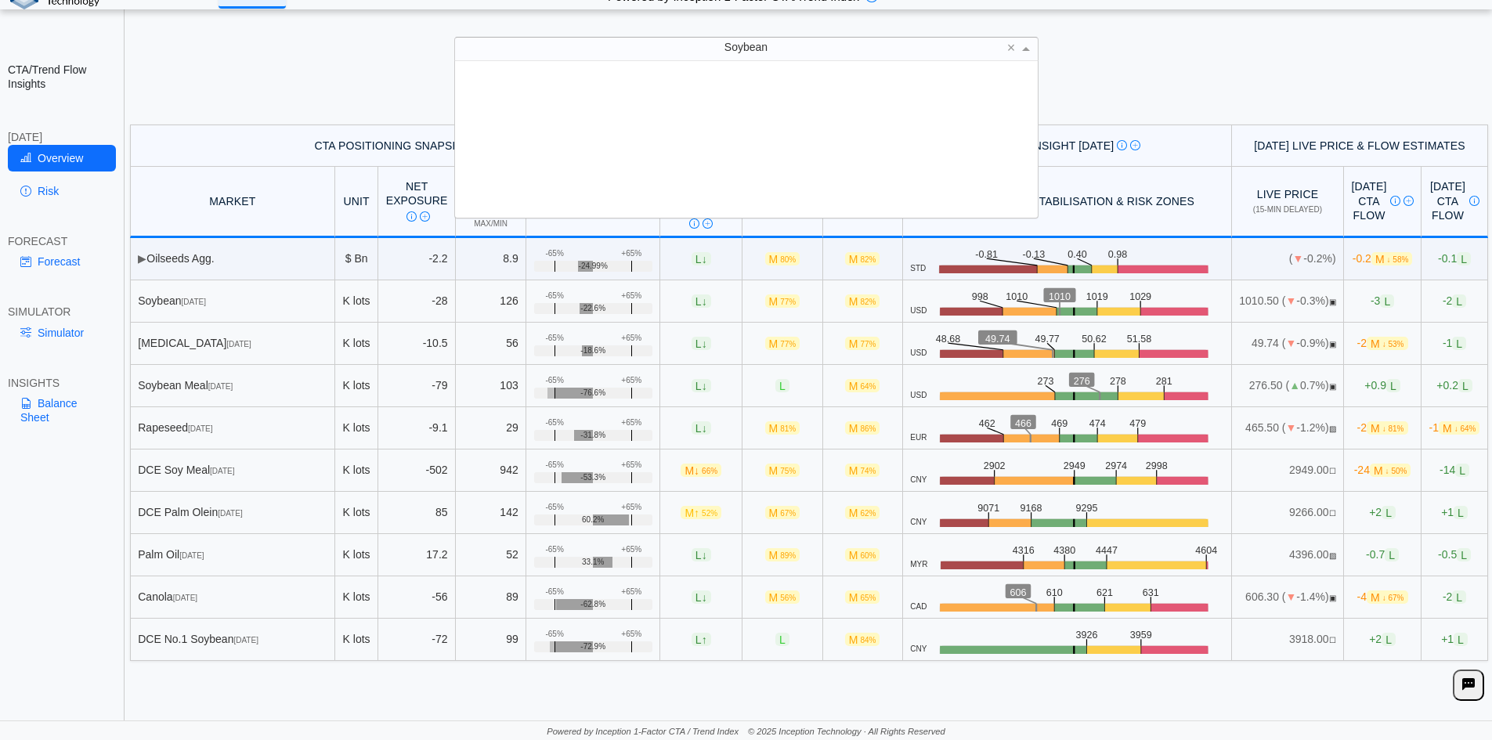
scroll to position [145, 571]
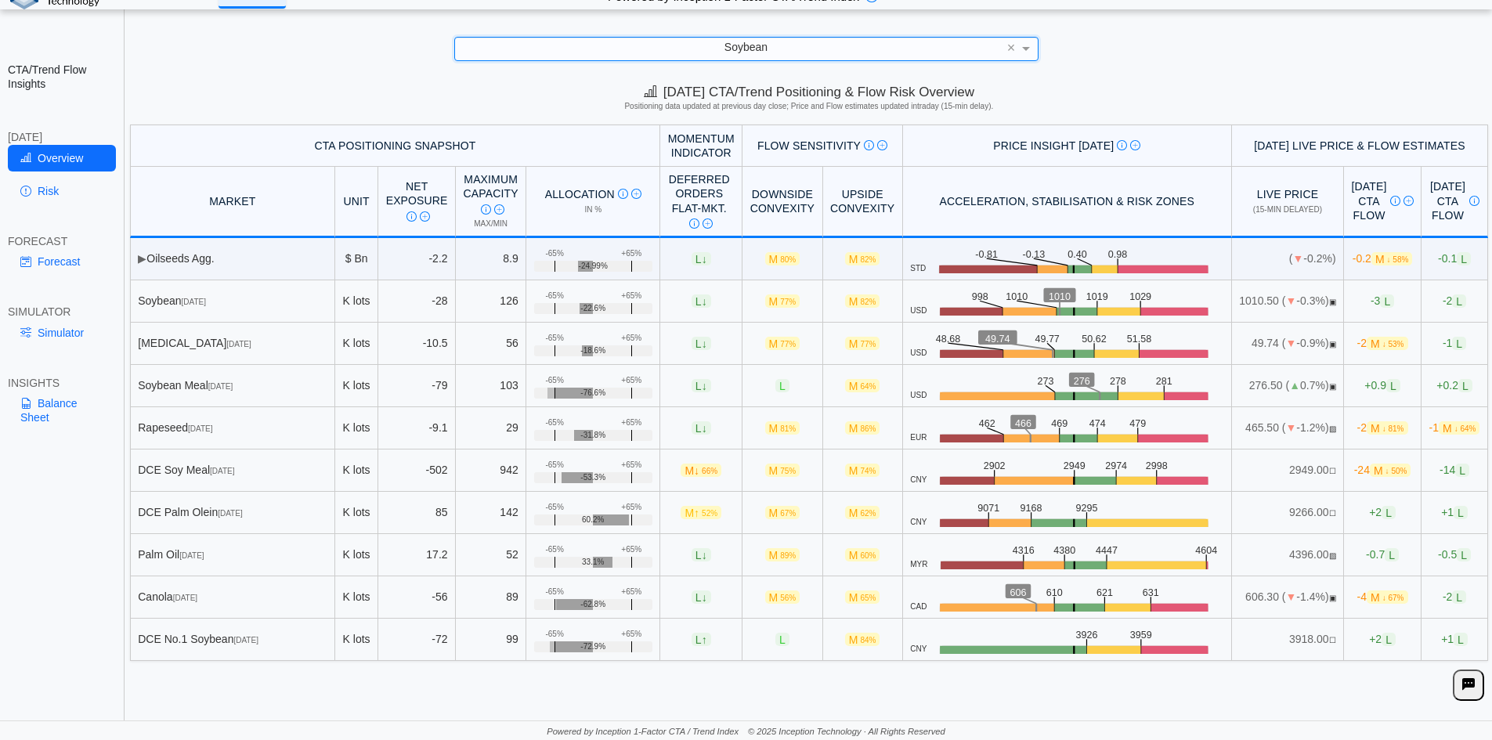
click at [480, 49] on div "Soybean" at bounding box center [746, 49] width 583 height 22
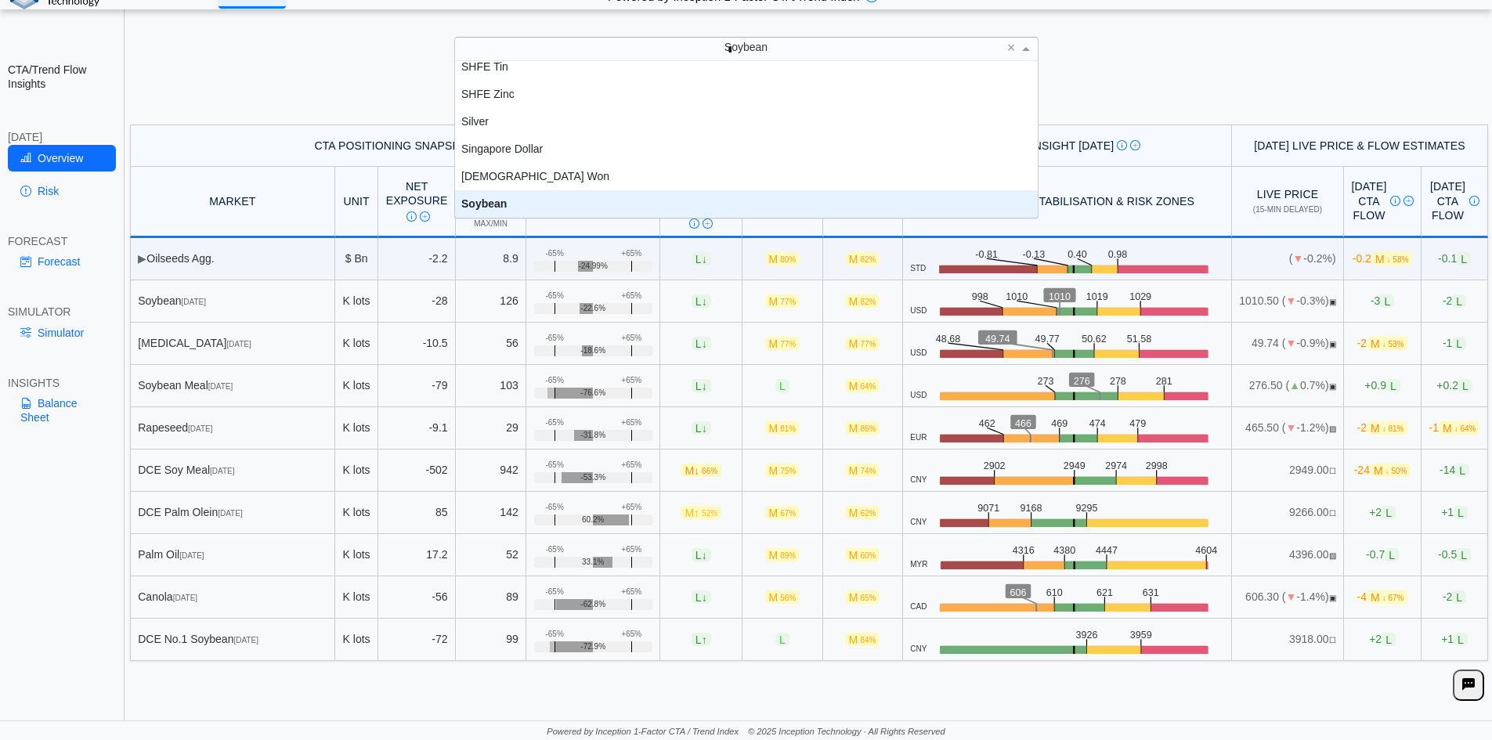
scroll to position [118, 0]
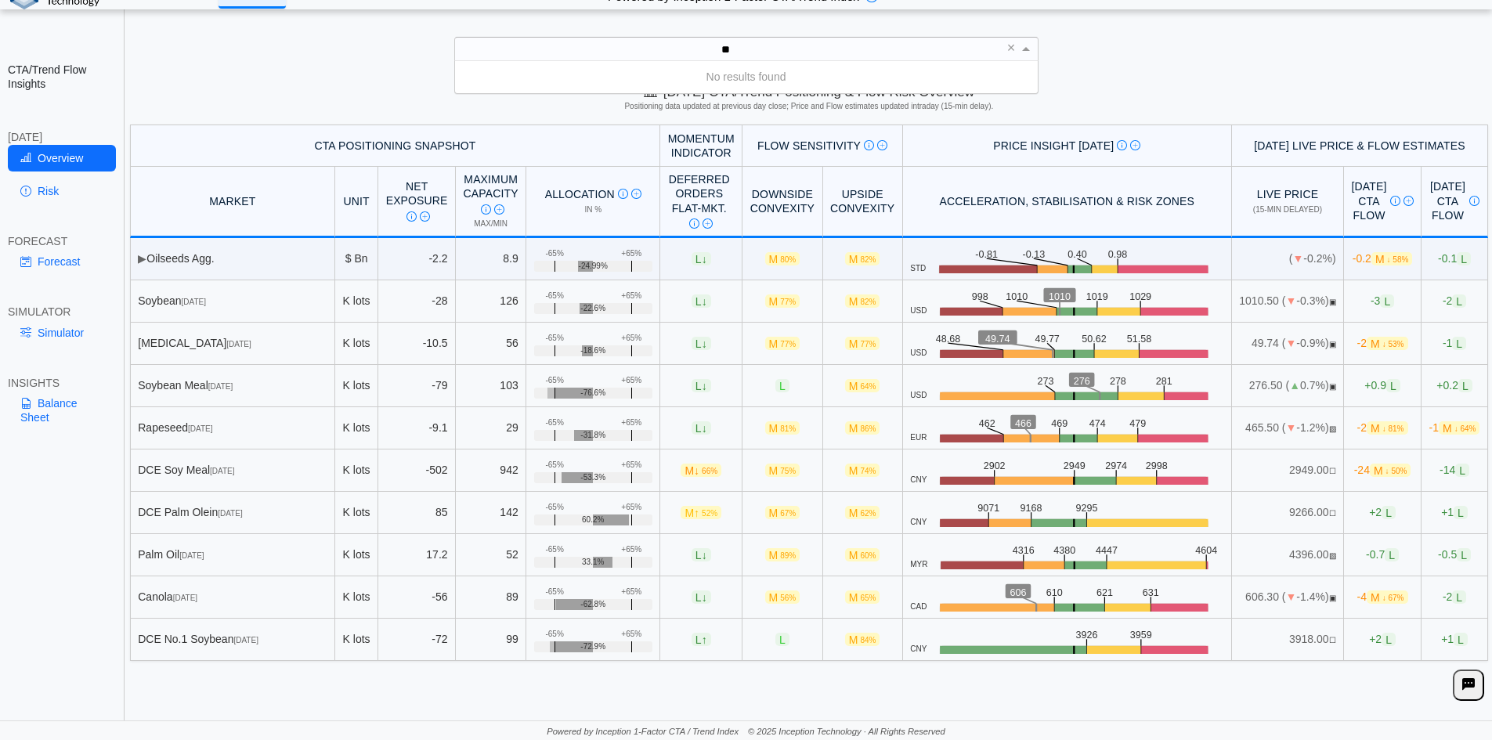
type input "*"
drag, startPoint x: 765, startPoint y: 45, endPoint x: 641, endPoint y: 41, distance: 124.6
click at [480, 40] on div "**** soft" at bounding box center [730, 49] width 550 height 22
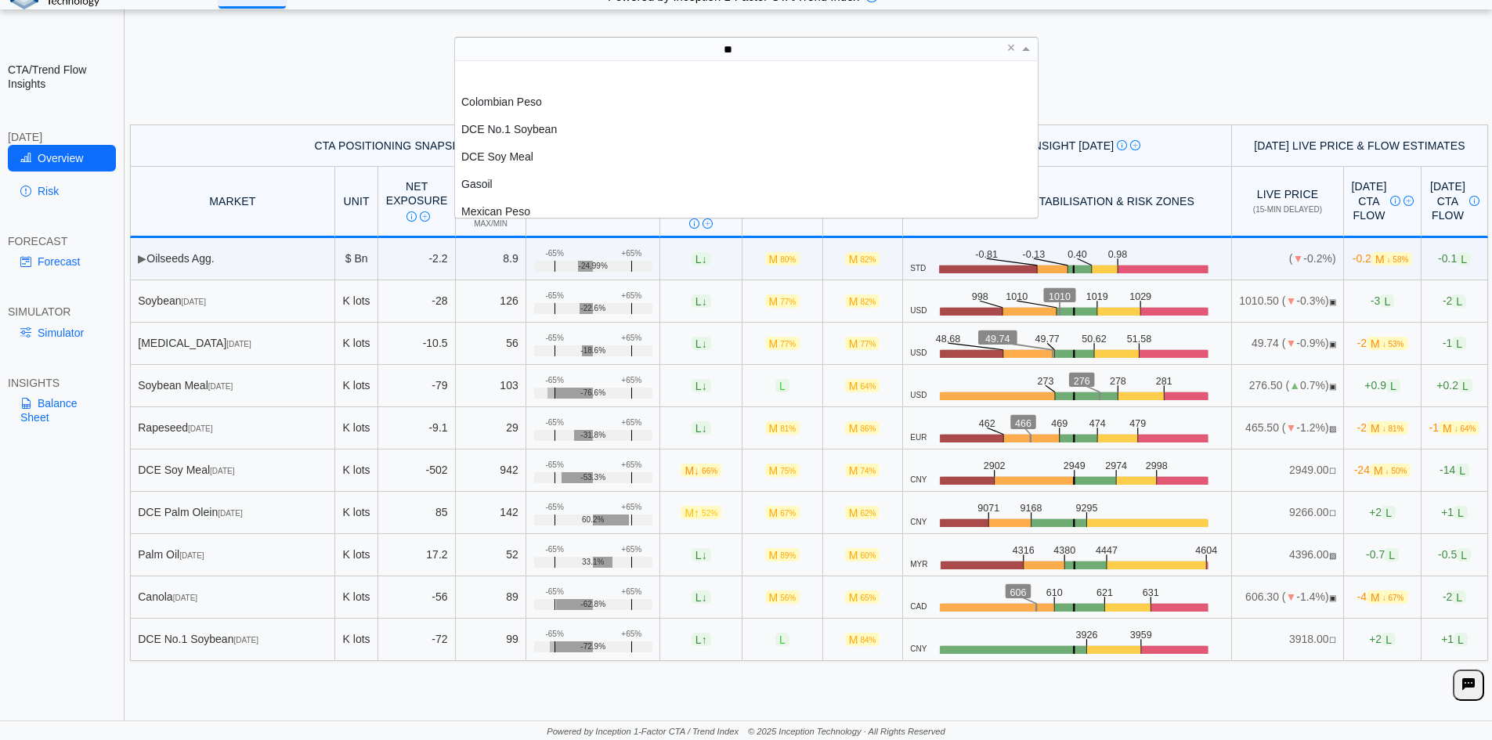
type input "*"
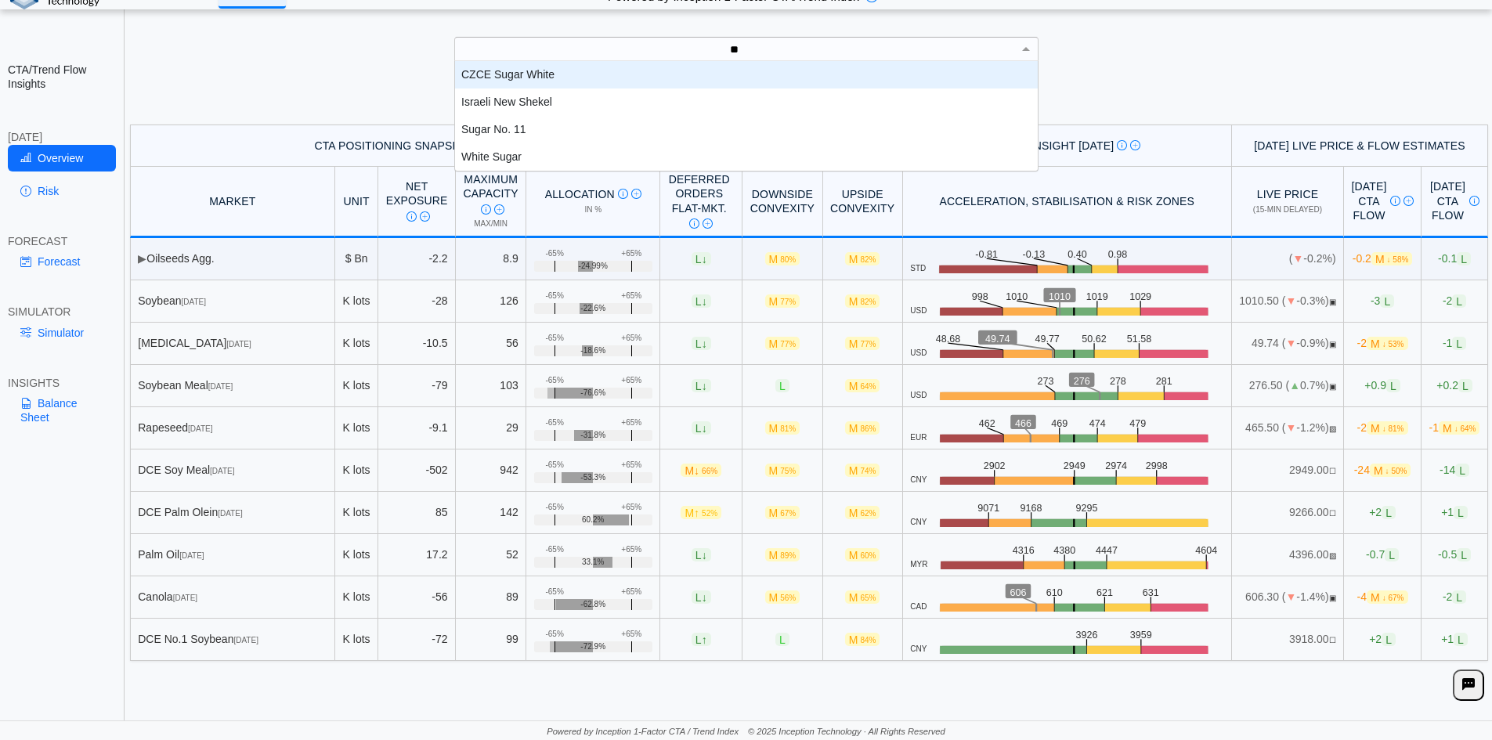
type input "***"
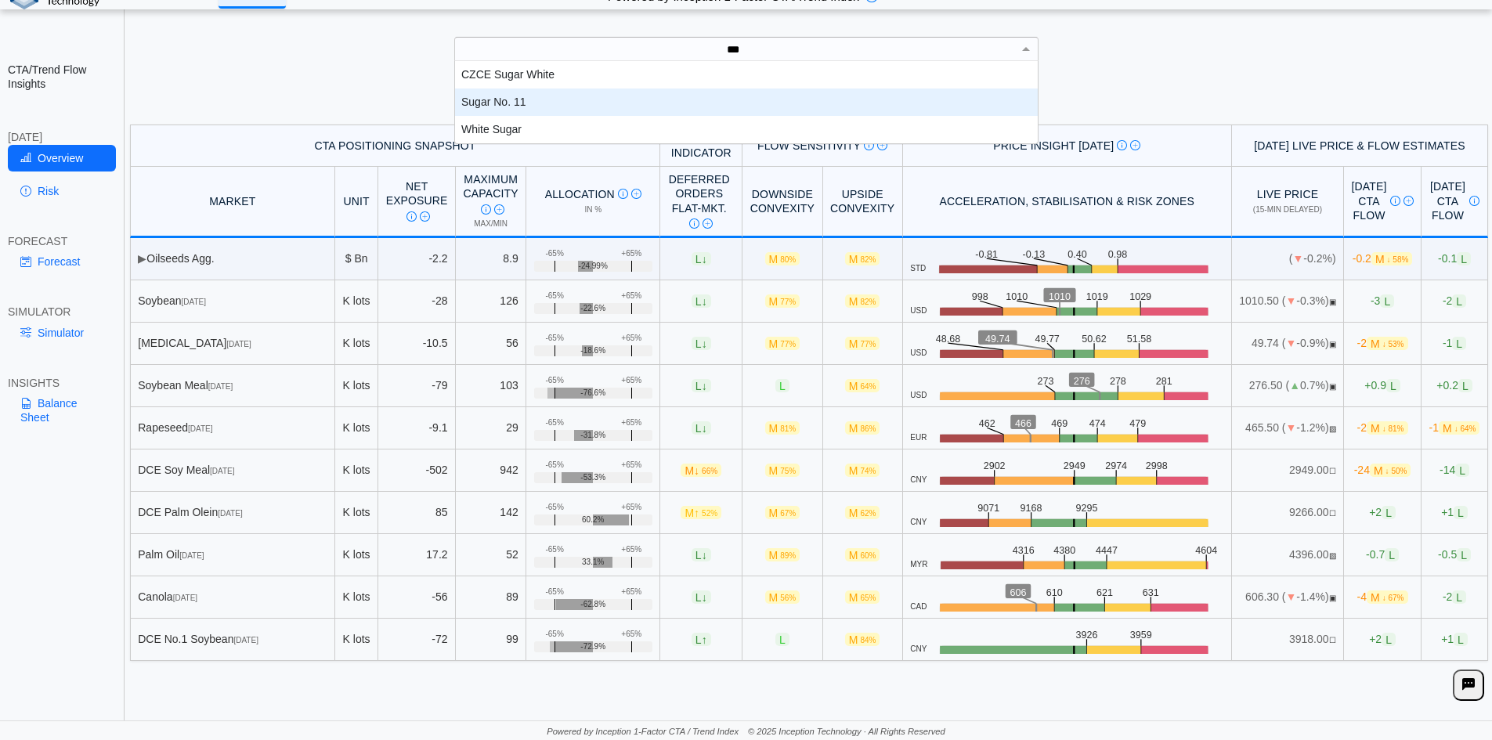
click at [480, 104] on div "Sugar No. 11" at bounding box center [746, 102] width 583 height 27
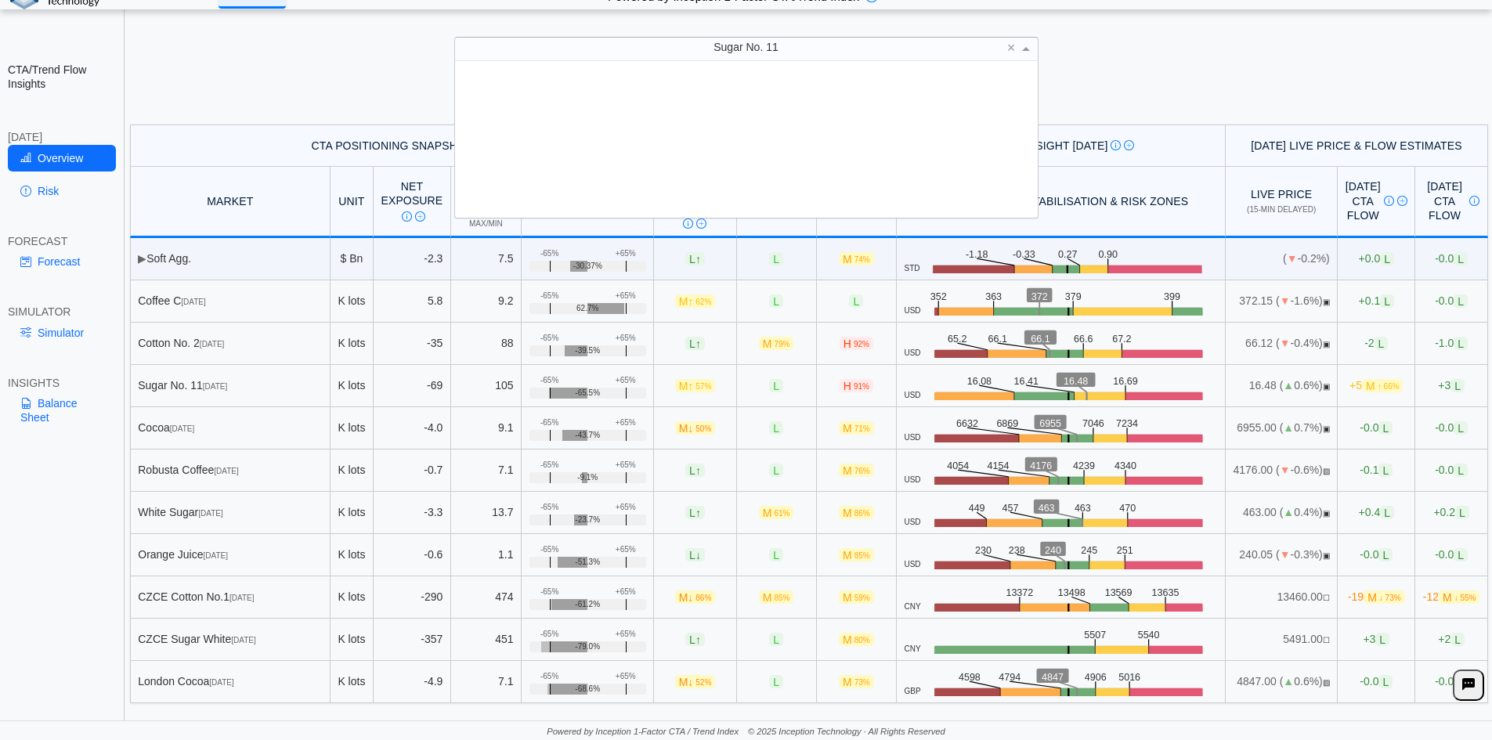
scroll to position [145, 571]
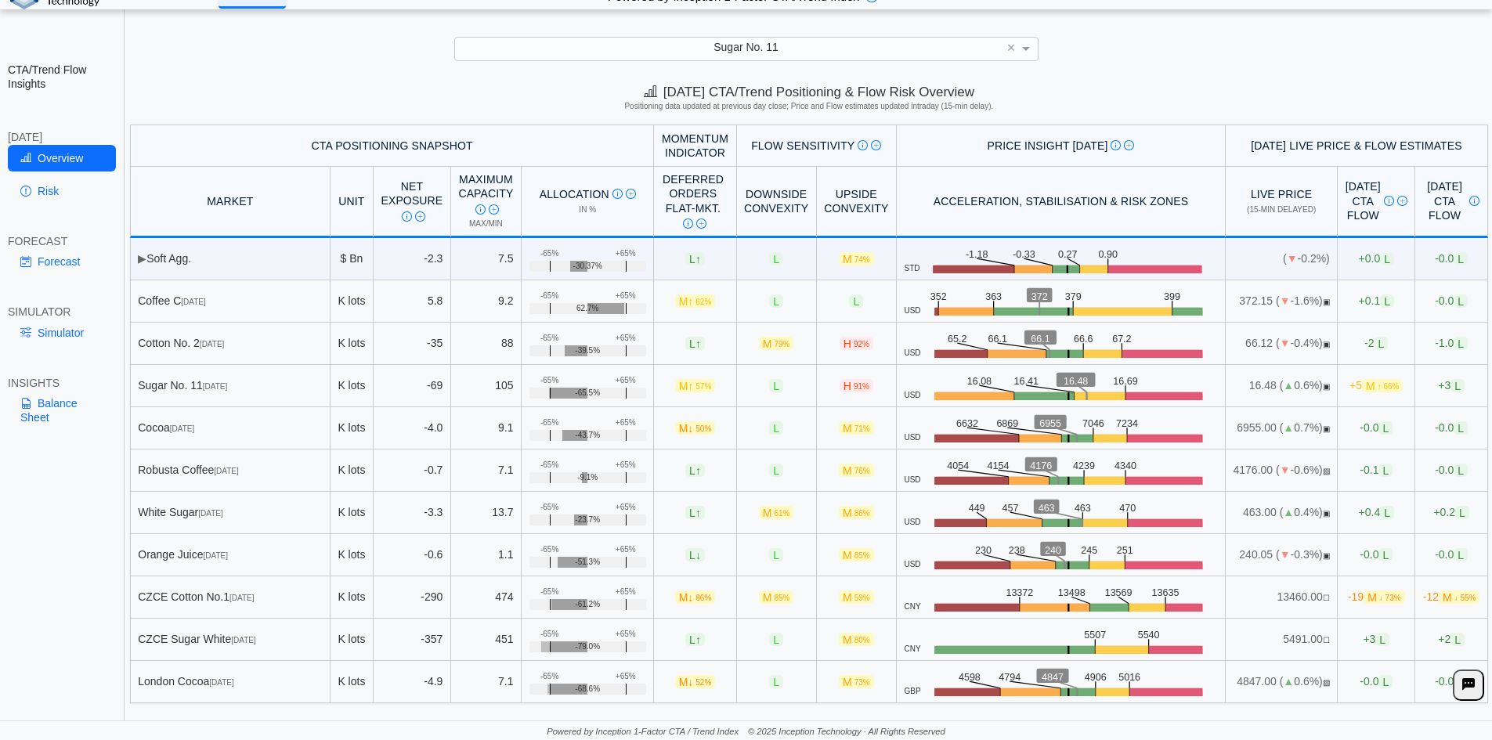
click at [67, 191] on link "Risk" at bounding box center [62, 191] width 108 height 27
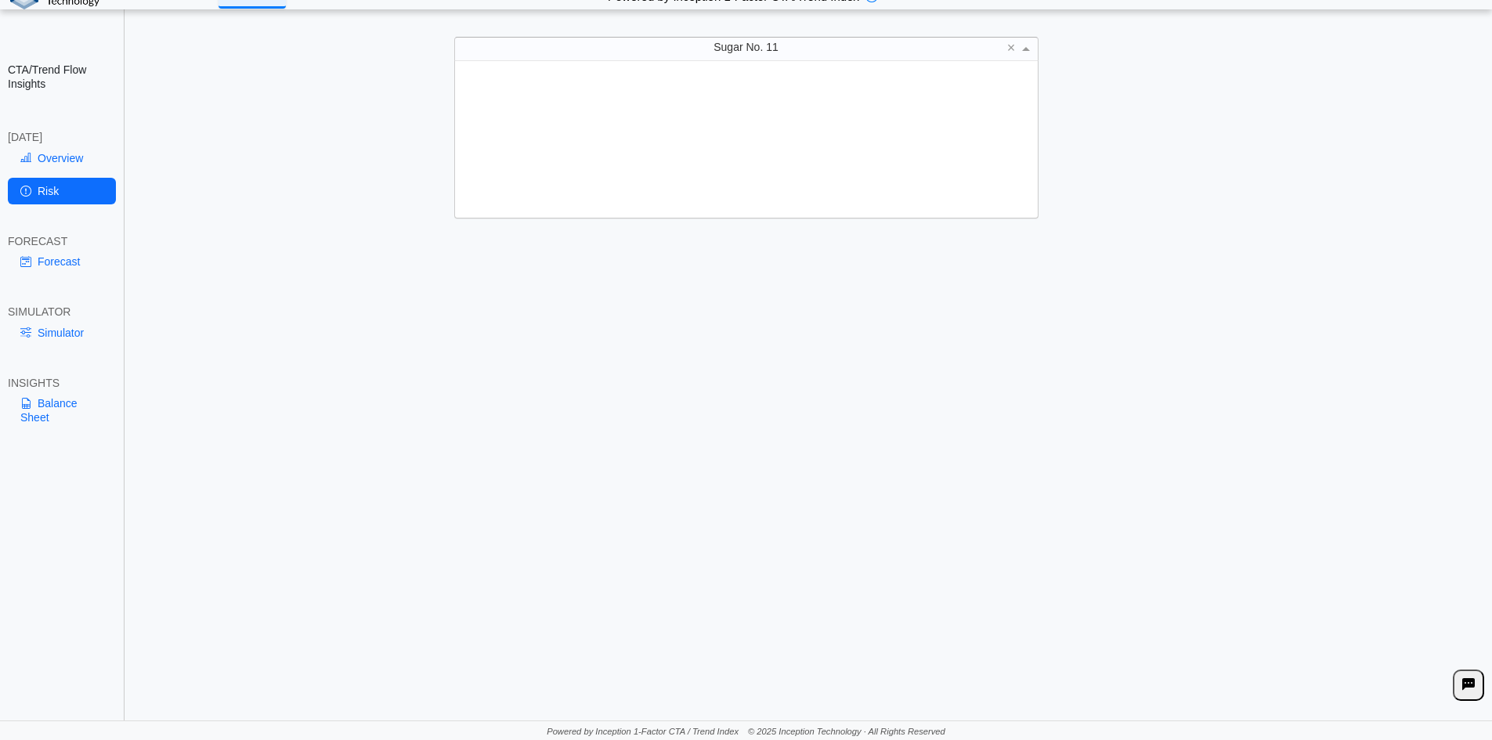
click at [480, 48] on div "Sugar No. 11" at bounding box center [746, 49] width 583 height 22
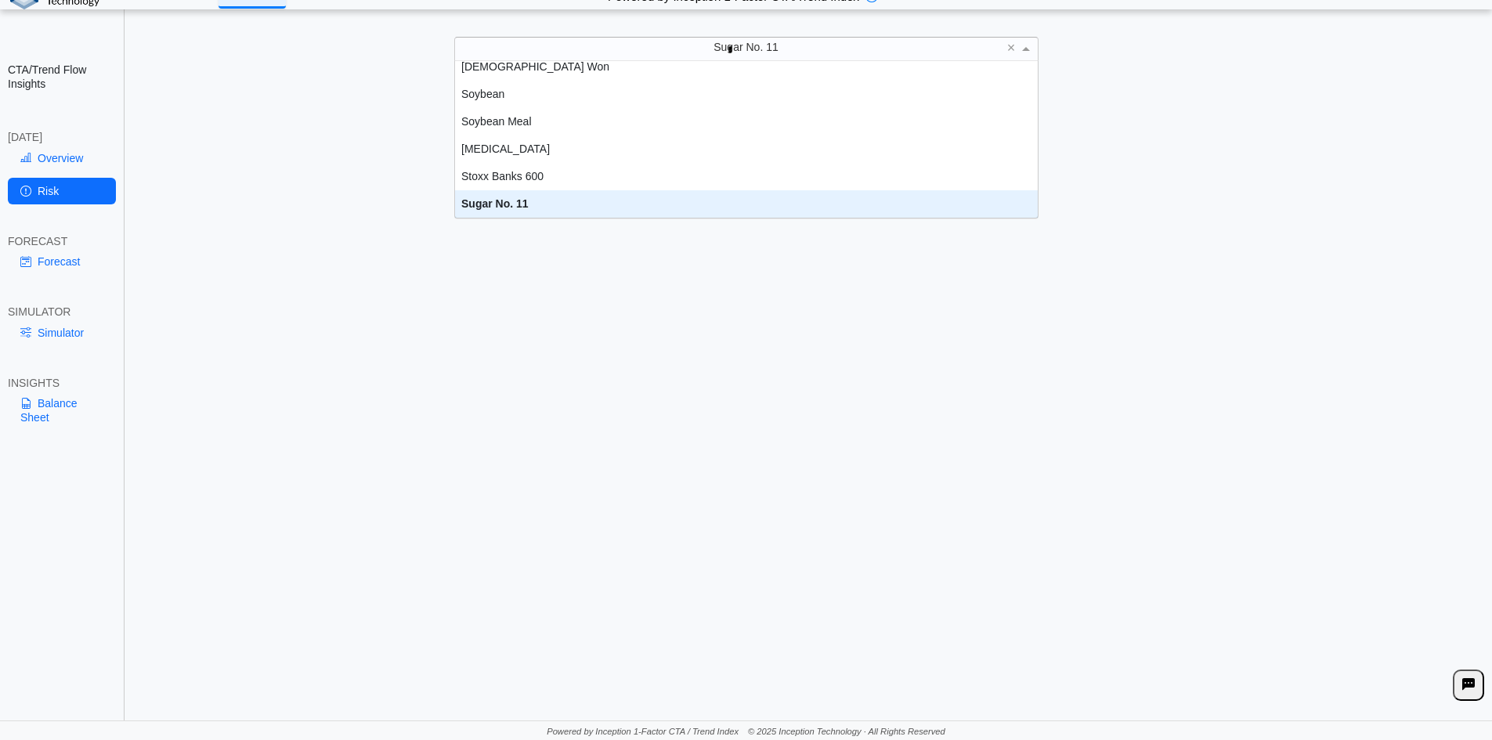
scroll to position [0, 0]
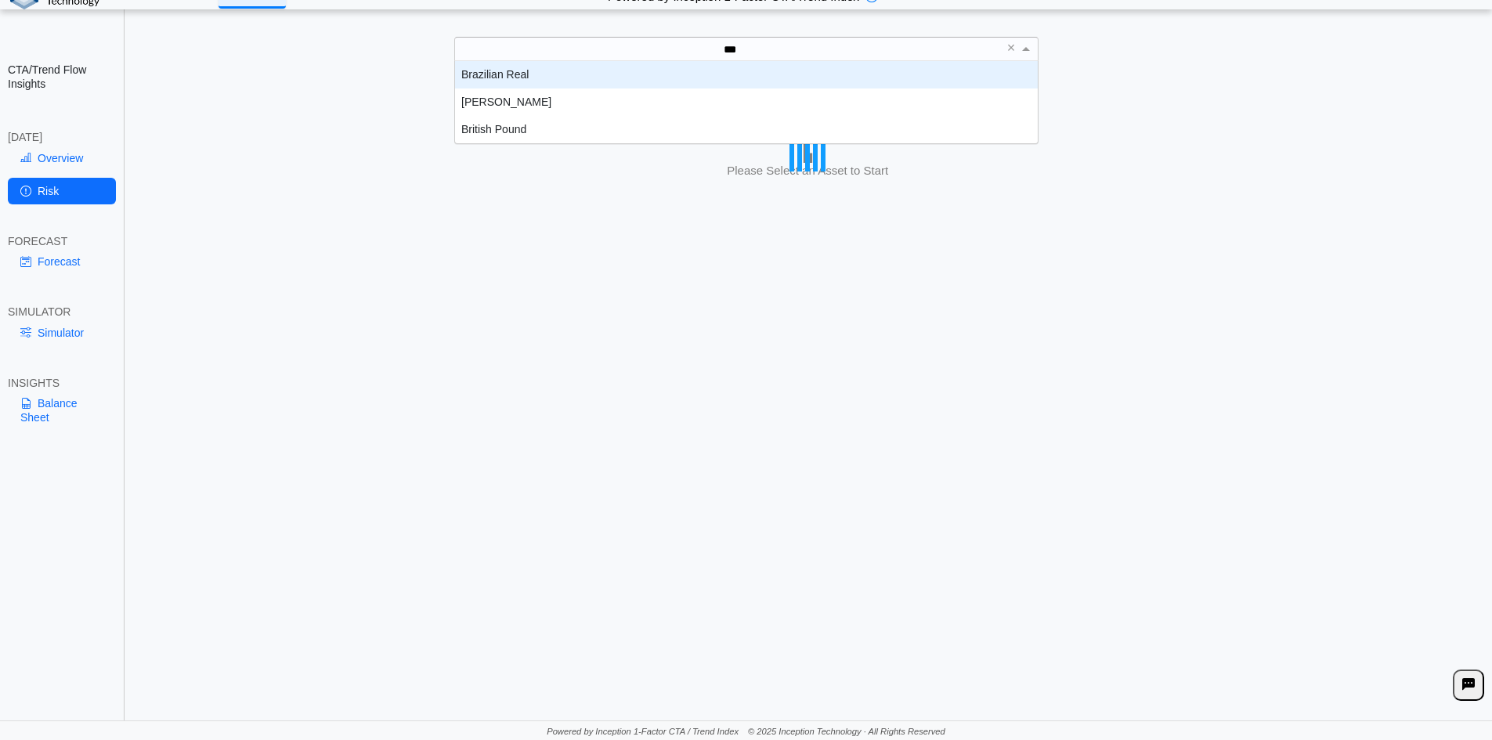
type input "****"
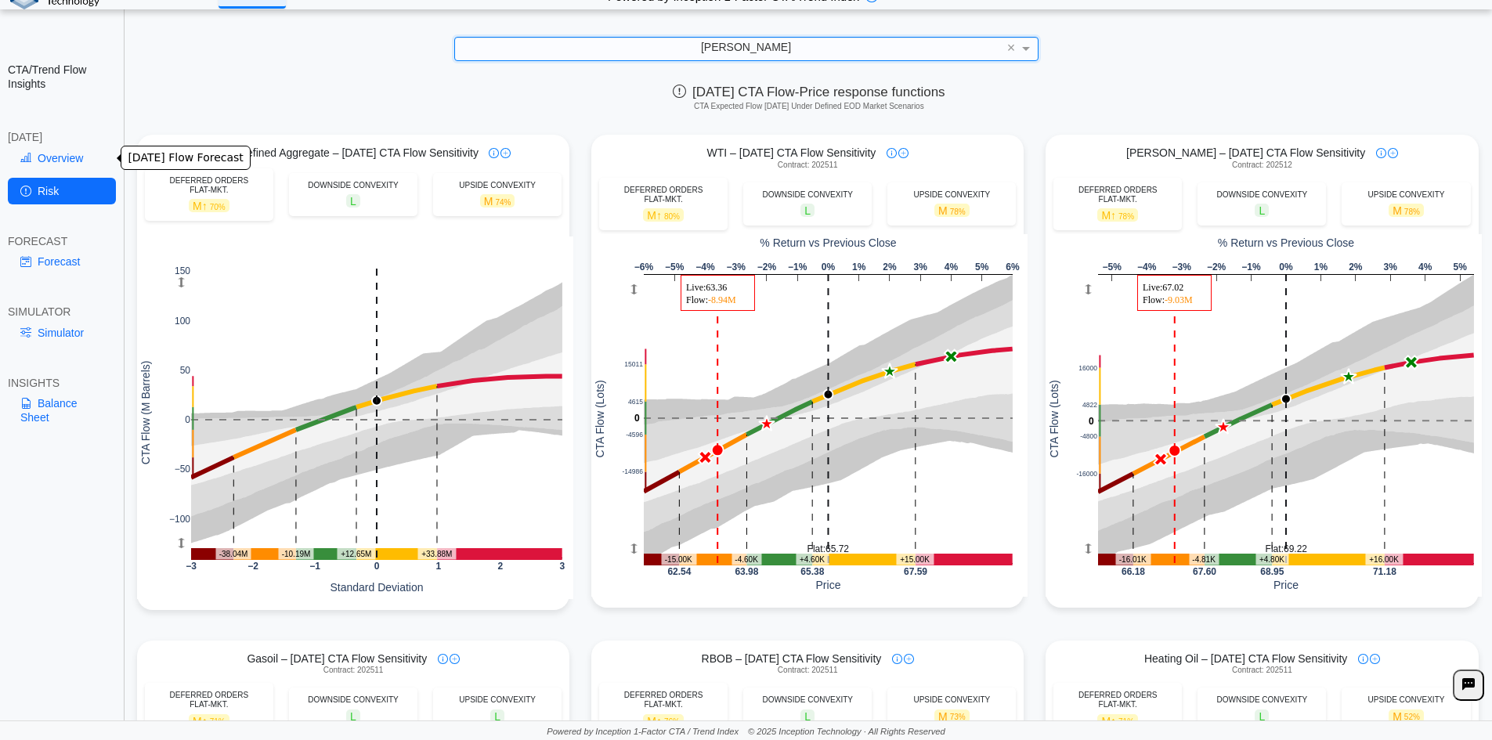
click at [66, 161] on link "Overview" at bounding box center [62, 158] width 108 height 27
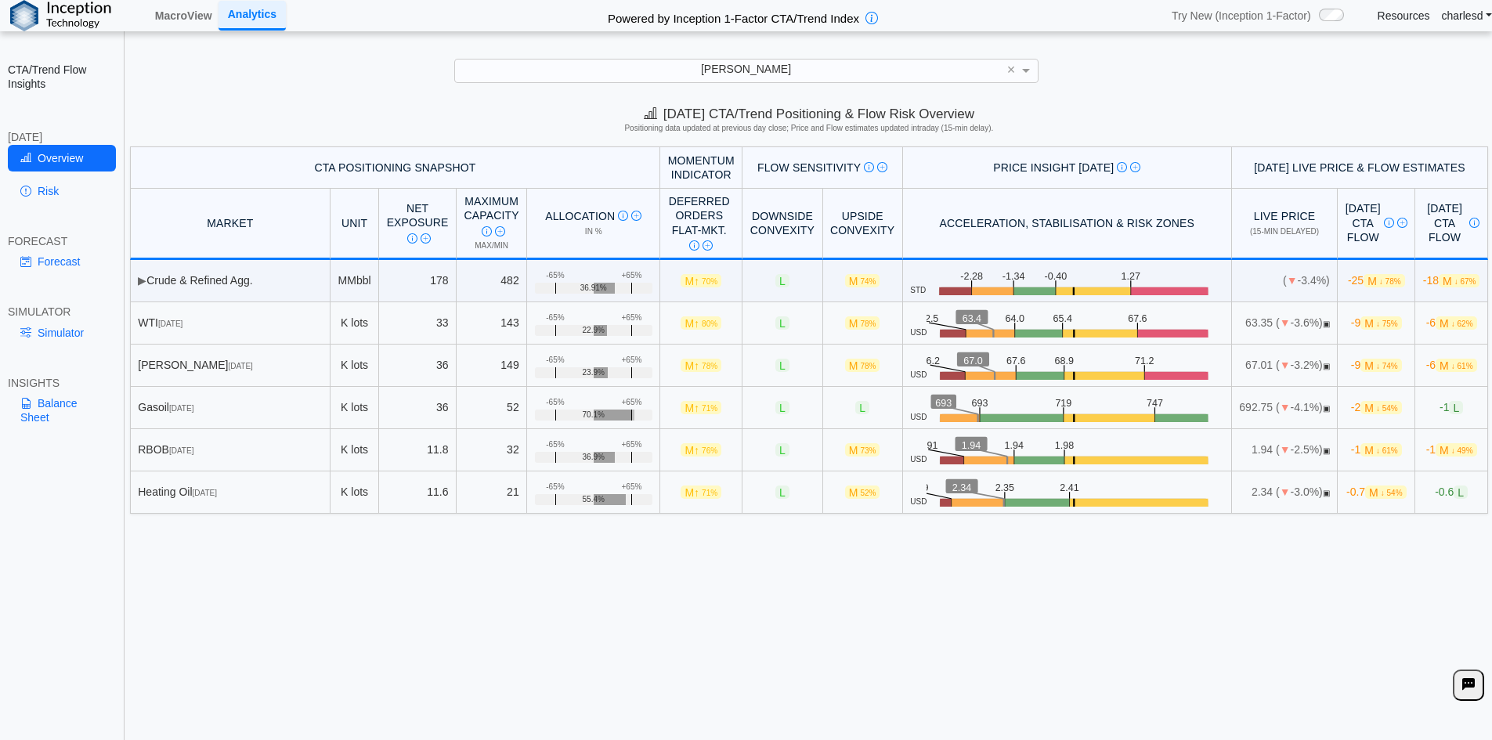
click at [480, 78] on div "Brent" at bounding box center [746, 71] width 583 height 22
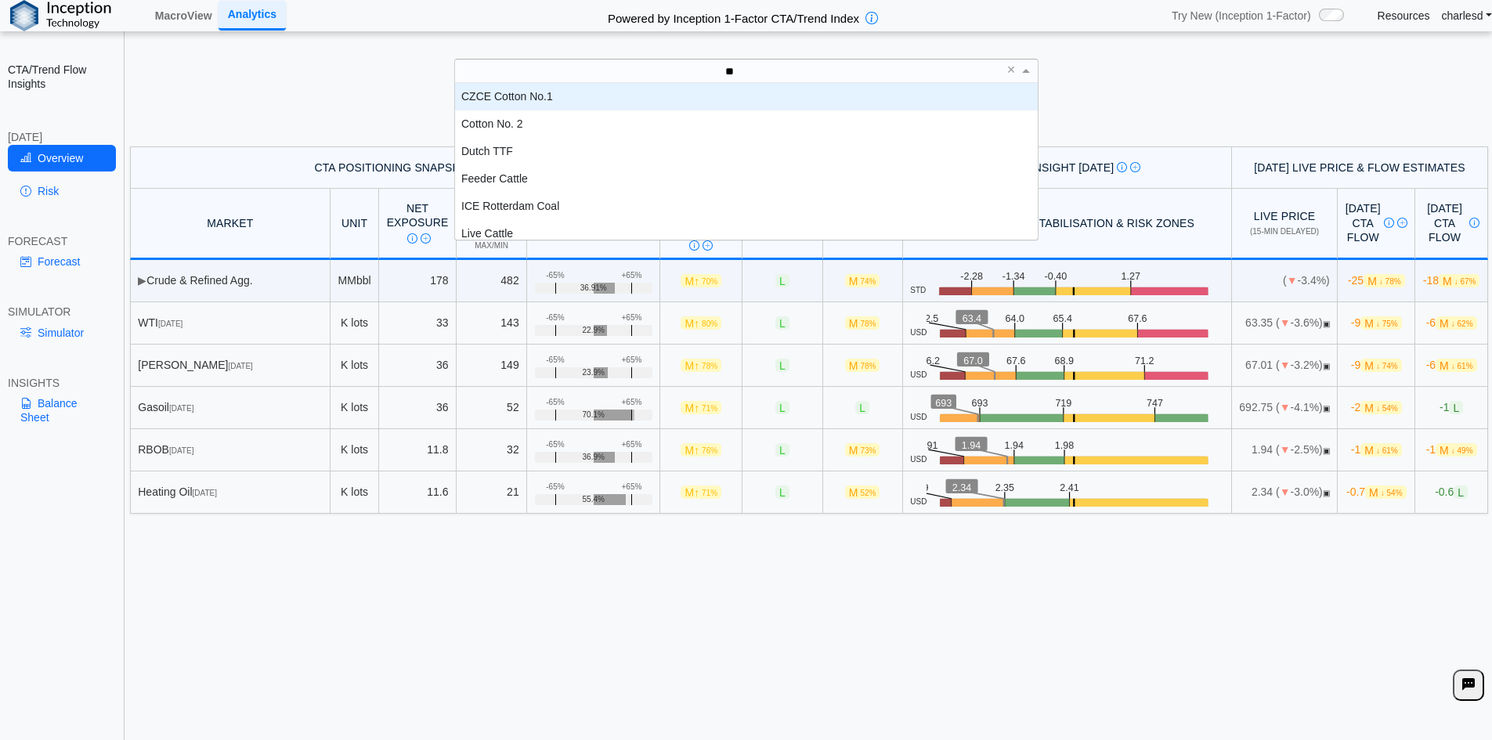
type input "***"
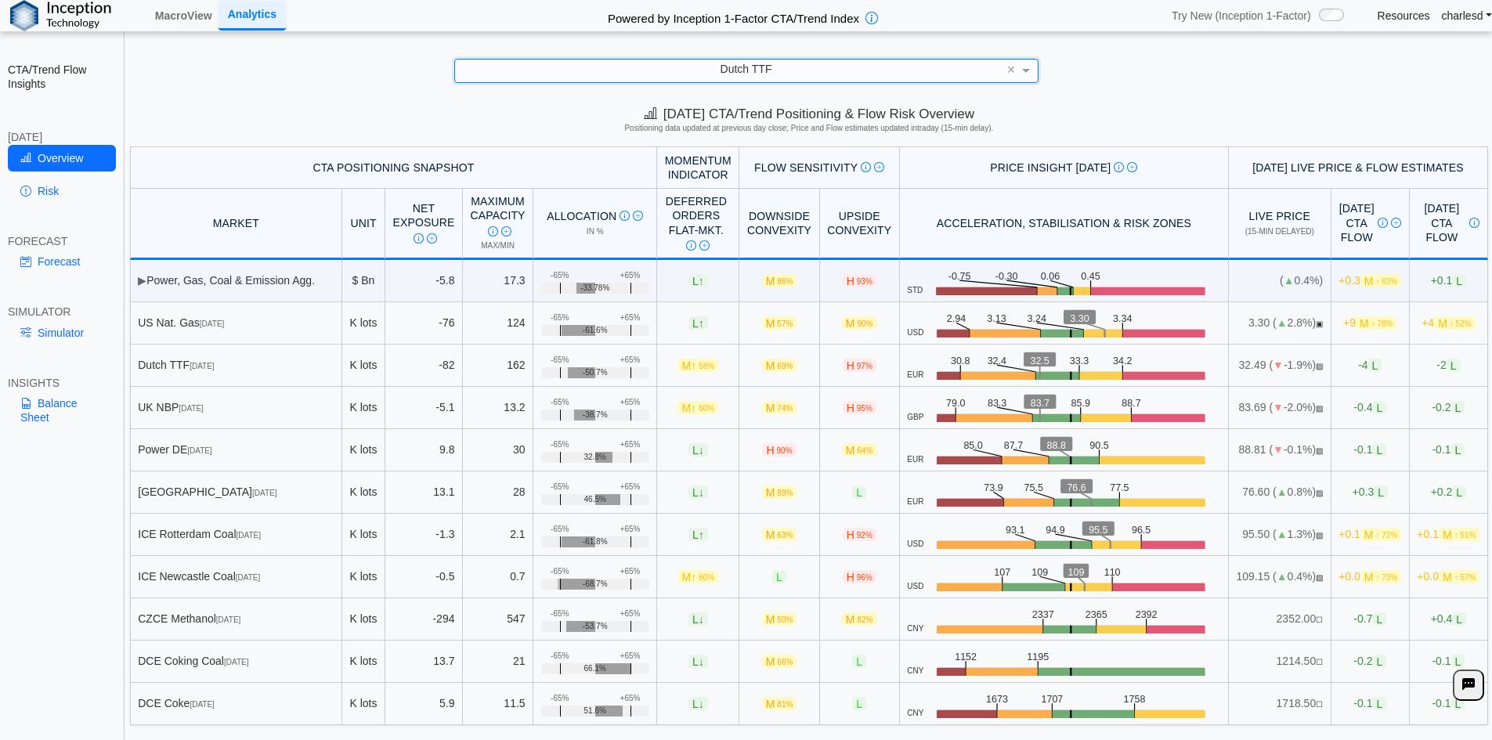
scroll to position [22, 0]
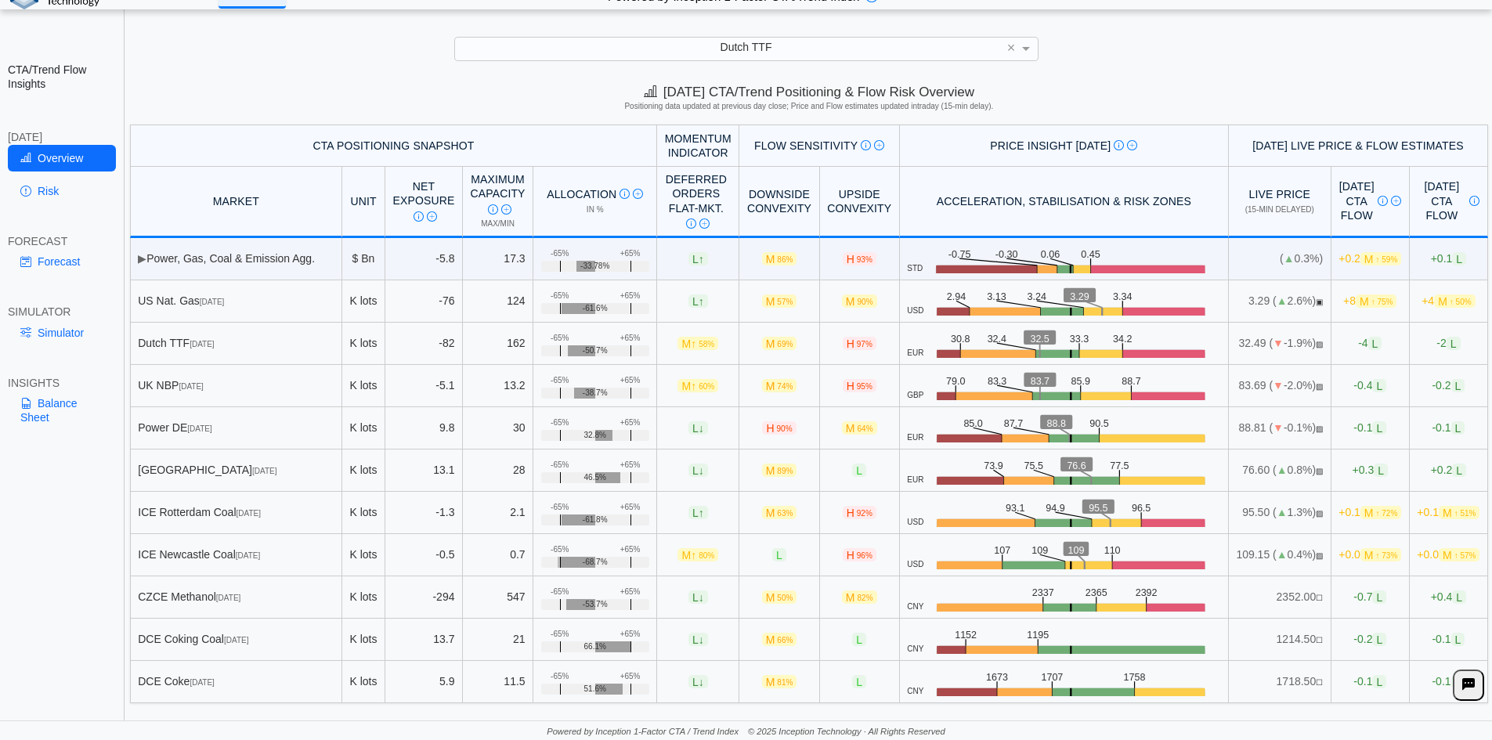
click at [480, 41] on span "Dutch TTF" at bounding box center [747, 47] width 52 height 13
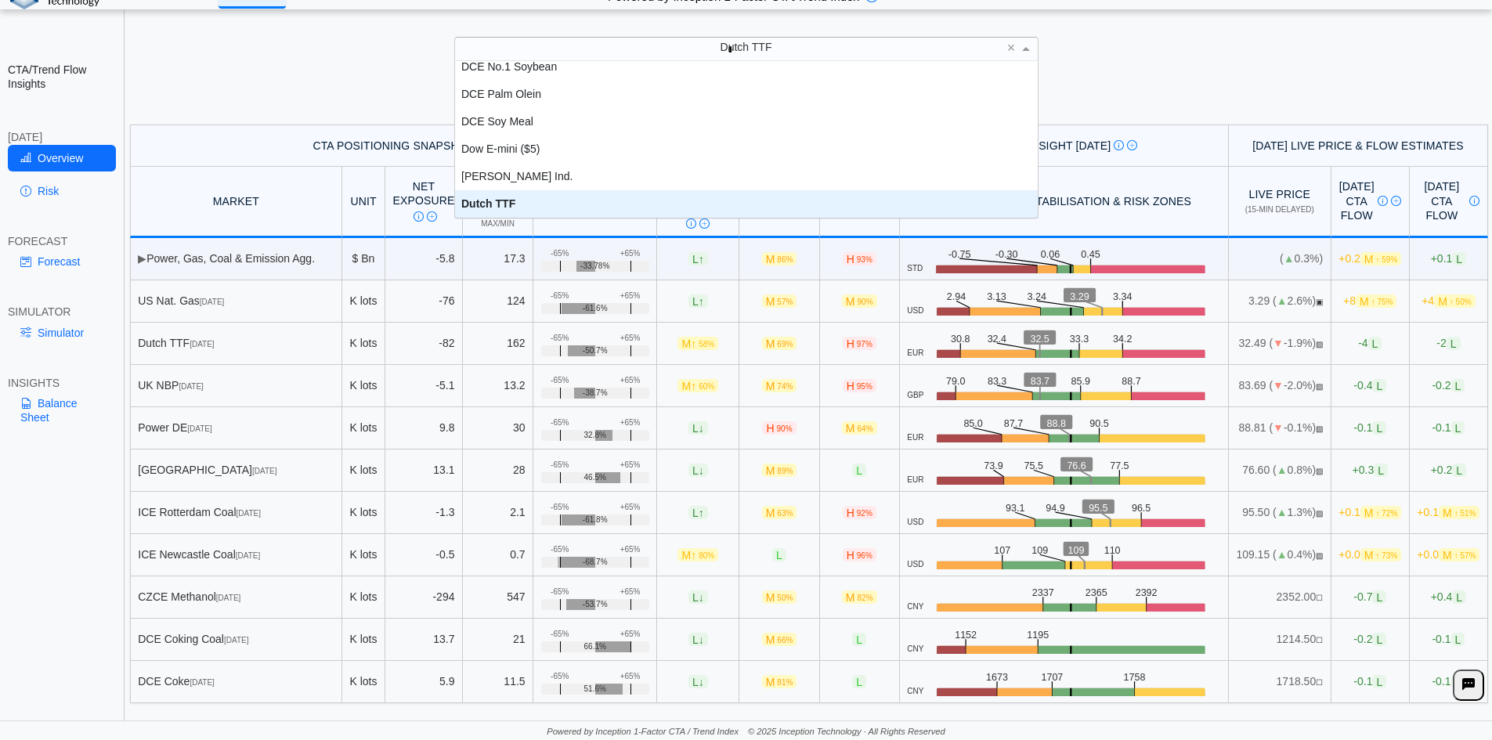
scroll to position [0, 0]
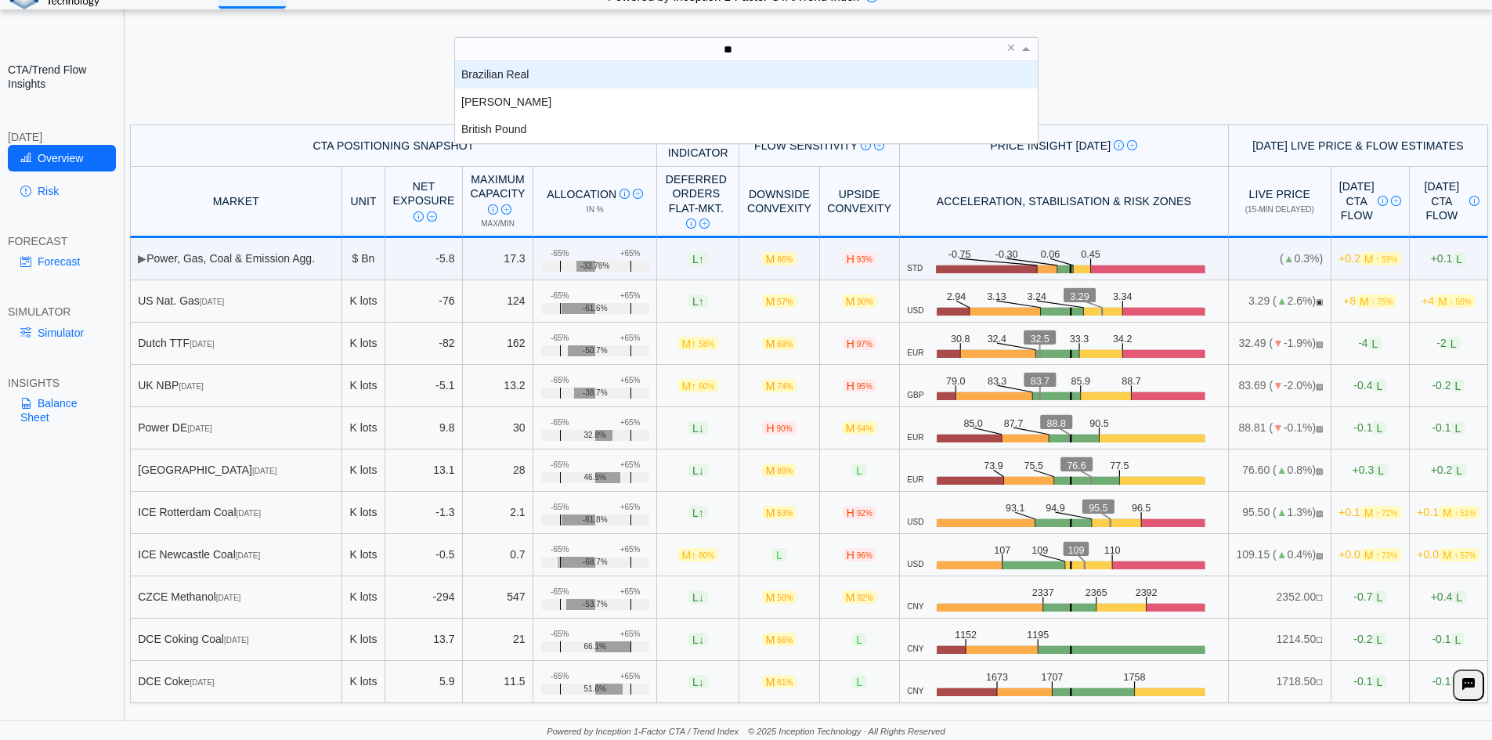
type input "***"
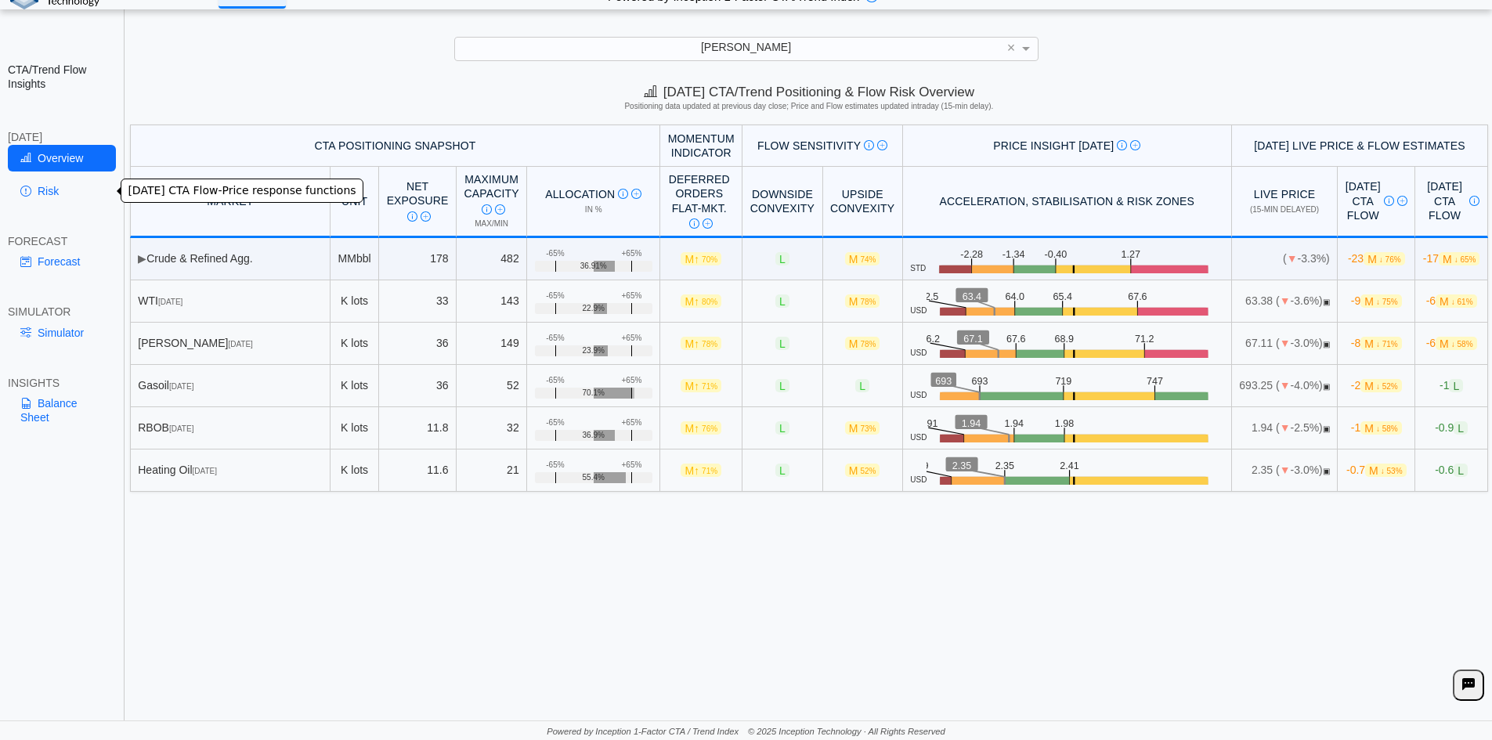
click at [56, 189] on link "Risk" at bounding box center [62, 191] width 108 height 27
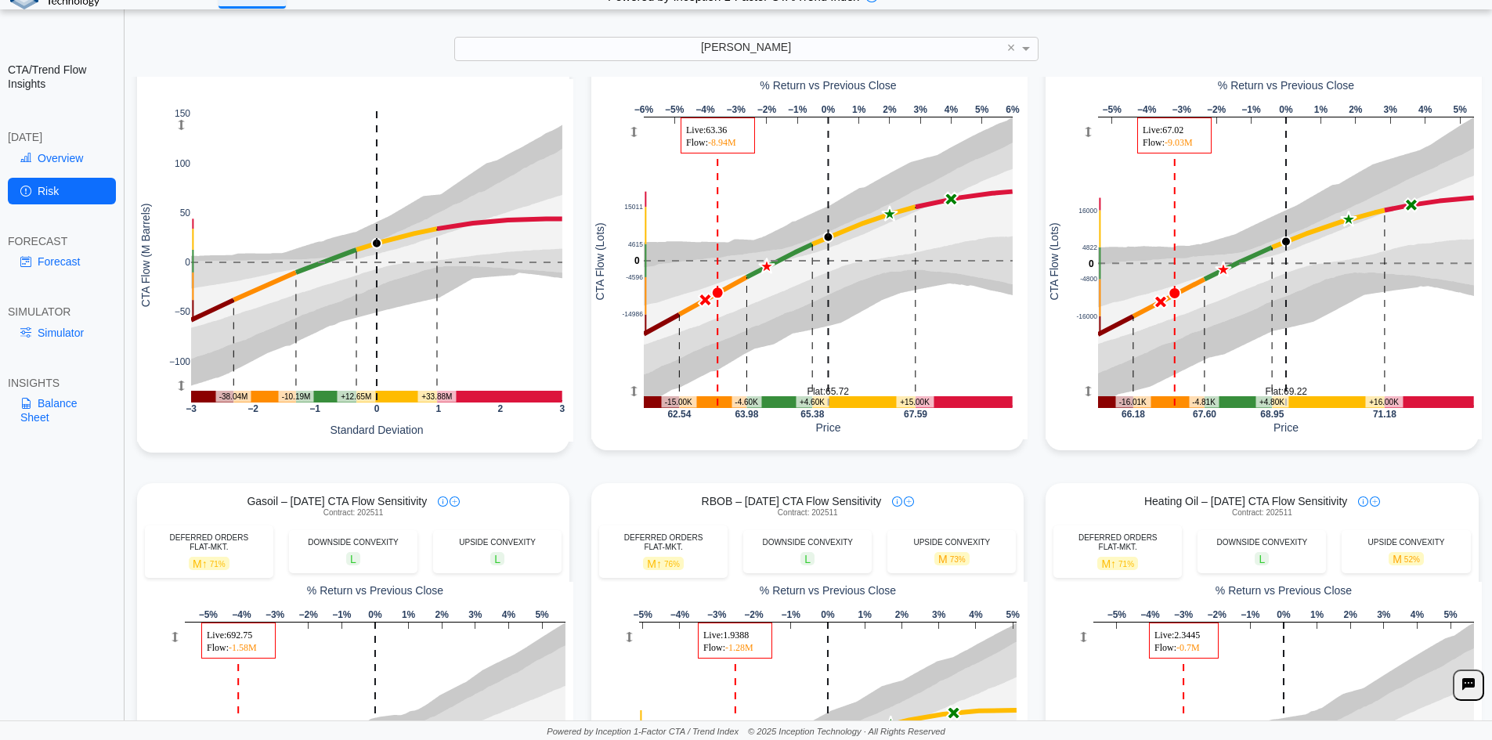
scroll to position [392, 0]
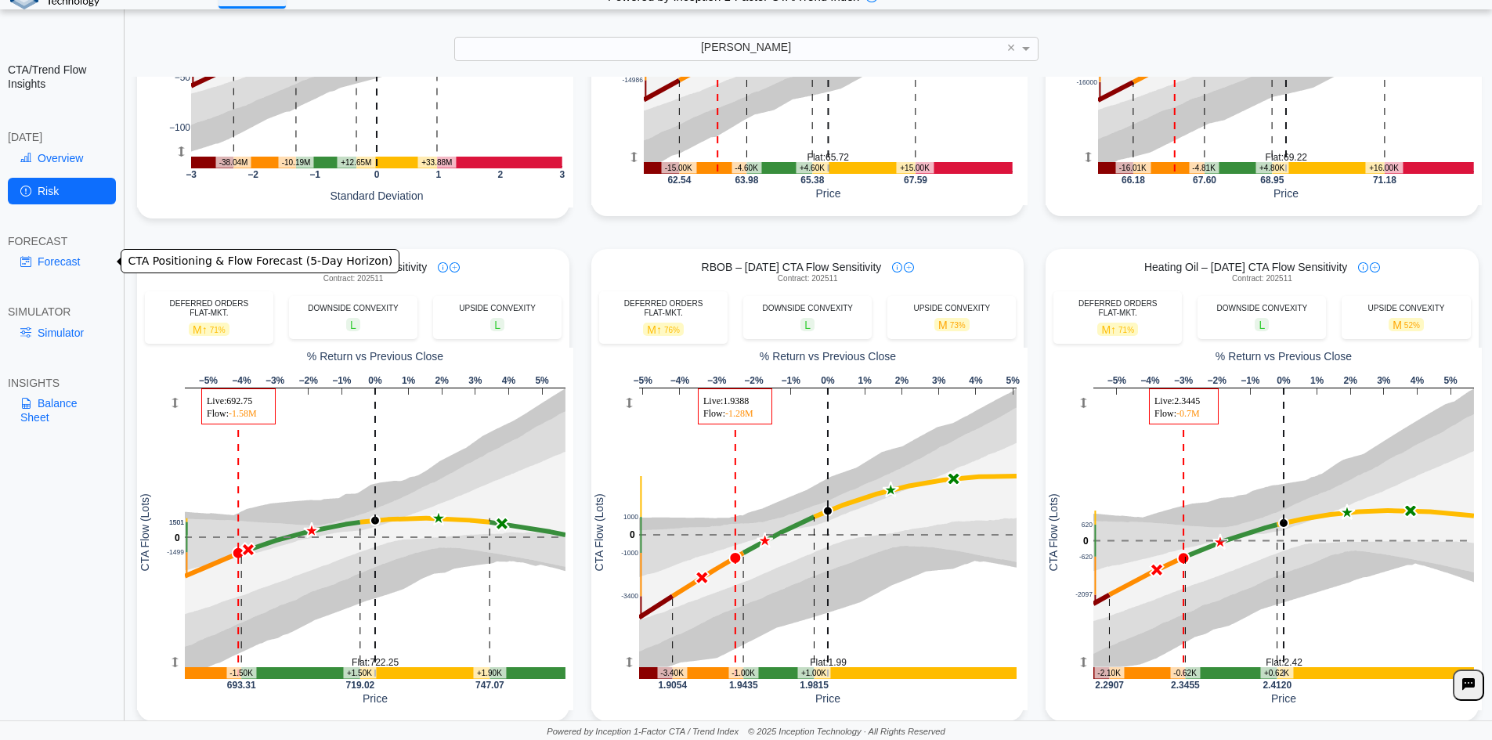
click at [66, 198] on link "Forecast" at bounding box center [62, 261] width 108 height 27
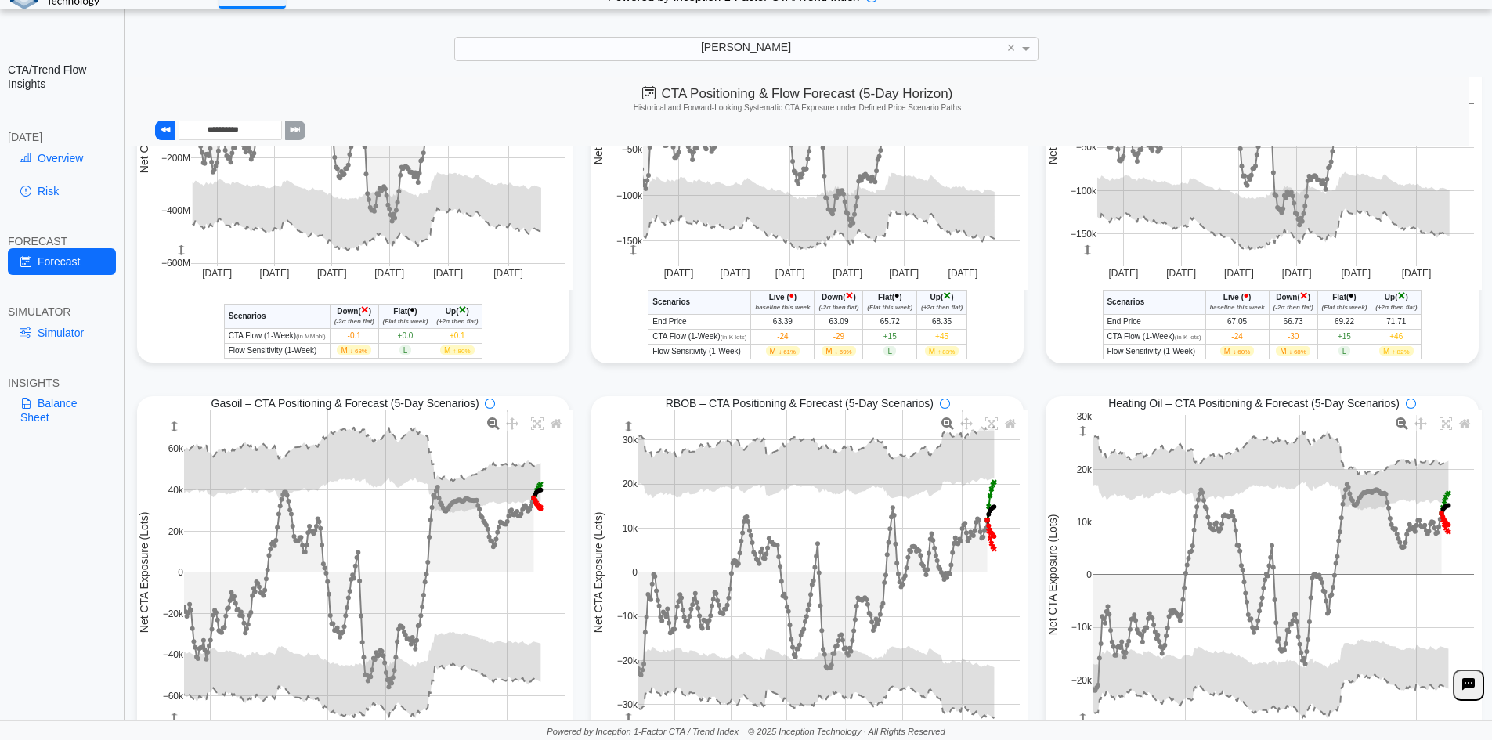
scroll to position [384, 0]
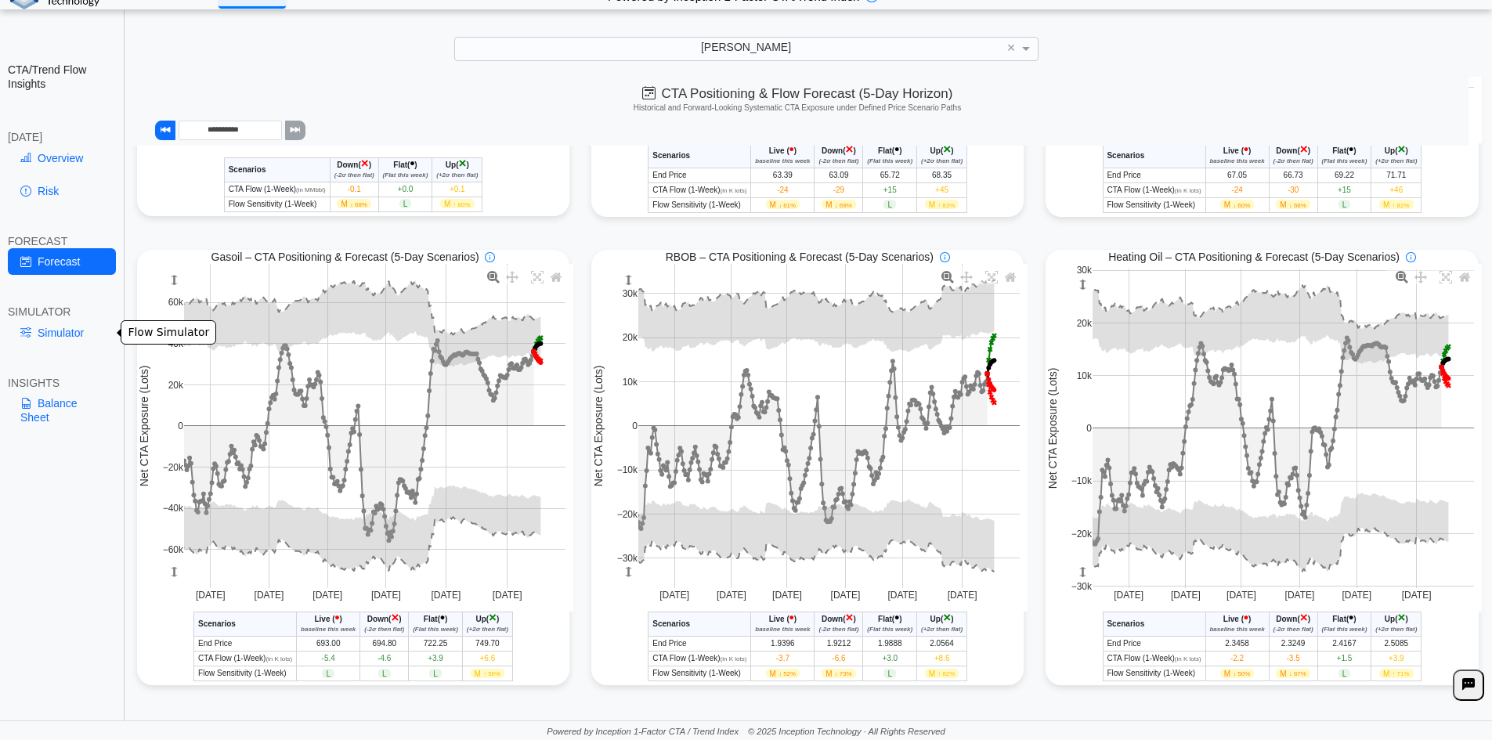
click at [70, 198] on link "Simulator" at bounding box center [62, 333] width 108 height 27
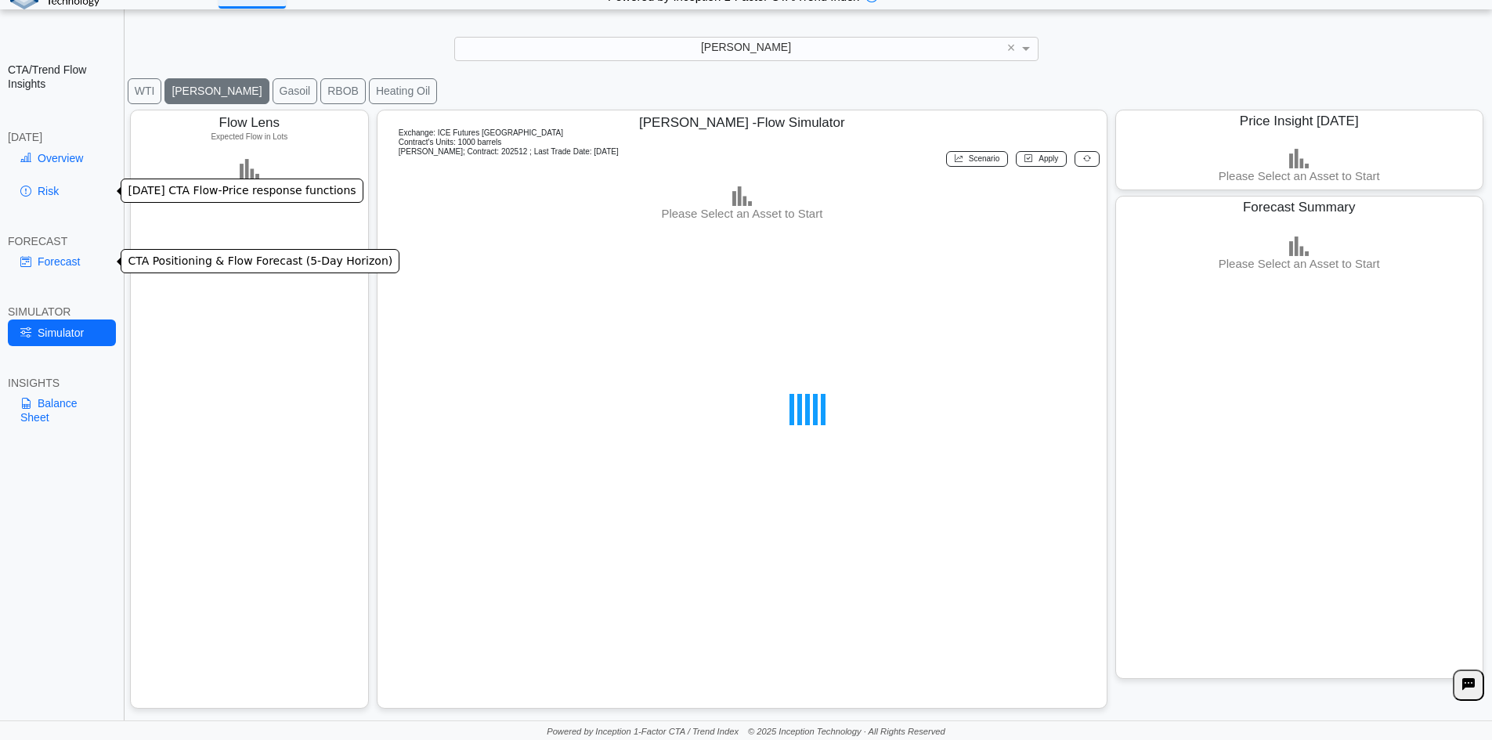
click at [42, 198] on link "Forecast" at bounding box center [62, 261] width 108 height 27
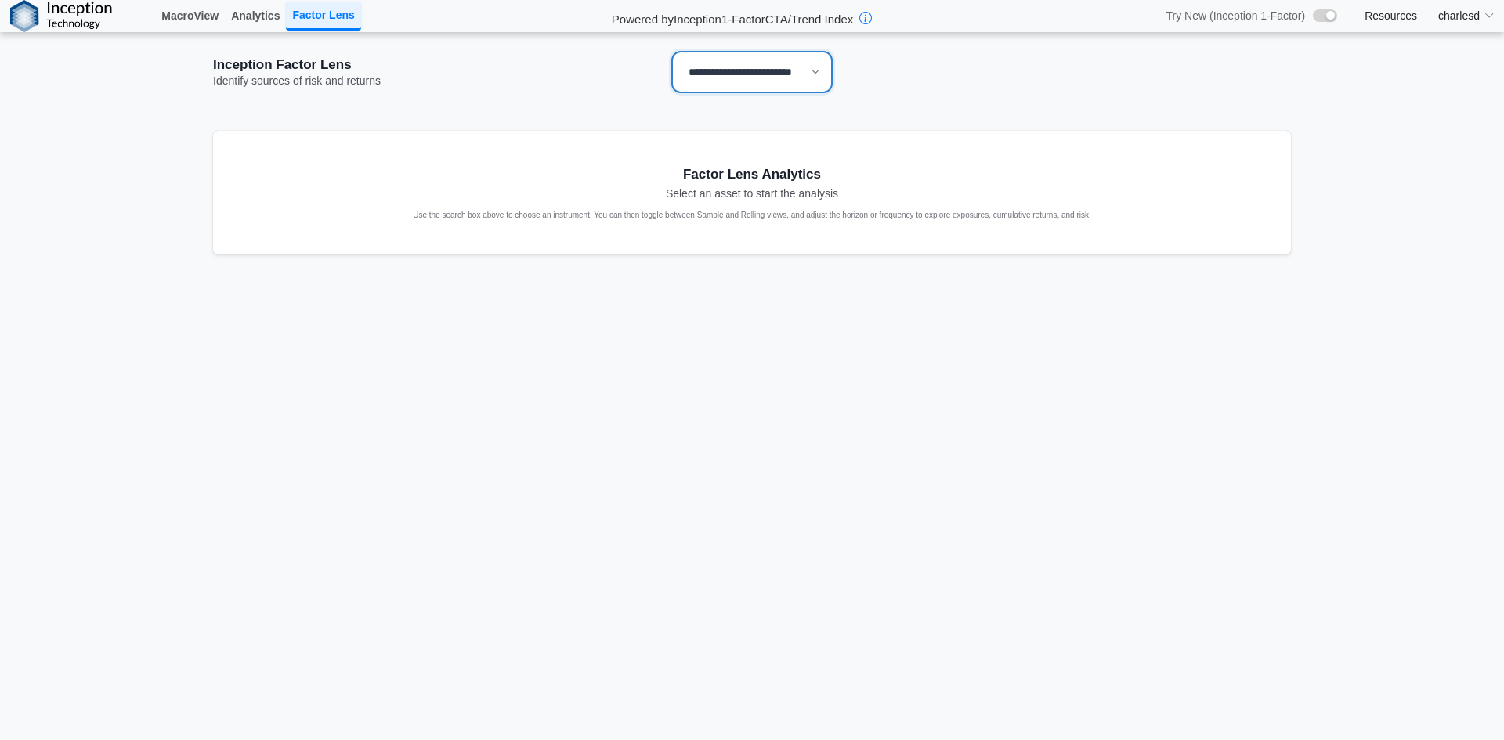
click at [745, 83] on select "**********" at bounding box center [751, 72] width 161 height 42
select select "**"
click at [671, 51] on select "**********" at bounding box center [751, 72] width 161 height 42
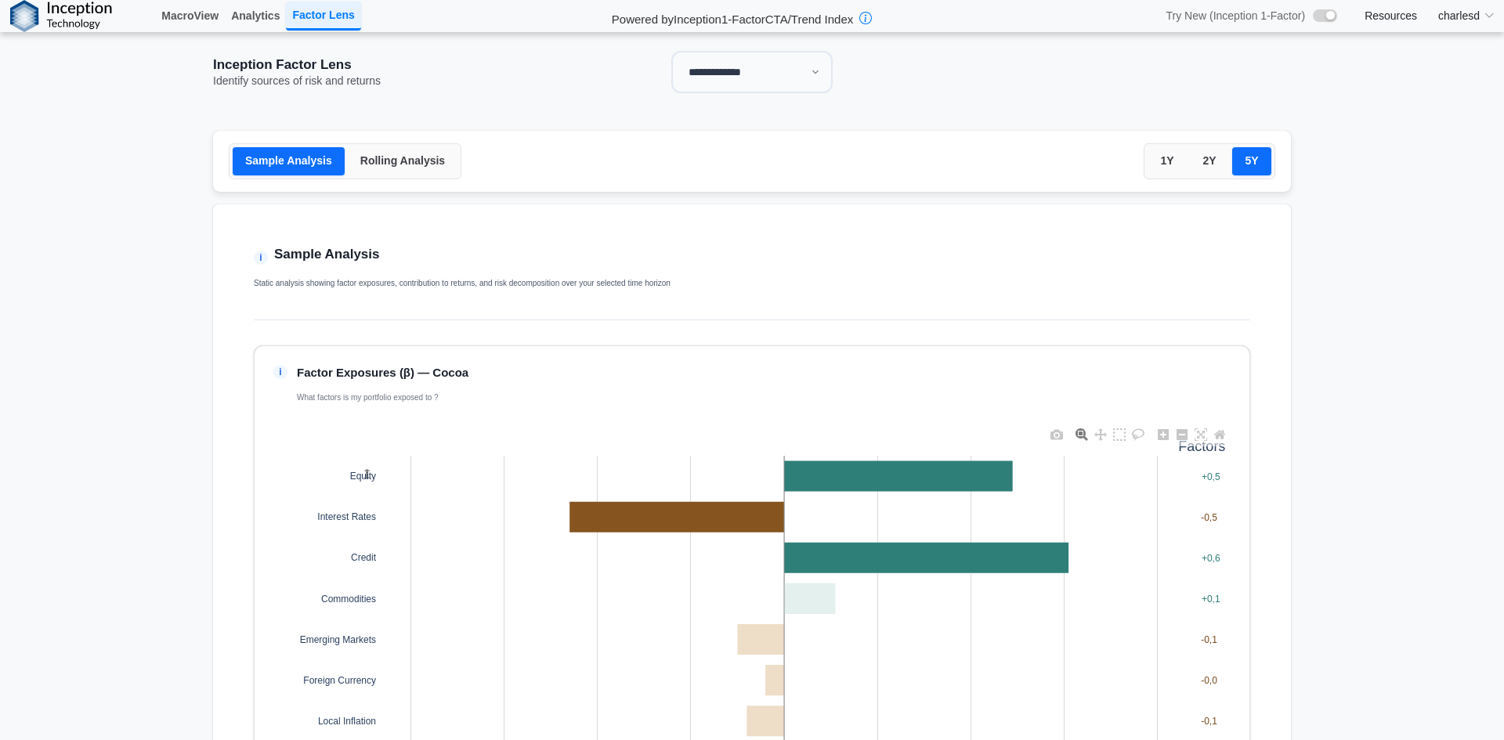
click at [363, 161] on button "Rolling Analysis" at bounding box center [403, 161] width 110 height 28
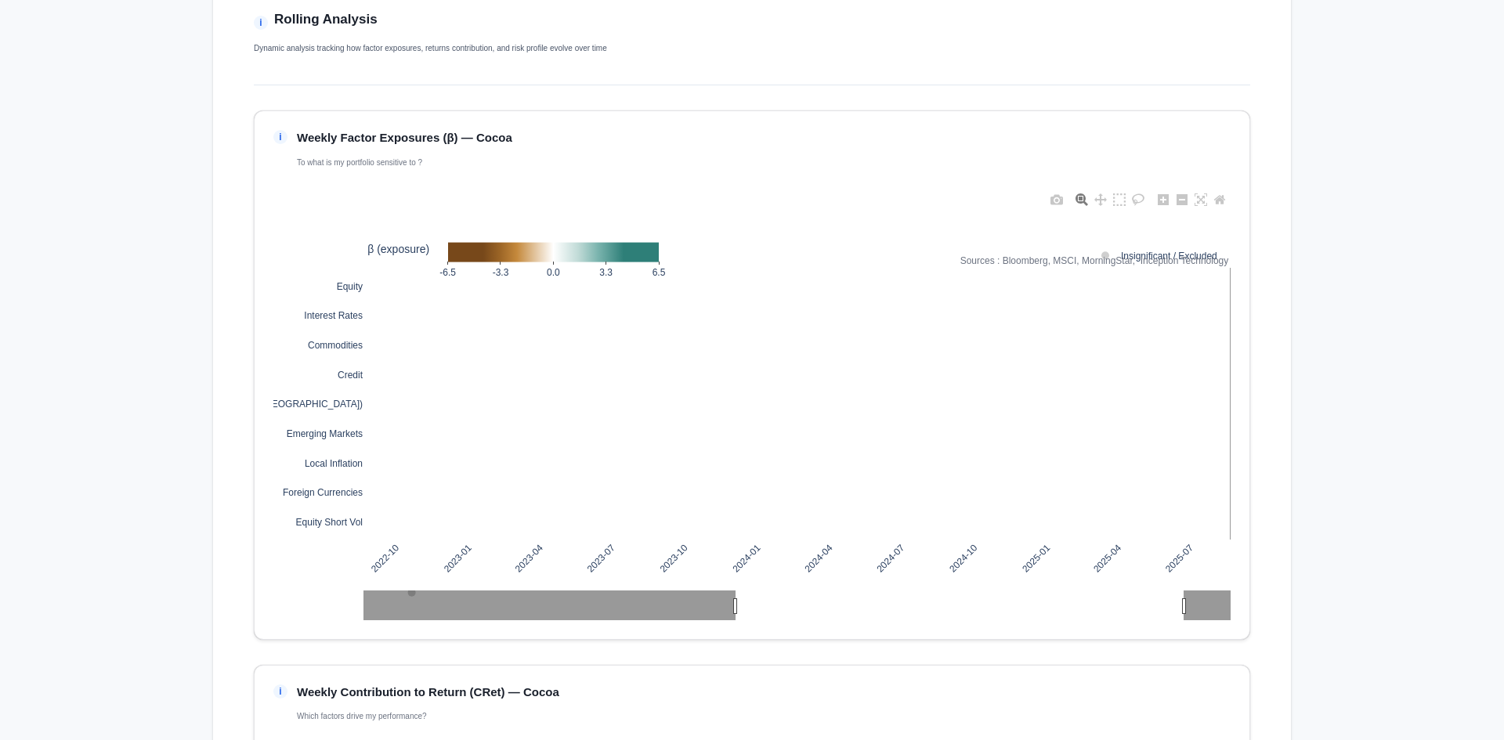
scroll to position [78, 0]
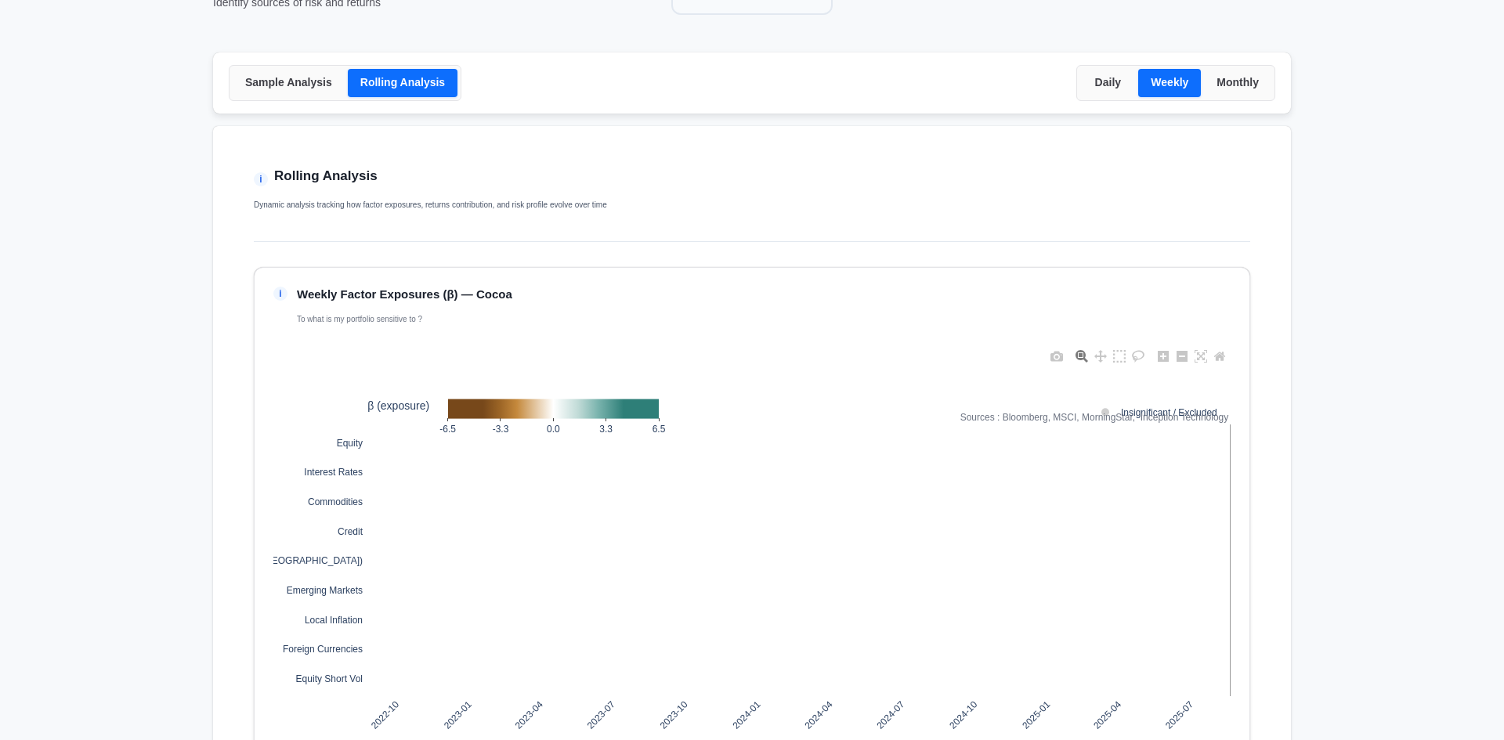
click at [1090, 92] on button "Daily" at bounding box center [1107, 83] width 55 height 28
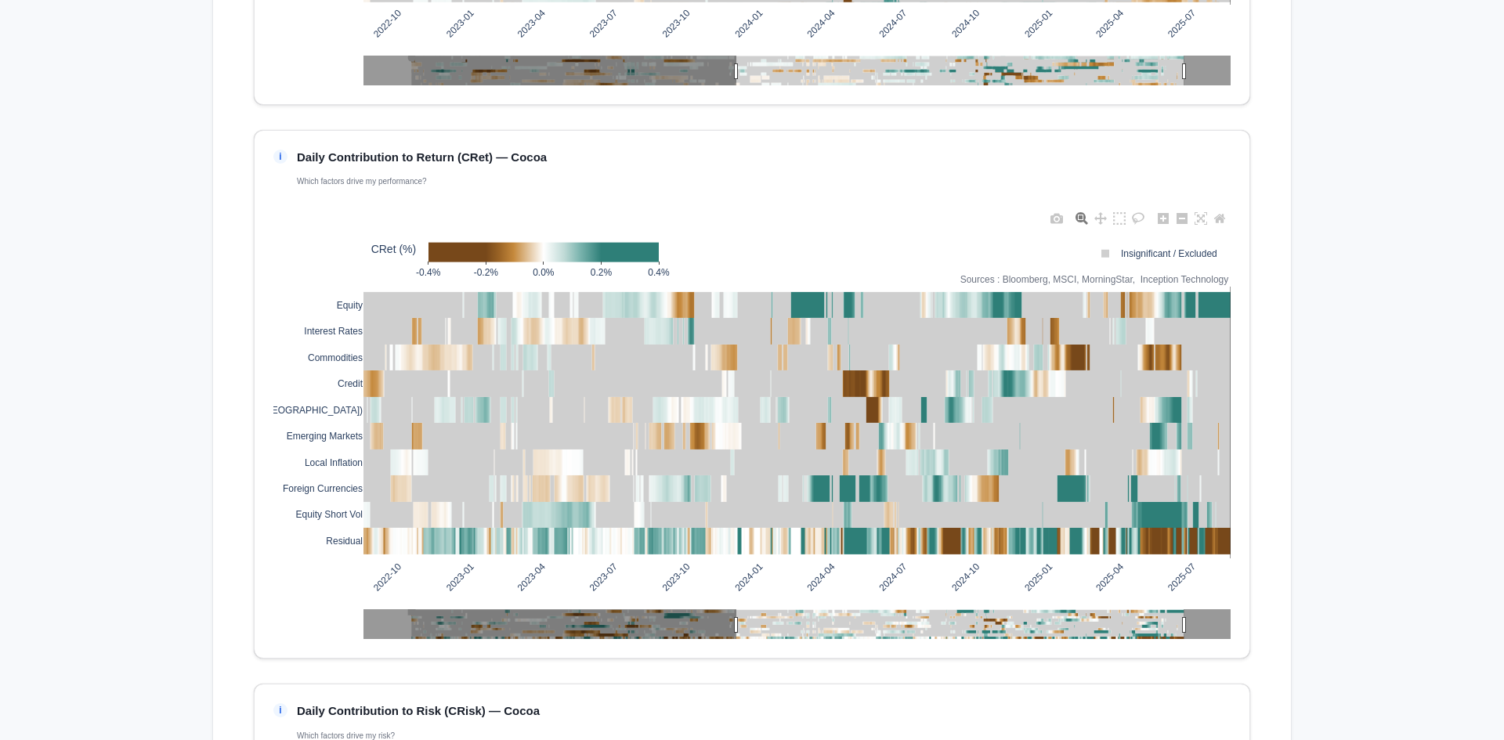
scroll to position [783, 0]
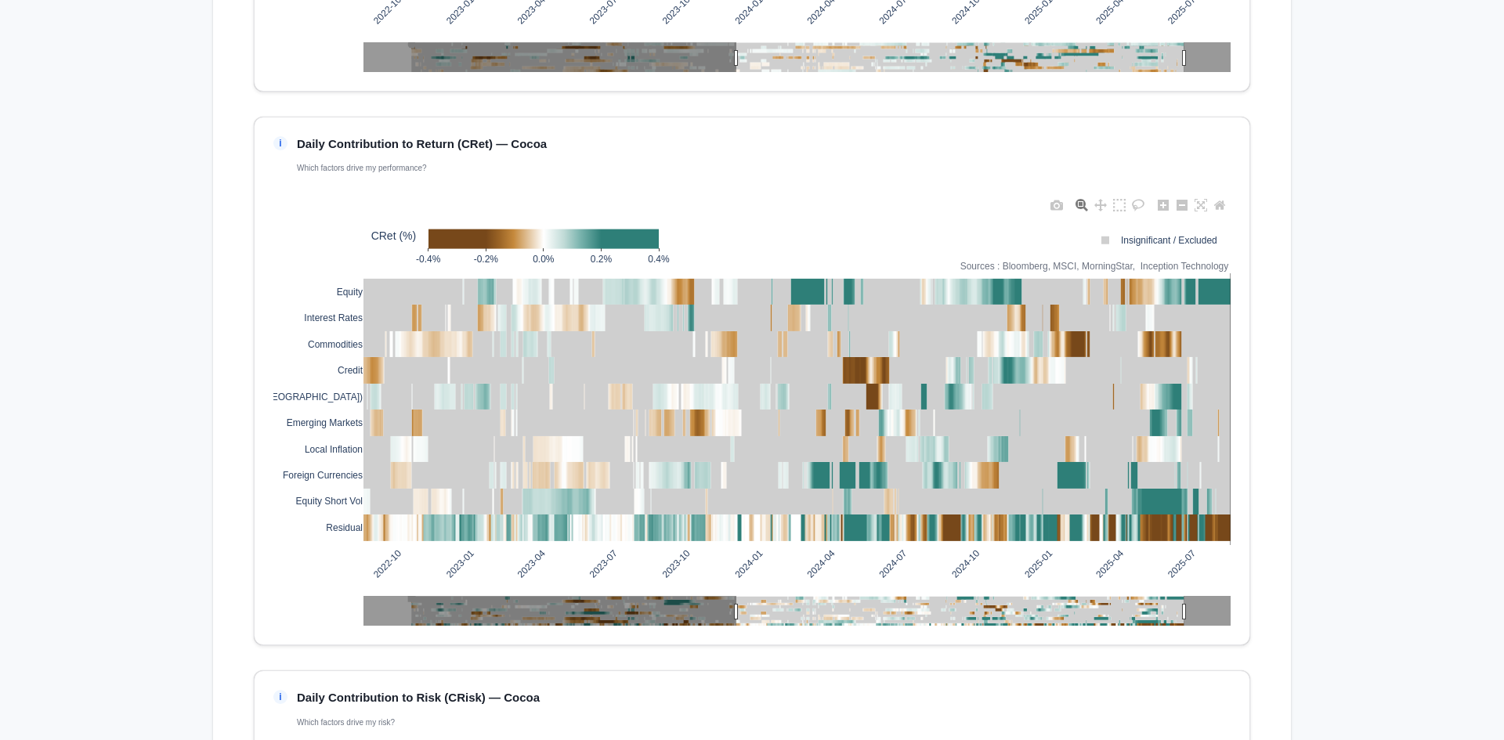
click at [1354, 420] on main "**********" at bounding box center [752, 254] width 1504 height 2011
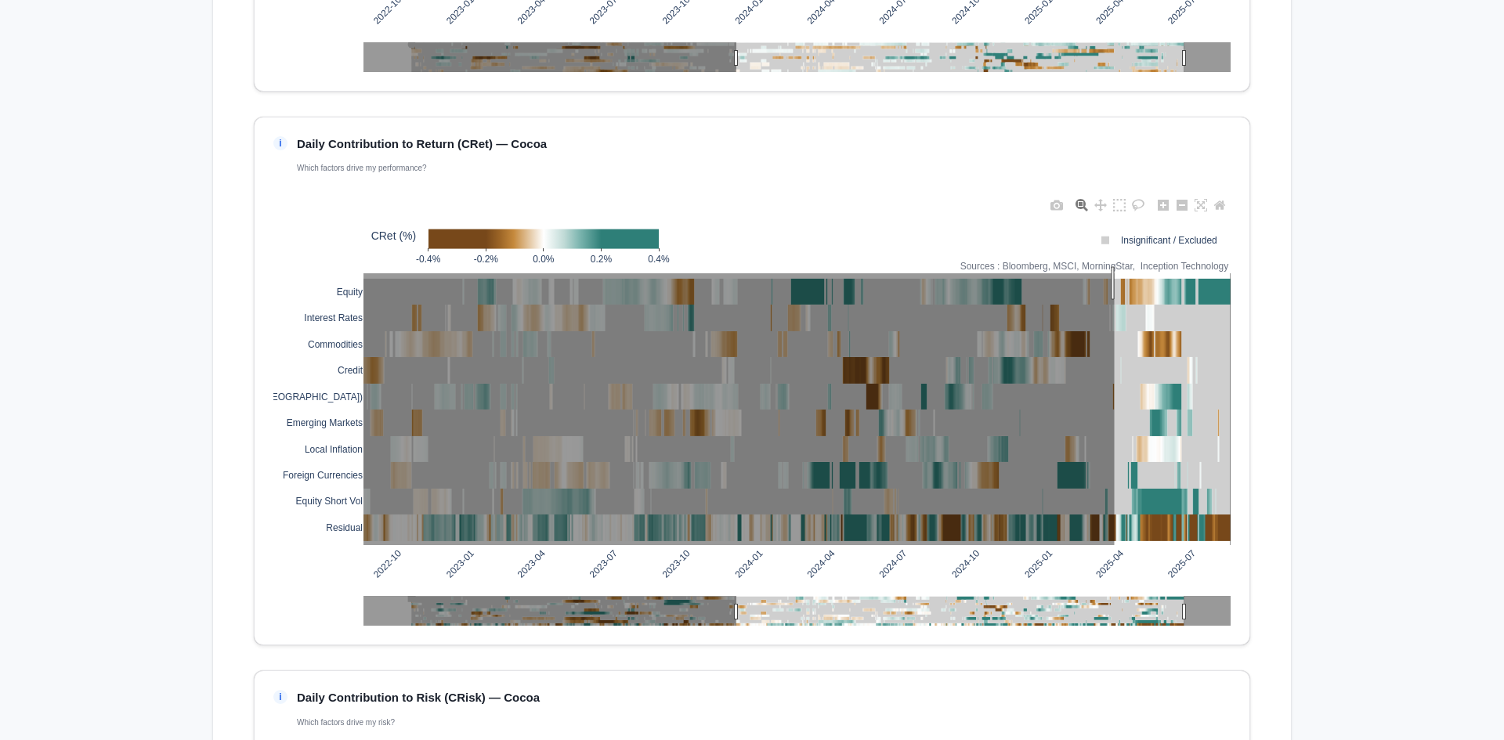
drag, startPoint x: 1226, startPoint y: 530, endPoint x: 1268, endPoint y: 545, distance: 44.8
click at [1230, 532] on div "i Daily Contribution to Return (CRet) — Cocoa Which factors drive my performanc…" at bounding box center [752, 382] width 996 height 530
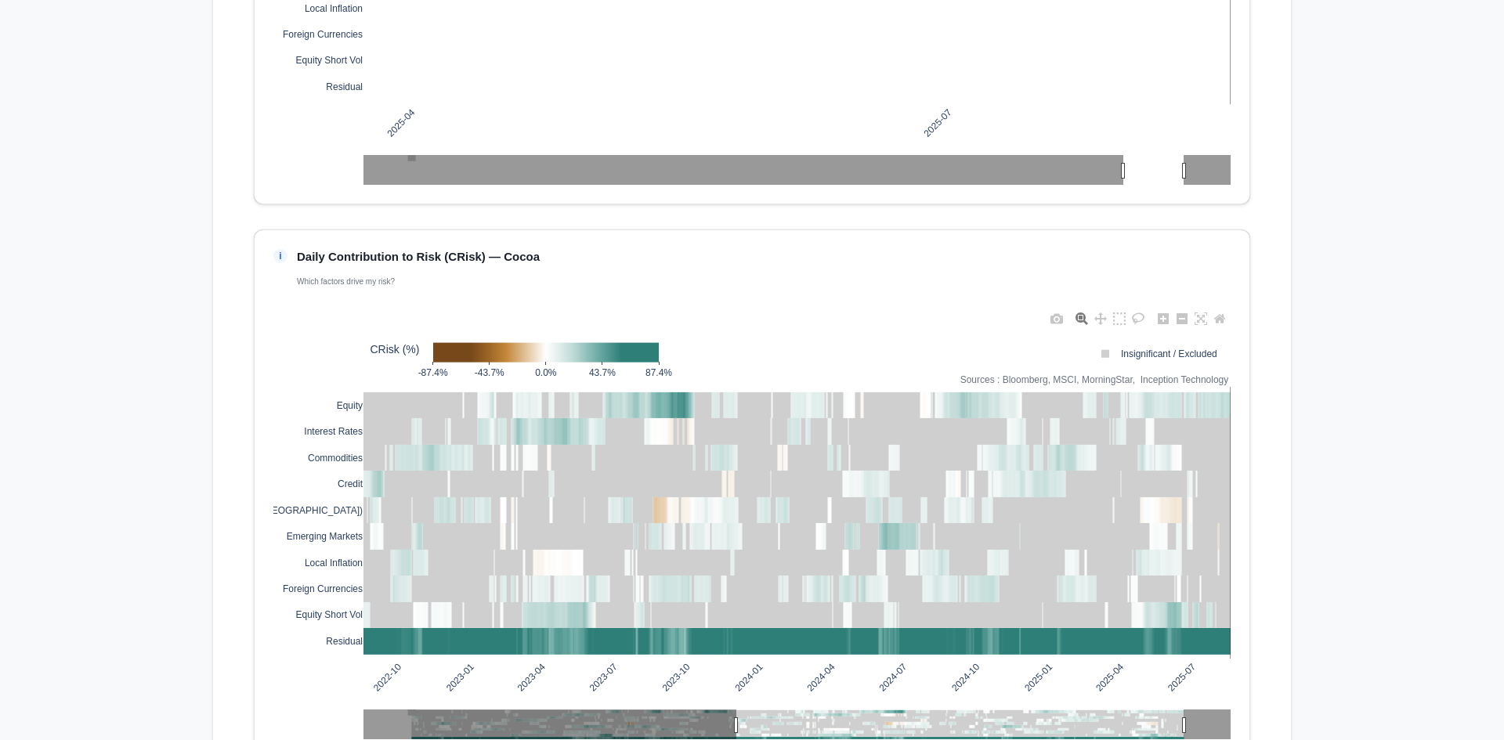
scroll to position [1253, 0]
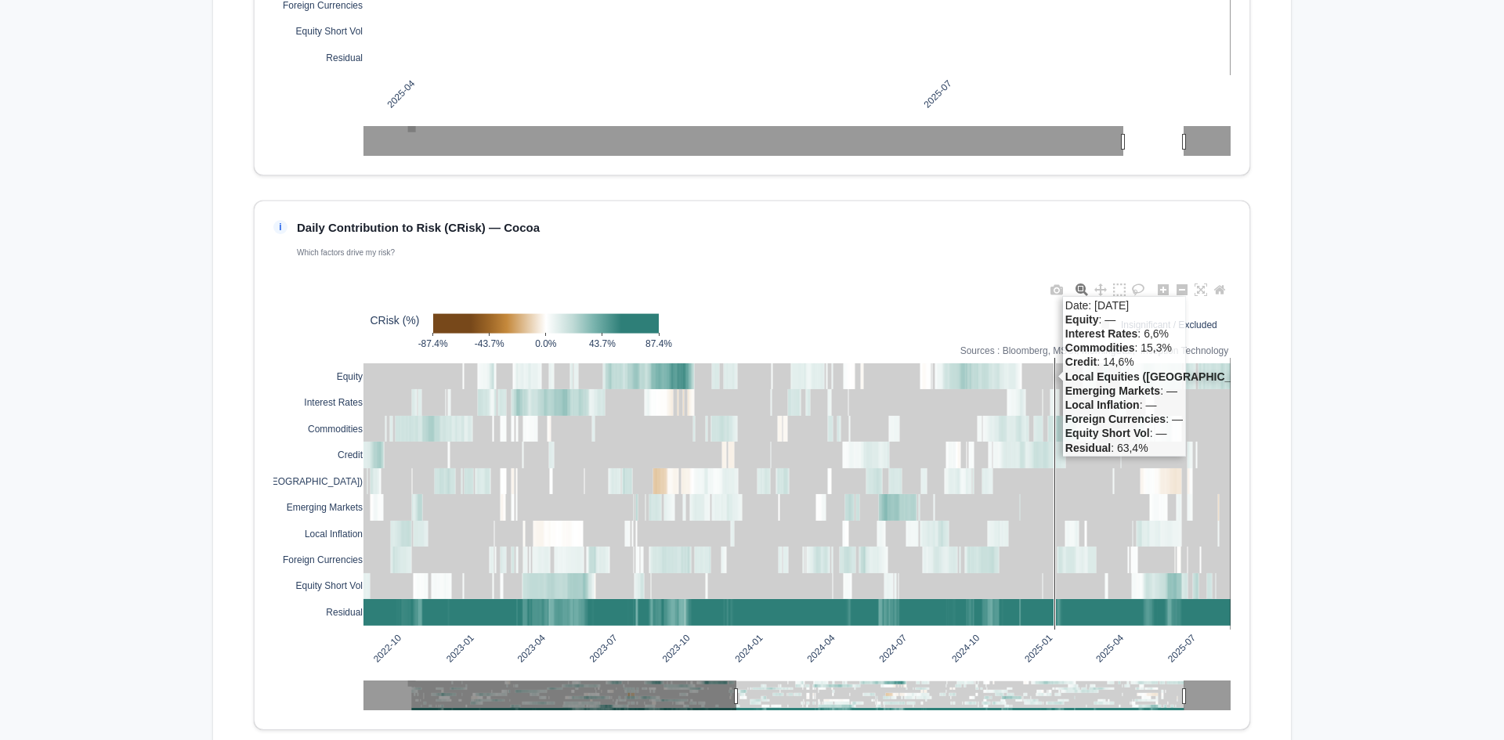
drag, startPoint x: 1049, startPoint y: 365, endPoint x: 1269, endPoint y: 419, distance: 226.7
click at [1234, 633] on div "i Daily Contribution to Risk (CRisk) — Cocoa Which factors drive my risk? 2022-…" at bounding box center [752, 466] width 996 height 530
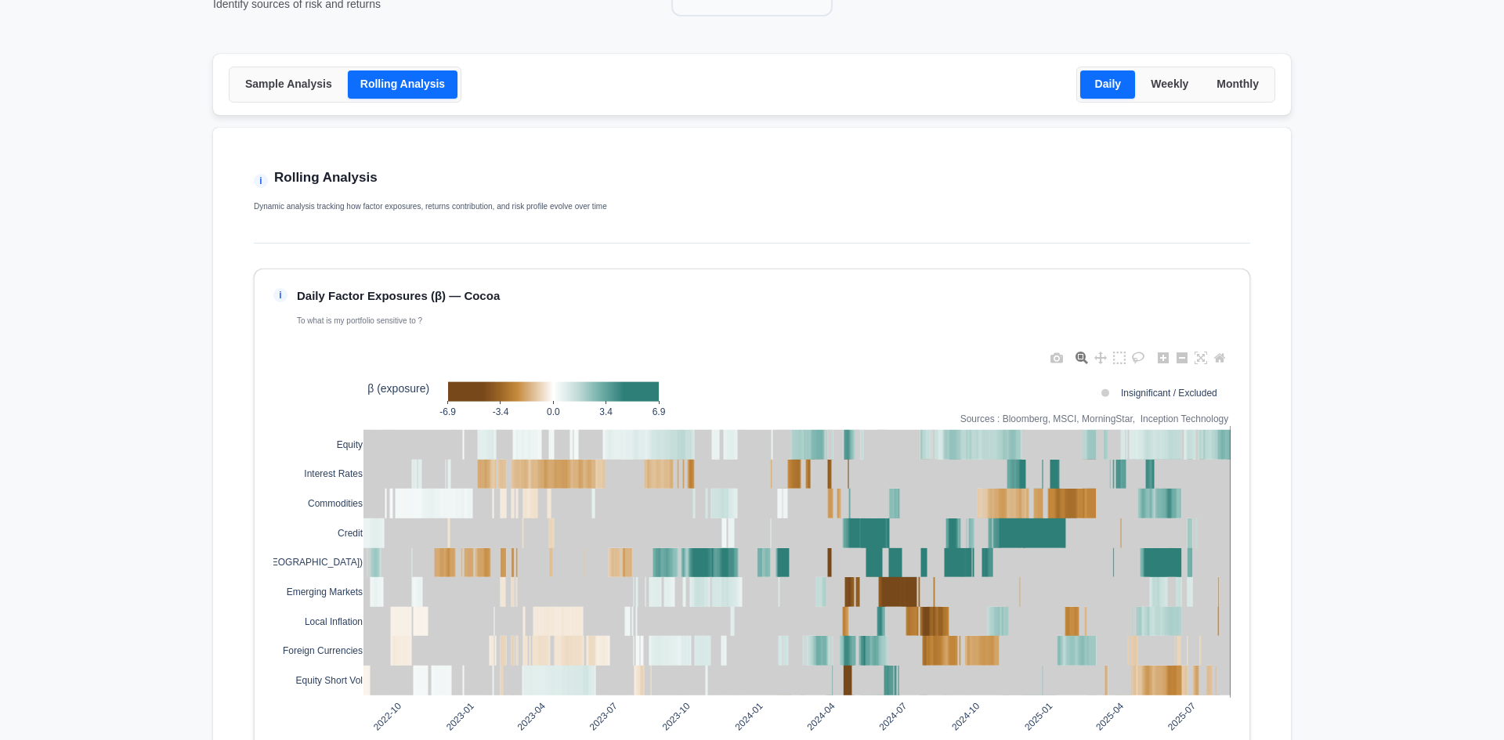
scroll to position [0, 0]
